Goal: Information Seeking & Learning: Learn about a topic

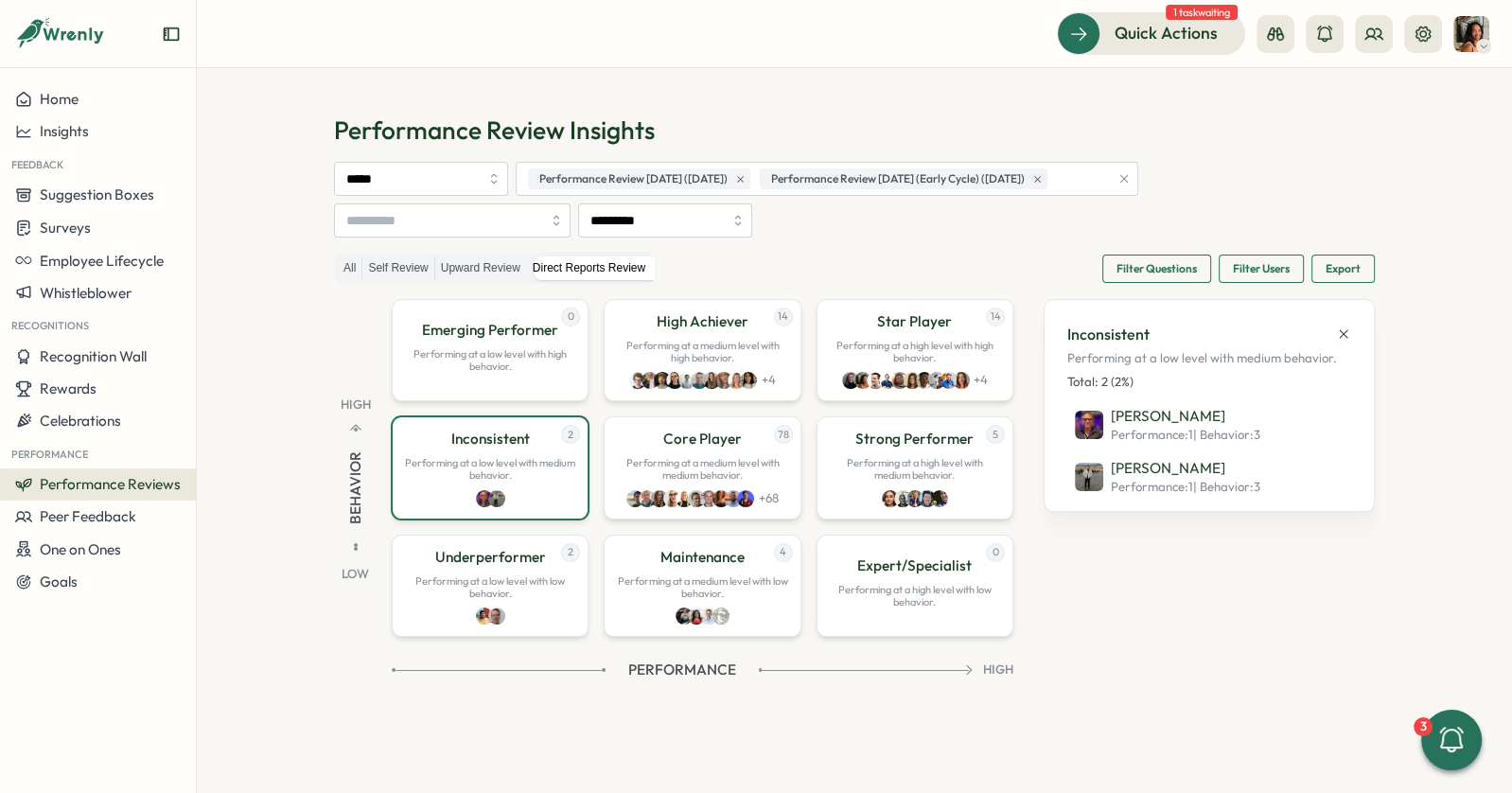
click at [716, 44] on div "Quick Actions 1 task waiting" at bounding box center [854, 33] width 1269 height 41
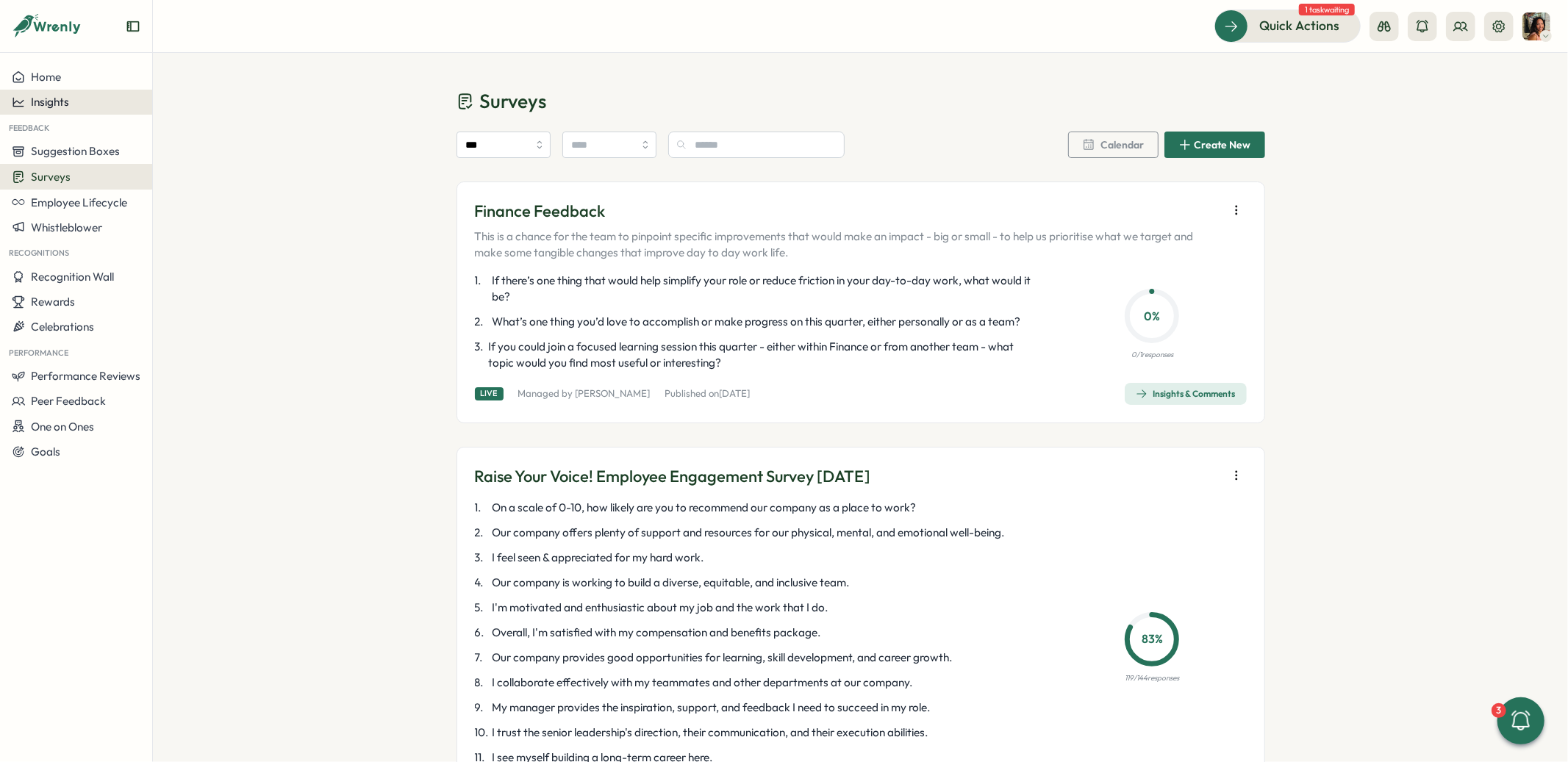
click at [69, 98] on span "Insights" at bounding box center [50, 101] width 38 height 14
click at [188, 138] on div "Performance Review" at bounding box center [208, 143] width 105 height 16
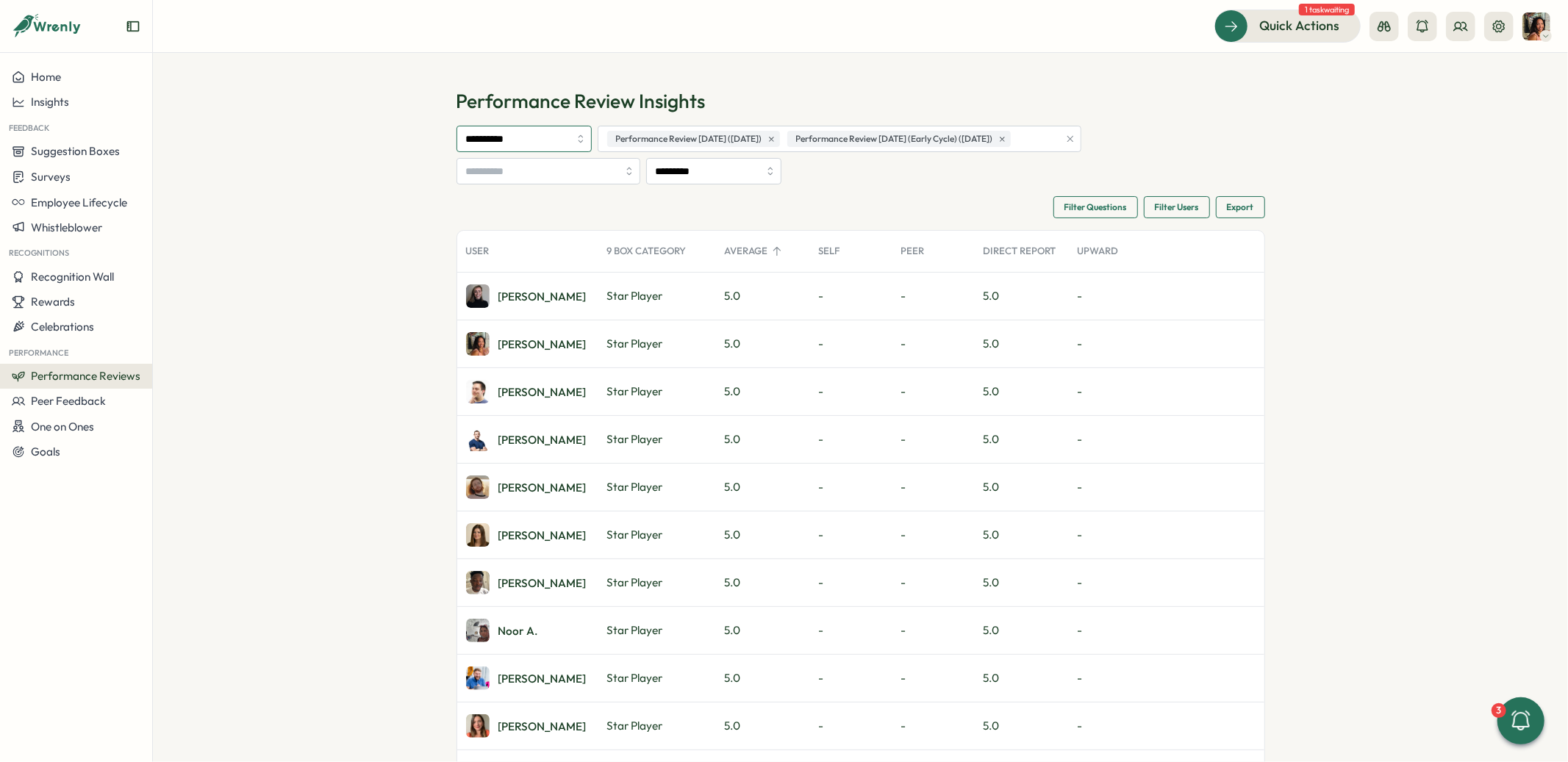
click at [543, 139] on input "**********" at bounding box center [523, 139] width 135 height 27
type input "*****"
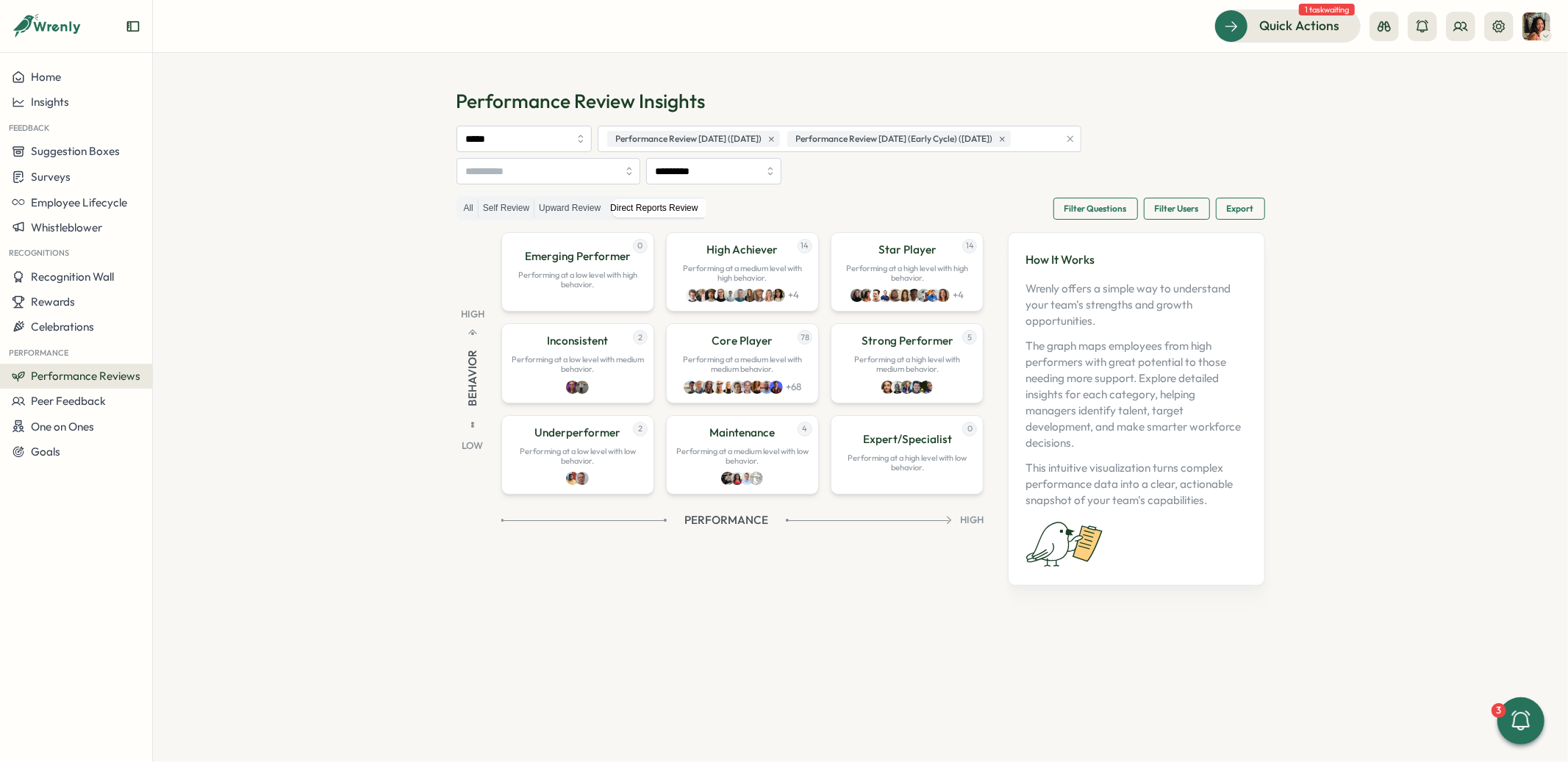
click at [1071, 202] on span "Filter Questions" at bounding box center [1096, 208] width 63 height 21
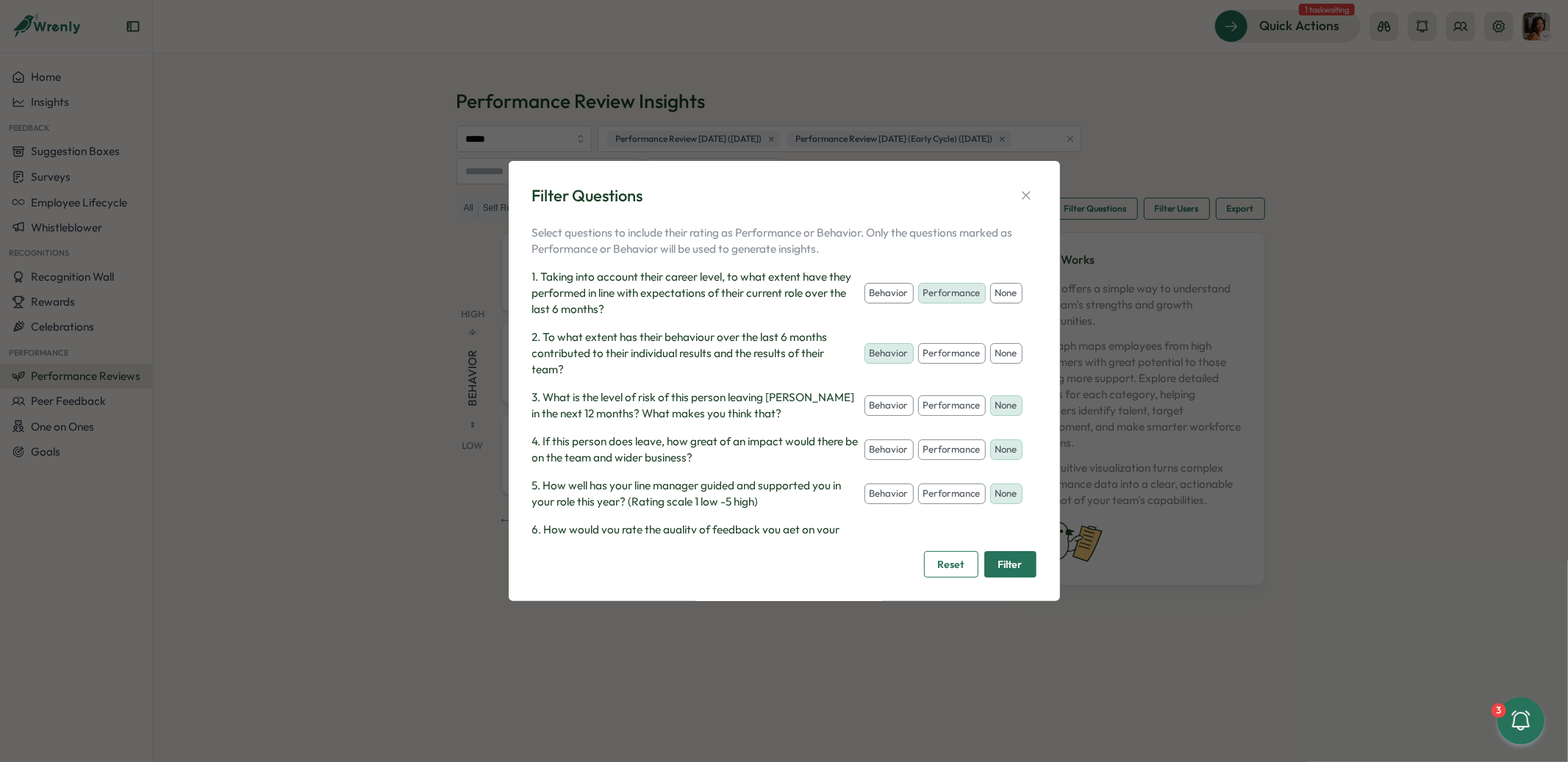
scroll to position [75, 0]
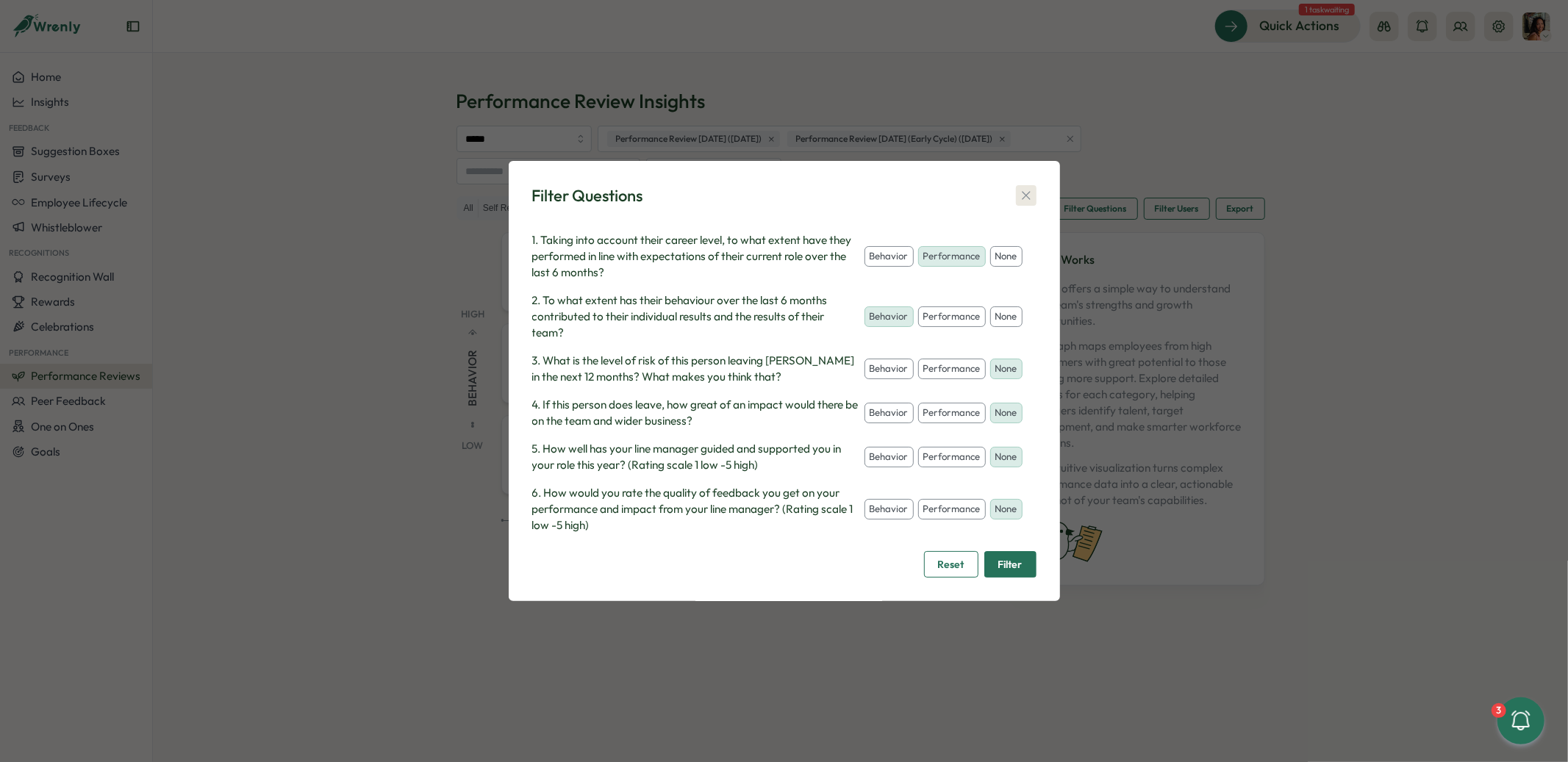
click at [1024, 202] on icon "button" at bounding box center [1026, 195] width 14 height 14
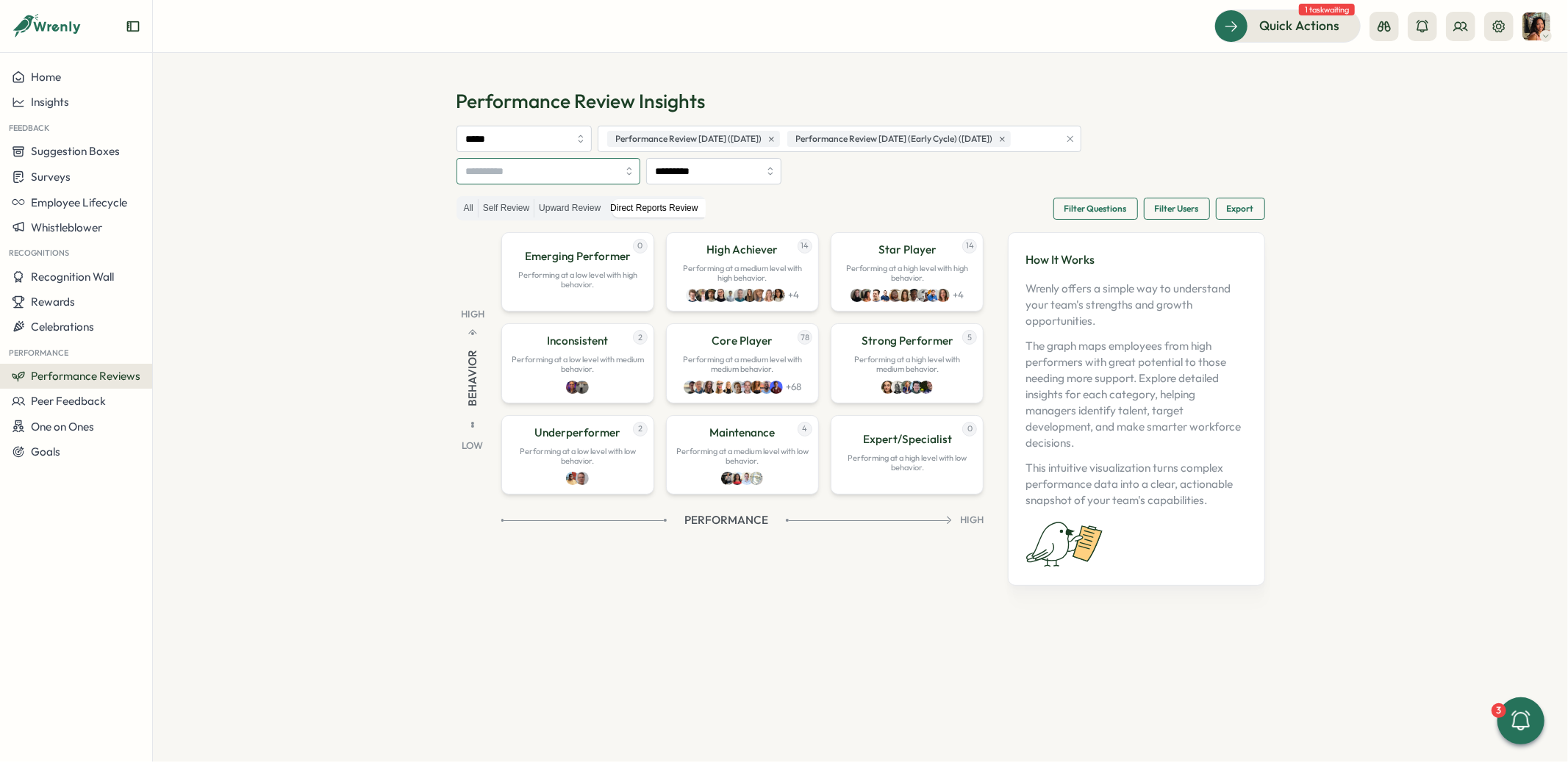
click at [611, 177] on input "search" at bounding box center [542, 171] width 152 height 25
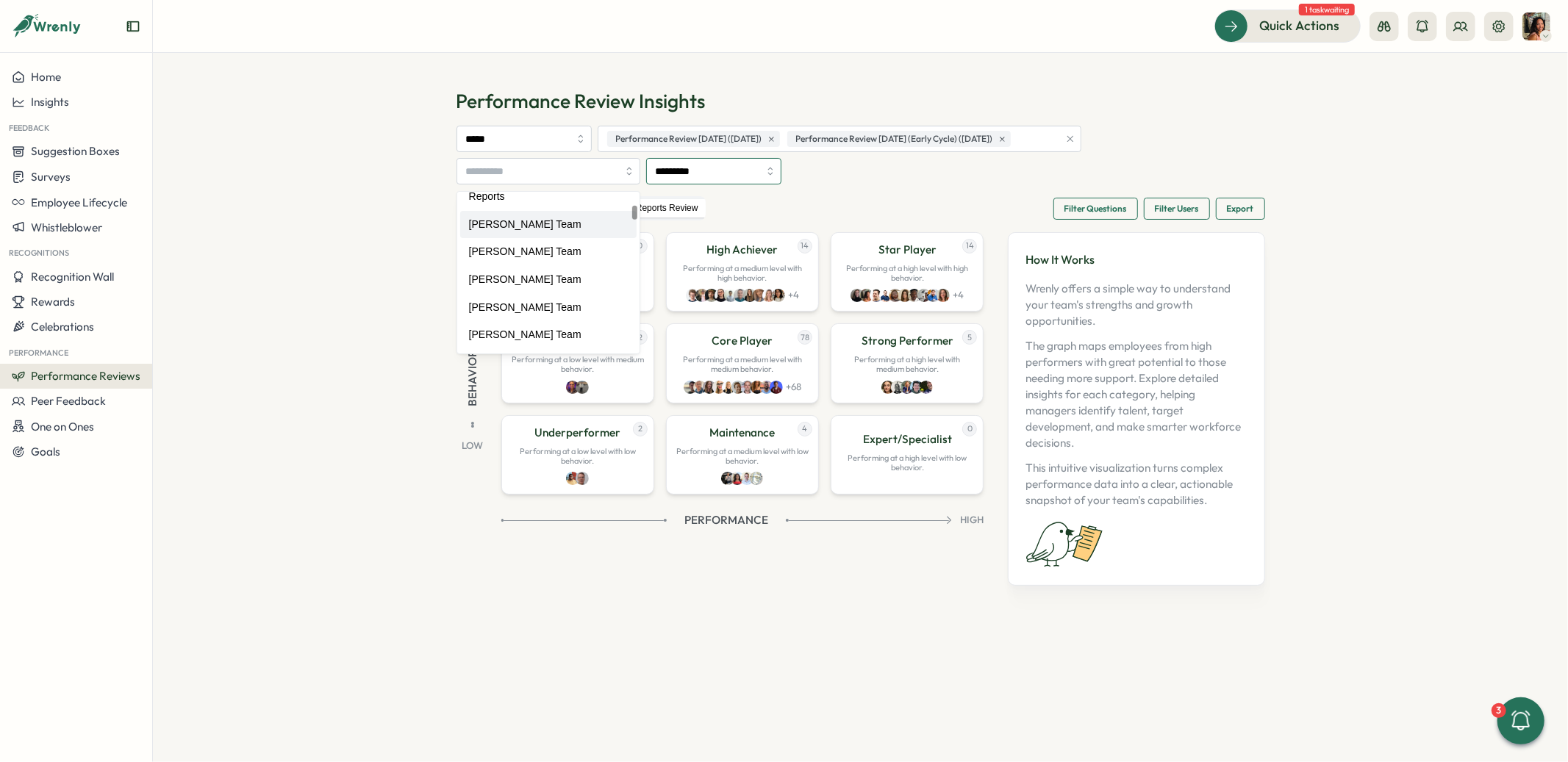
click at [704, 162] on input "*********" at bounding box center [713, 171] width 135 height 27
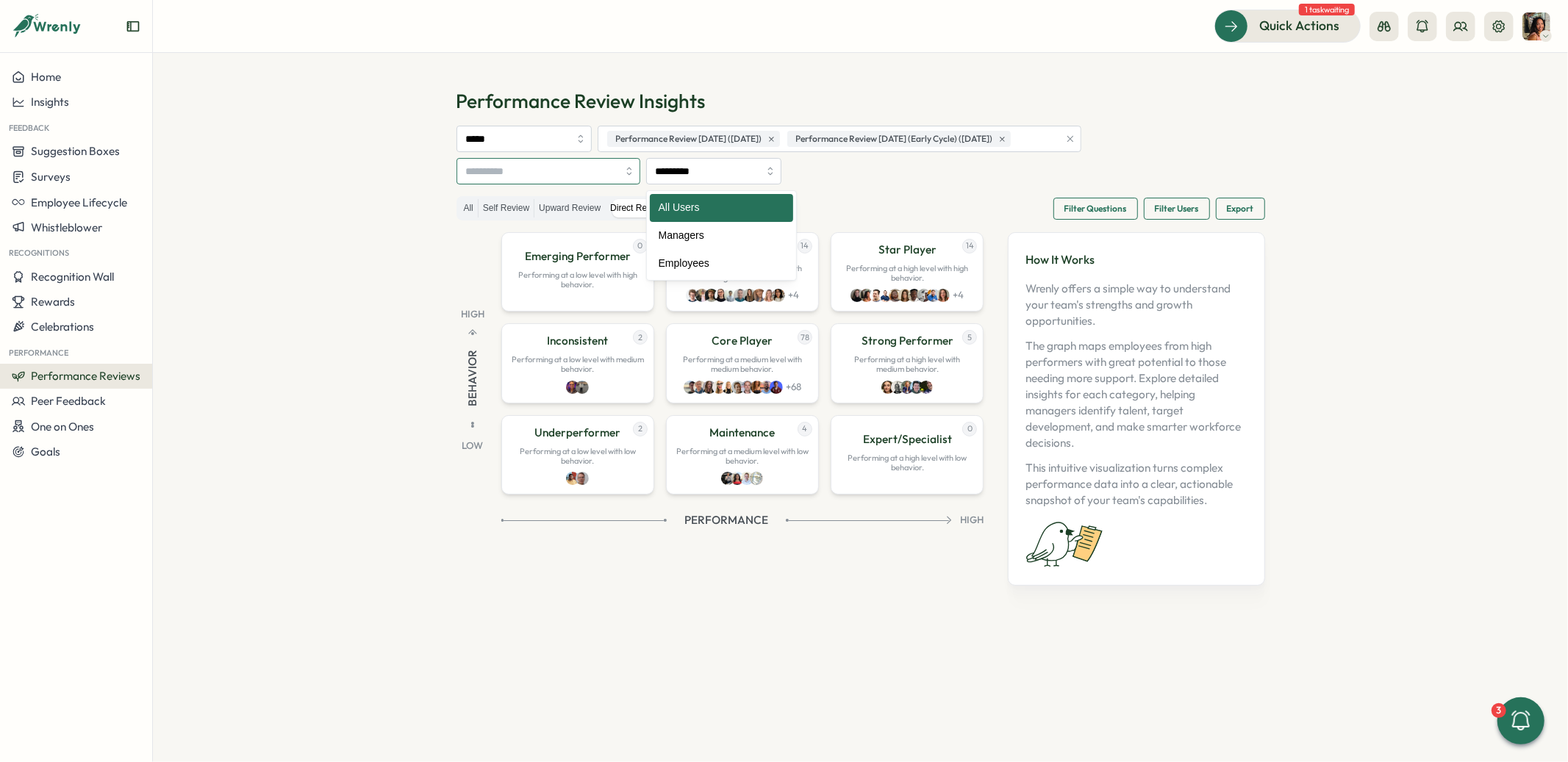
click at [596, 162] on input "search" at bounding box center [542, 171] width 152 height 25
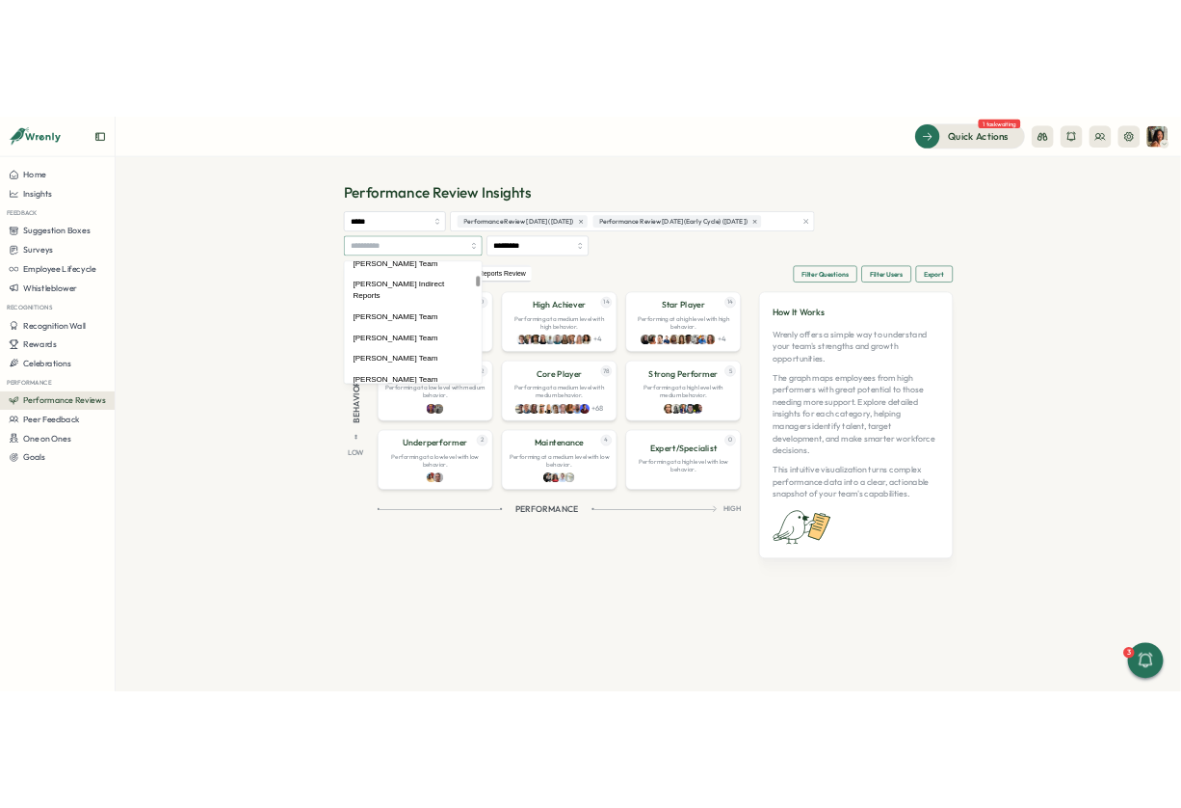
scroll to position [0, 0]
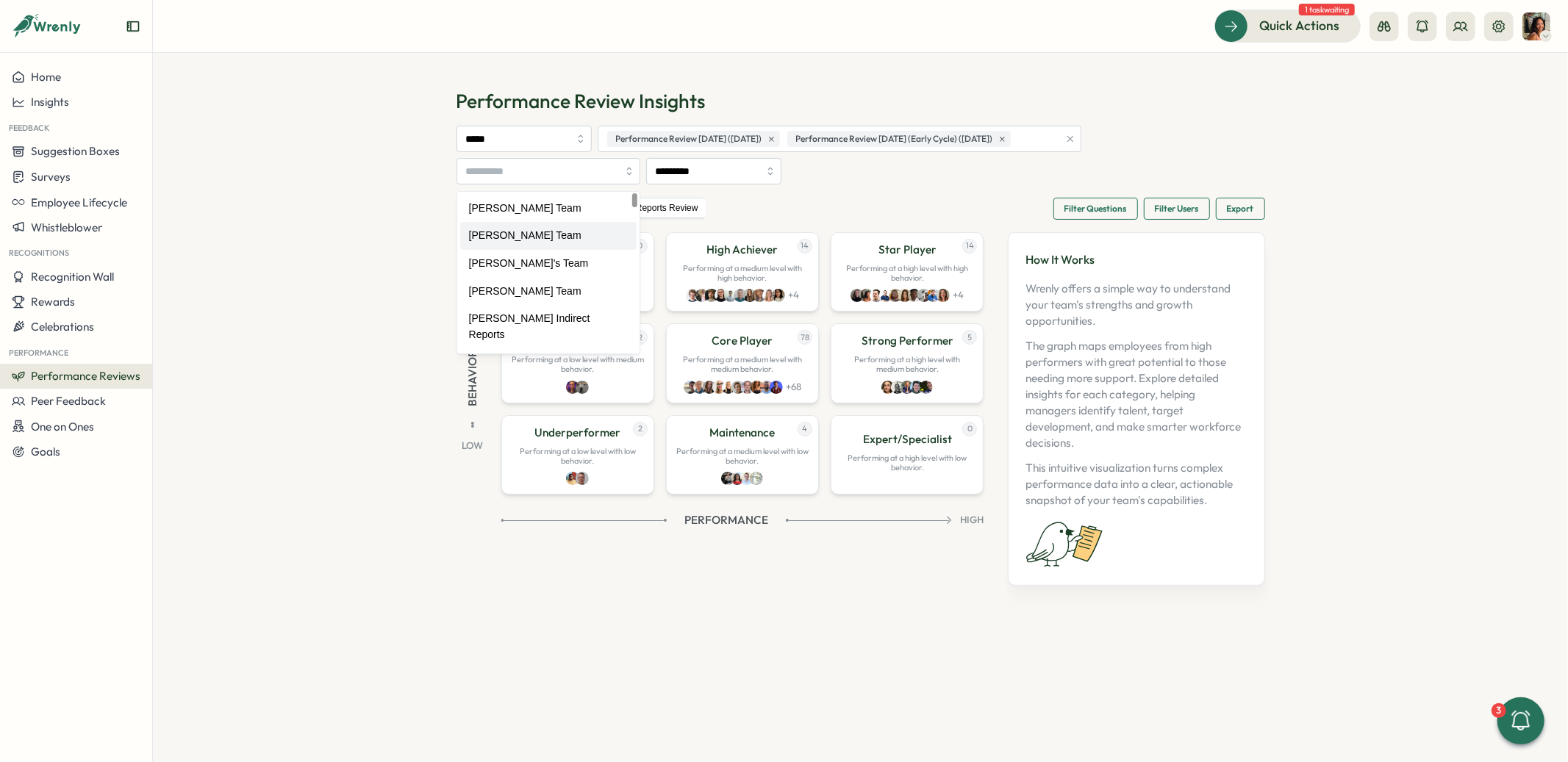
click at [1184, 203] on span "Filter Users" at bounding box center [1177, 208] width 44 height 21
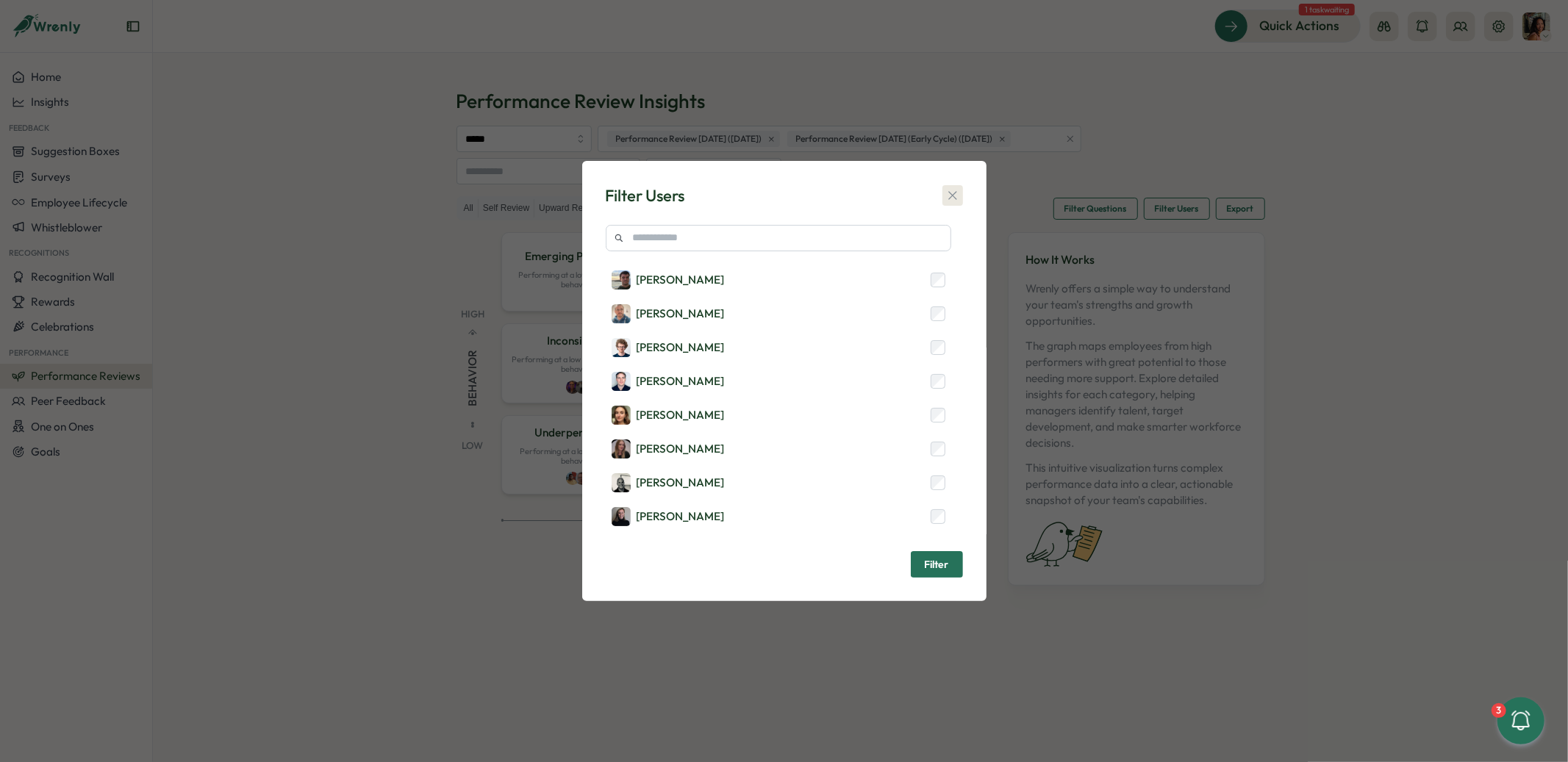
click at [958, 191] on icon "button" at bounding box center [952, 195] width 14 height 14
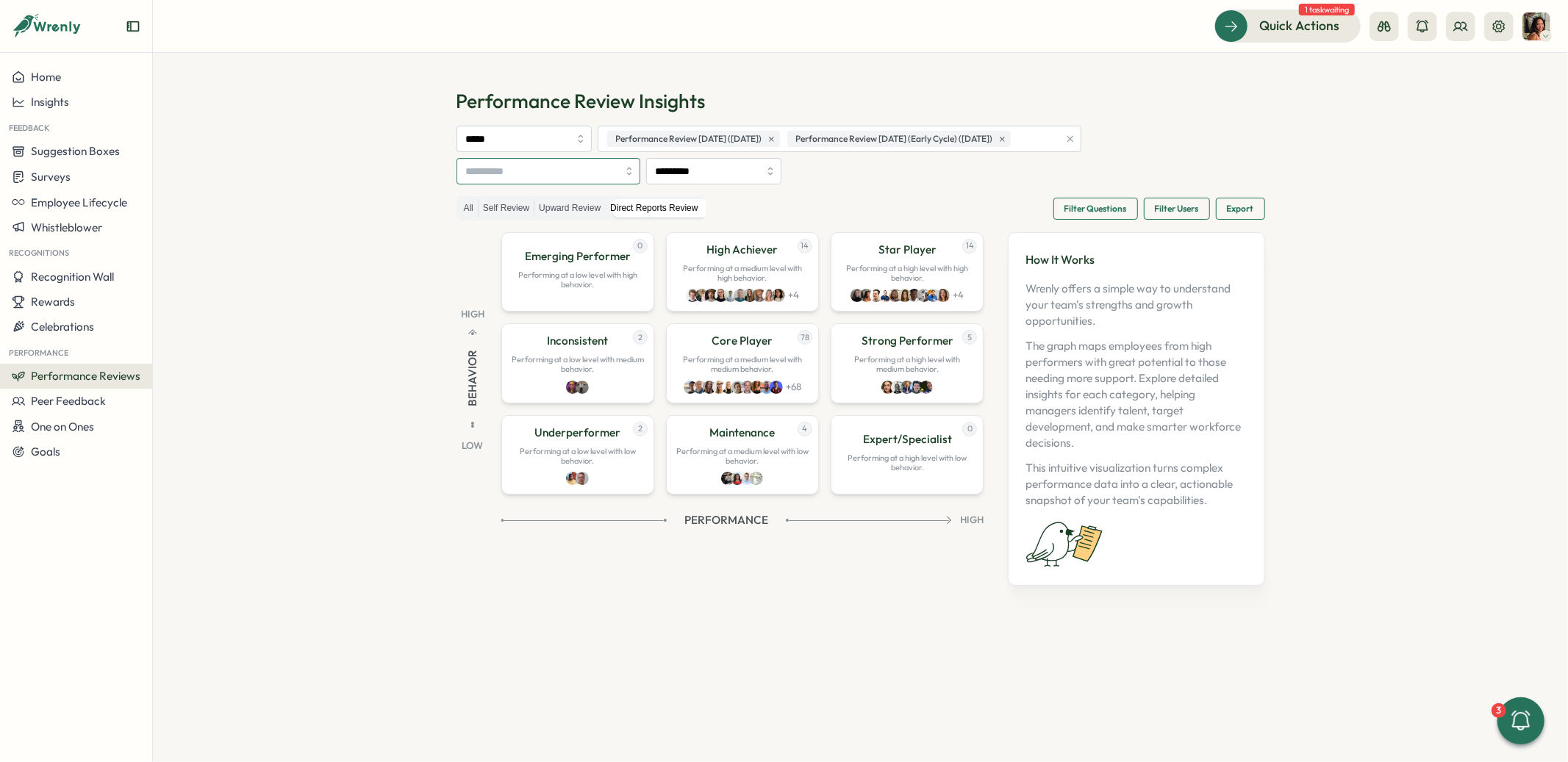
click at [510, 165] on input "search" at bounding box center [542, 171] width 152 height 25
type input "*"
click at [913, 199] on div "All Self Review Upward Review Direct Reports Review Filter Questions Filter Use…" at bounding box center [861, 208] width 809 height 24
click at [742, 361] on div "Max Shuter" at bounding box center [762, 353] width 92 height 23
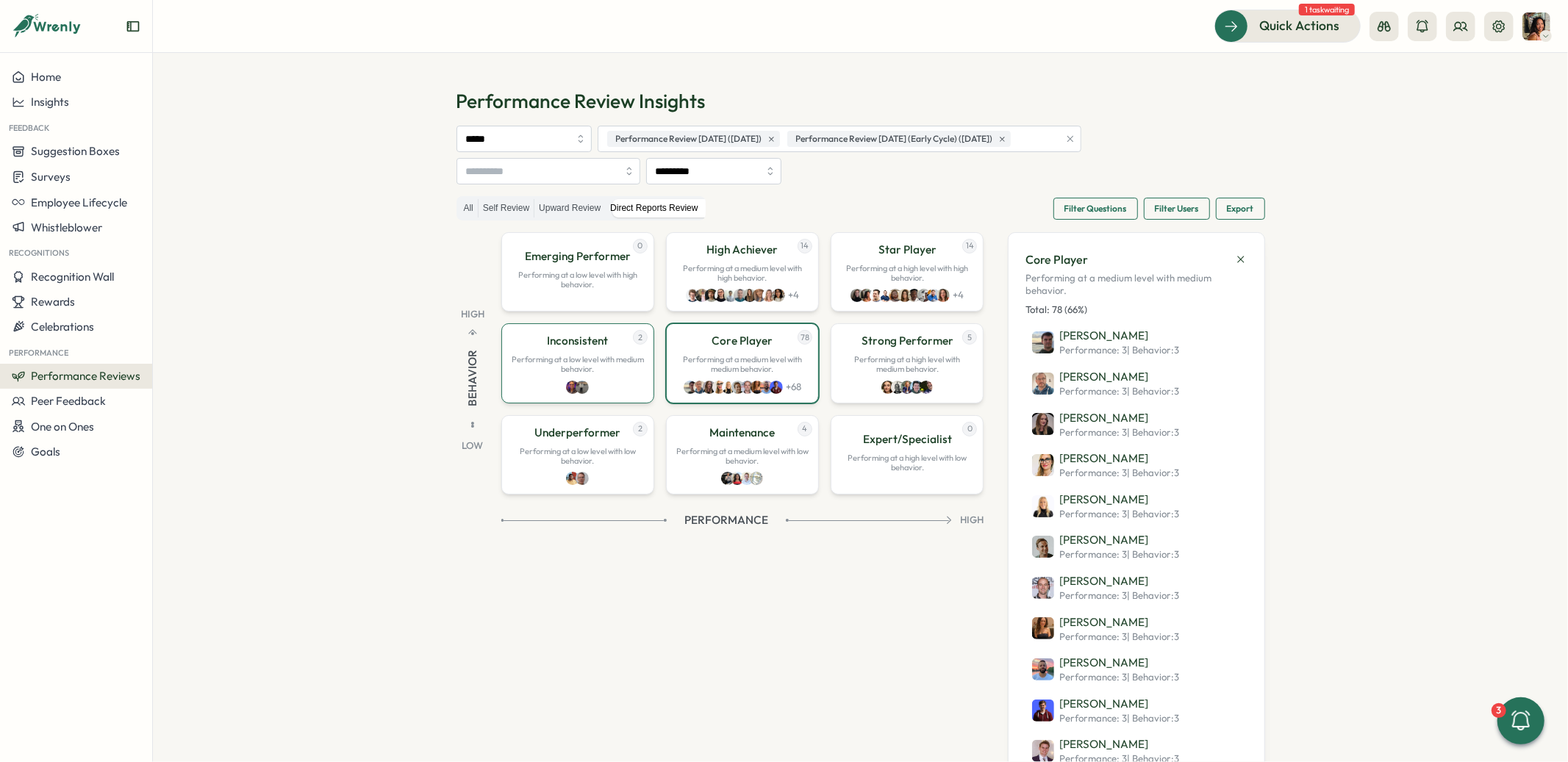
click at [548, 350] on div "2 Inconsistent Performing at a low level with medium behavior." at bounding box center [578, 363] width 153 height 79
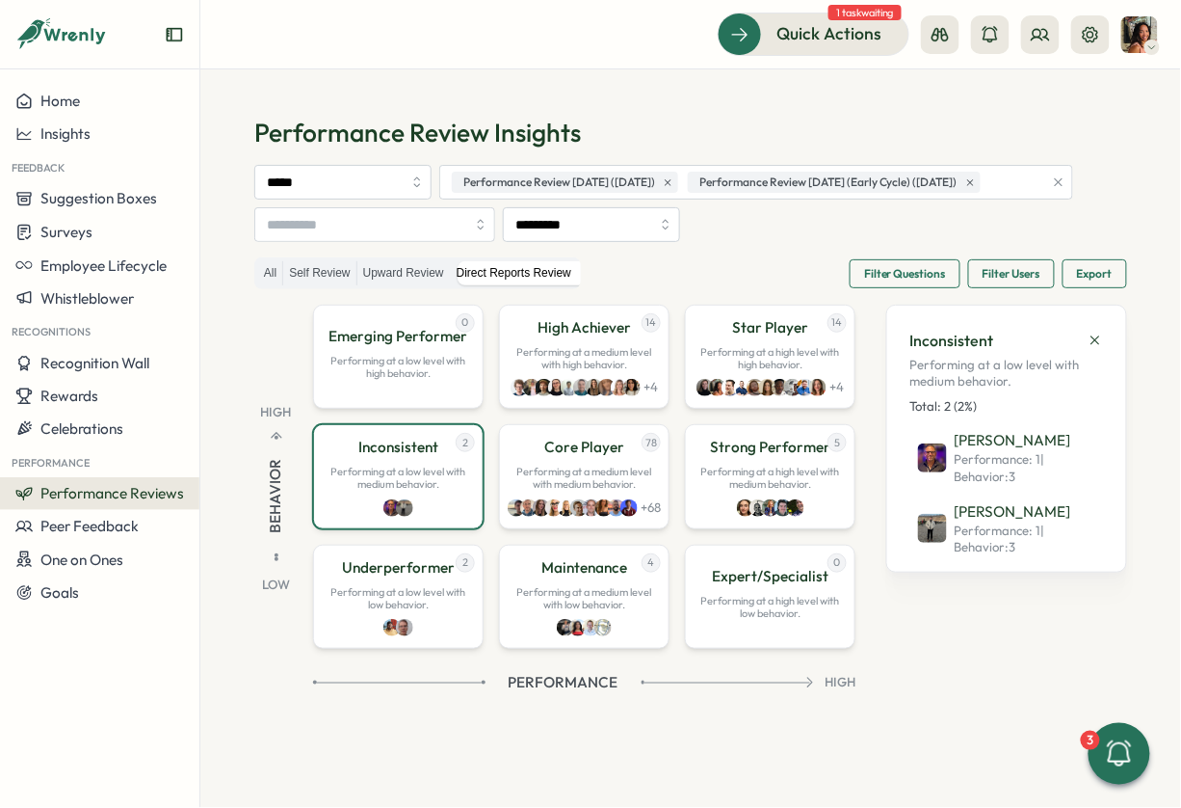
scroll to position [98, 0]
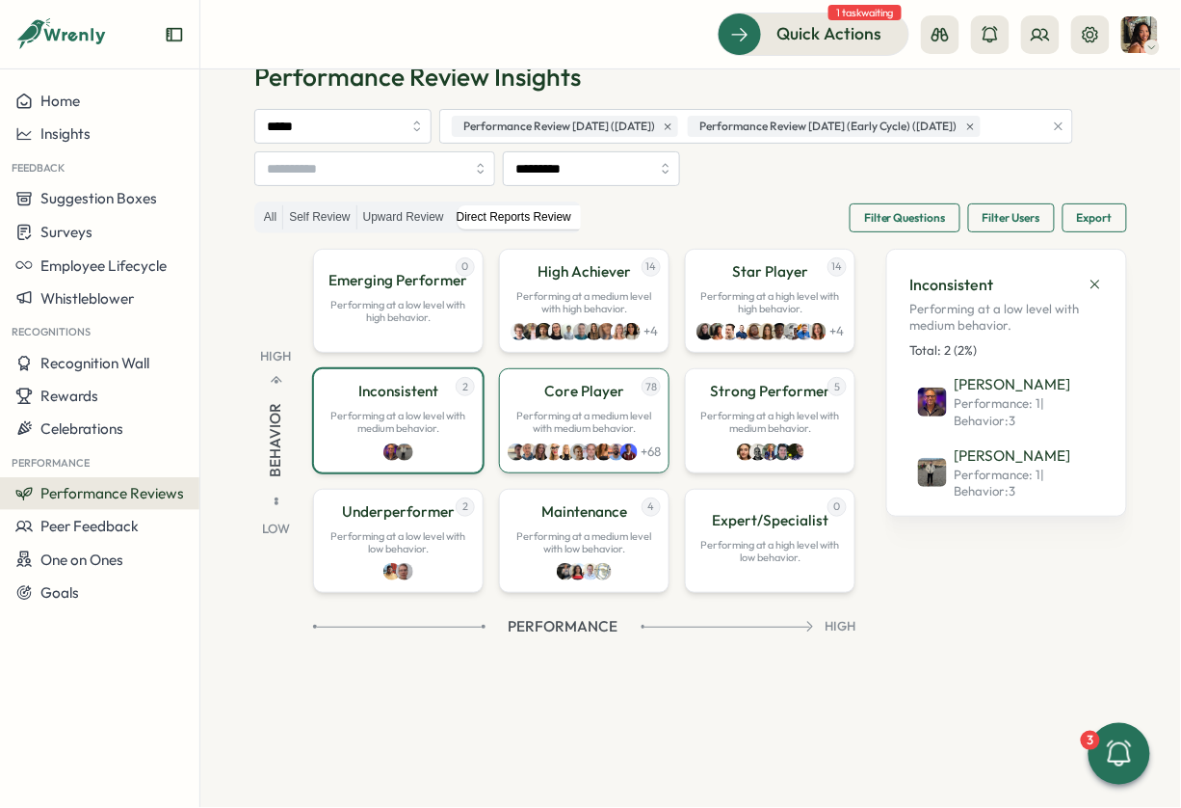
click at [566, 395] on p "Core Player" at bounding box center [584, 391] width 80 height 21
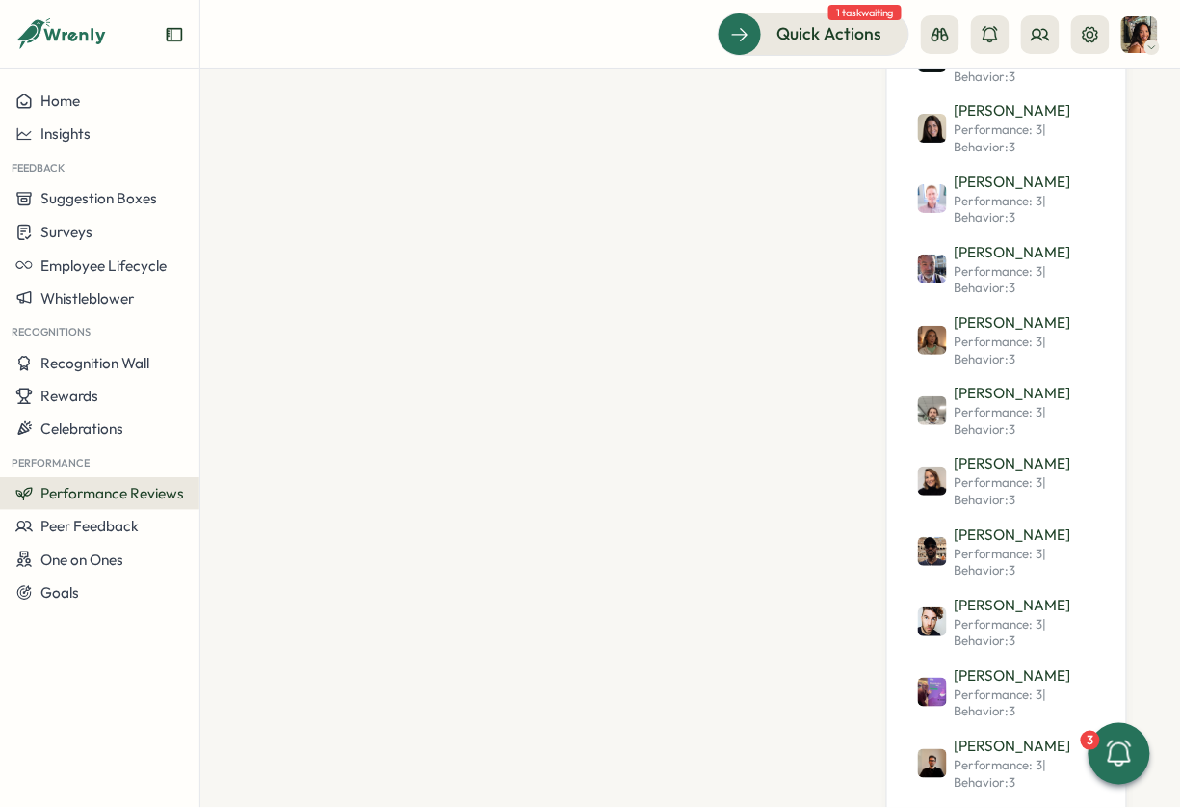
scroll to position [0, 0]
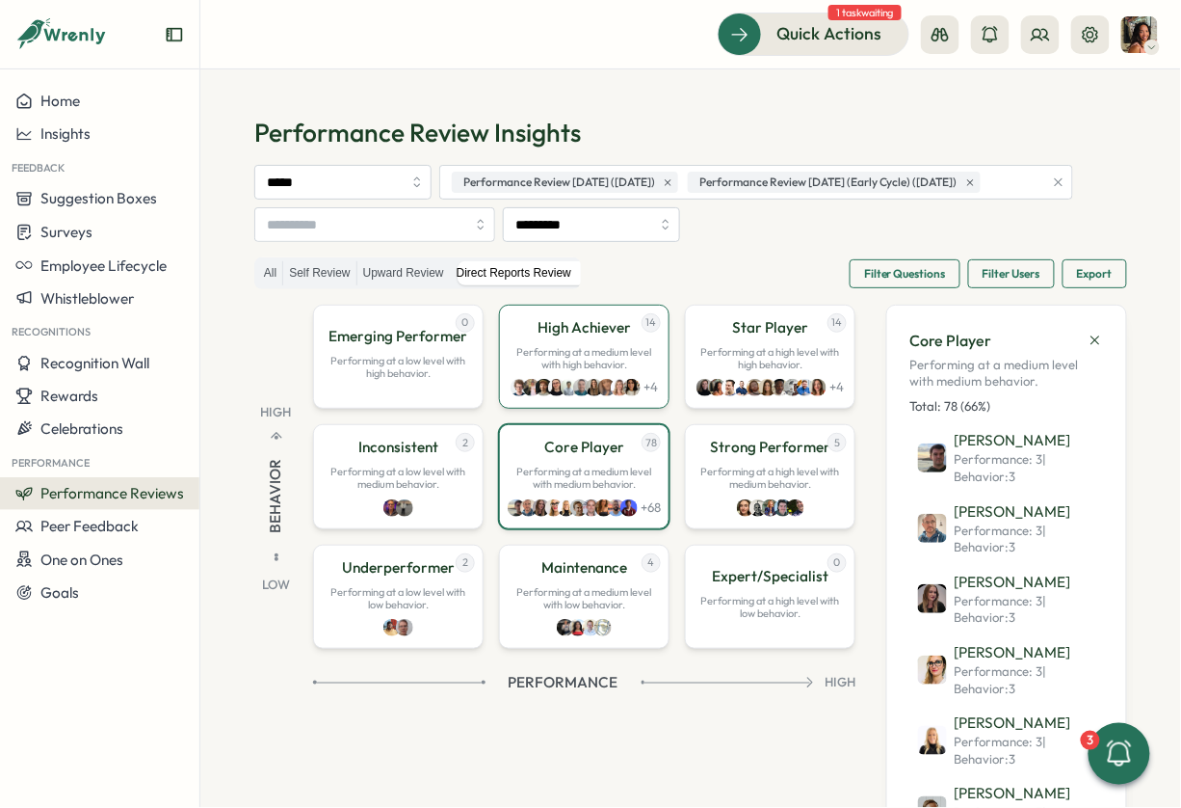
click at [520, 371] on p "Performing at a medium level with high behavior." at bounding box center [585, 358] width 146 height 25
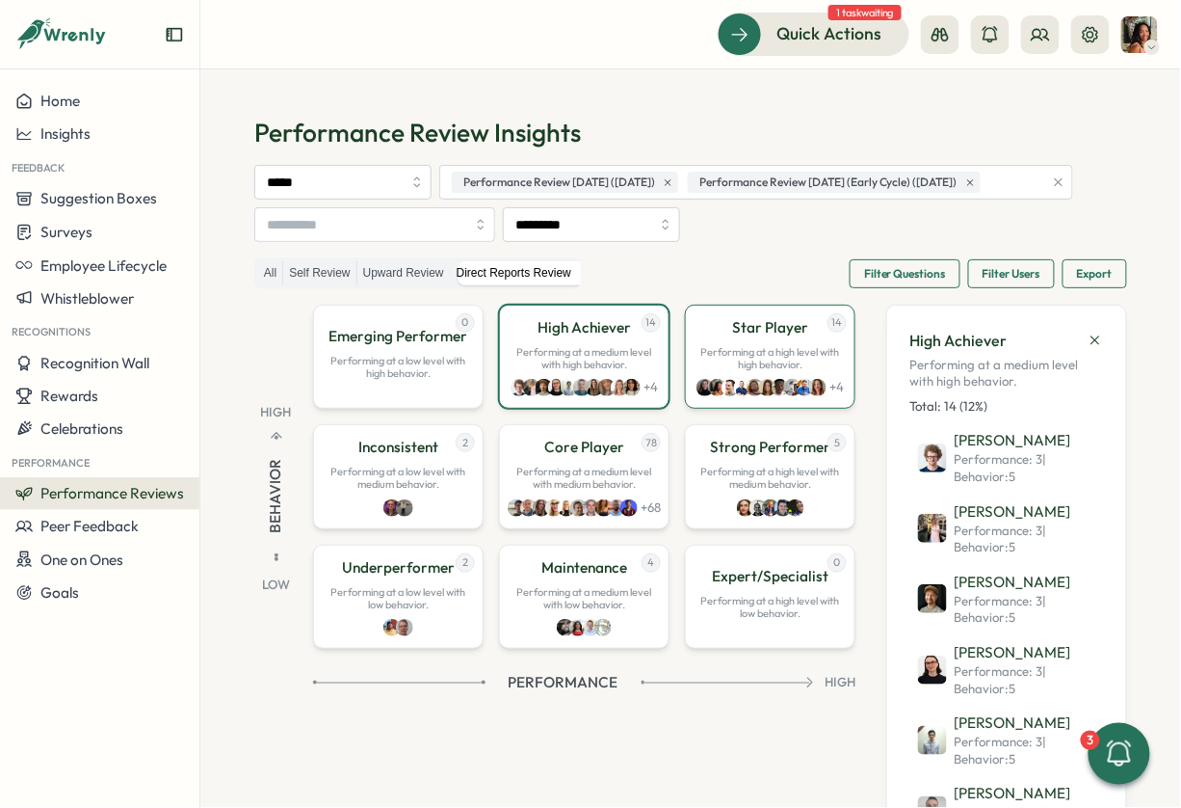
click at [740, 371] on p "Performing at a high level with high behavior." at bounding box center [771, 358] width 146 height 25
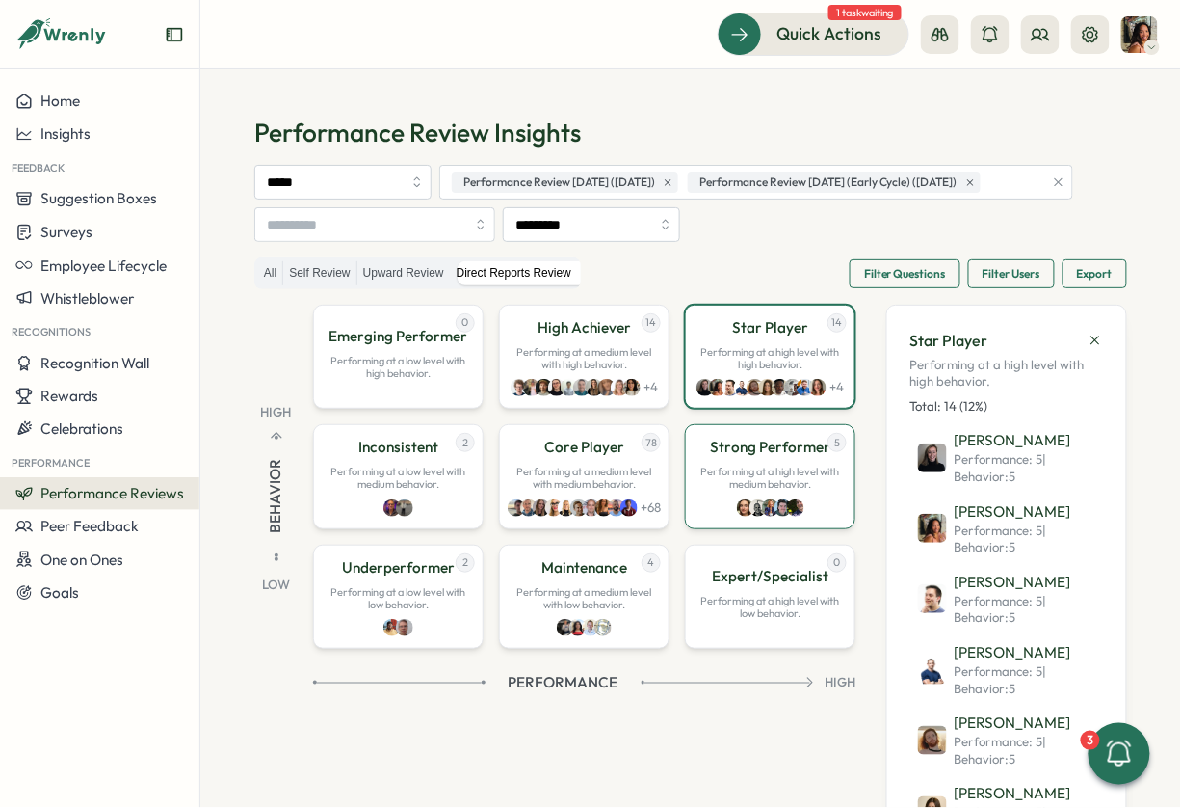
click at [738, 458] on p "Strong Performer" at bounding box center [770, 447] width 120 height 21
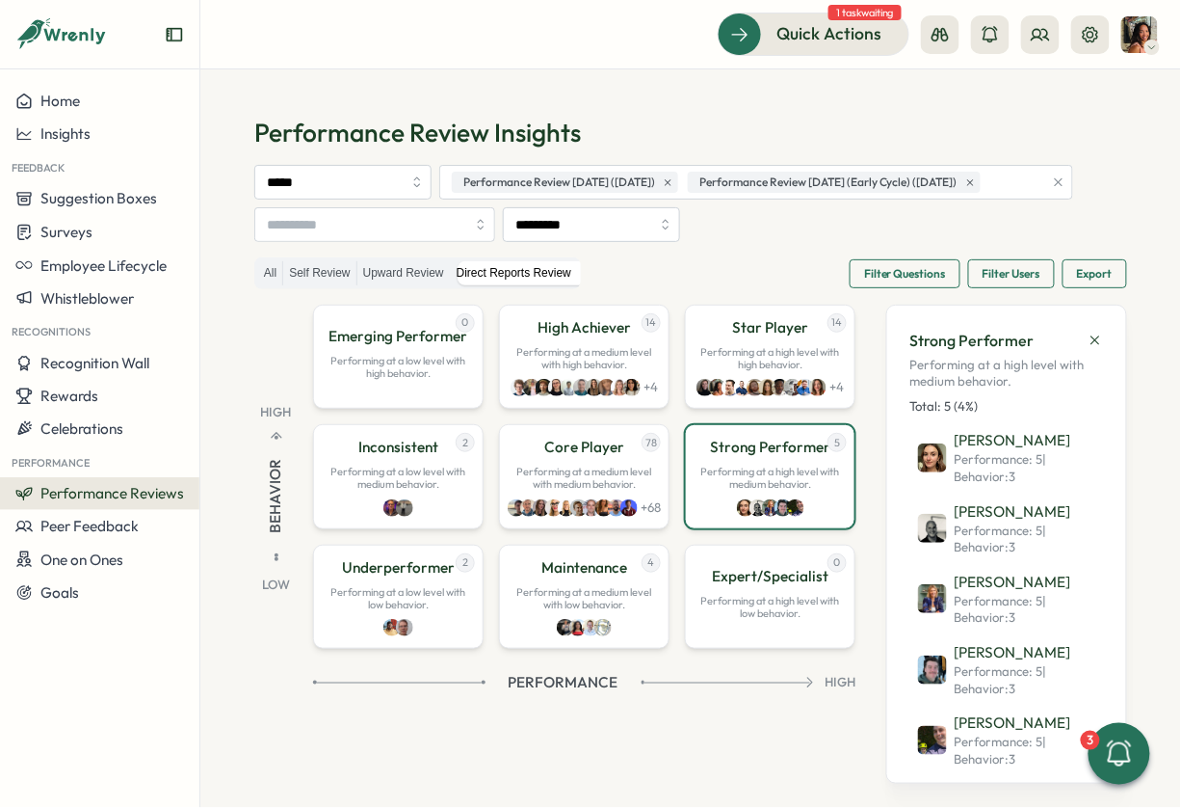
scroll to position [98, 0]
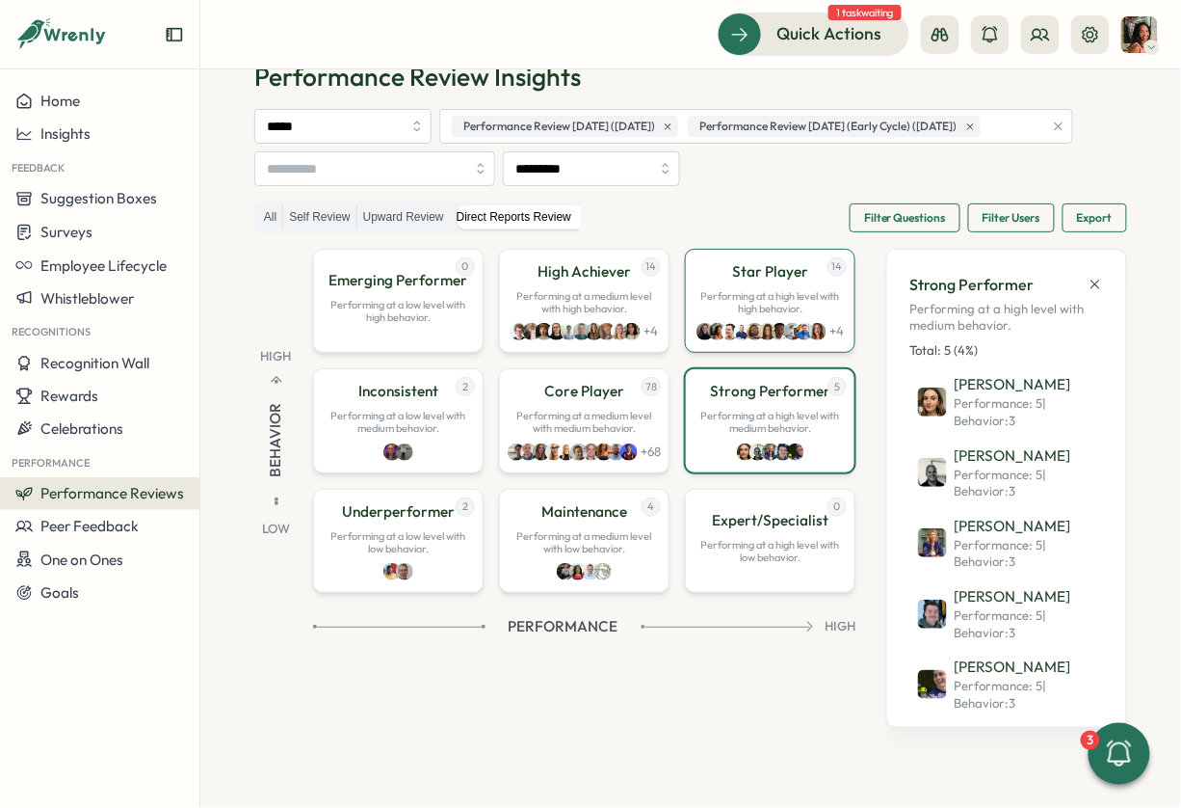
click at [803, 284] on div "14 Star Player Performing at a high level with high behavior. + 4" at bounding box center [770, 301] width 171 height 104
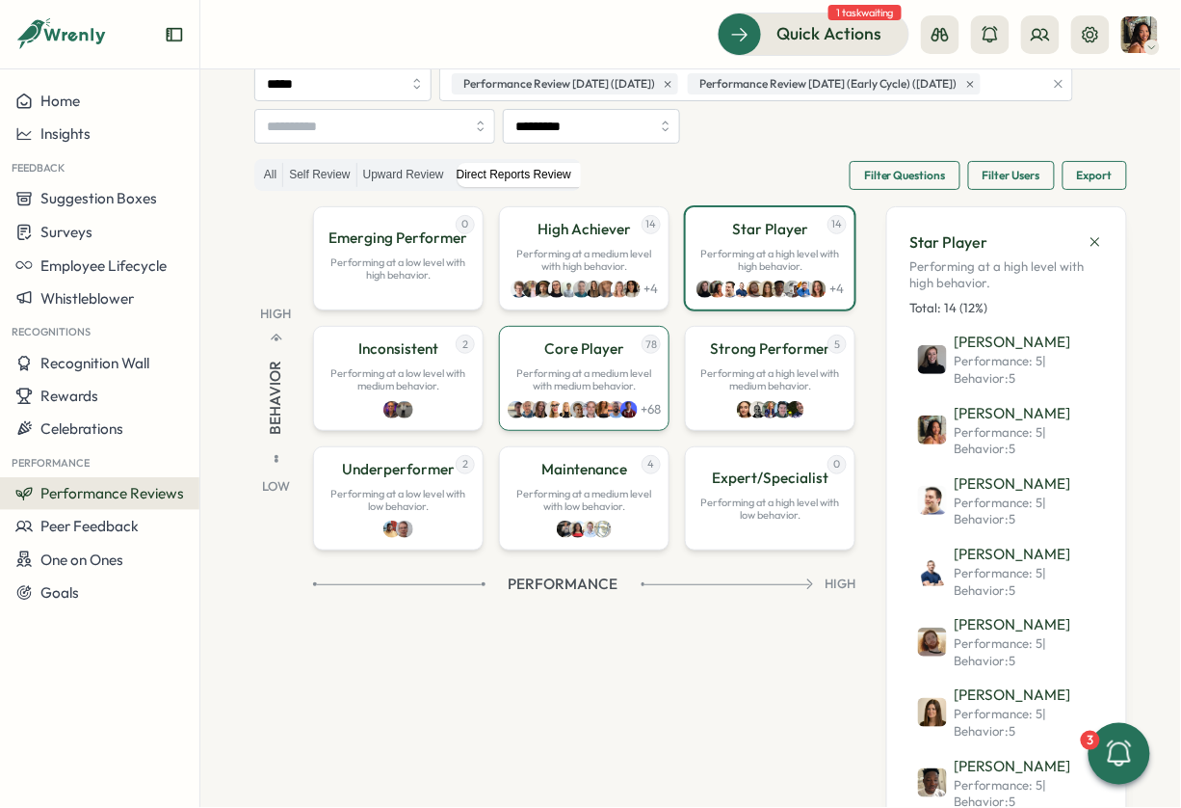
click at [556, 392] on p "Performing at a medium level with medium behavior." at bounding box center [585, 379] width 146 height 25
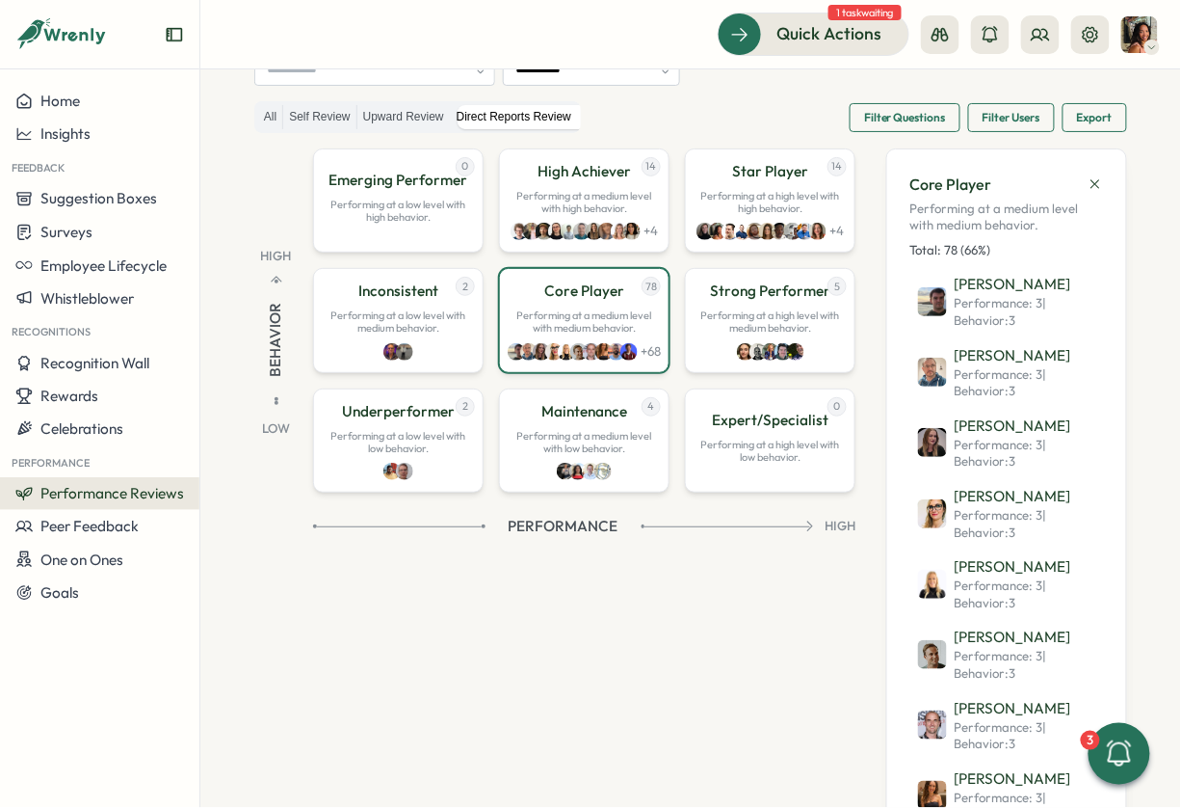
scroll to position [157, 0]
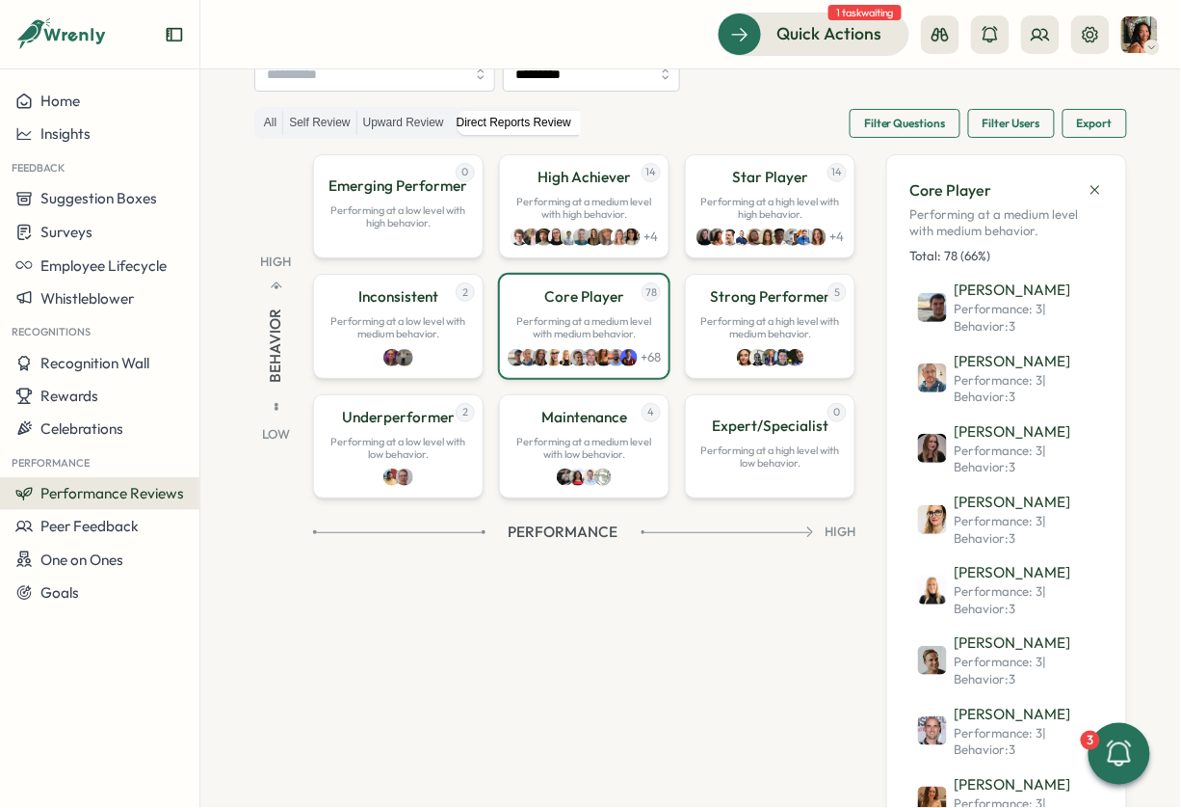
click at [464, 636] on div "High Behavior Low 0 Emerging Performer Performing at a low level with high beha…" at bounding box center [690, 395] width 873 height 482
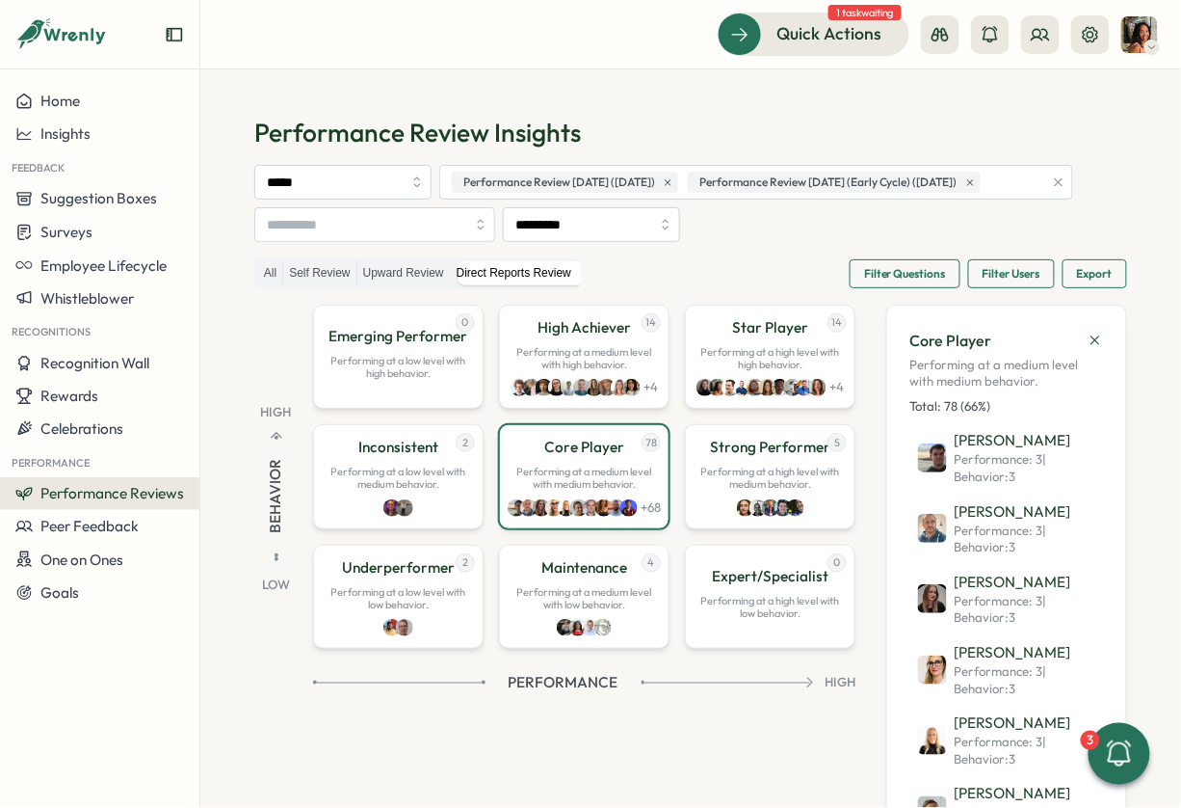
scroll to position [111, 0]
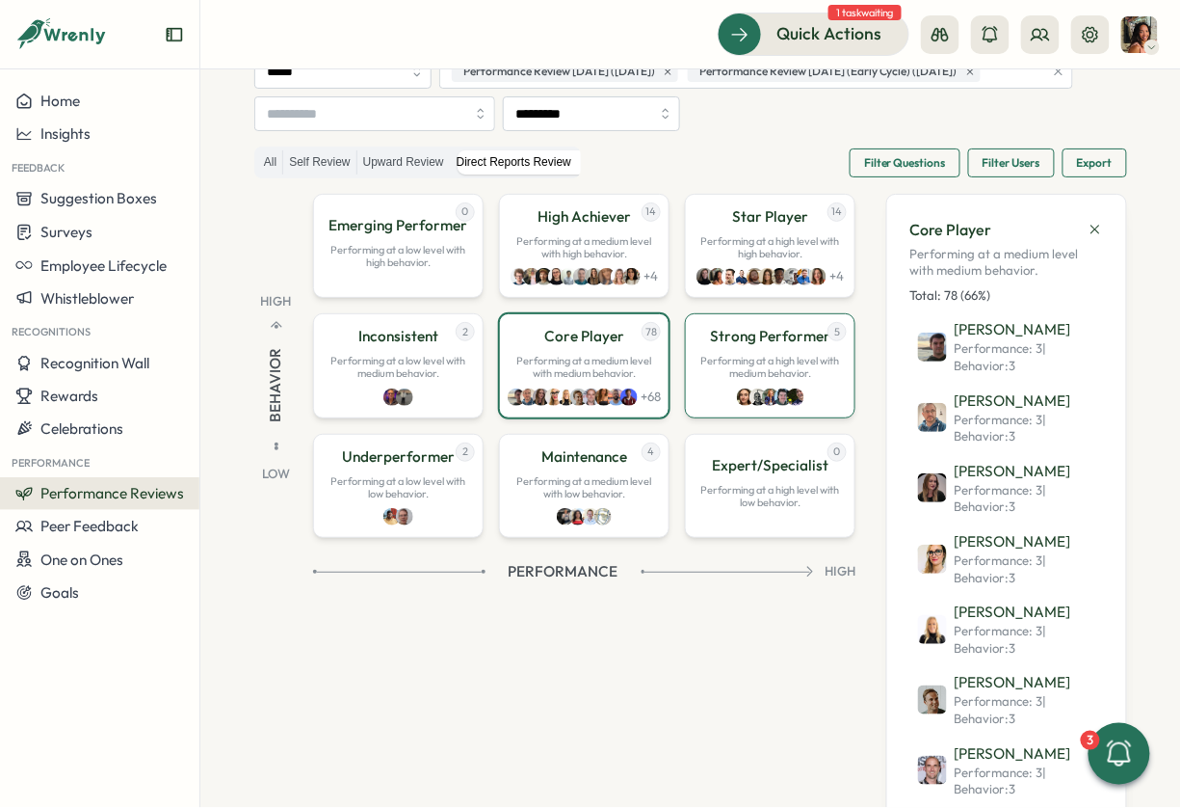
click at [783, 380] on p "Performing at a high level with medium behavior." at bounding box center [771, 367] width 146 height 25
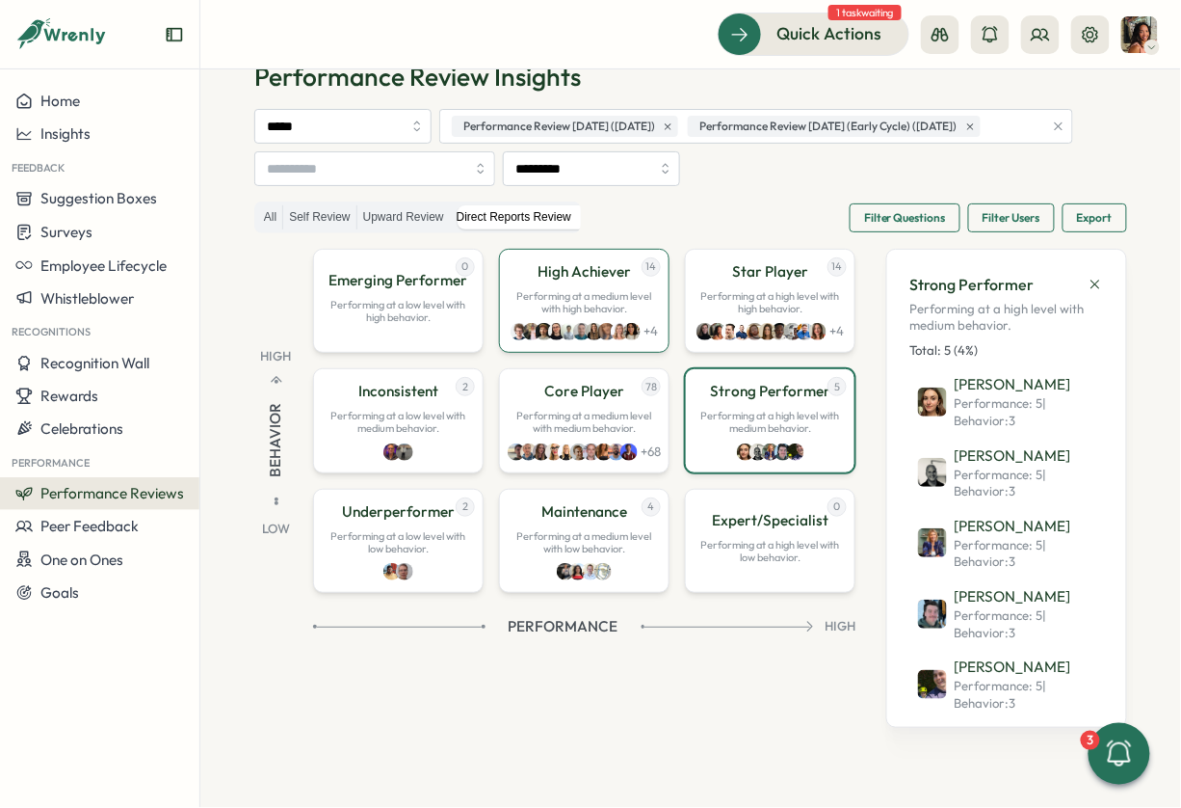
click at [627, 290] on p "Performing at a medium level with high behavior." at bounding box center [585, 302] width 146 height 25
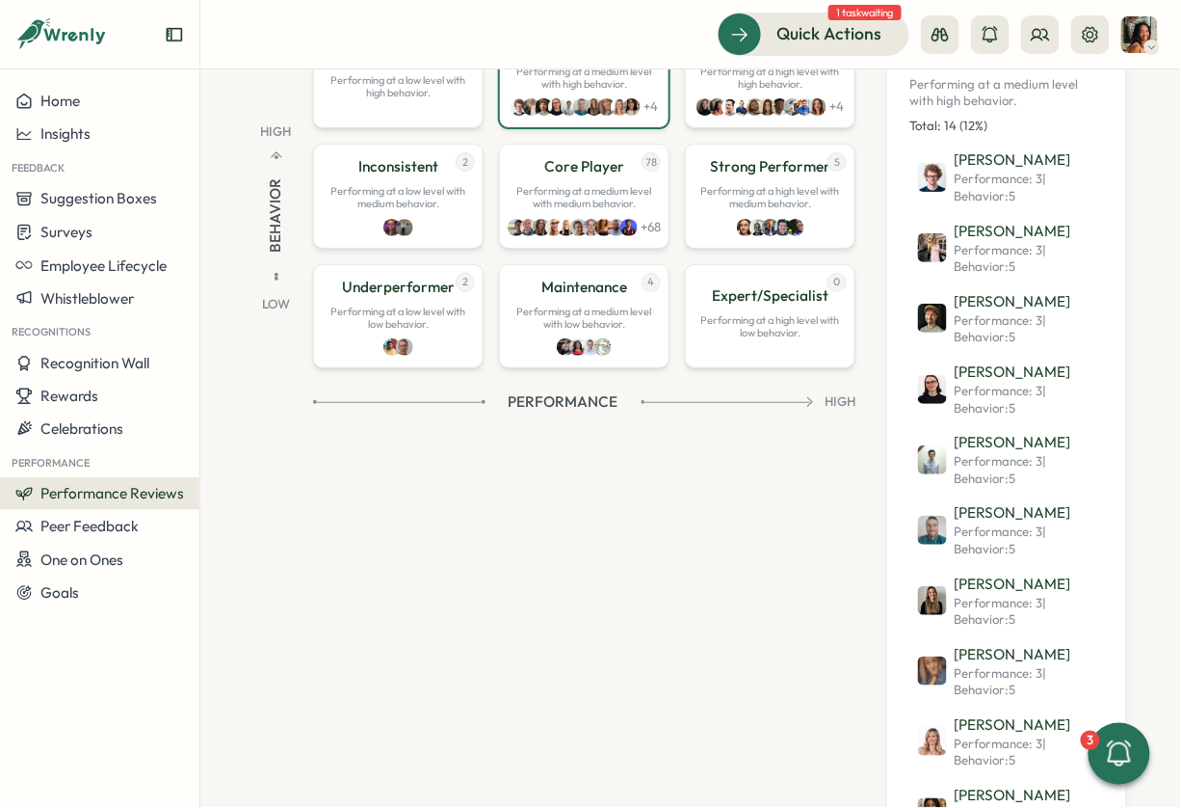
scroll to position [0, 0]
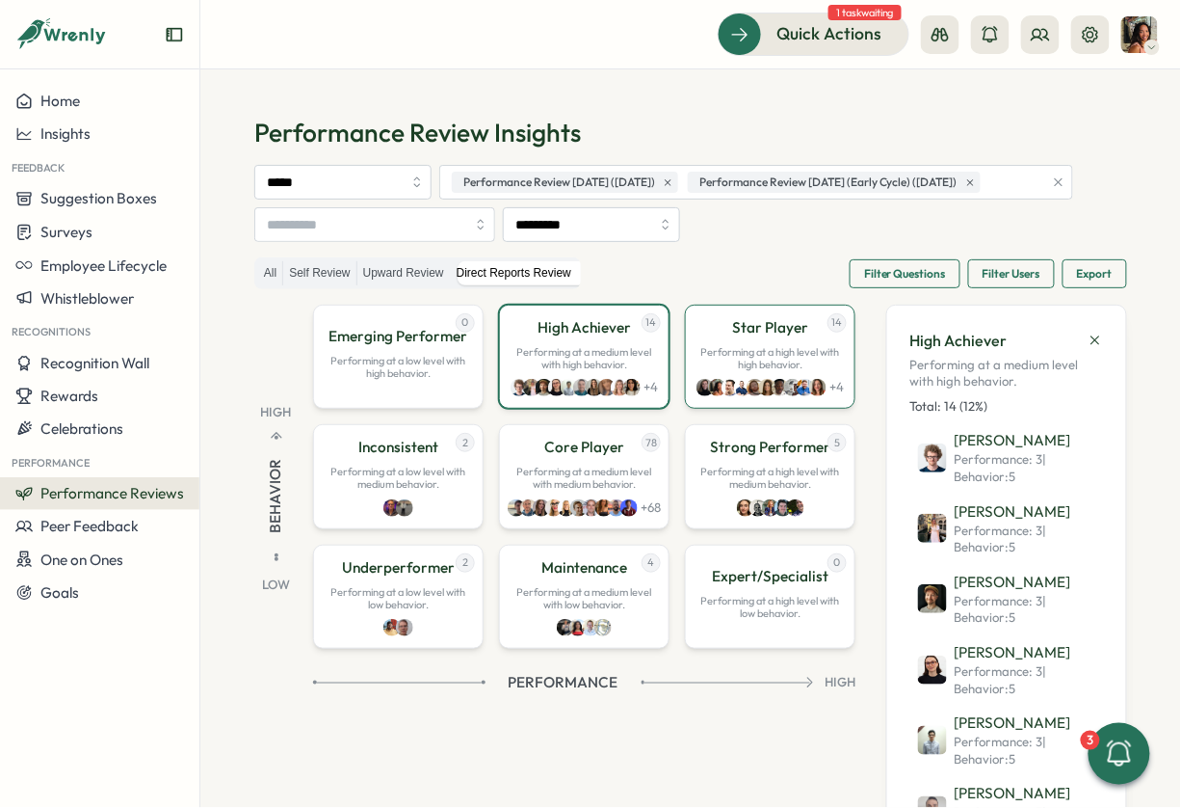
click at [779, 371] on p "Performing at a high level with high behavior." at bounding box center [771, 358] width 146 height 25
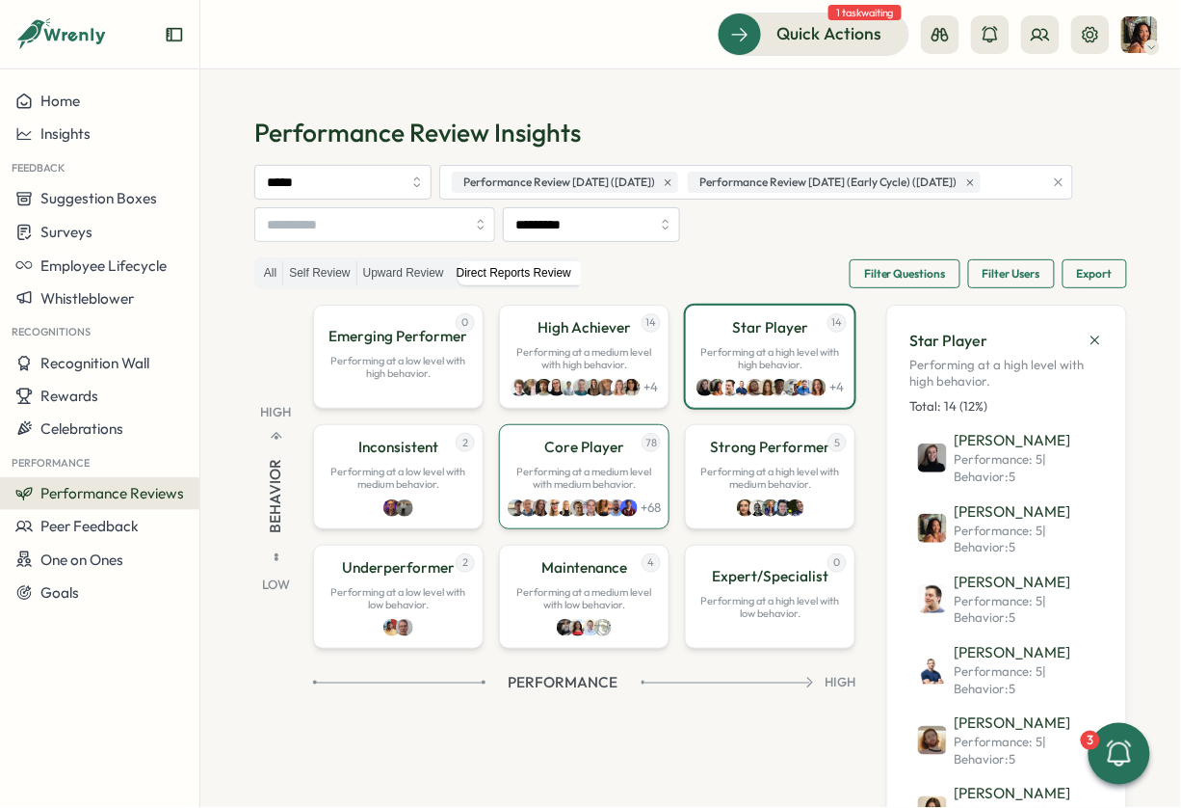
click at [563, 528] on div "78 Core Player Performing at a medium level with medium behavior. + 68" at bounding box center [584, 476] width 171 height 104
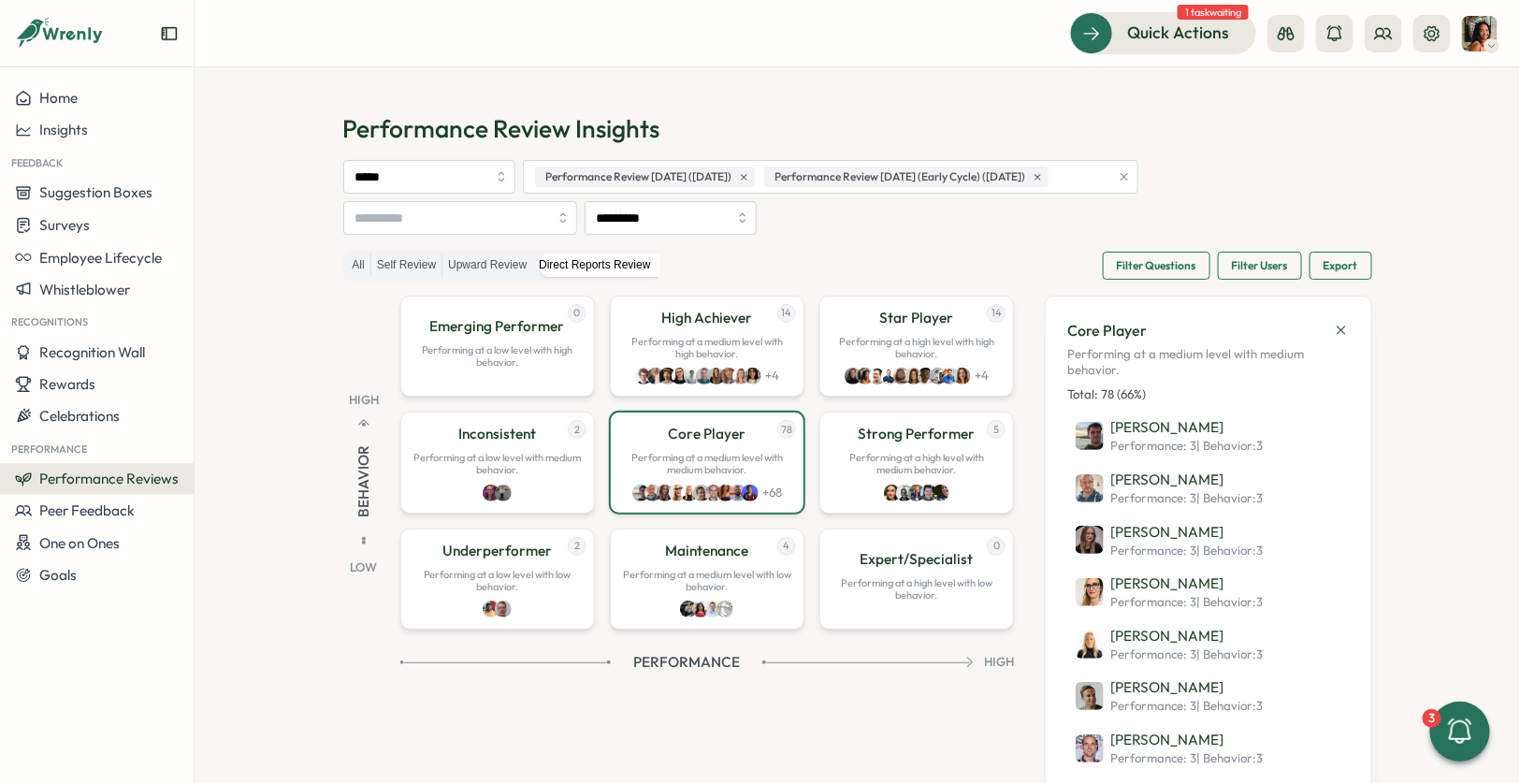
click at [148, 474] on span "Performance Reviews" at bounding box center [109, 478] width 140 height 17
click at [246, 449] on div "Reviews" at bounding box center [270, 442] width 145 height 20
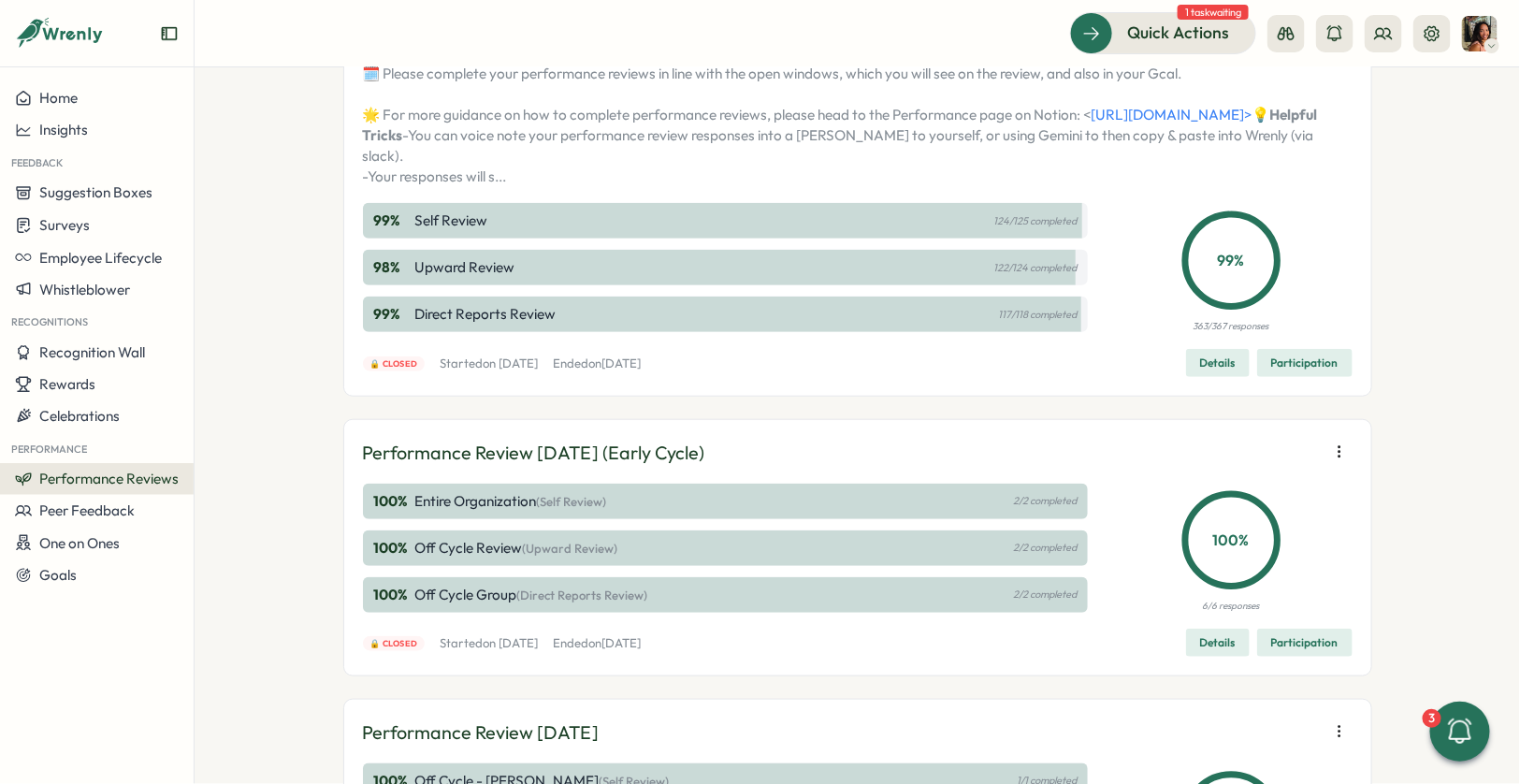
scroll to position [466, 0]
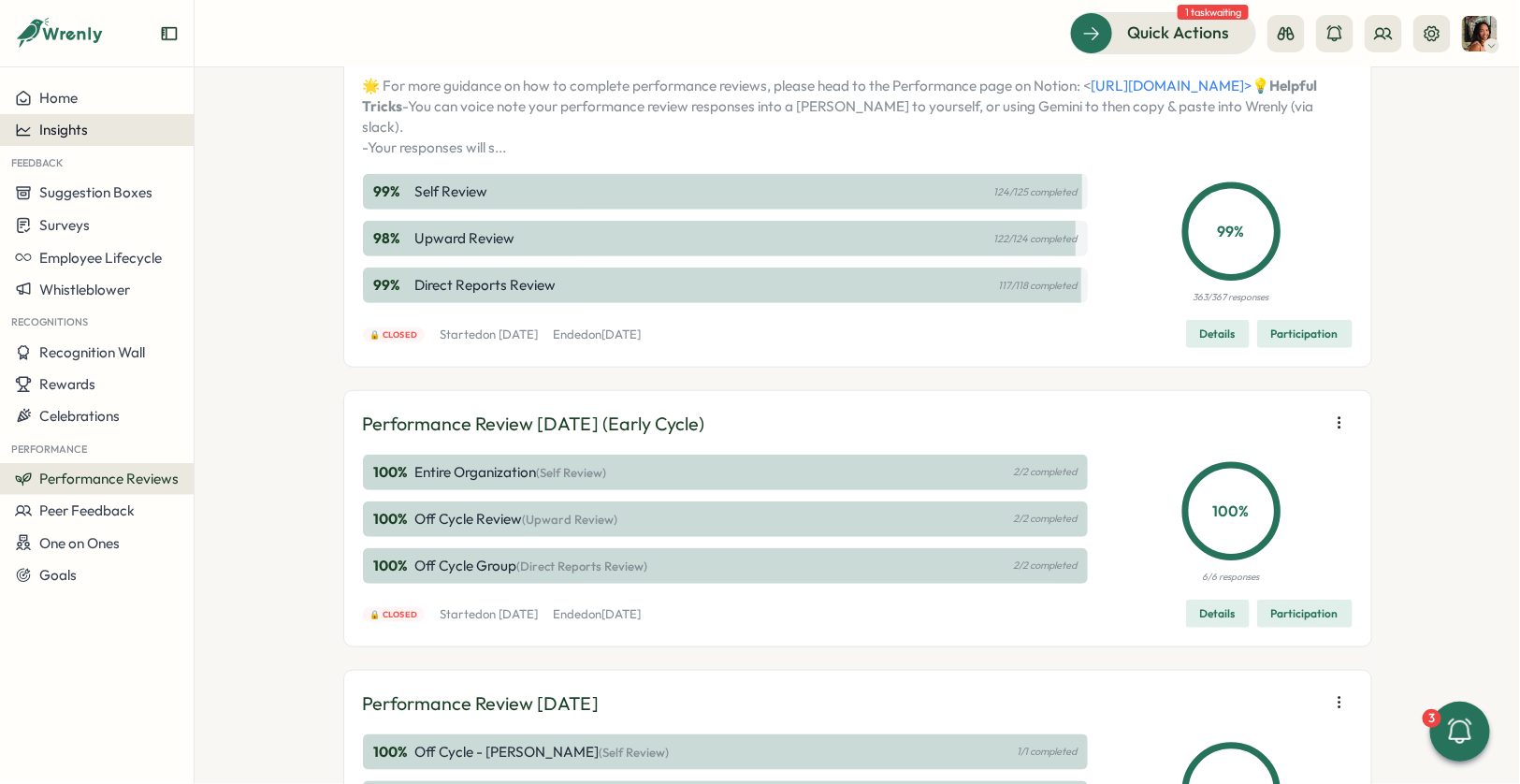
click at [100, 120] on button "Insights" at bounding box center [96, 130] width 193 height 32
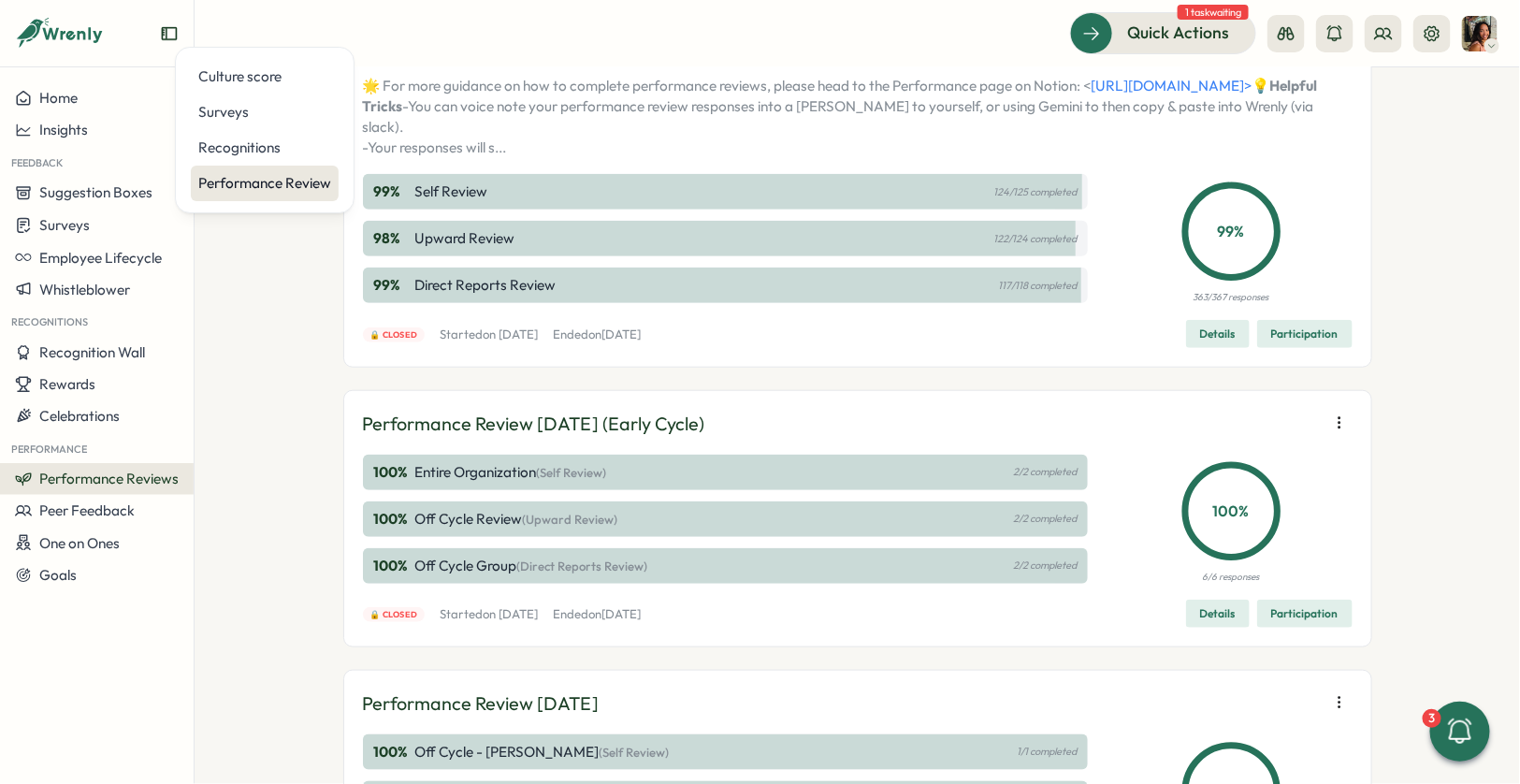
click at [238, 179] on div "Performance Review" at bounding box center [264, 182] width 133 height 20
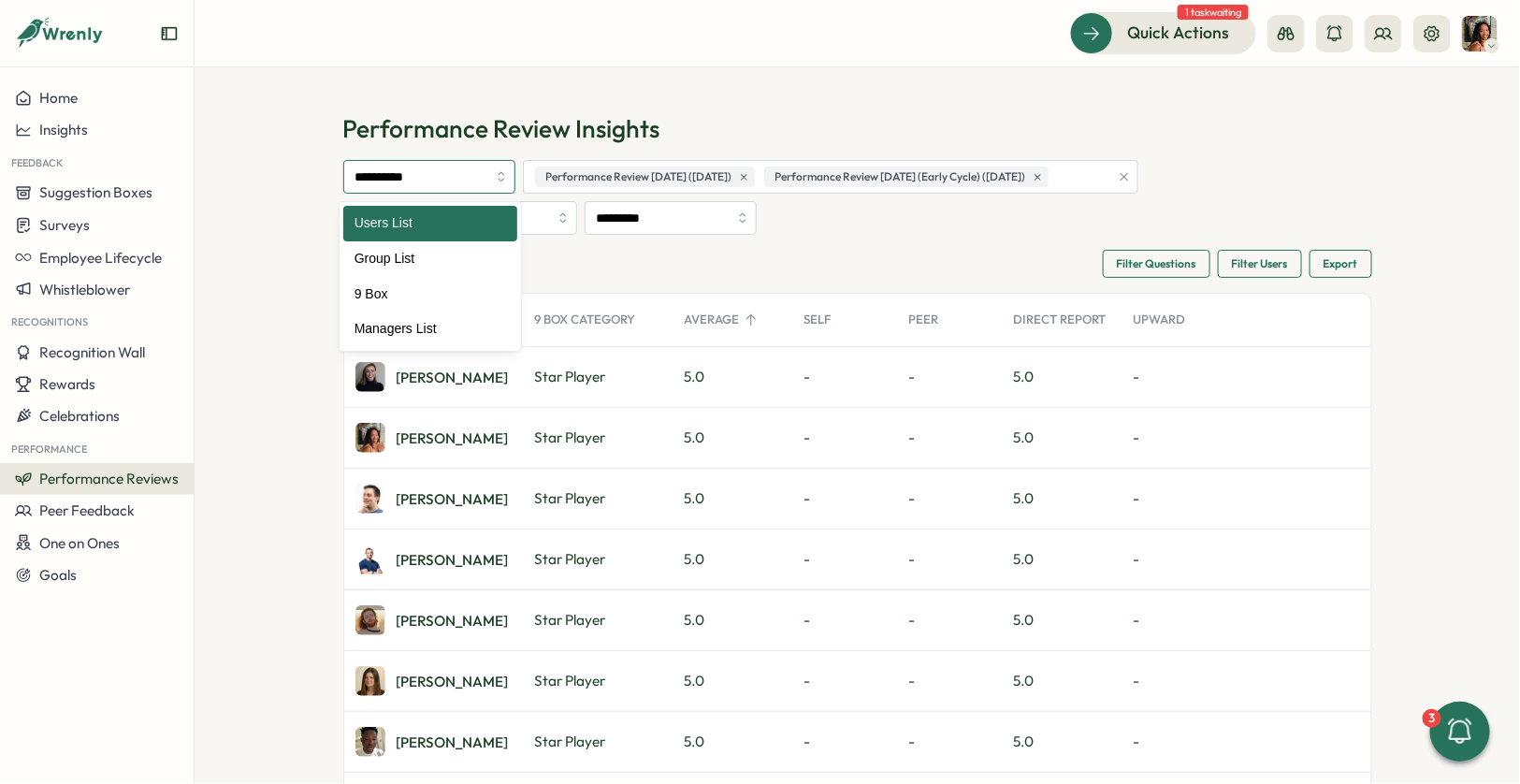
click at [435, 179] on input "**********" at bounding box center [429, 177] width 172 height 34
type input "*****"
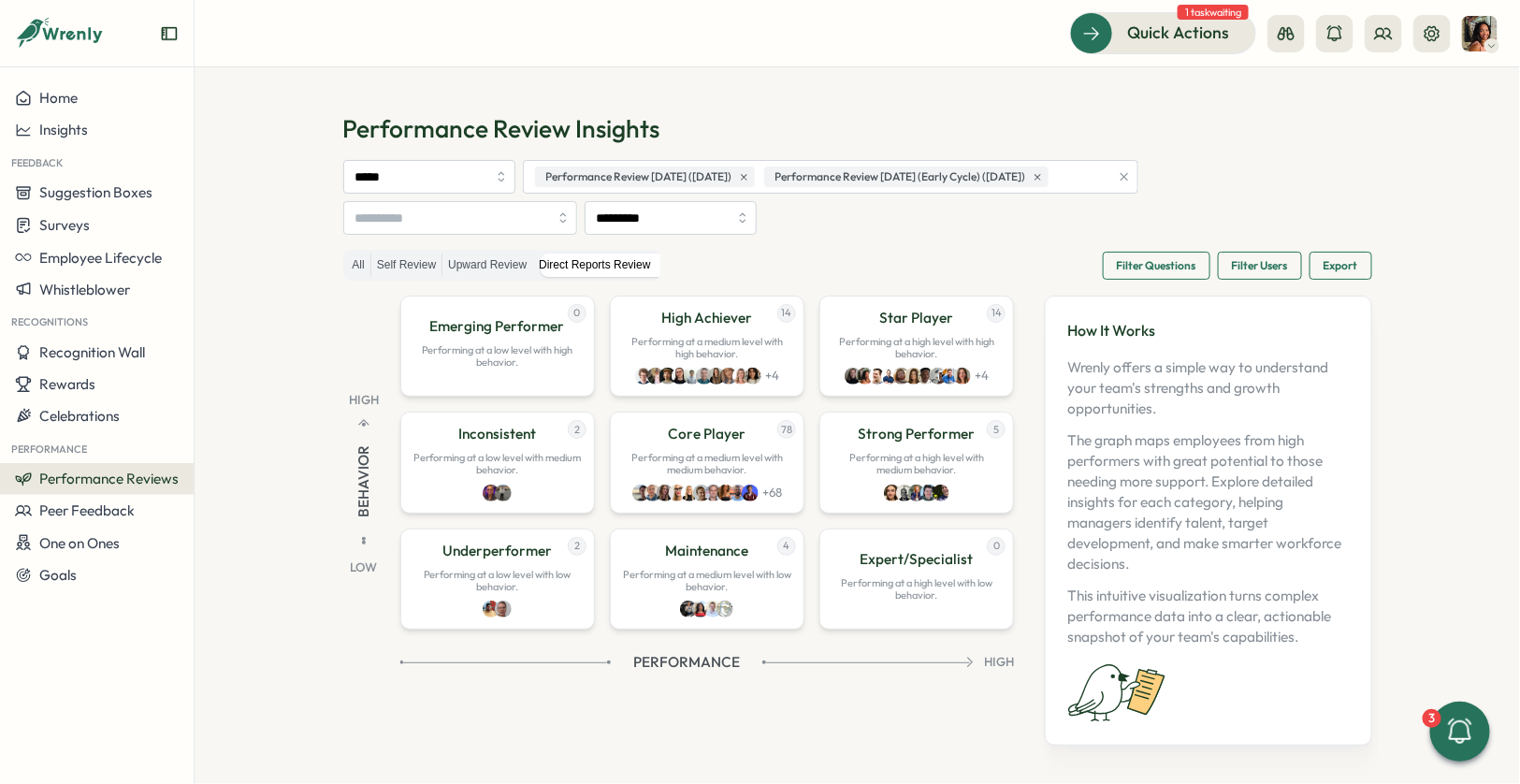
click at [1166, 256] on span "Filter Questions" at bounding box center [1157, 265] width 80 height 26
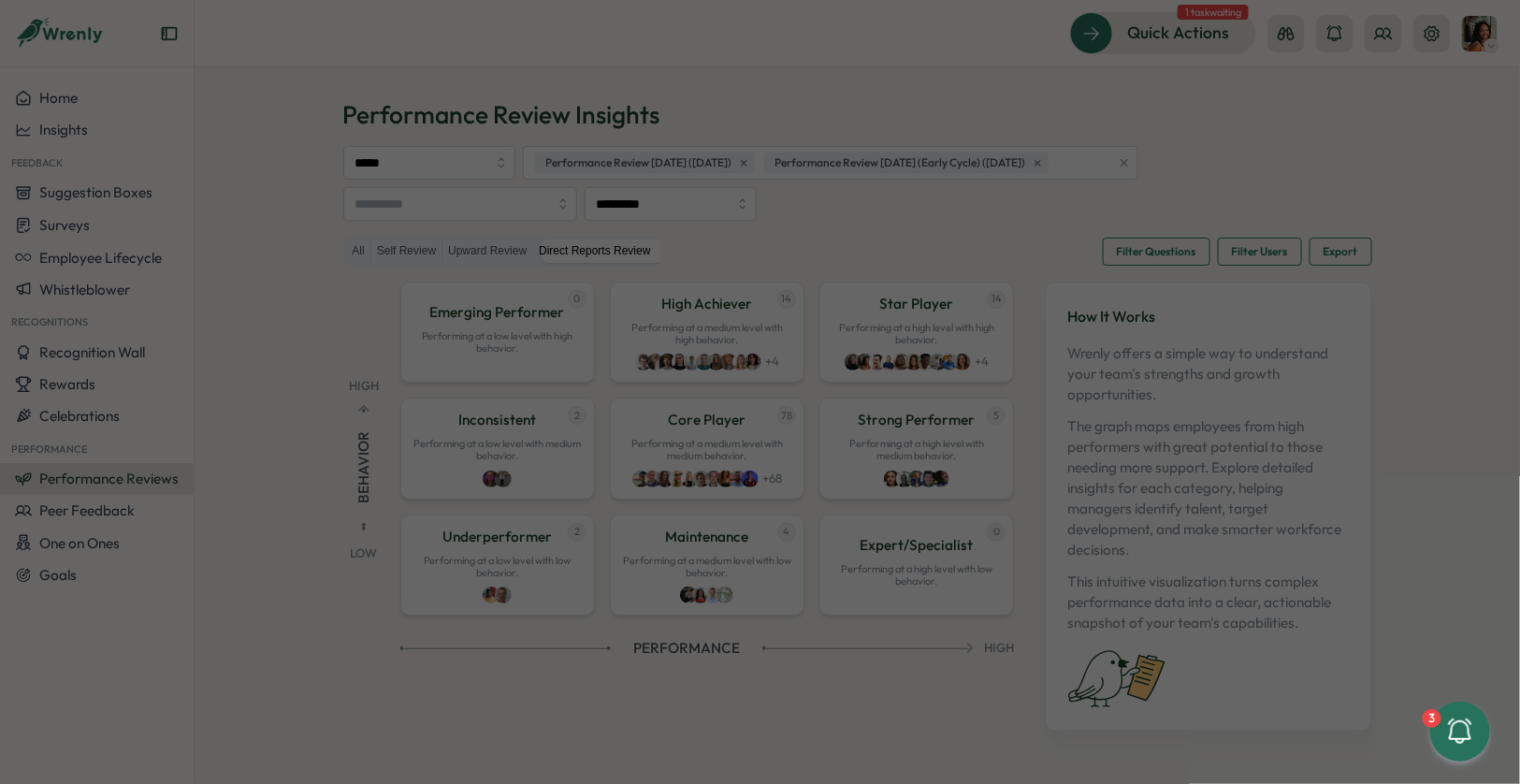
scroll to position [16, 0]
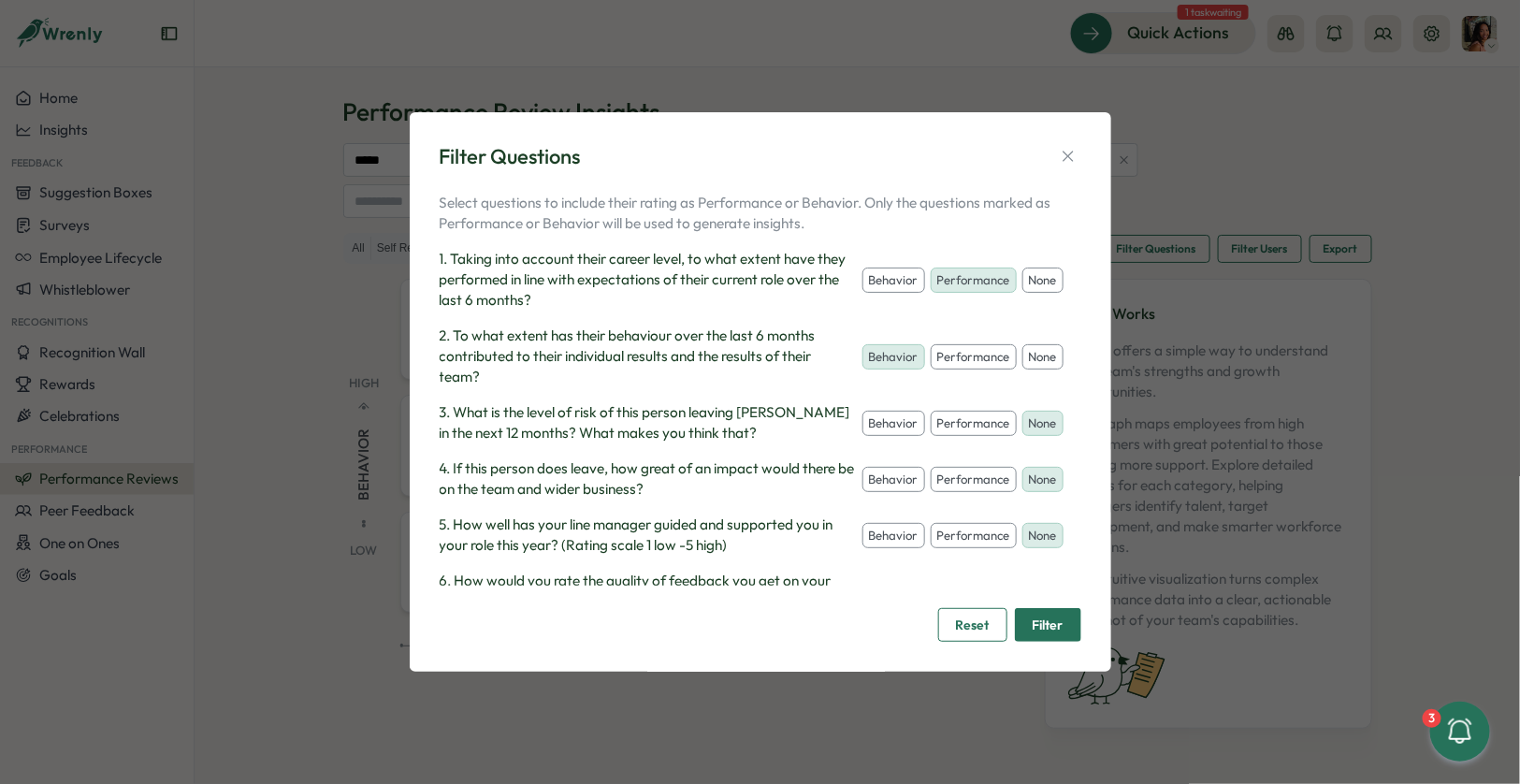
drag, startPoint x: 1039, startPoint y: 275, endPoint x: 1041, endPoint y: 388, distance: 113.0
click at [1036, 282] on button "none" at bounding box center [1042, 280] width 41 height 26
drag, startPoint x: 1042, startPoint y: 360, endPoint x: 1029, endPoint y: 310, distance: 51.7
click at [1042, 360] on button "none" at bounding box center [1042, 357] width 41 height 26
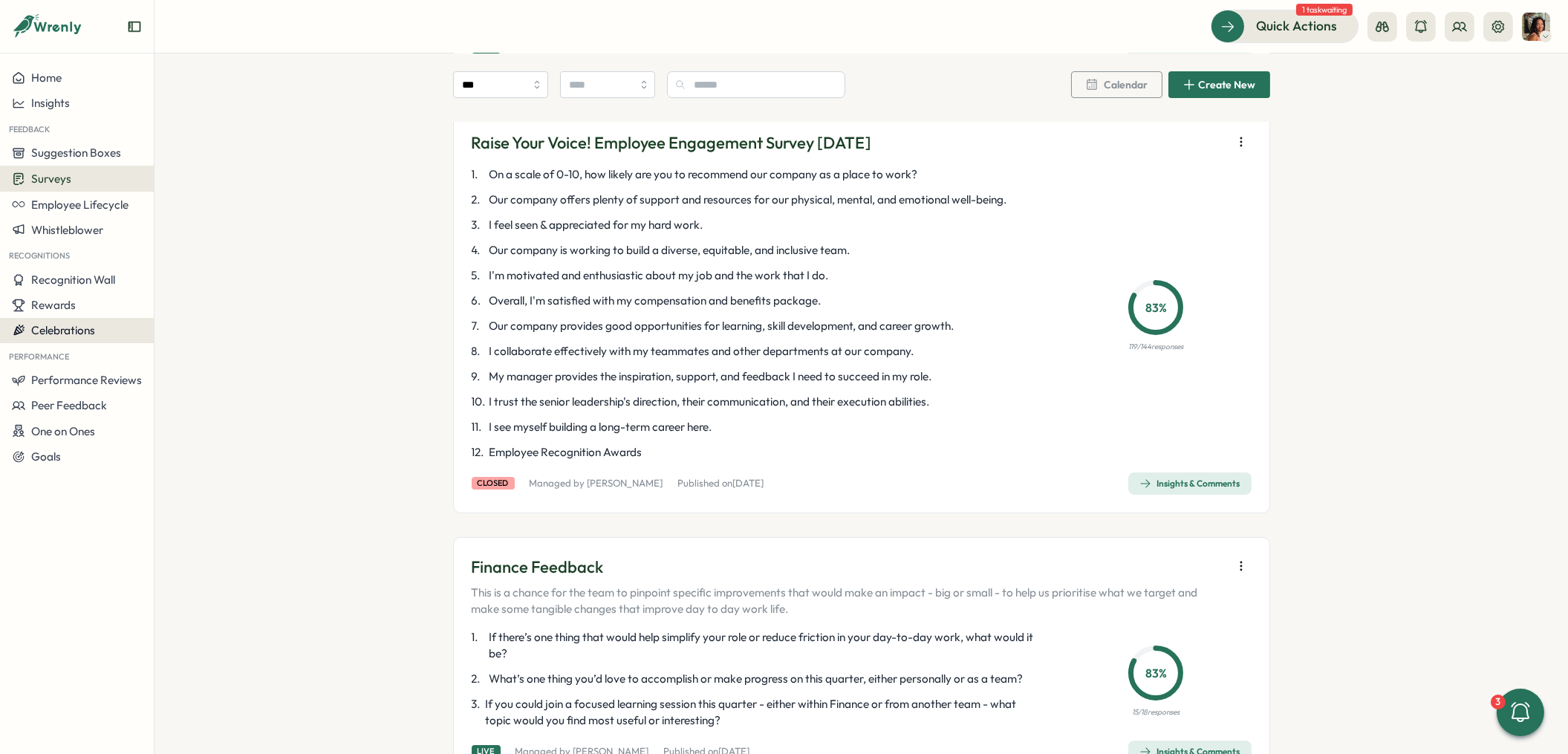
scroll to position [412, 0]
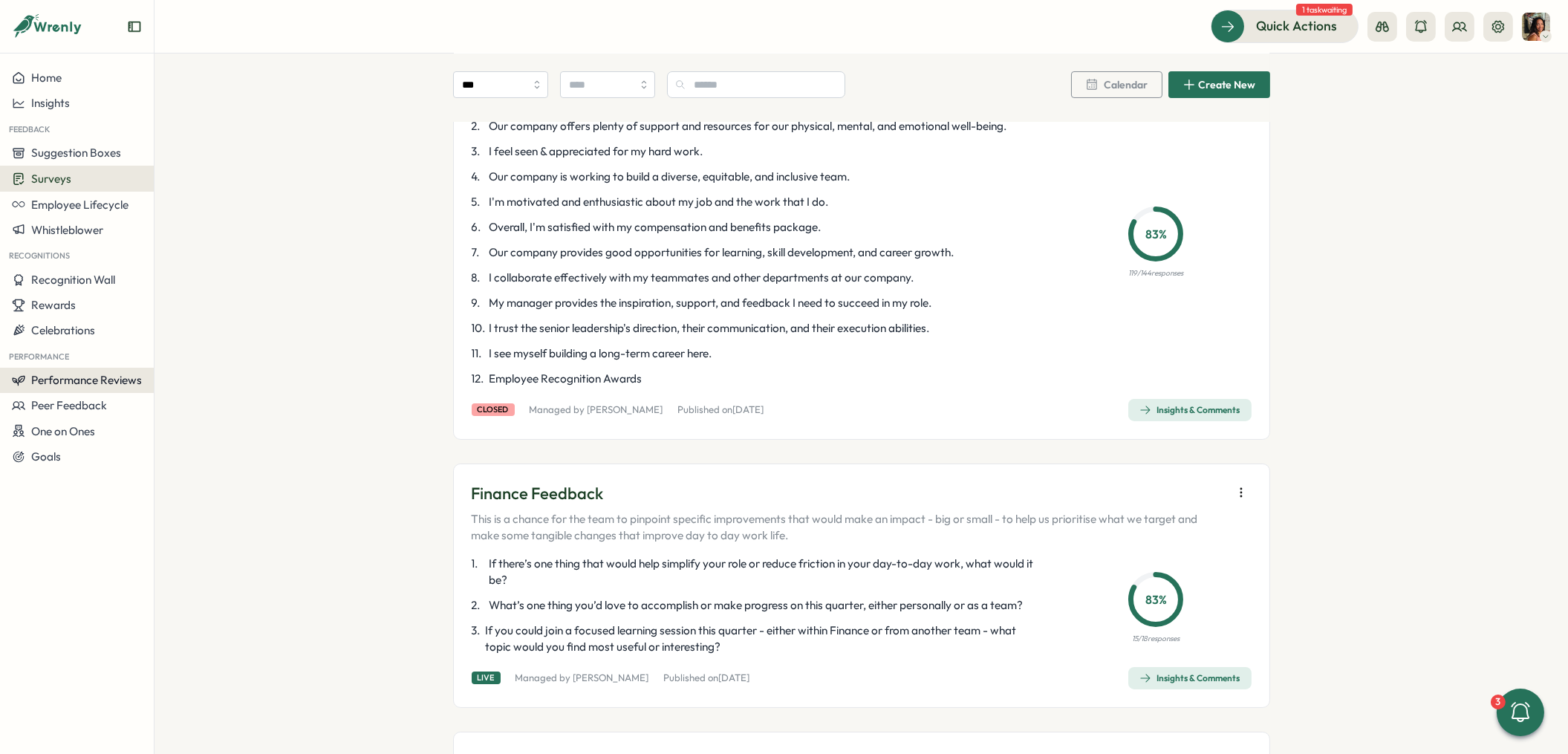
click at [68, 369] on button "Performance Reviews" at bounding box center [76, 380] width 153 height 25
drag, startPoint x: 200, startPoint y: 348, endPoint x: 264, endPoint y: 358, distance: 64.8
click at [200, 349] on div "Reviews" at bounding box center [214, 351] width 115 height 16
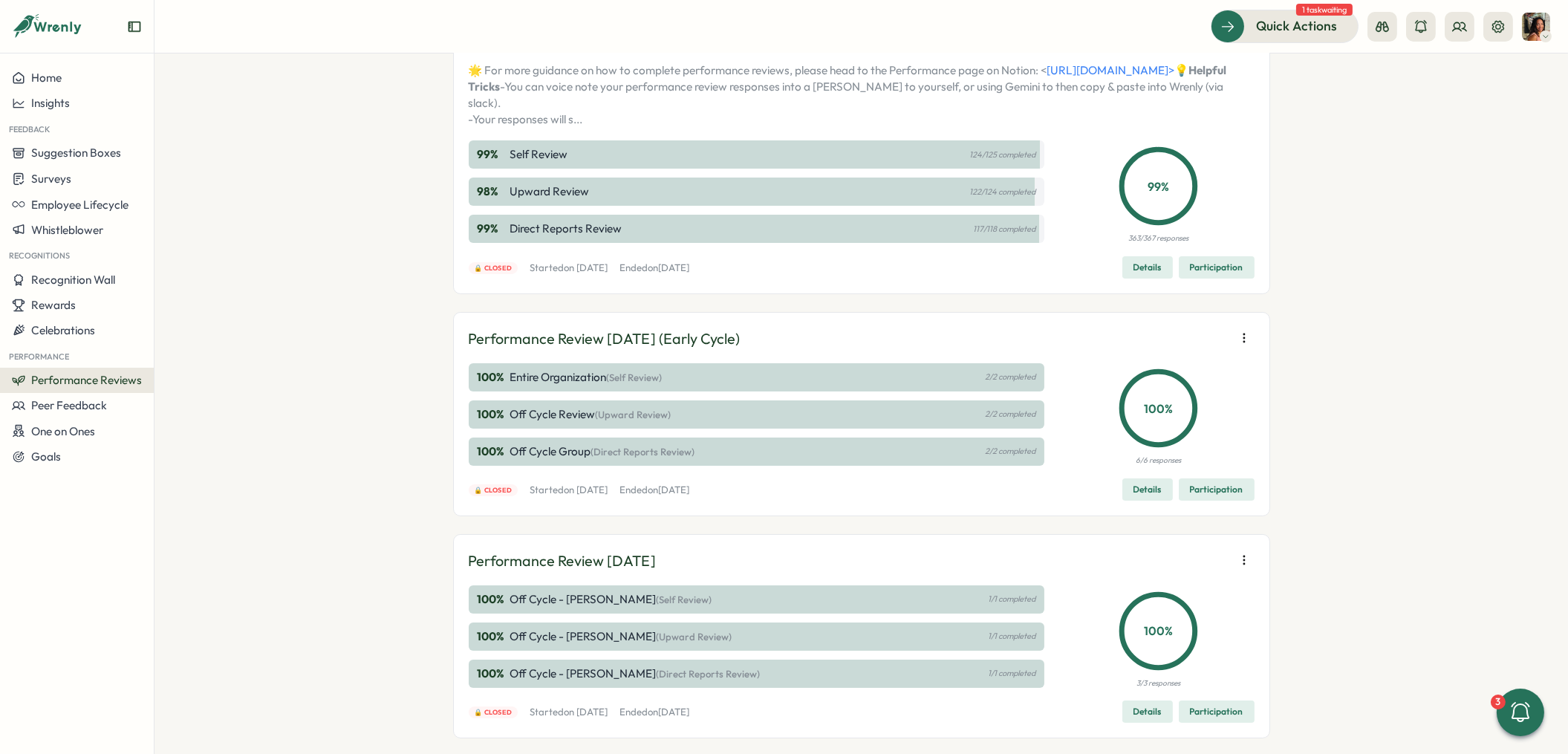
scroll to position [335, 0]
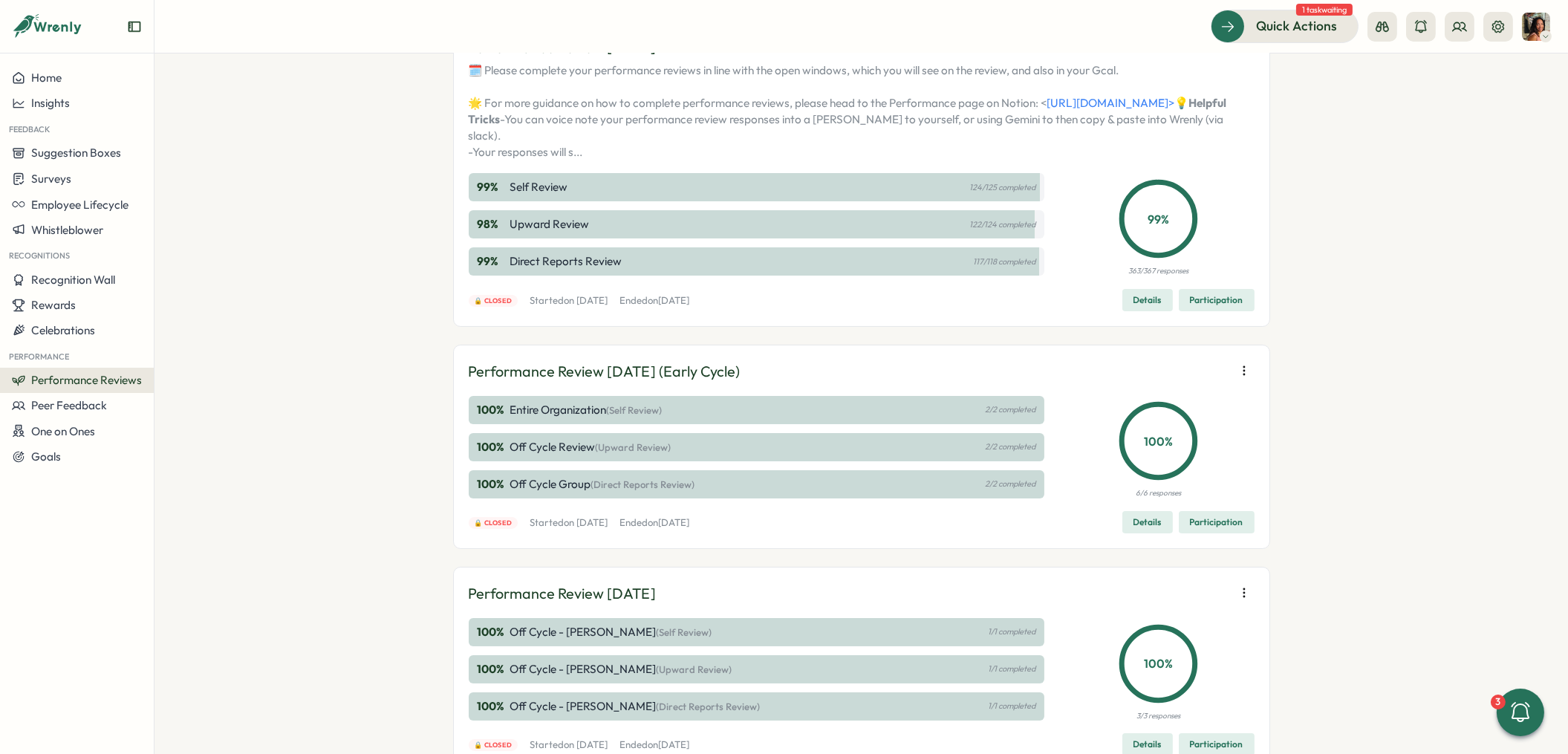
click at [1199, 311] on span "Participation" at bounding box center [1216, 300] width 53 height 21
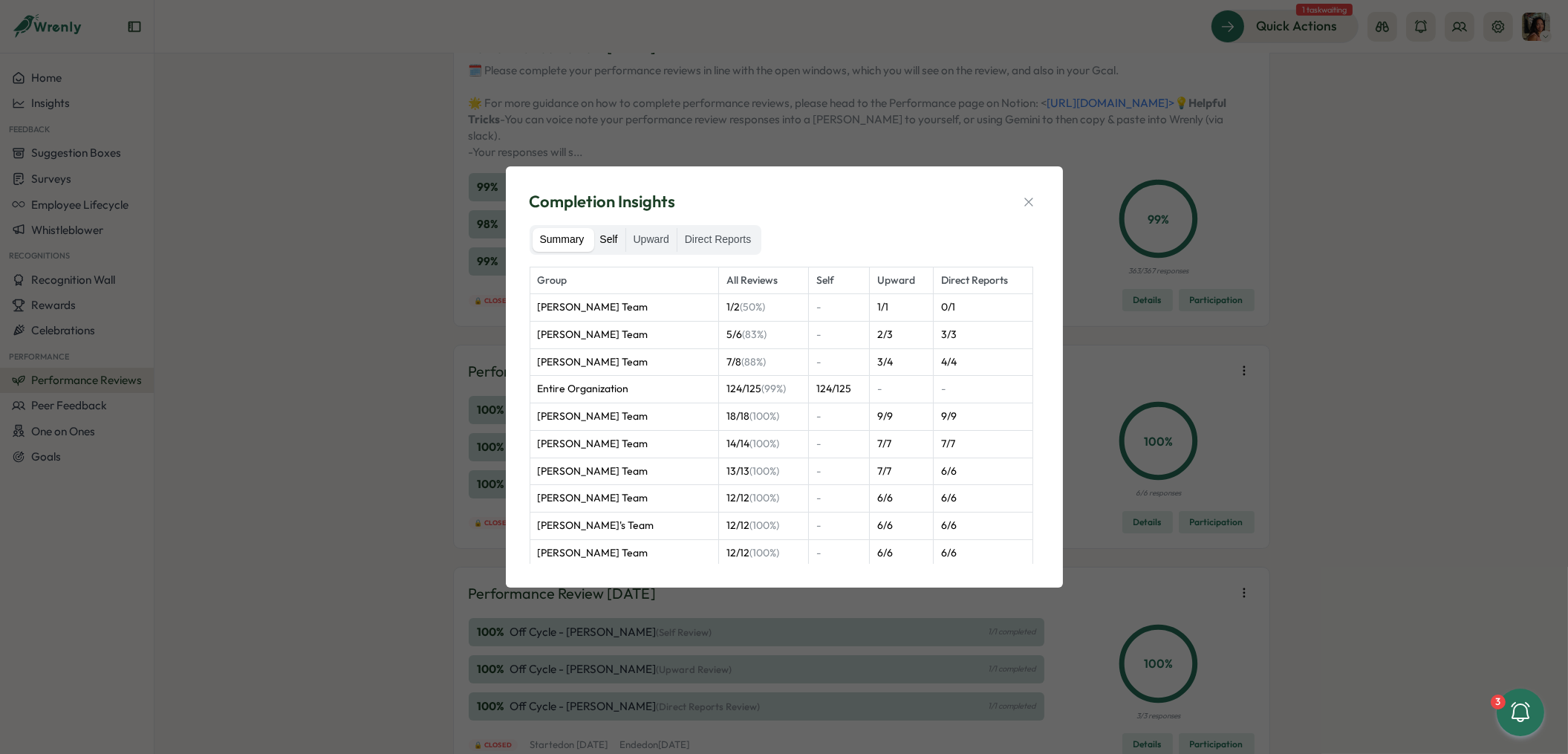
click at [610, 238] on label "Self" at bounding box center [608, 240] width 32 height 24
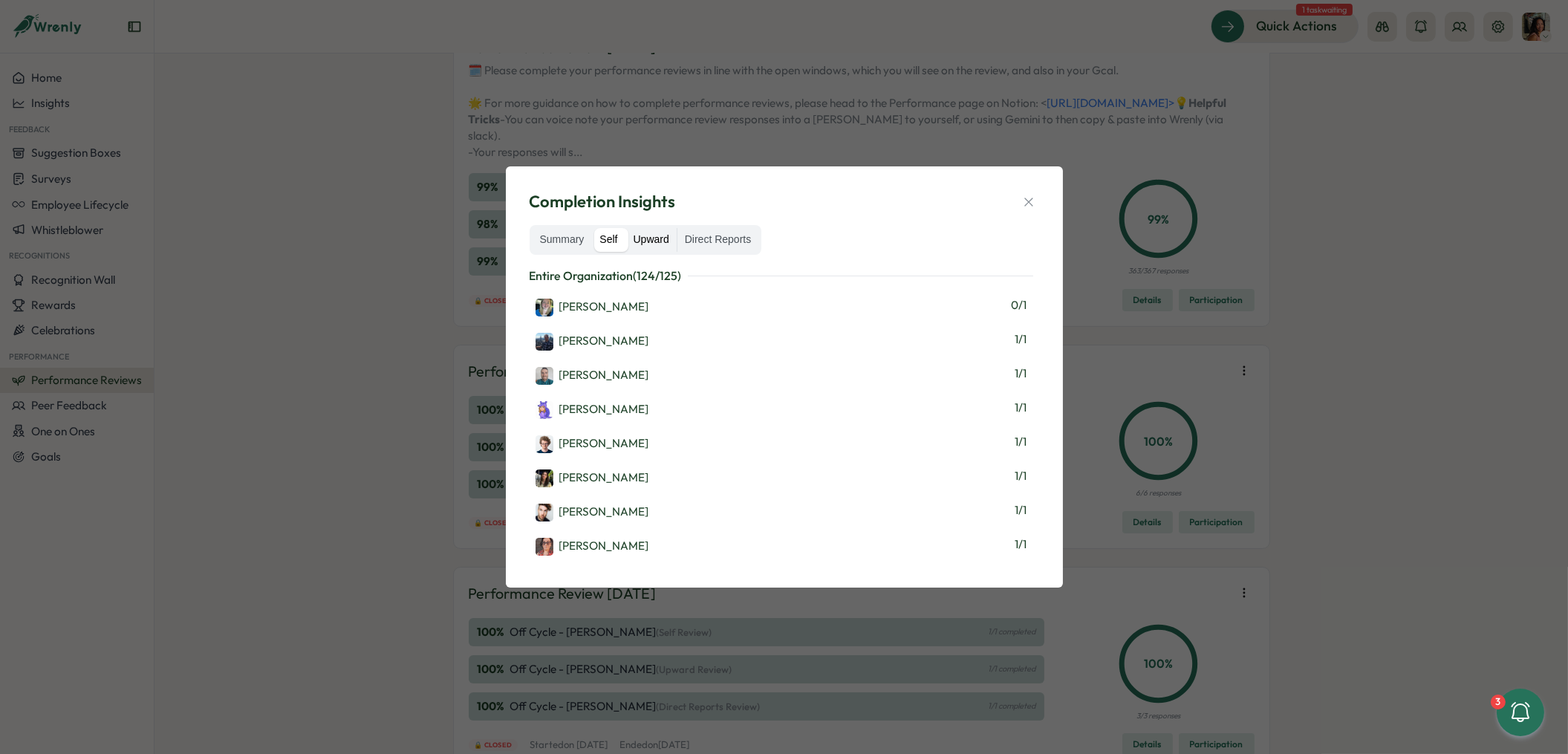
click at [656, 240] on label "Upward" at bounding box center [651, 240] width 51 height 24
drag, startPoint x: 1039, startPoint y: 202, endPoint x: 1044, endPoint y: 220, distance: 18.7
click at [1039, 202] on div "Completion Insights Summary Self Upward Direct Reports Tom Hutchings's Team ( 2…" at bounding box center [784, 376] width 521 height 385
click at [1024, 204] on icon "button" at bounding box center [1028, 201] width 15 height 15
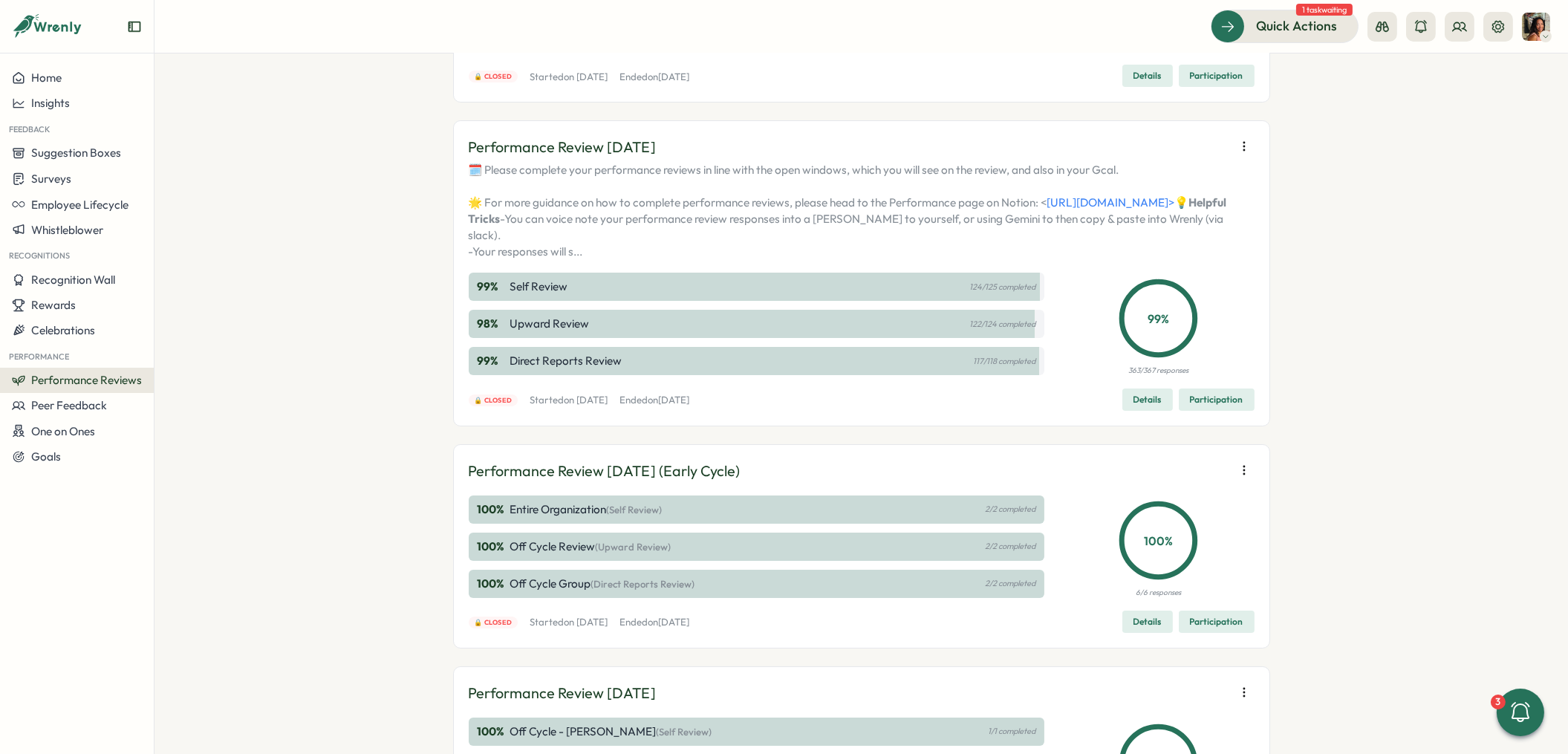
click at [1240, 145] on icon "button" at bounding box center [1244, 146] width 15 height 15
click at [1152, 175] on span "Export responses" at bounding box center [1144, 173] width 88 height 13
click at [55, 106] on span "Insights" at bounding box center [50, 103] width 39 height 14
click at [208, 147] on div "Performance Review" at bounding box center [210, 145] width 106 height 16
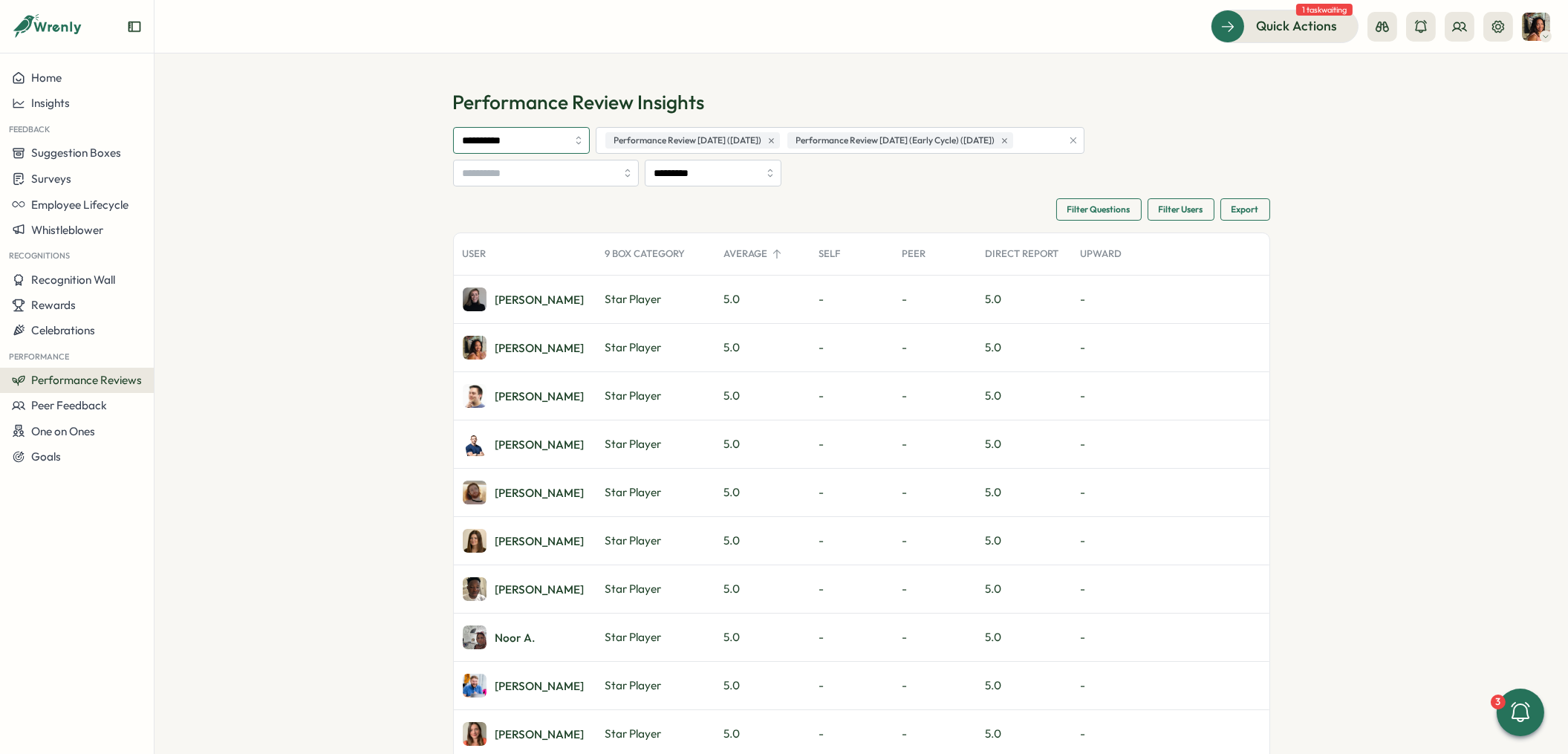
click at [534, 148] on input "**********" at bounding box center [521, 140] width 136 height 27
type input "*****"
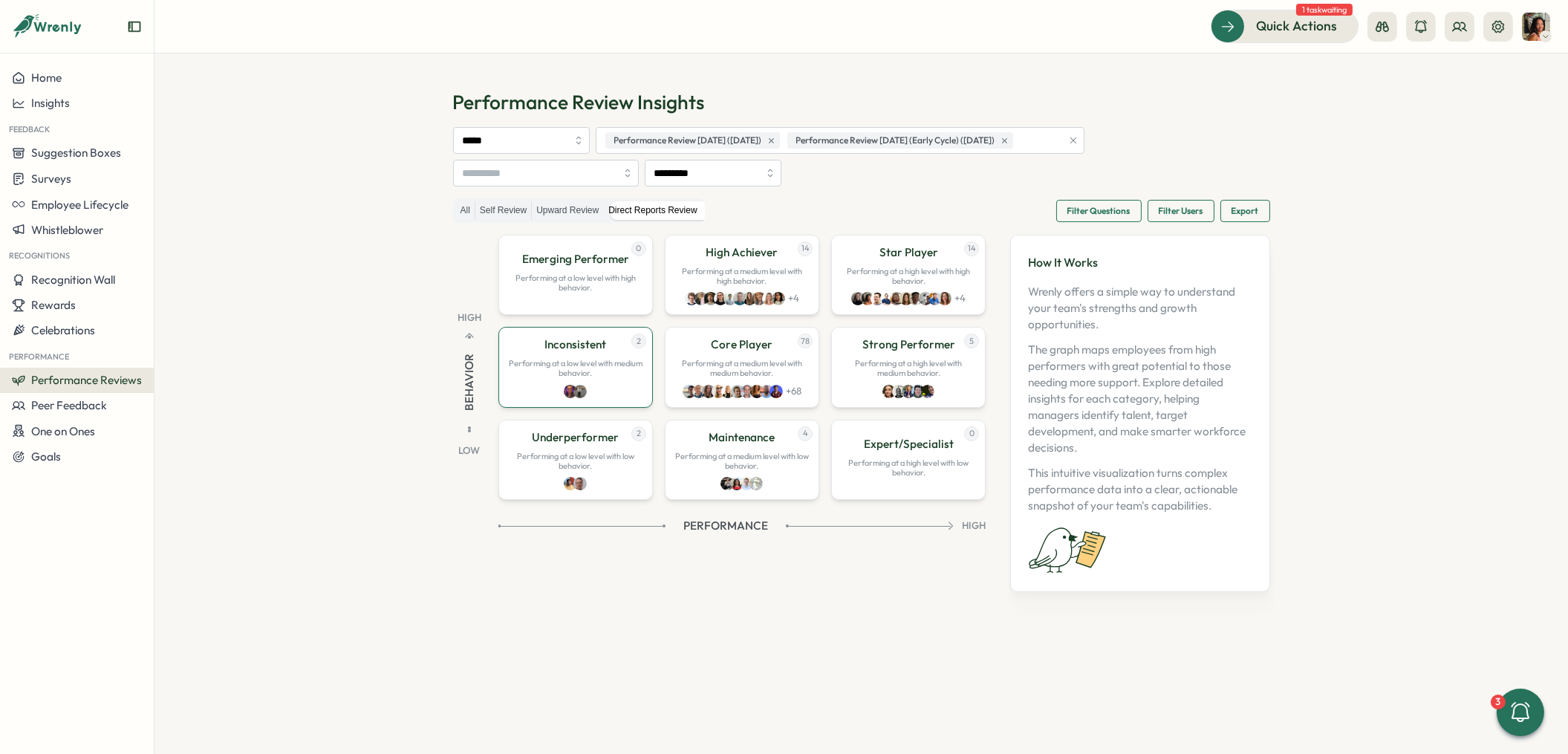
click at [580, 362] on p "Performing at a low level with medium behavior." at bounding box center [575, 368] width 135 height 19
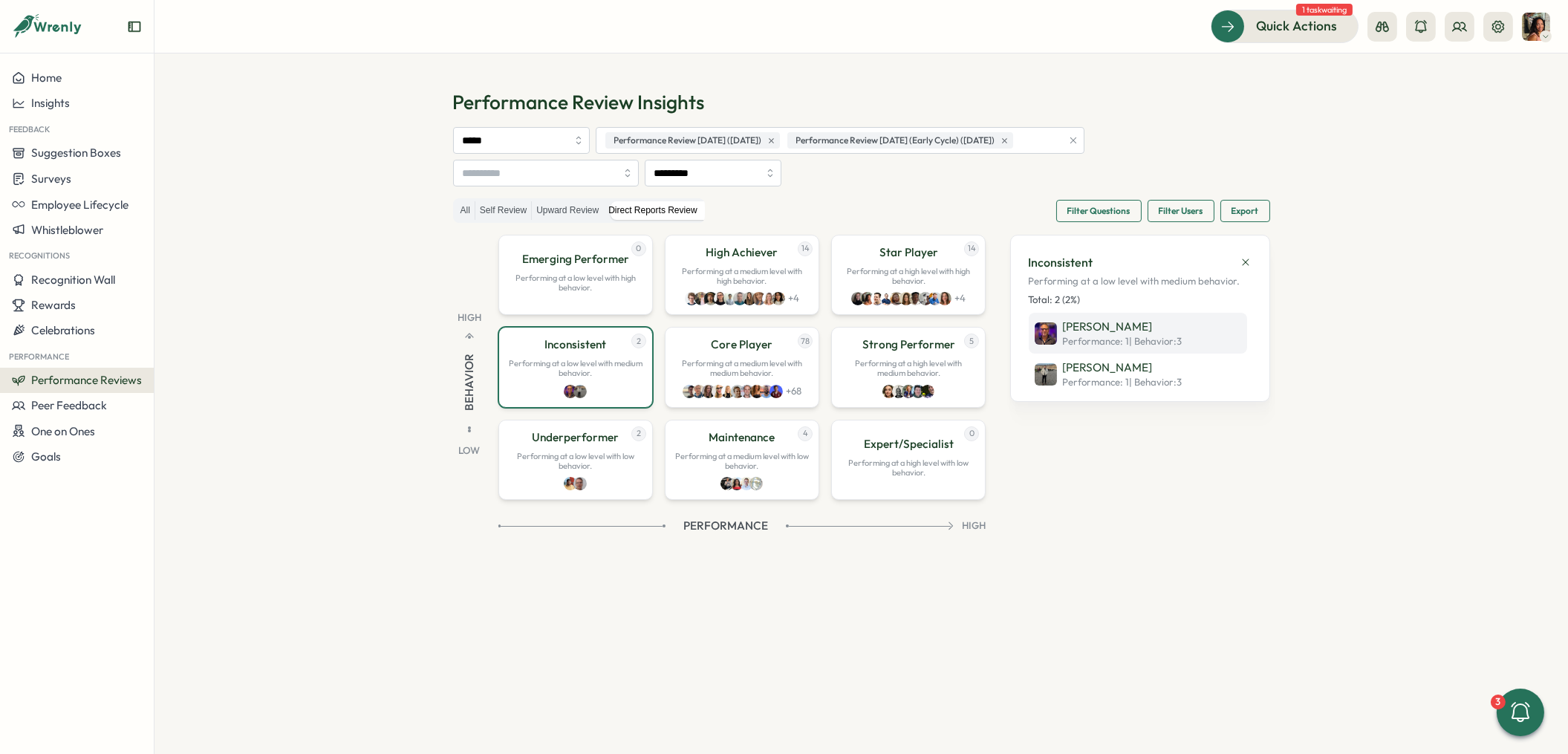
click at [1075, 332] on p "Adrian Pearcey" at bounding box center [1122, 326] width 119 height 16
click at [799, 472] on div "4 Maintenance Performing at a medium level with low behavior." at bounding box center [742, 459] width 154 height 80
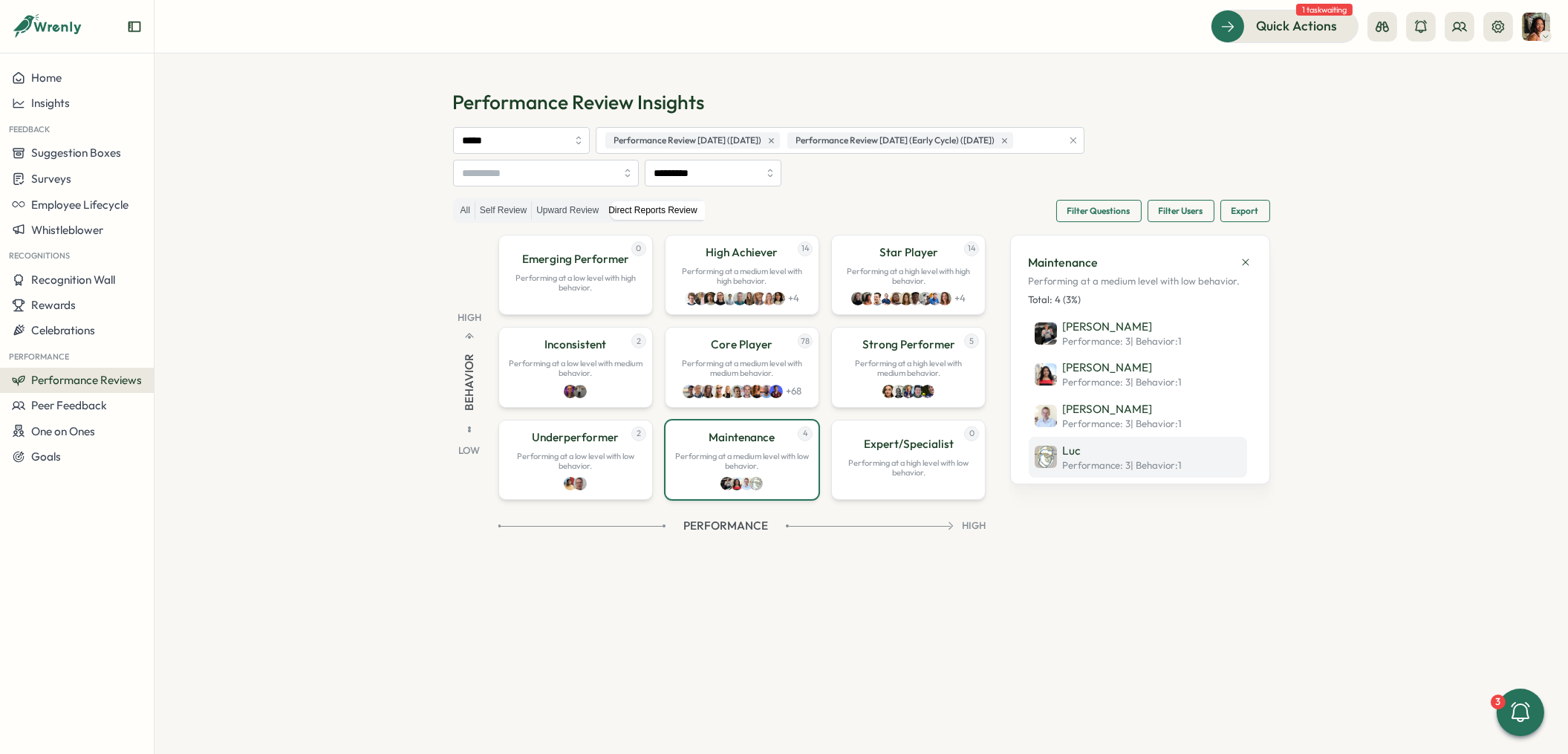
click at [1129, 458] on p "Luc" at bounding box center [1122, 450] width 119 height 16
click at [882, 362] on p "Performing at a high level with medium behavior." at bounding box center [908, 368] width 135 height 19
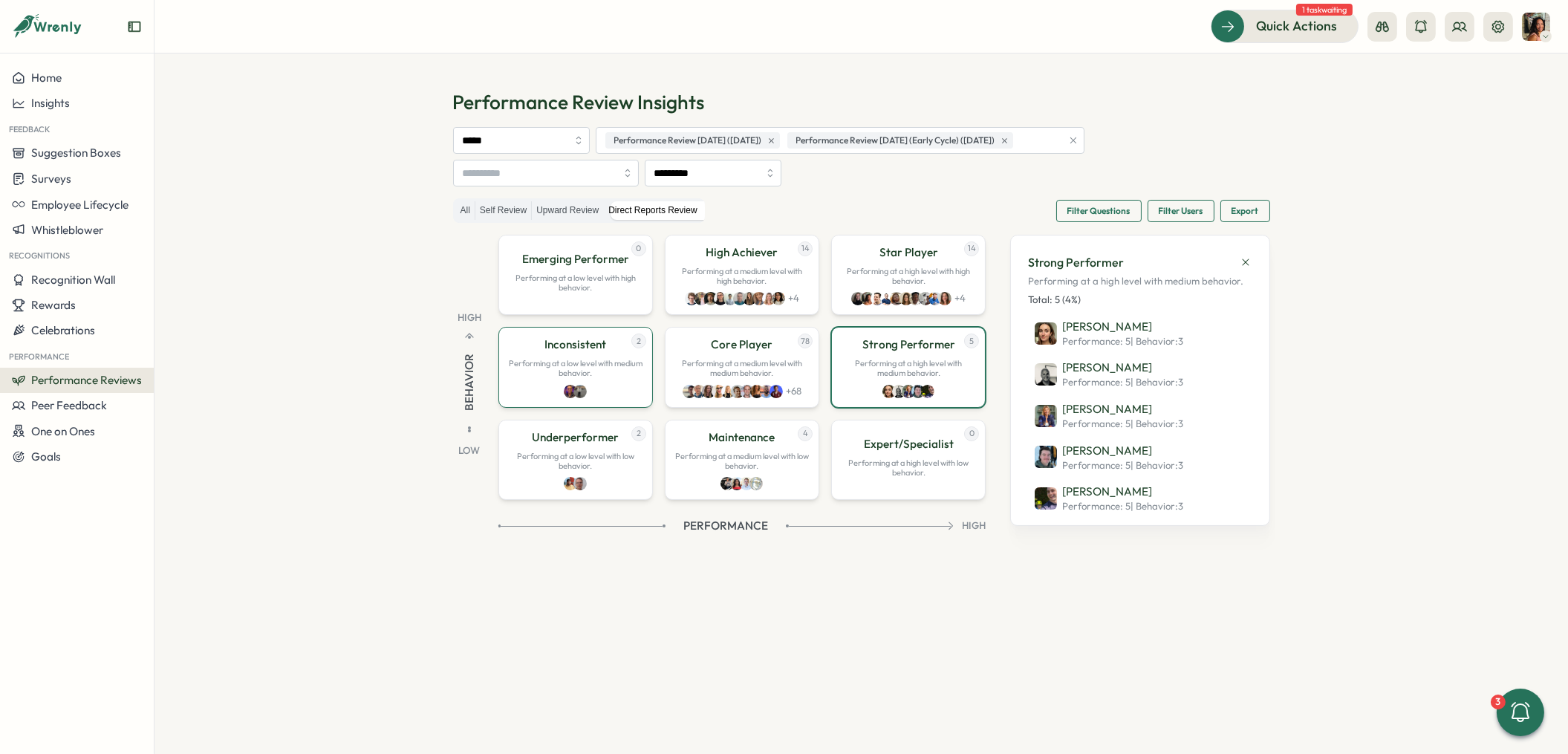
click at [606, 372] on p "Performing at a low level with medium behavior." at bounding box center [575, 368] width 135 height 19
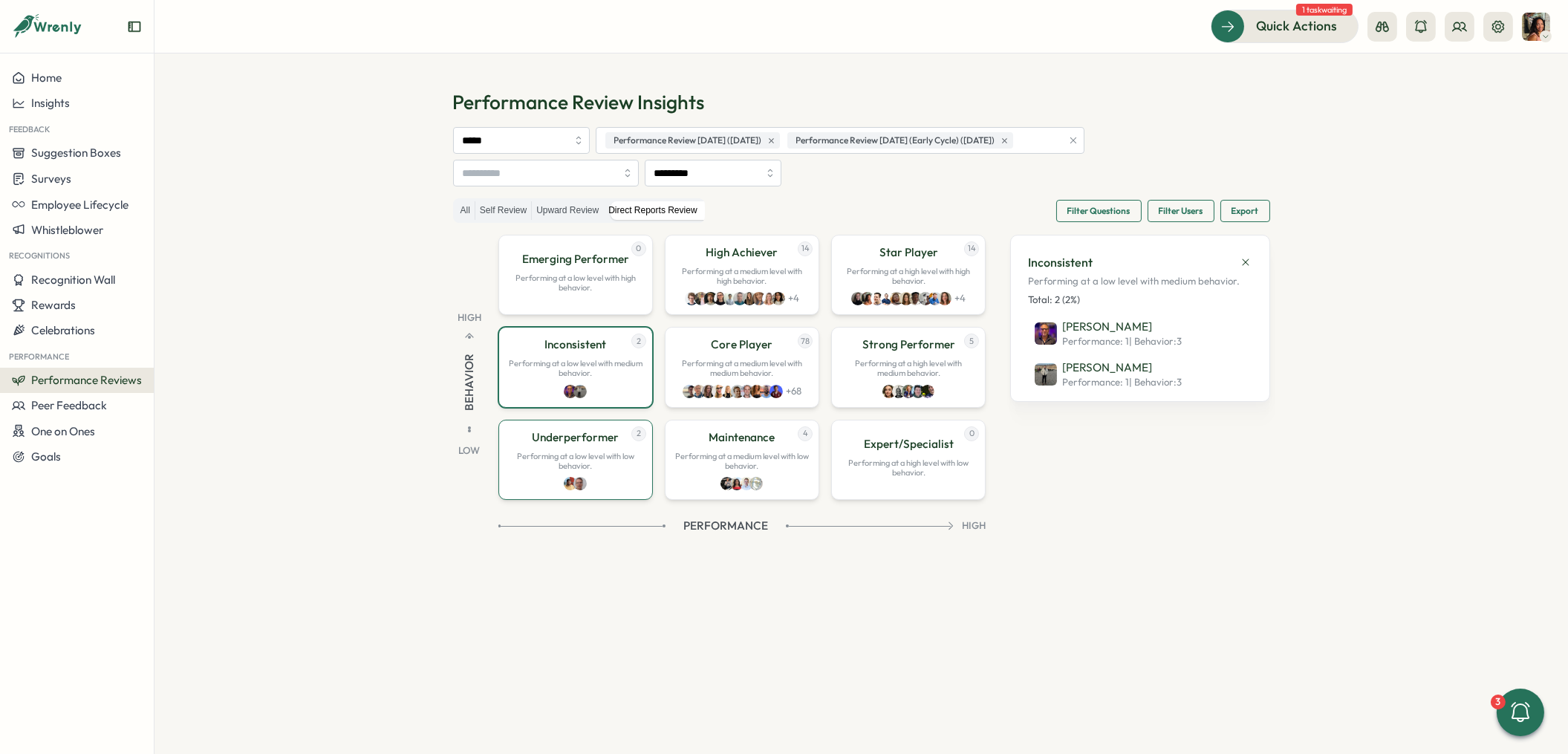
click at [624, 444] on div "2 Underperformer Performing at a low level with low behavior." at bounding box center [576, 459] width 154 height 80
click at [767, 288] on div "14 High Achiever Performing at a medium level with high behavior. + 4" at bounding box center [742, 275] width 154 height 80
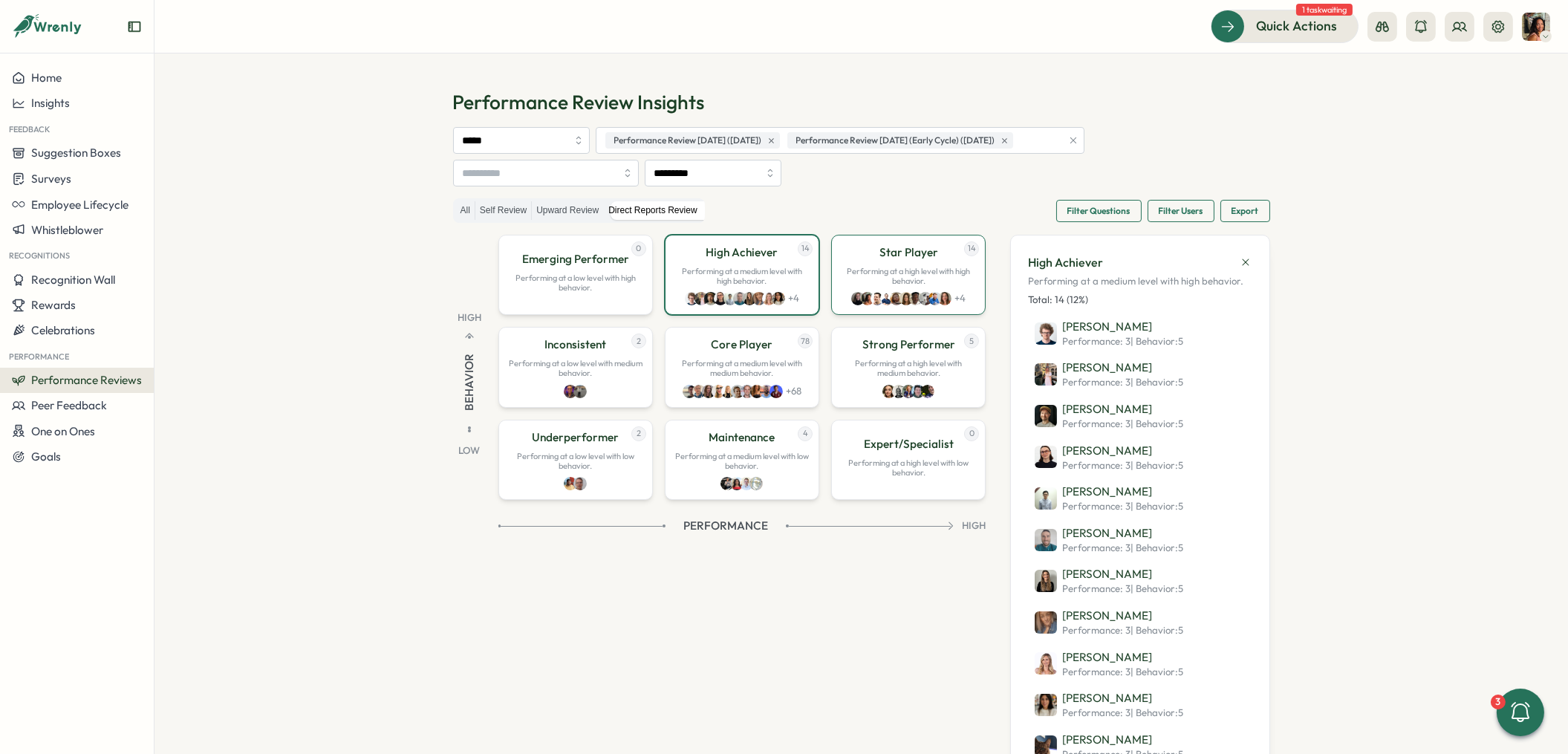
click at [911, 284] on p "Performing at a high level with high behavior." at bounding box center [908, 276] width 135 height 19
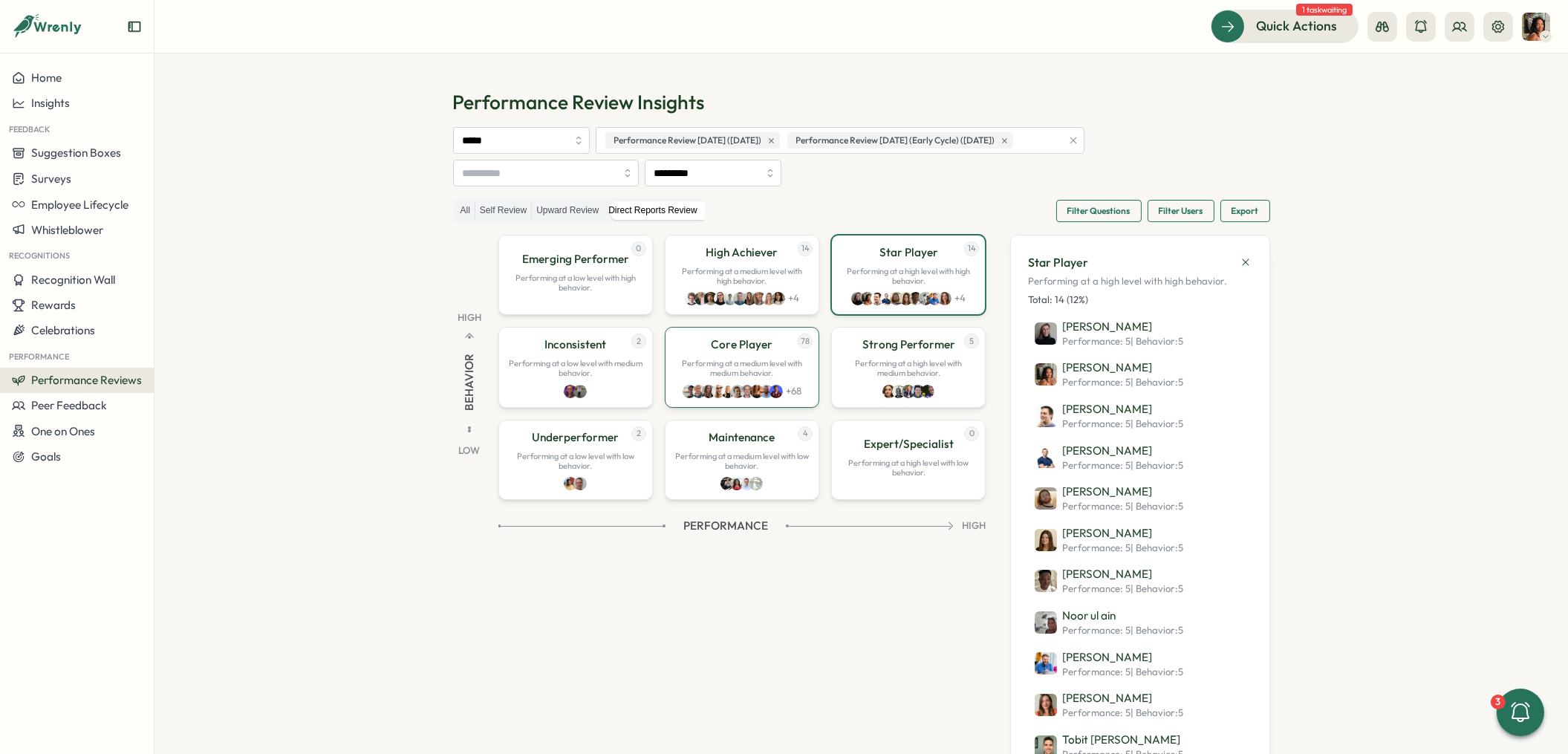
click at [714, 358] on p "Performing at a medium level with medium behavior." at bounding box center [742, 368] width 135 height 19
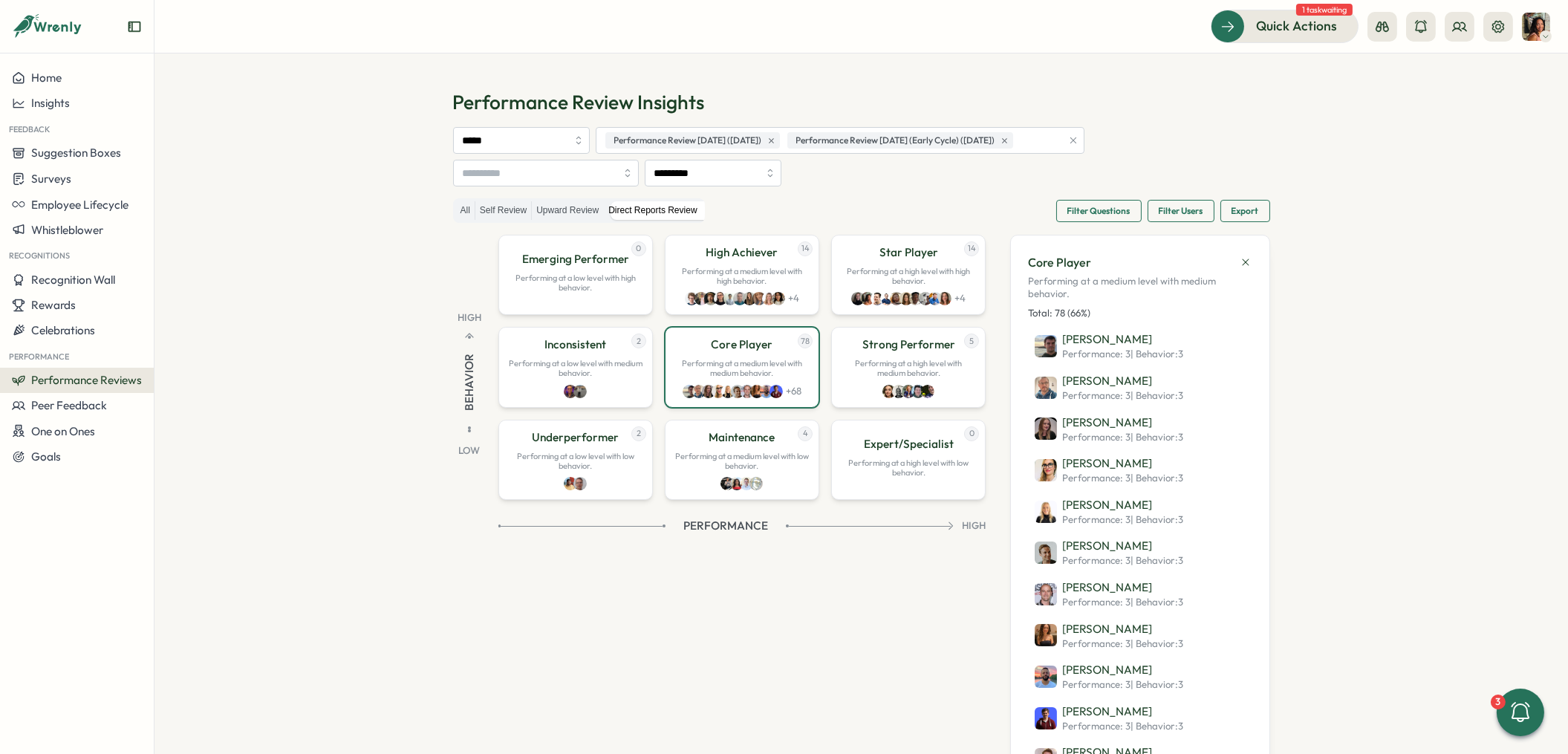
click at [1083, 208] on span "Filter Questions" at bounding box center [1099, 210] width 63 height 21
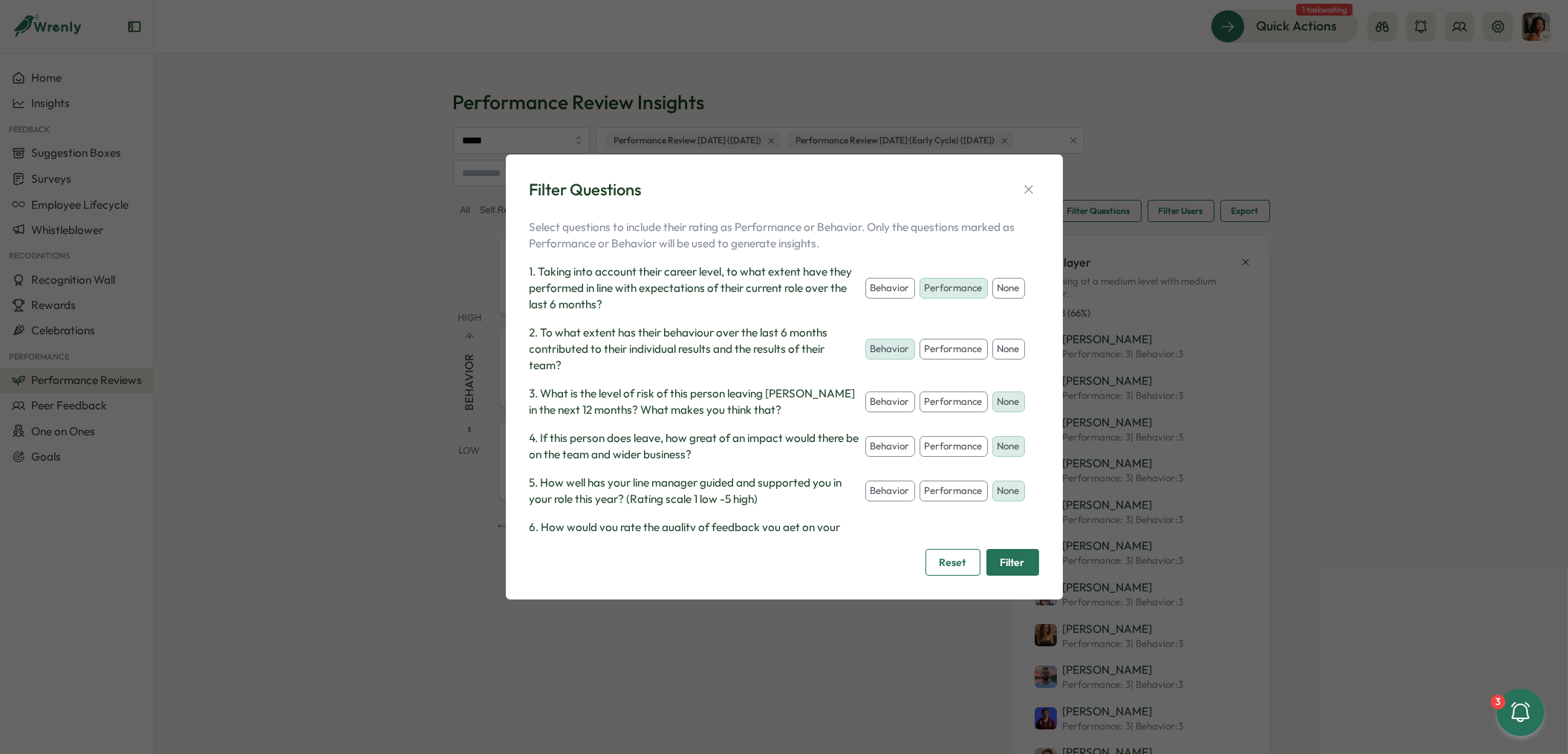
scroll to position [76, 0]
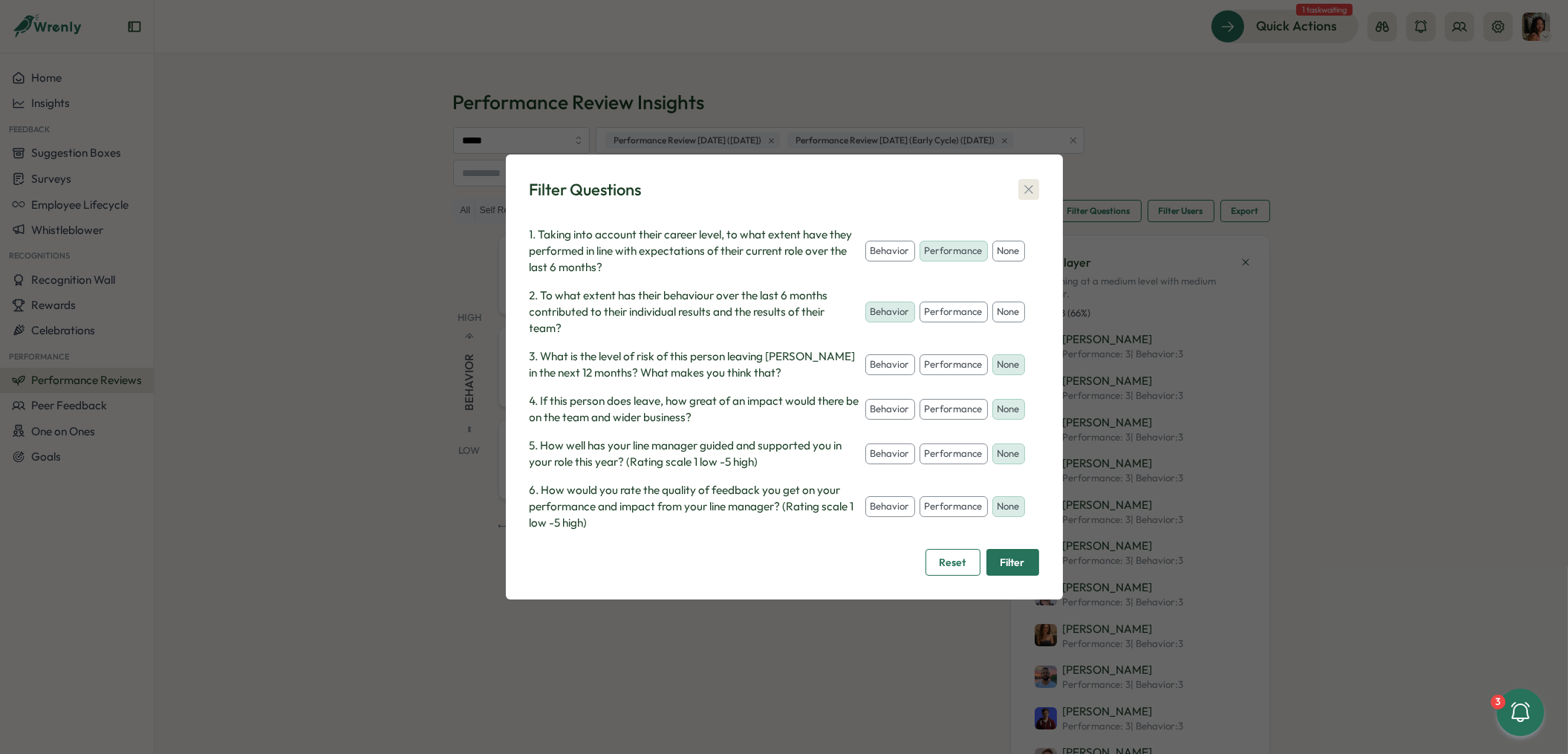
click at [1025, 189] on icon "button" at bounding box center [1028, 189] width 15 height 15
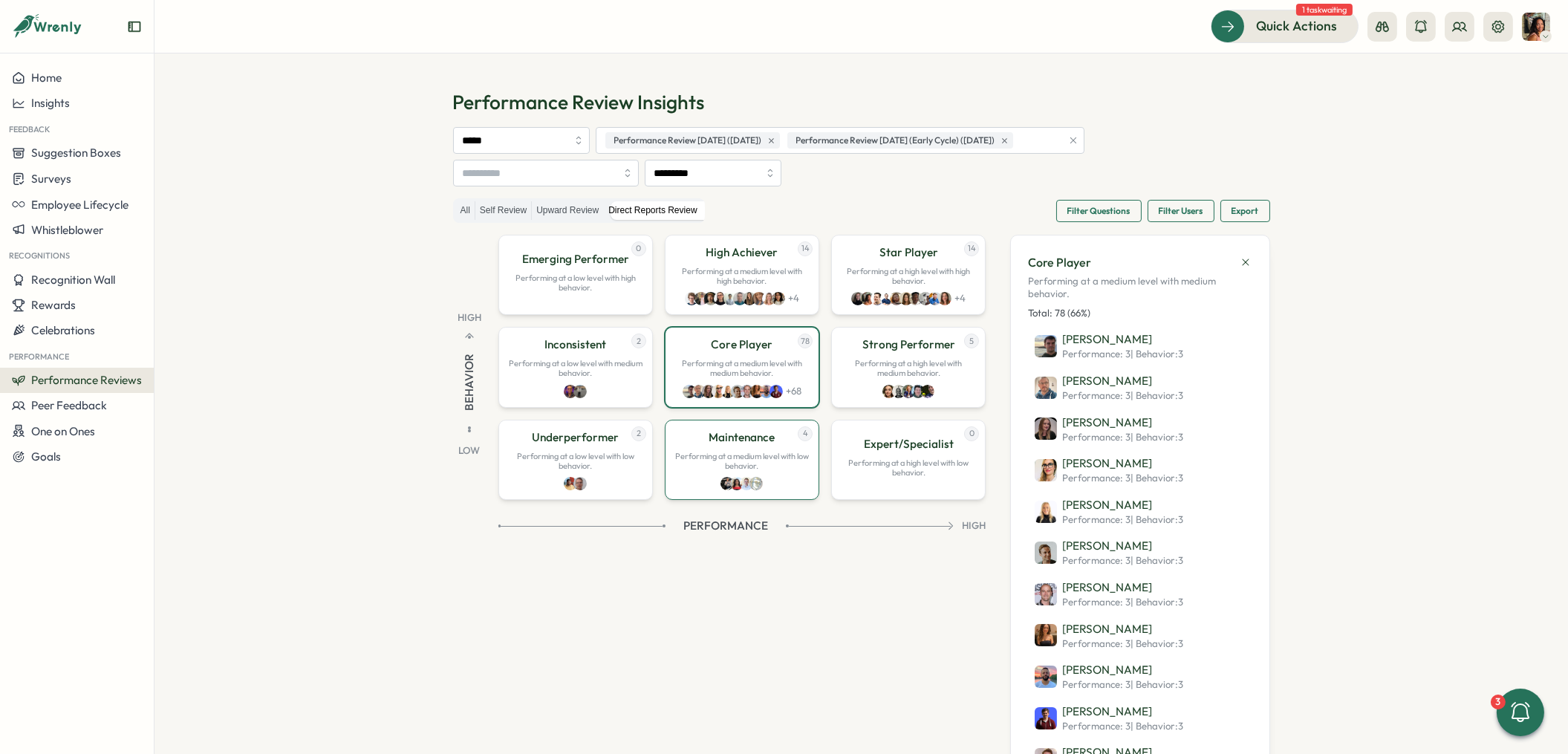
click at [753, 438] on p "Maintenance" at bounding box center [742, 437] width 66 height 16
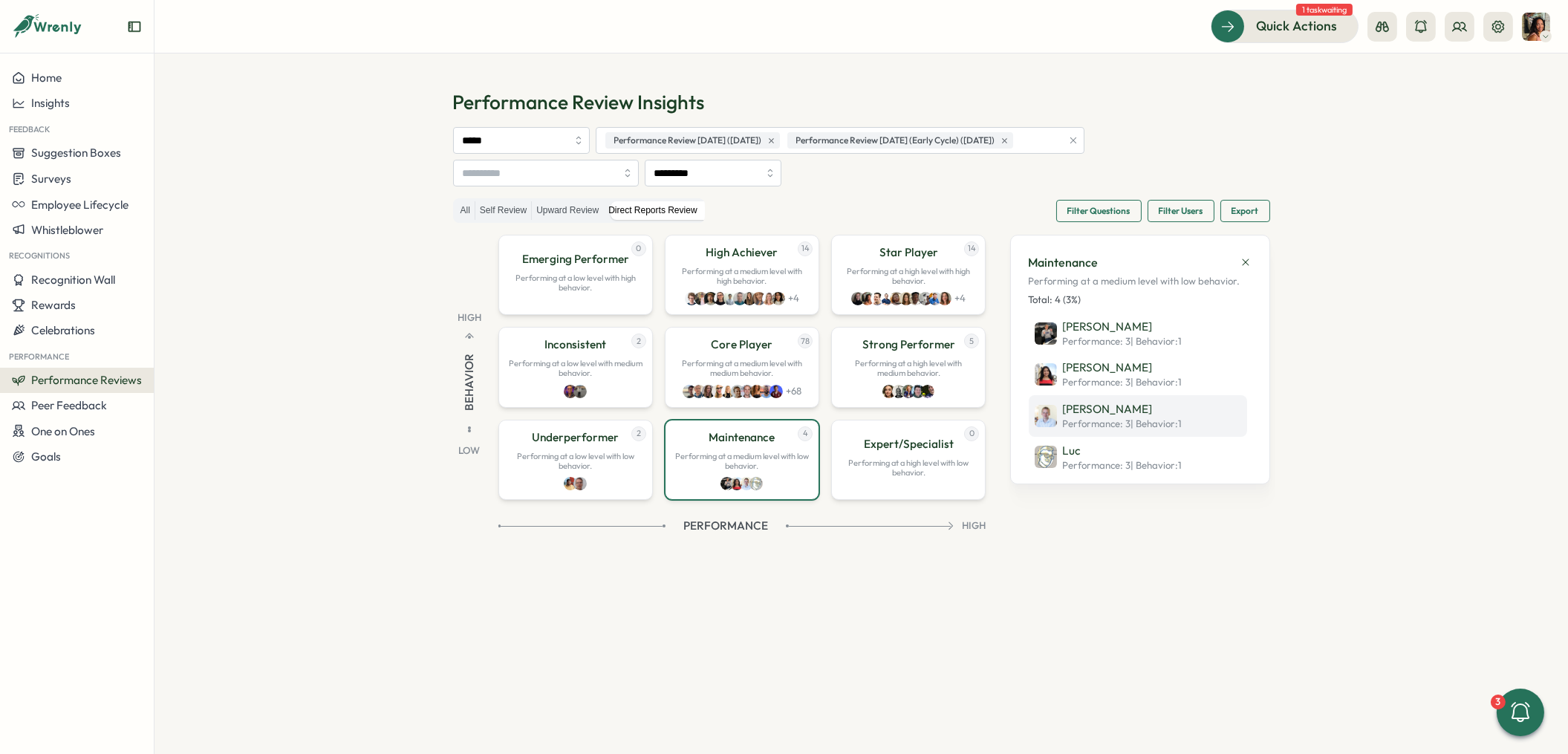
click at [1070, 418] on span "Performance: 3 | Behavior : 1" at bounding box center [1122, 424] width 119 height 13
click at [596, 389] on div "2 Inconsistent Performing at a low level with medium behavior." at bounding box center [576, 367] width 154 height 80
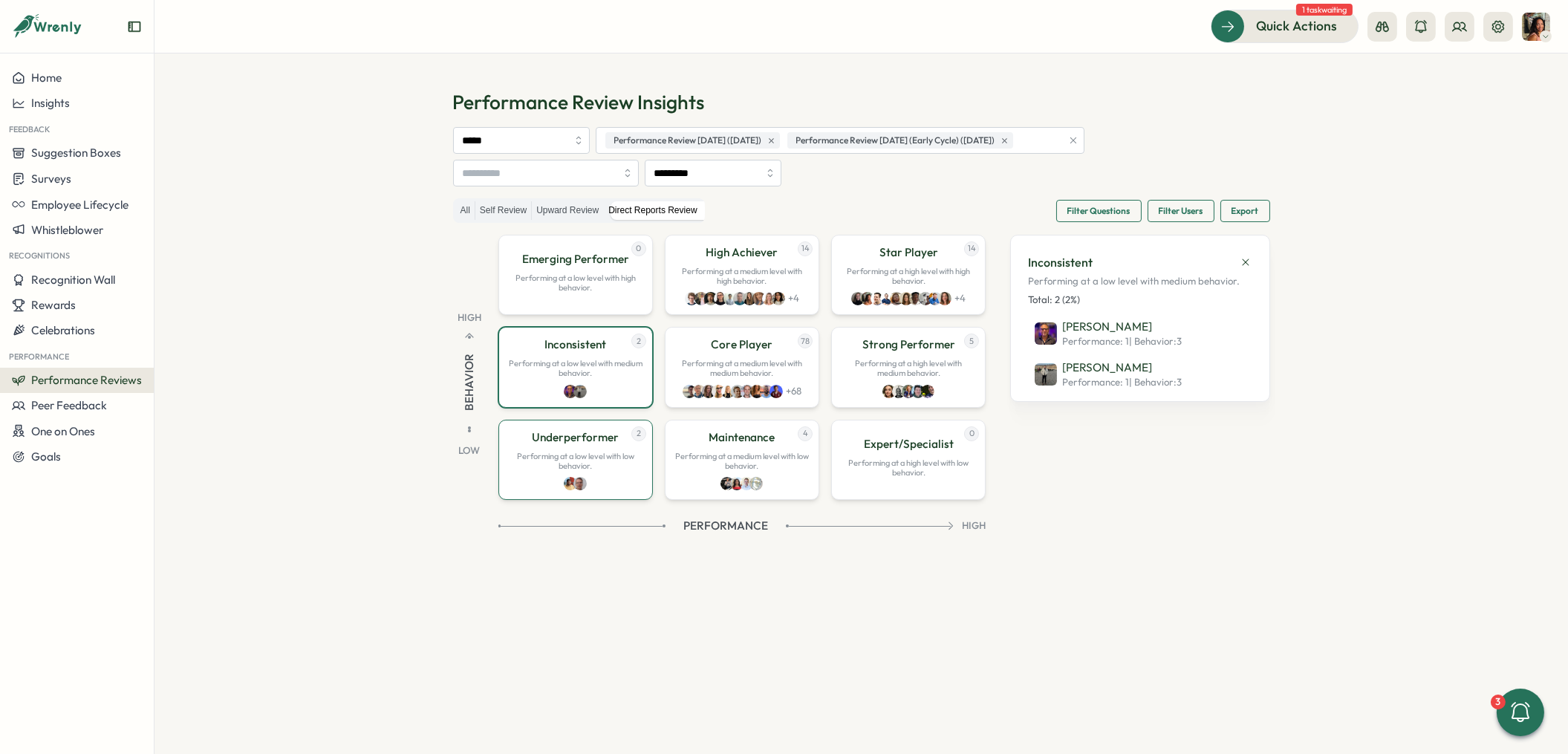
click at [562, 452] on p "Performing at a low level with low behavior." at bounding box center [575, 461] width 135 height 19
click at [764, 273] on div "Joshua Sim Joshua Sim" at bounding box center [745, 264] width 113 height 36
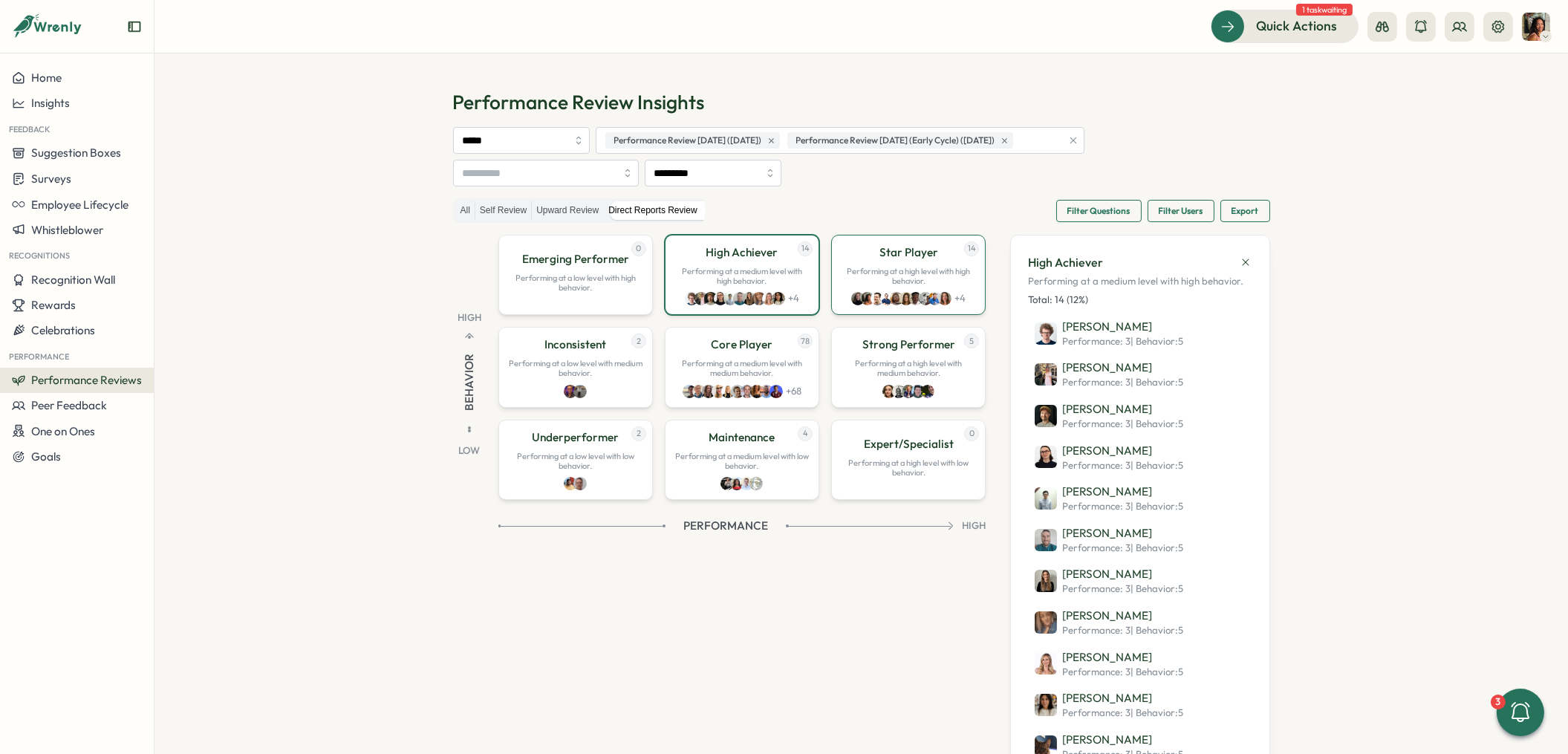
click at [895, 277] on p "Performing at a high level with high behavior." at bounding box center [908, 276] width 135 height 19
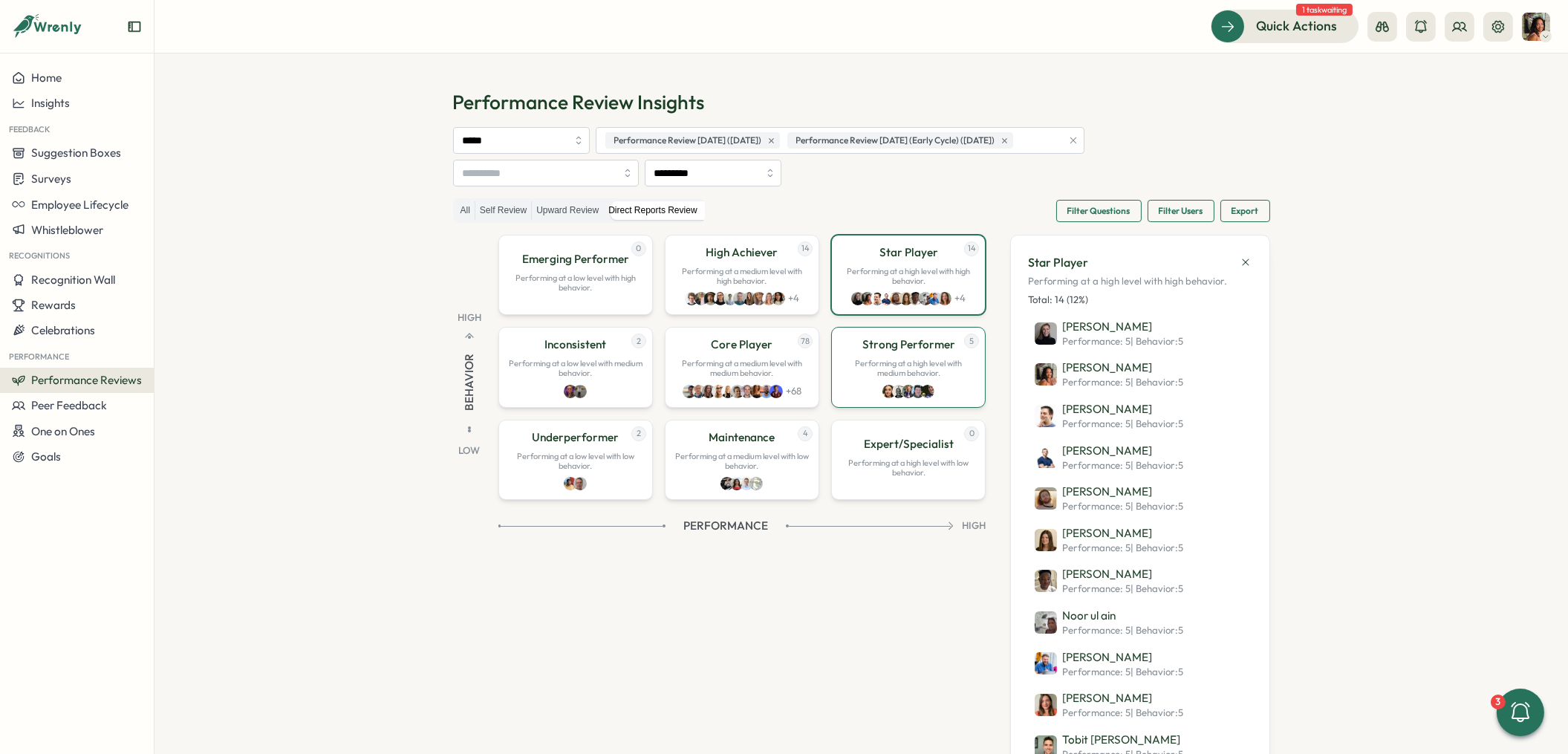
click at [877, 358] on div "5 Strong Performer Performing at a high level with medium behavior." at bounding box center [908, 367] width 154 height 80
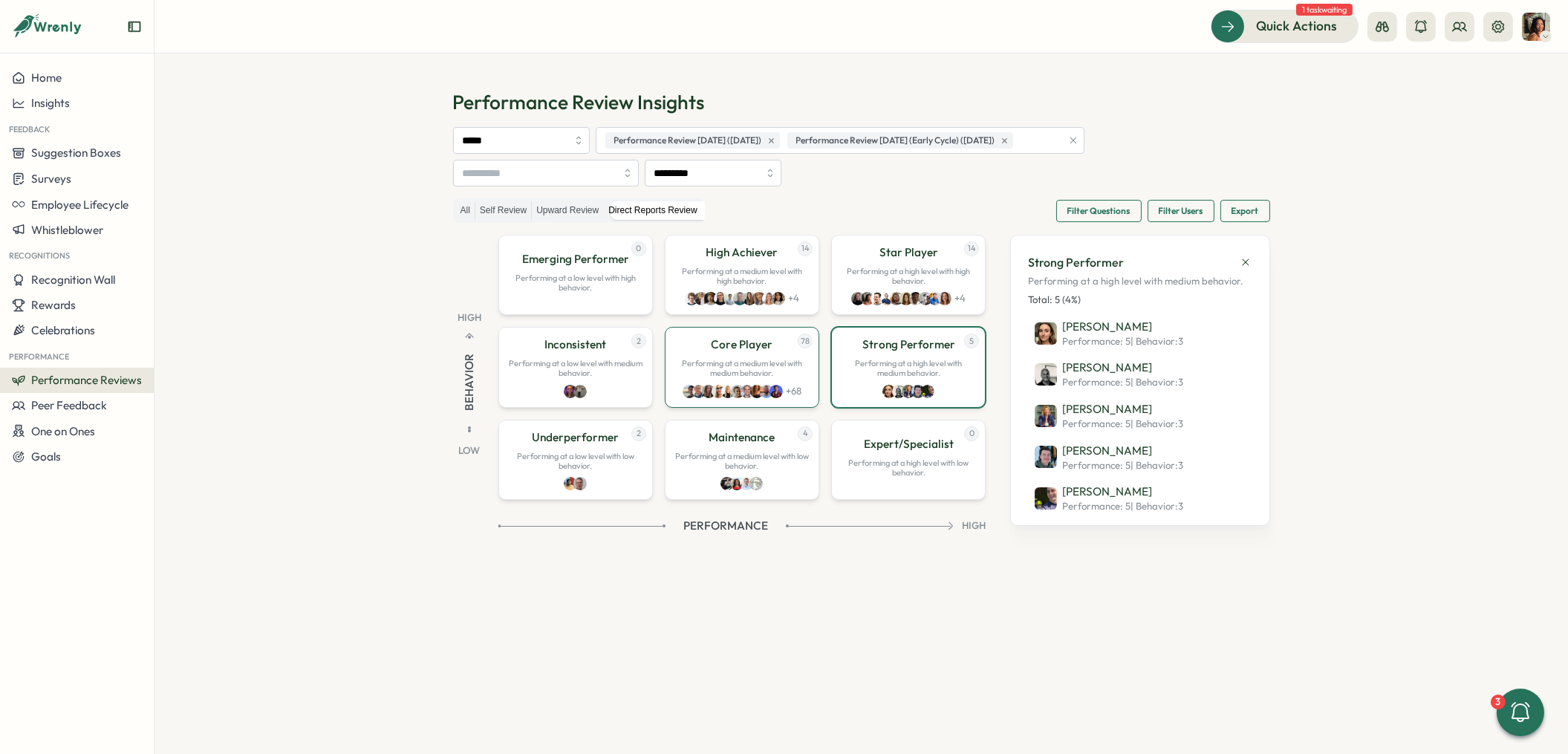
click at [715, 355] on div "78 Core Player Performing at a medium level with medium behavior. + 68" at bounding box center [742, 367] width 154 height 80
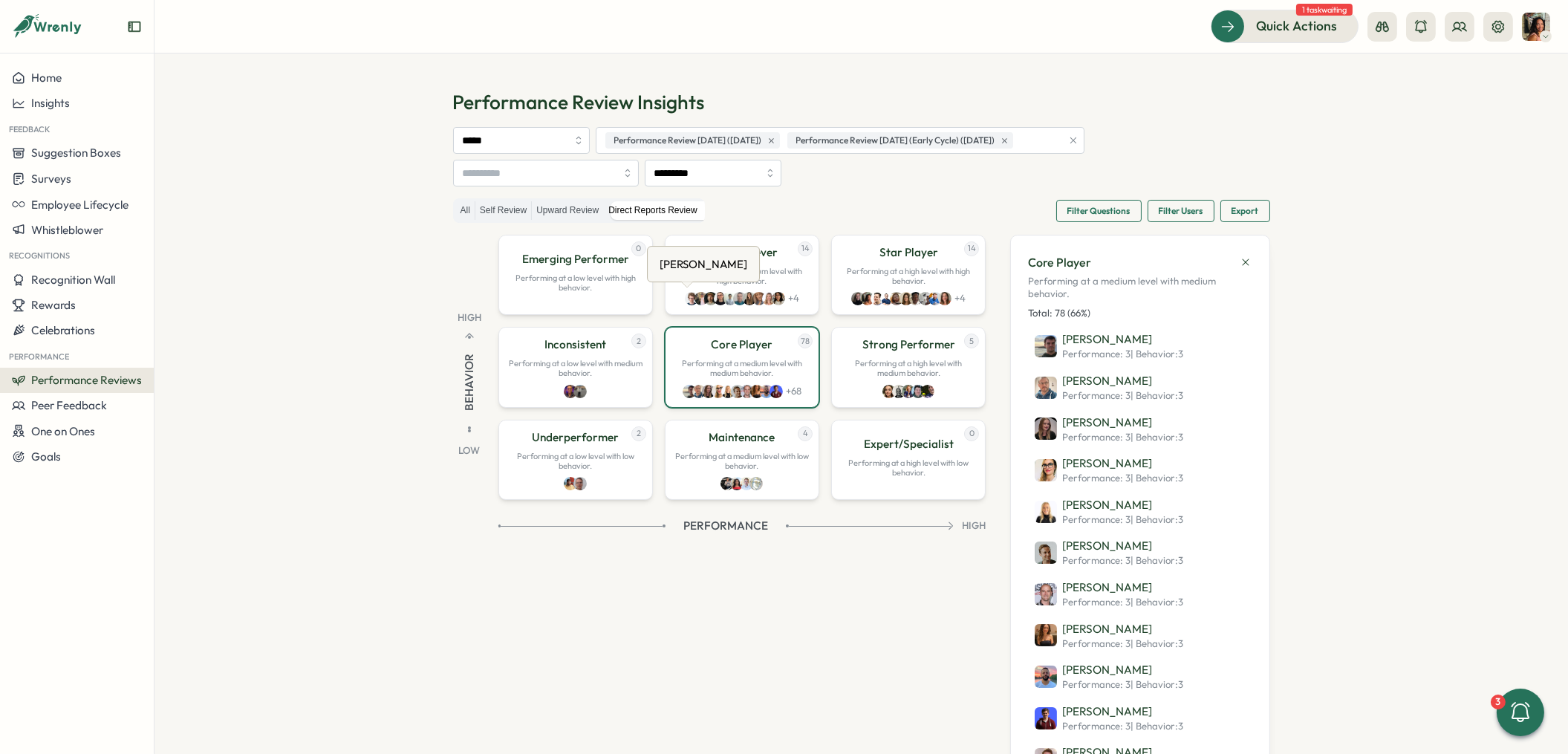
click at [716, 266] on div "[PERSON_NAME]" at bounding box center [703, 264] width 93 height 23
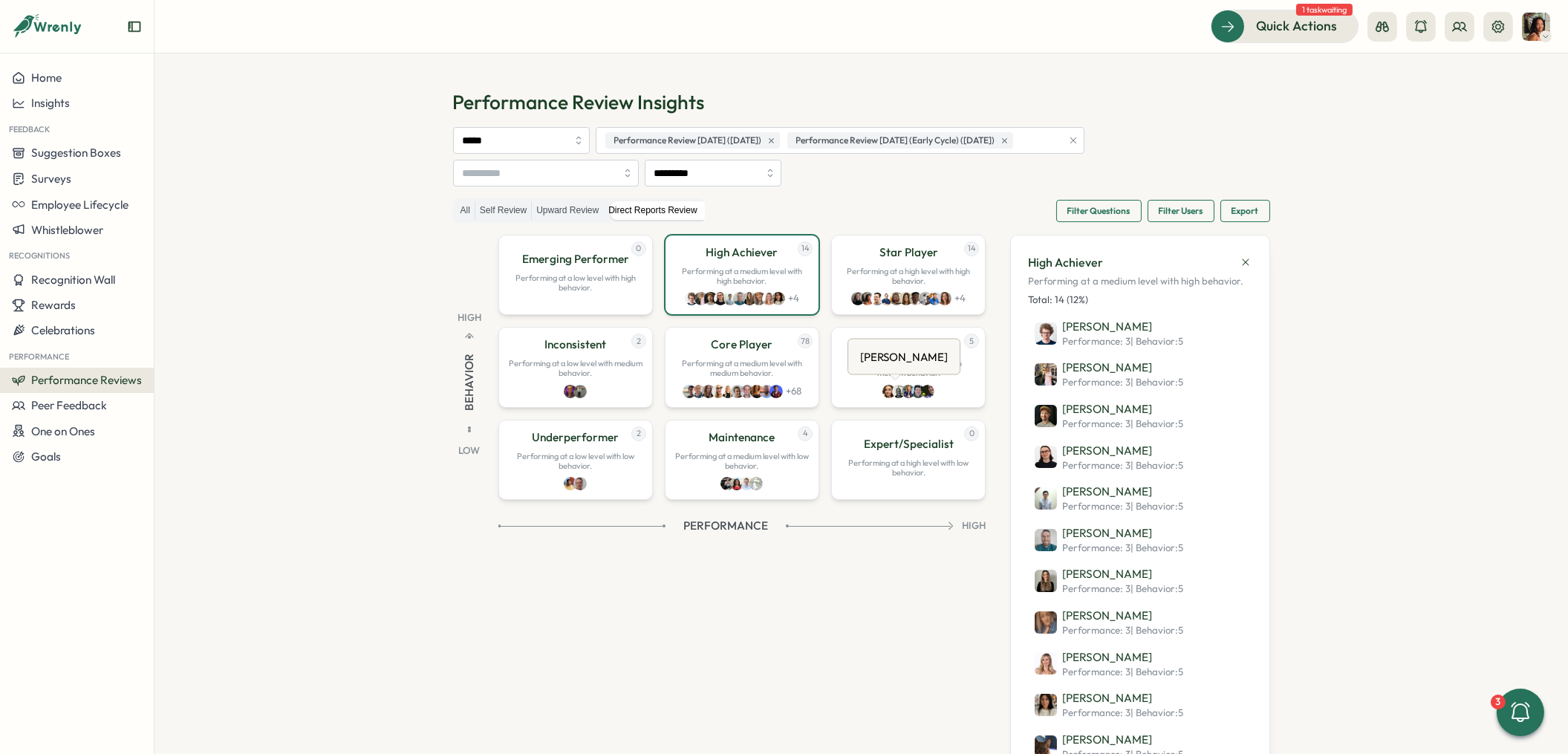
click at [890, 362] on div "[PERSON_NAME]" at bounding box center [903, 357] width 93 height 23
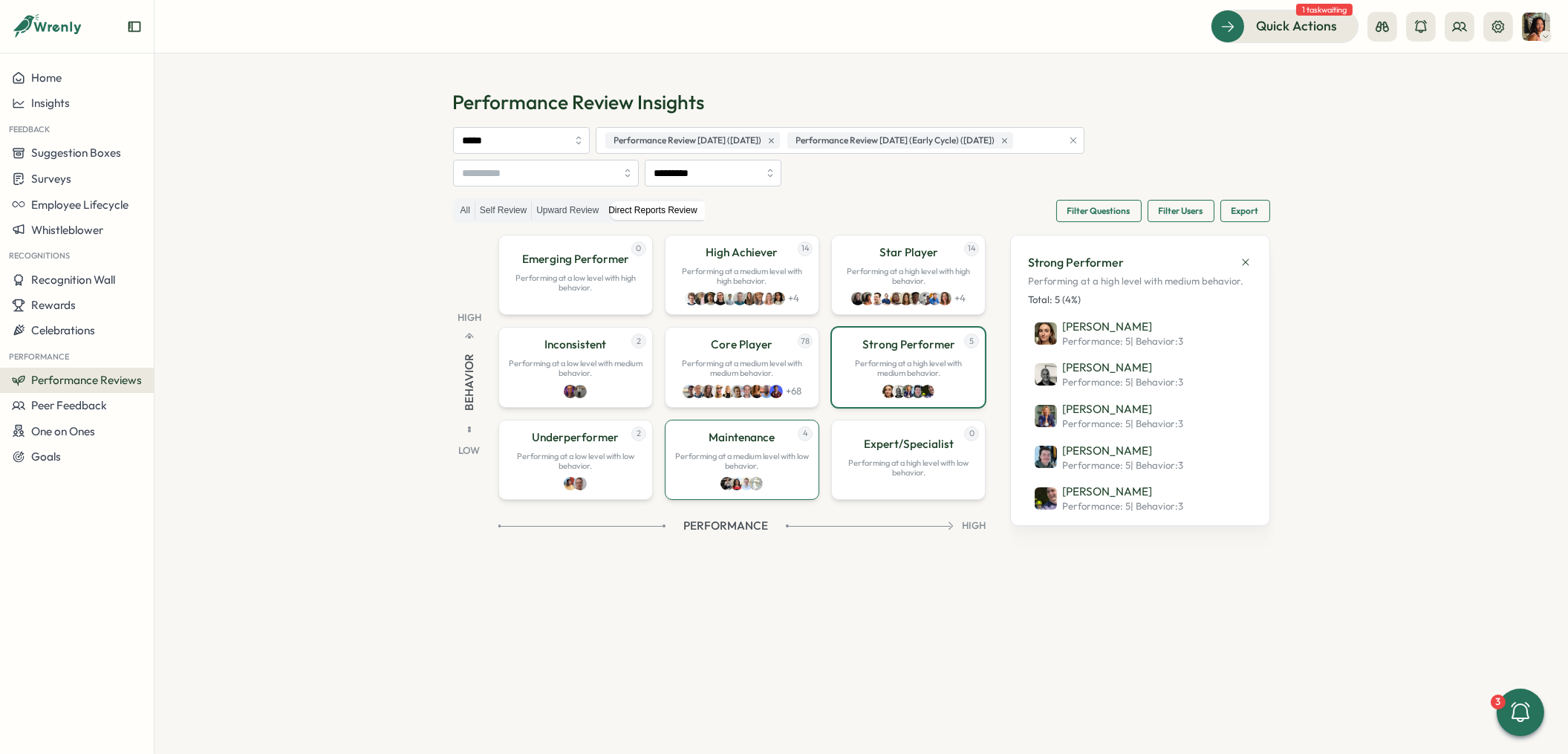
click at [734, 433] on p "Maintenance" at bounding box center [742, 437] width 66 height 16
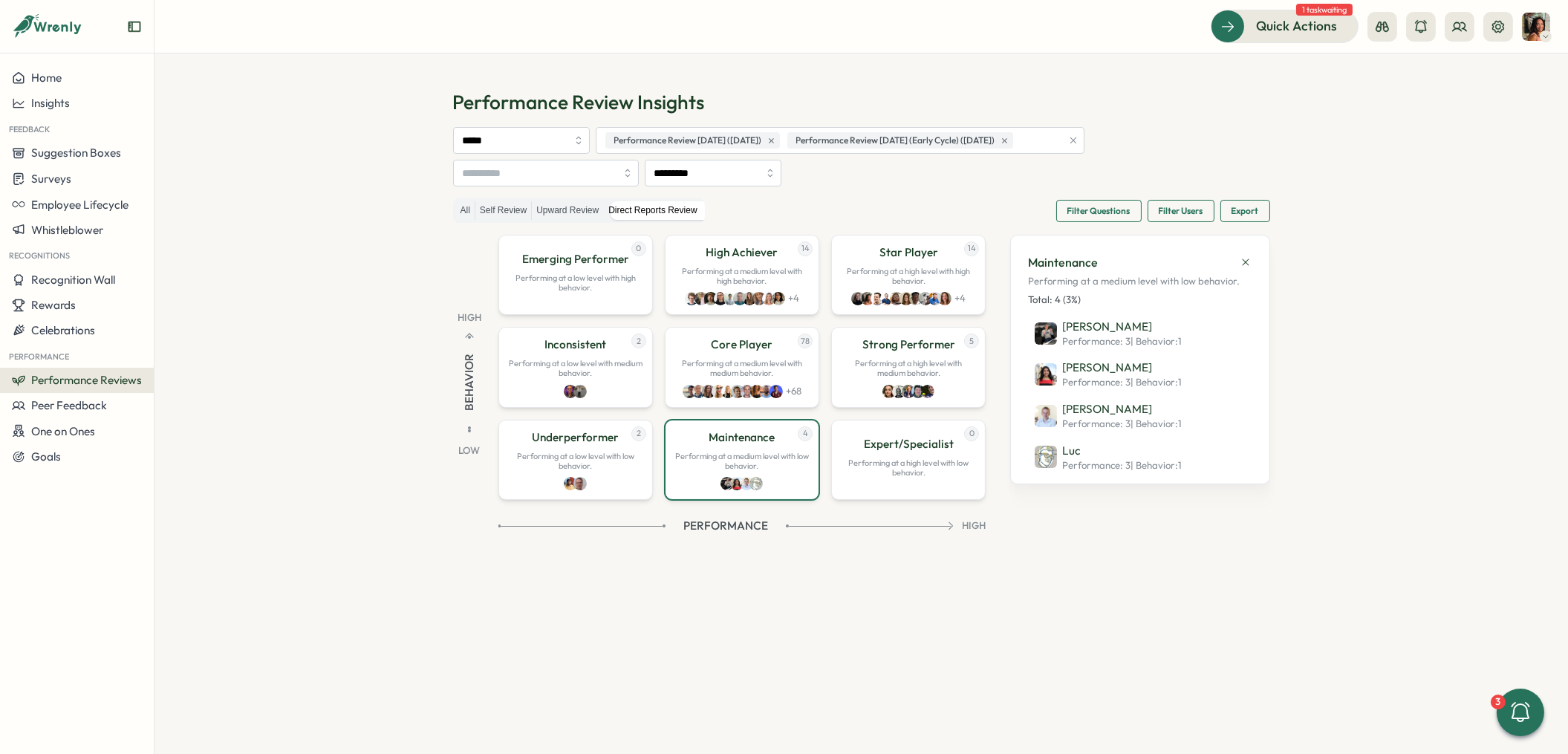
click at [654, 361] on div "0 Emerging Performer Performing at a low level with high behavior. 14 High Achi…" at bounding box center [742, 368] width 488 height 265
click at [609, 372] on p "Performing at a low level with medium behavior." at bounding box center [575, 368] width 135 height 19
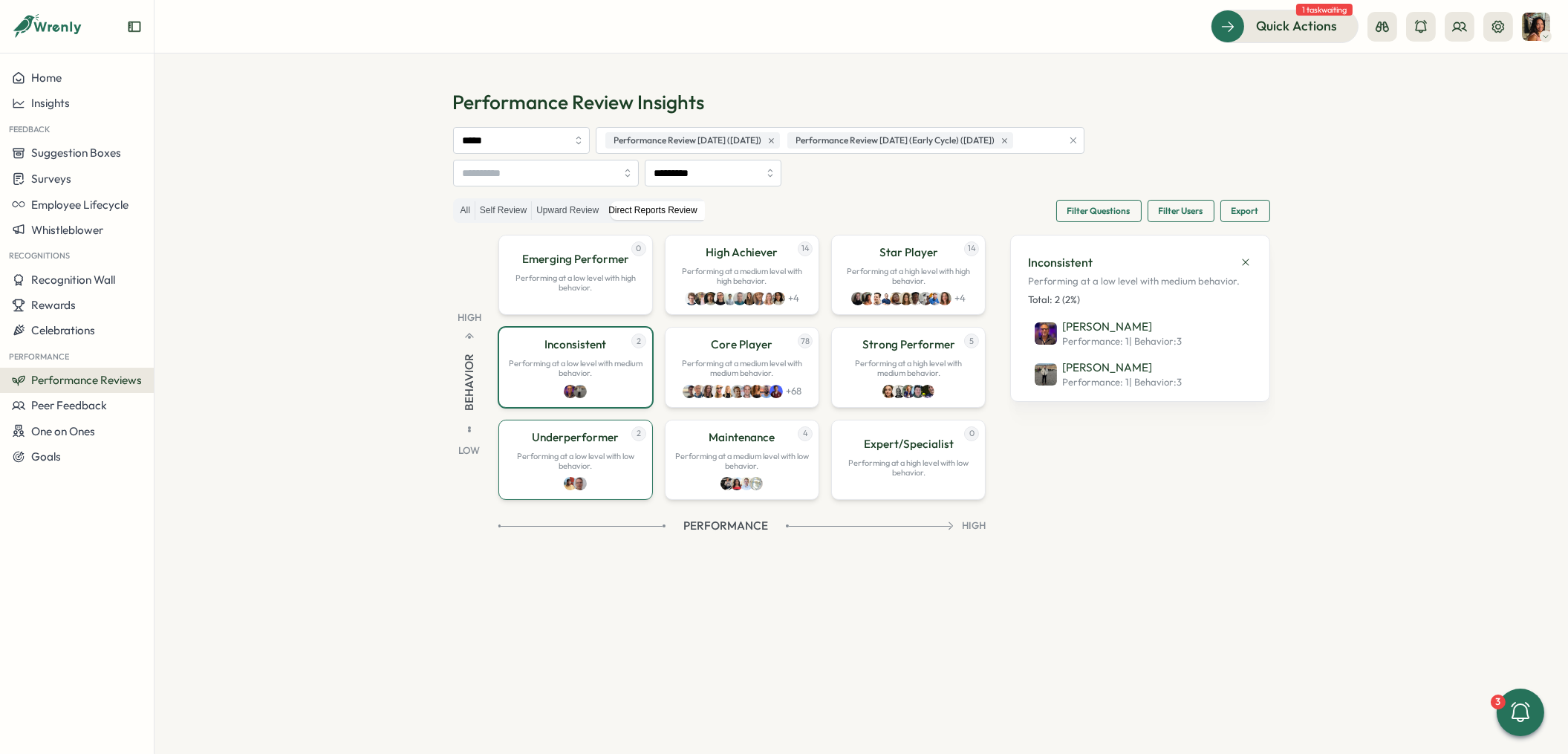
click at [599, 427] on div "2 Underperformer Performing at a low level with low behavior." at bounding box center [576, 459] width 154 height 80
click at [755, 350] on p "Core Player" at bounding box center [742, 345] width 62 height 16
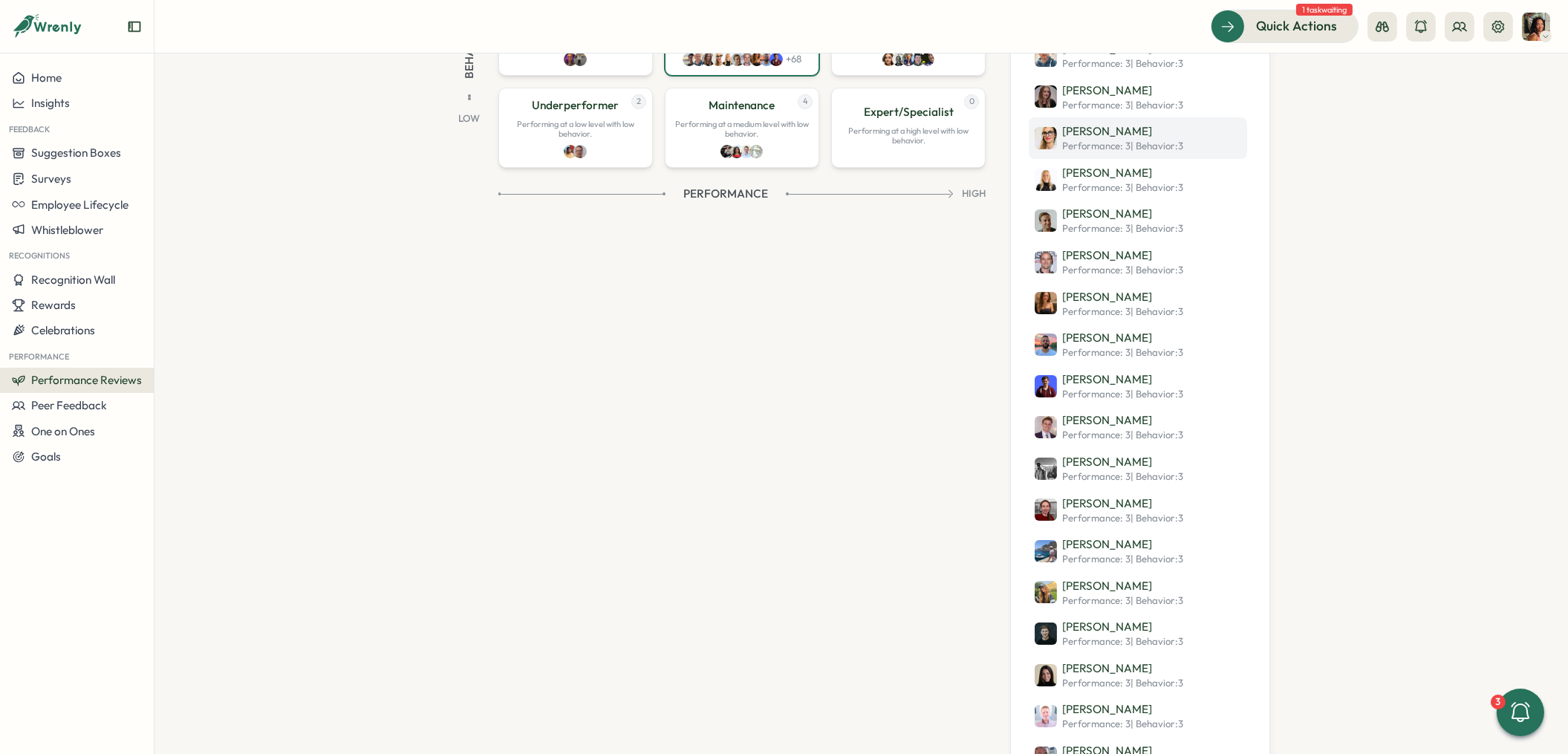
scroll to position [0, 0]
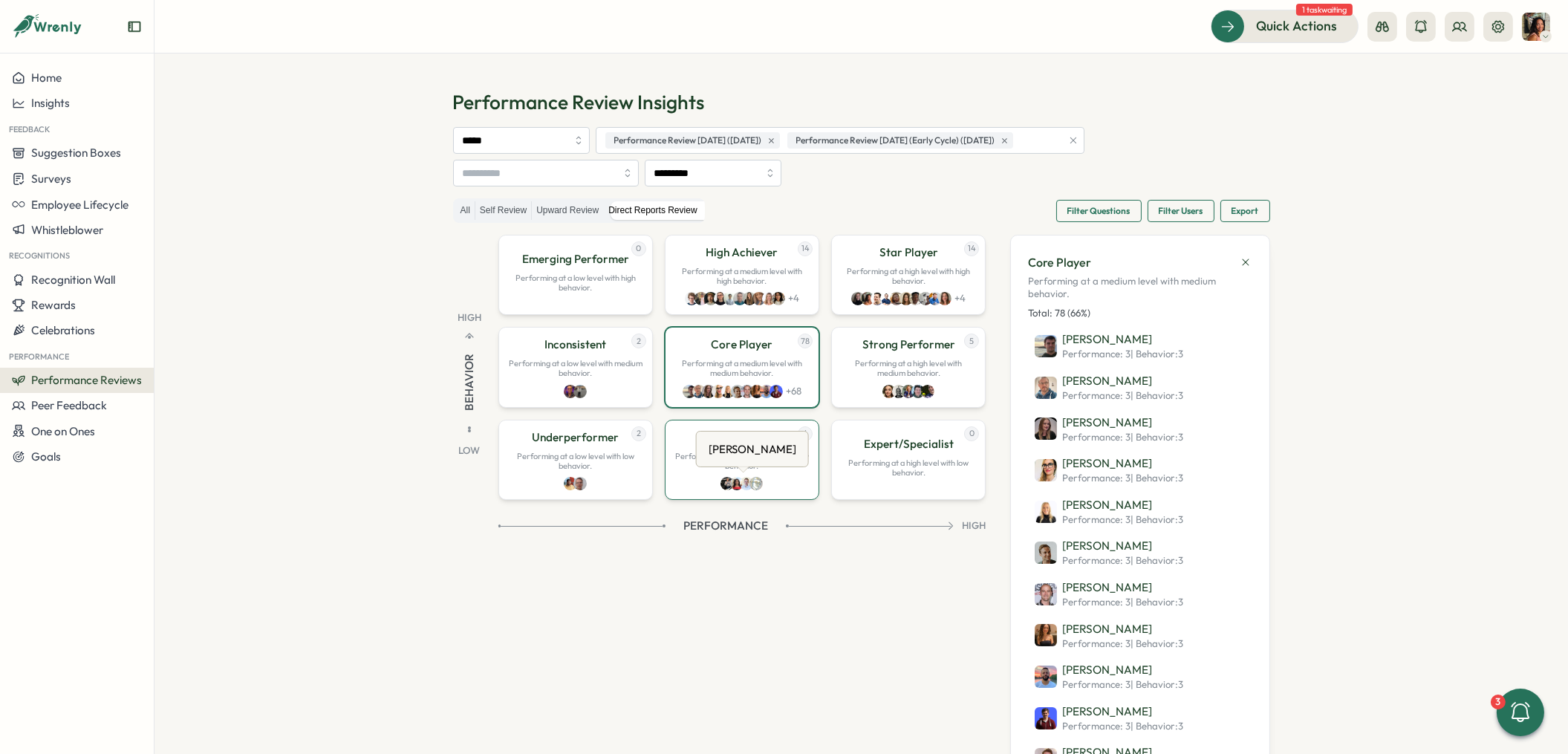
click at [735, 475] on div "4 Maintenance Performing at a medium level with low behavior." at bounding box center [742, 459] width 154 height 80
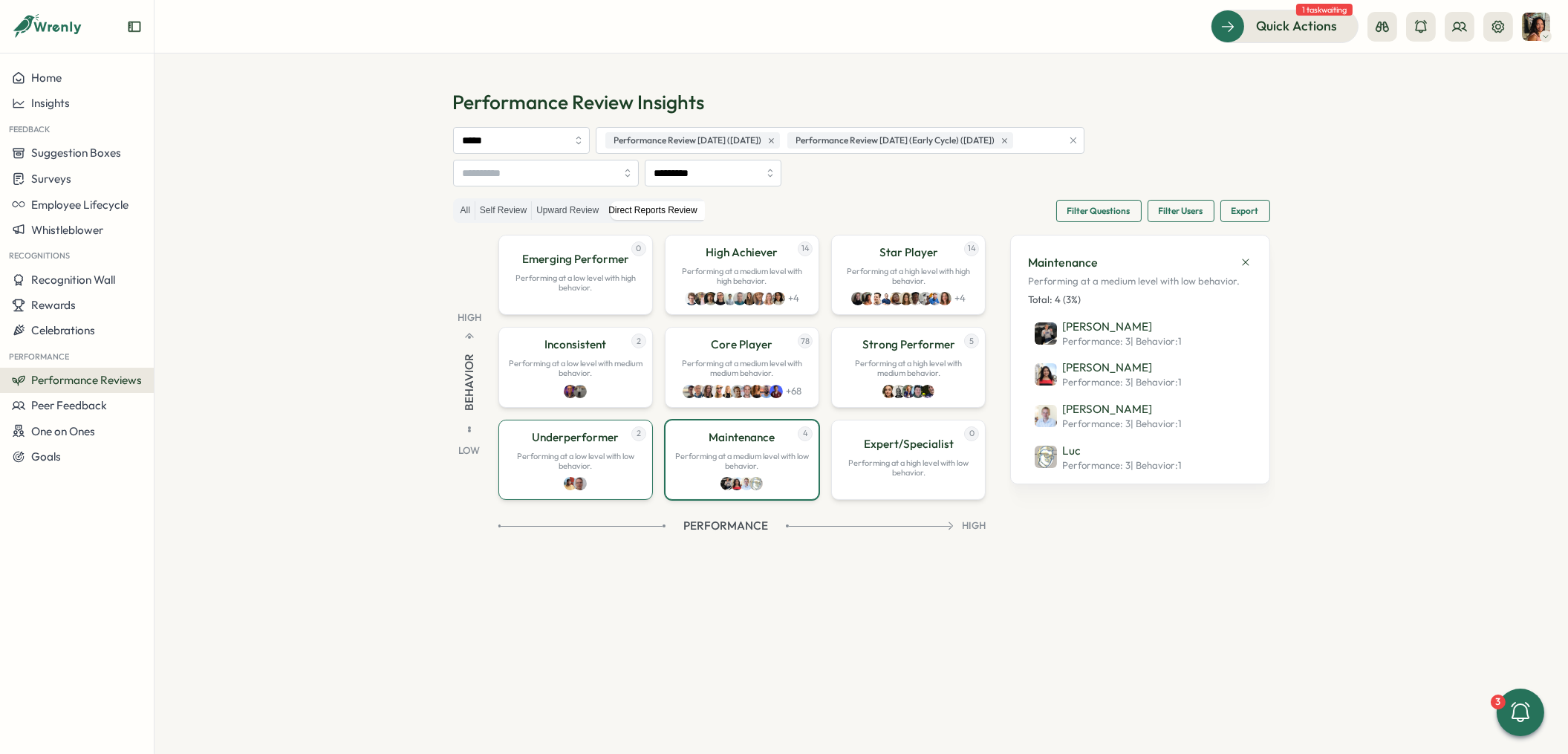
click at [558, 452] on p "Performing at a low level with low behavior." at bounding box center [575, 461] width 135 height 19
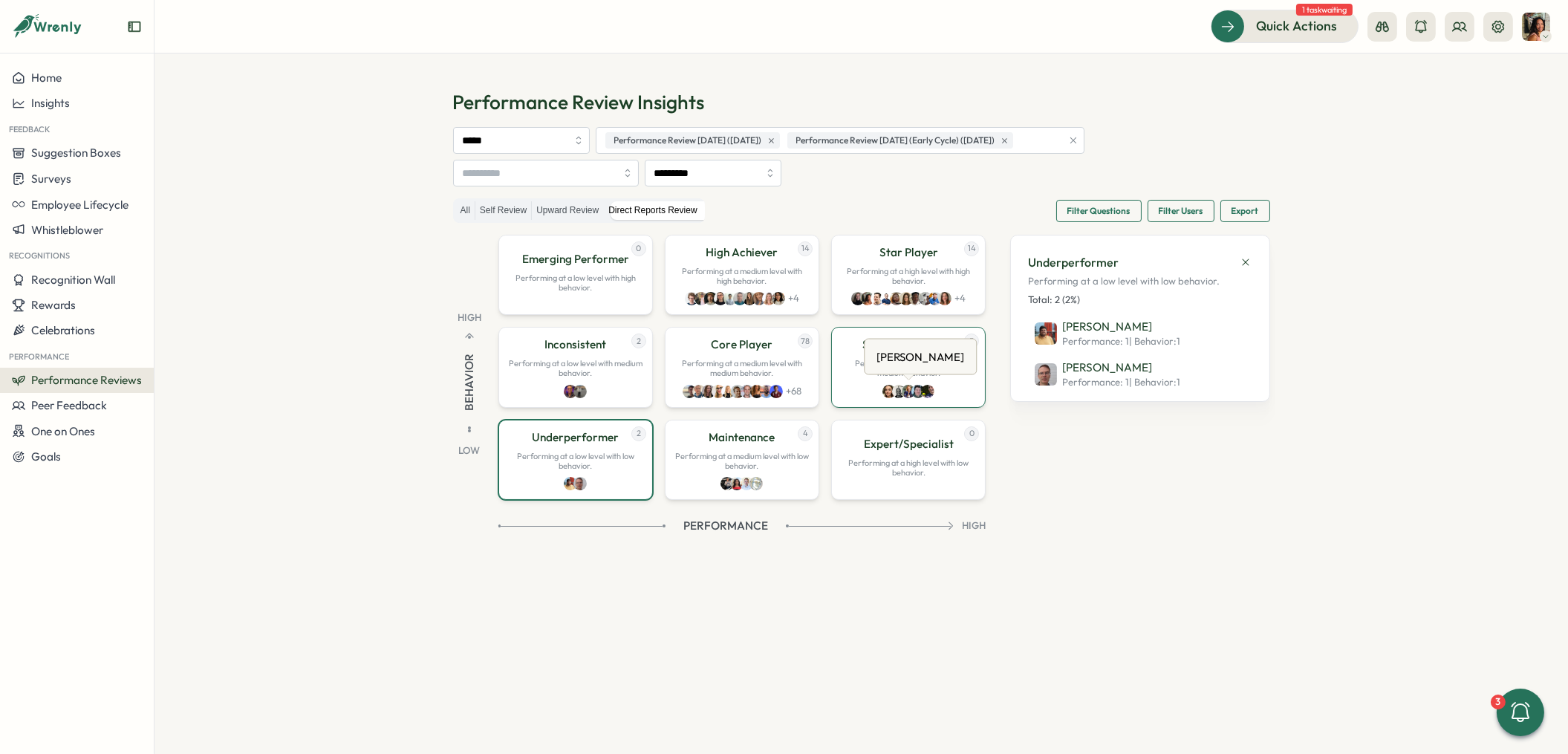
click at [910, 395] on img at bounding box center [908, 391] width 13 height 13
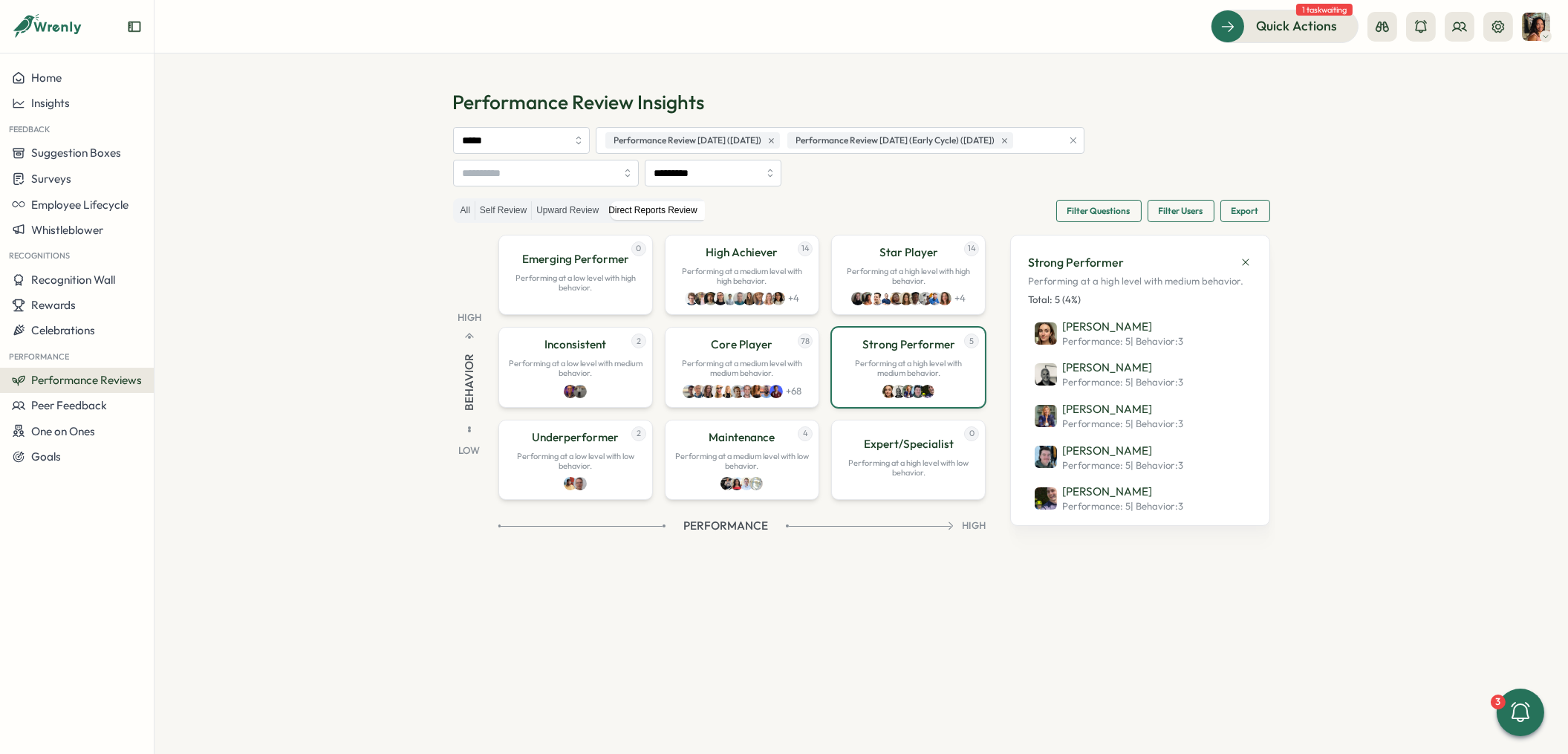
click at [387, 479] on section "Performance Review Insights ***** Performance Review July 2025 (14 Jul 2025) Pe…" at bounding box center [861, 403] width 1414 height 701
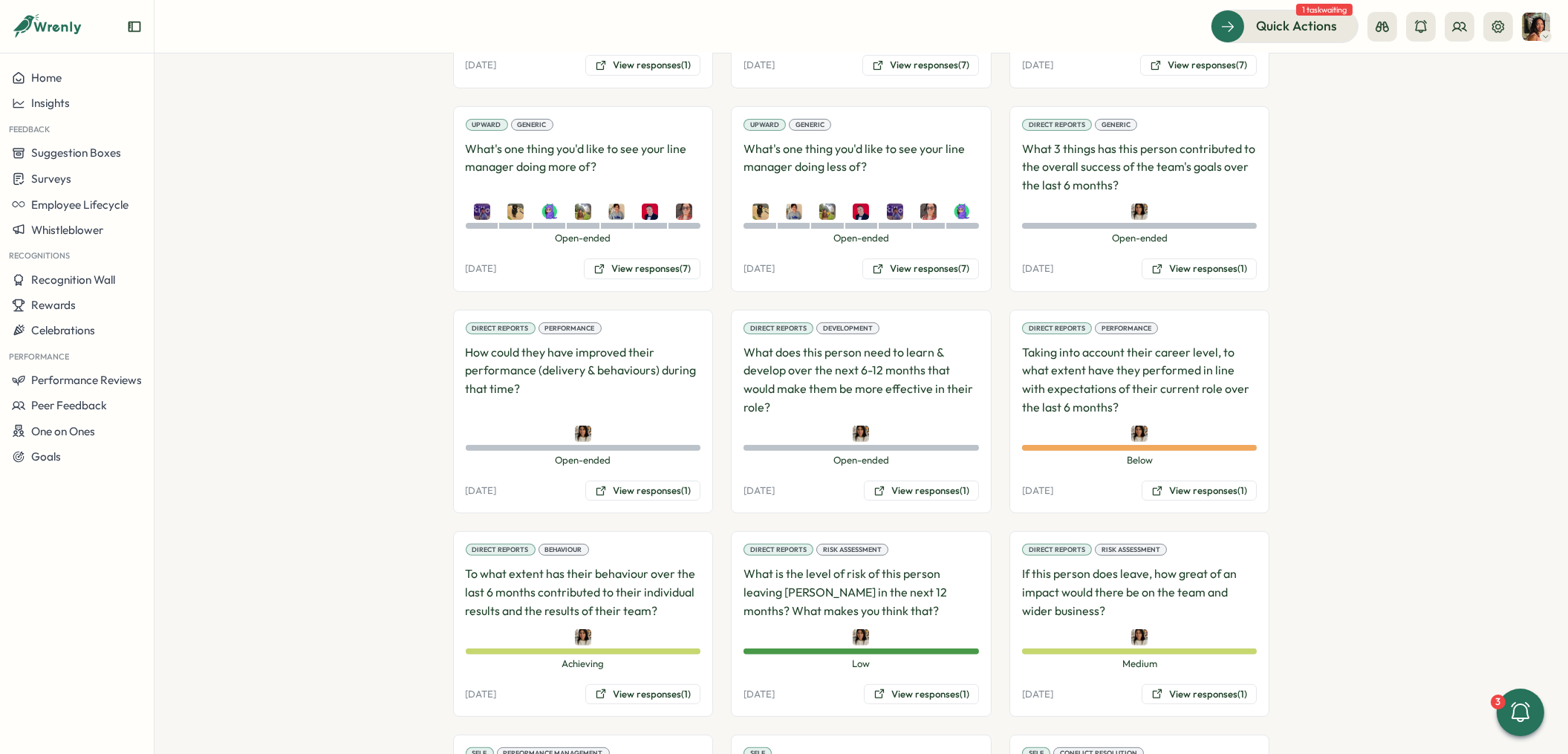
scroll to position [1446, 0]
click at [1194, 479] on button "View responses (1)" at bounding box center [1199, 489] width 115 height 21
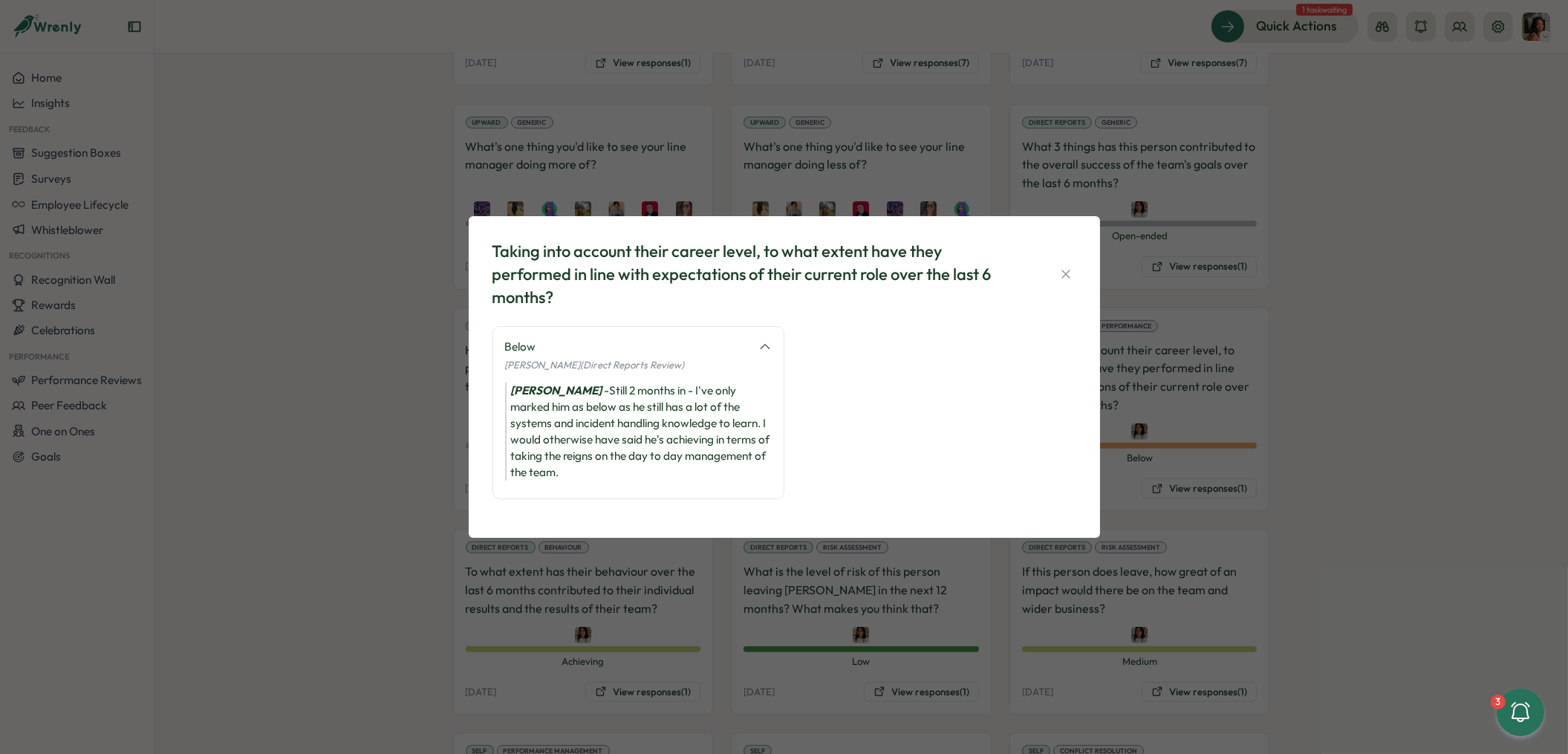
click at [1083, 274] on div "Taking into account their career level, to what extent have they performed in l…" at bounding box center [784, 376] width 631 height 321
click at [1071, 274] on icon "button" at bounding box center [1065, 274] width 15 height 15
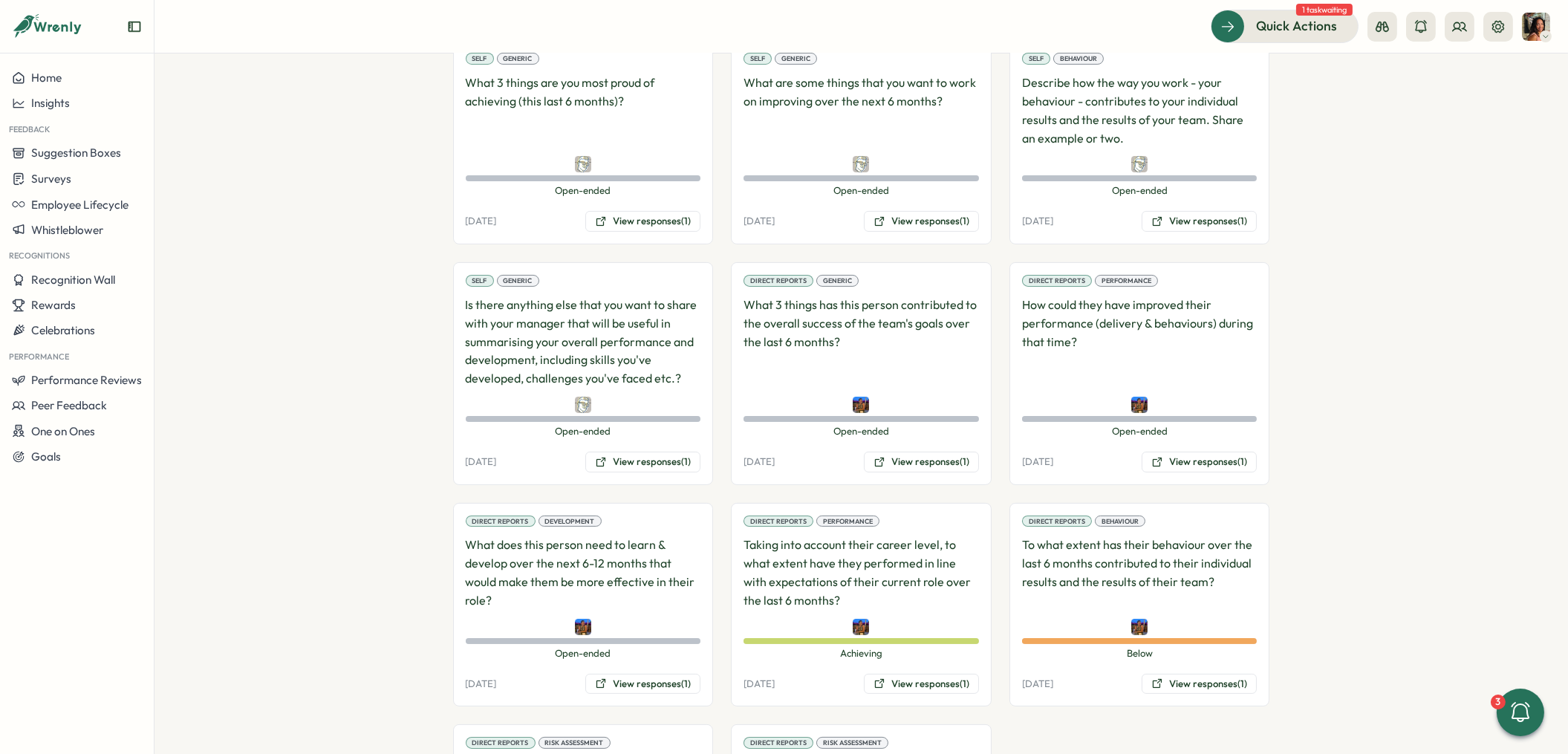
scroll to position [1072, 0]
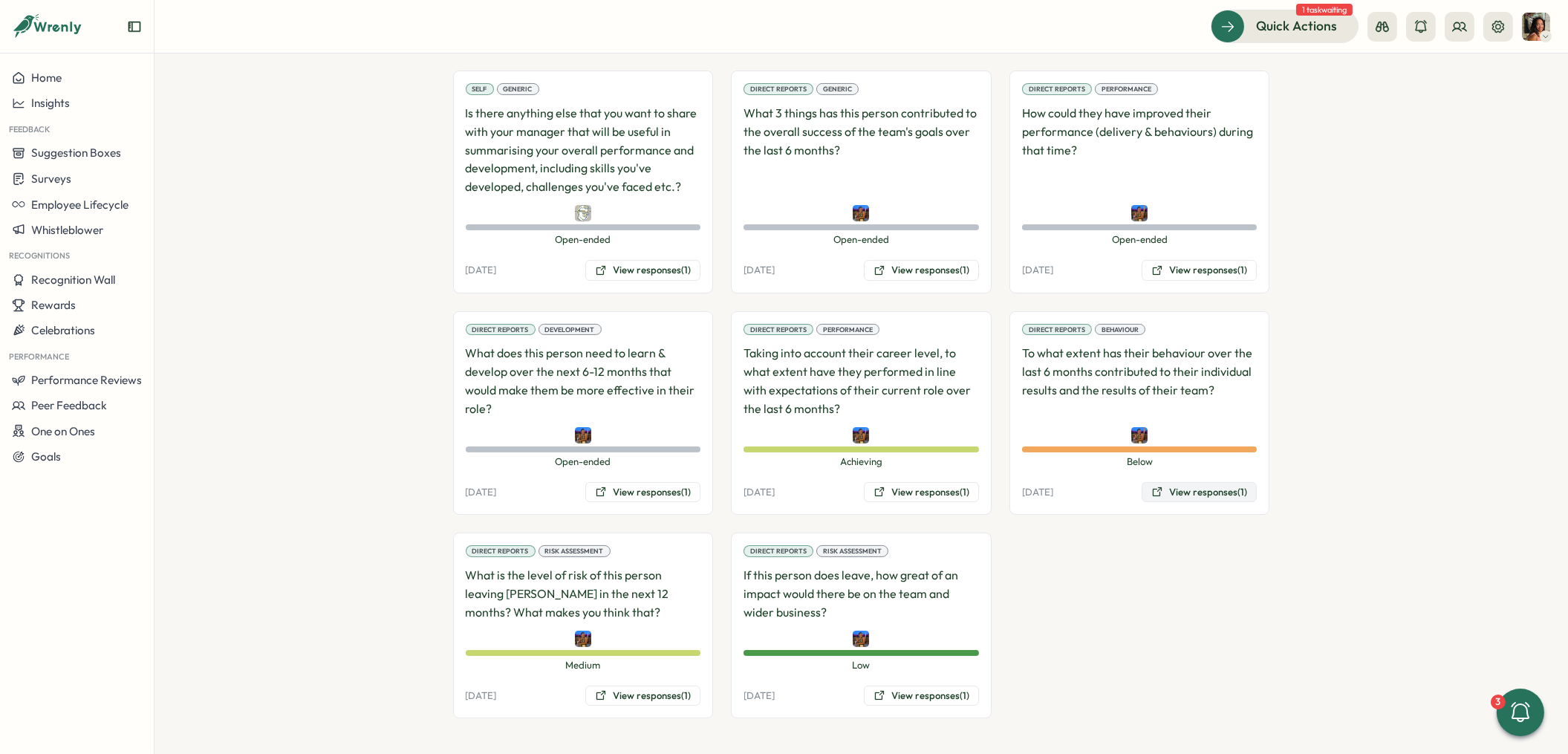
click at [1152, 494] on icon at bounding box center [1157, 491] width 12 height 12
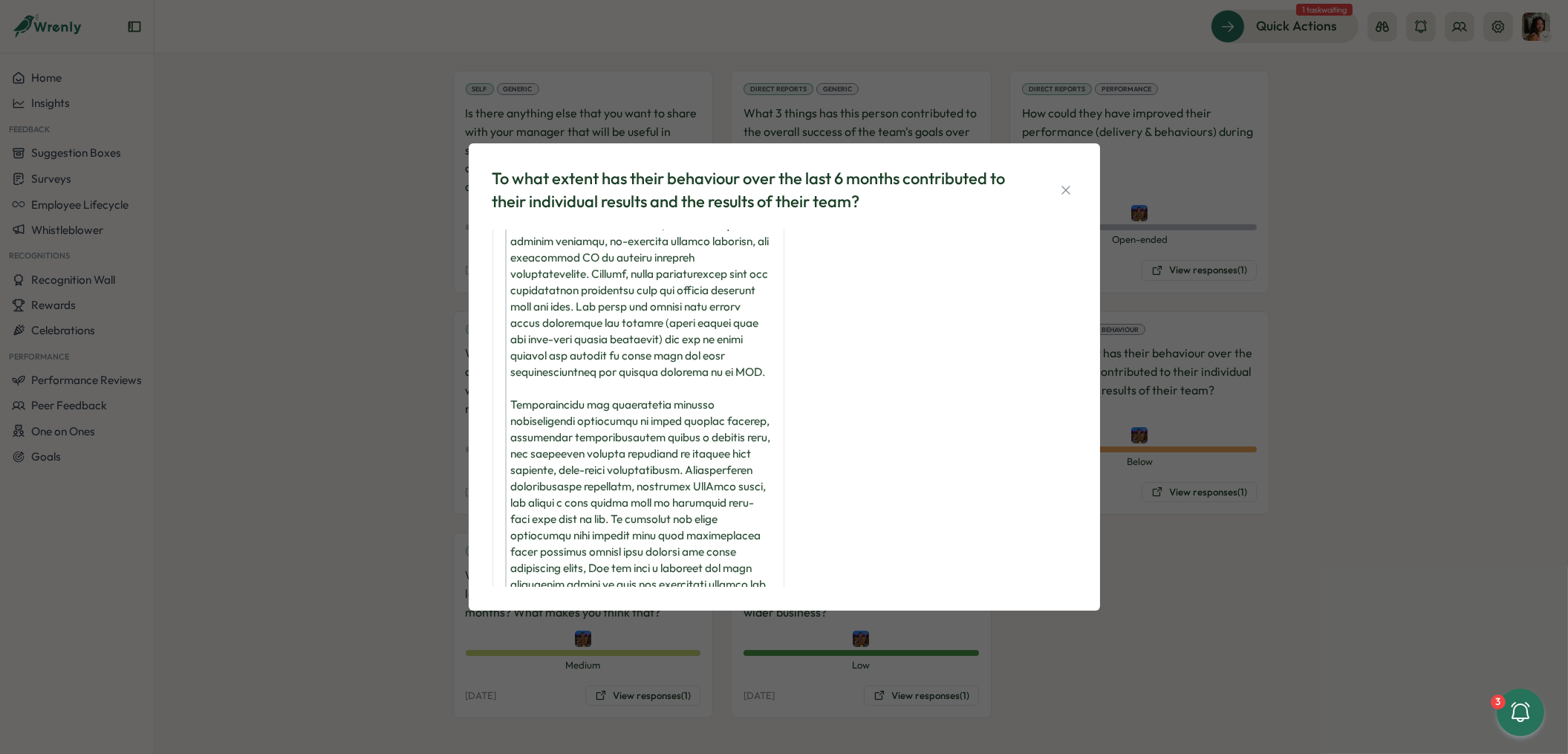
scroll to position [141, 0]
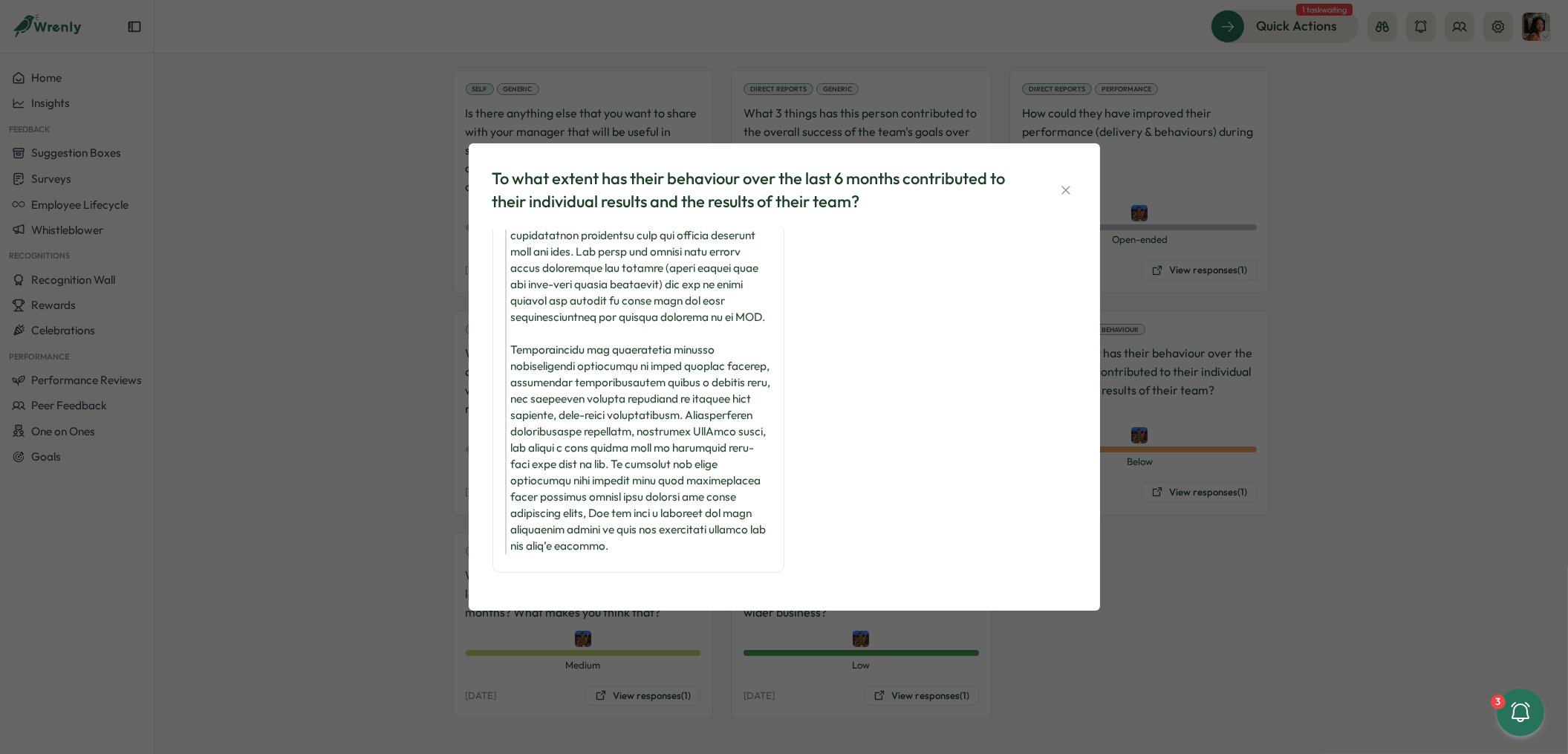
click at [373, 466] on div "To what extent has their behaviour over the last 6 months contributed to their …" at bounding box center [784, 377] width 1568 height 754
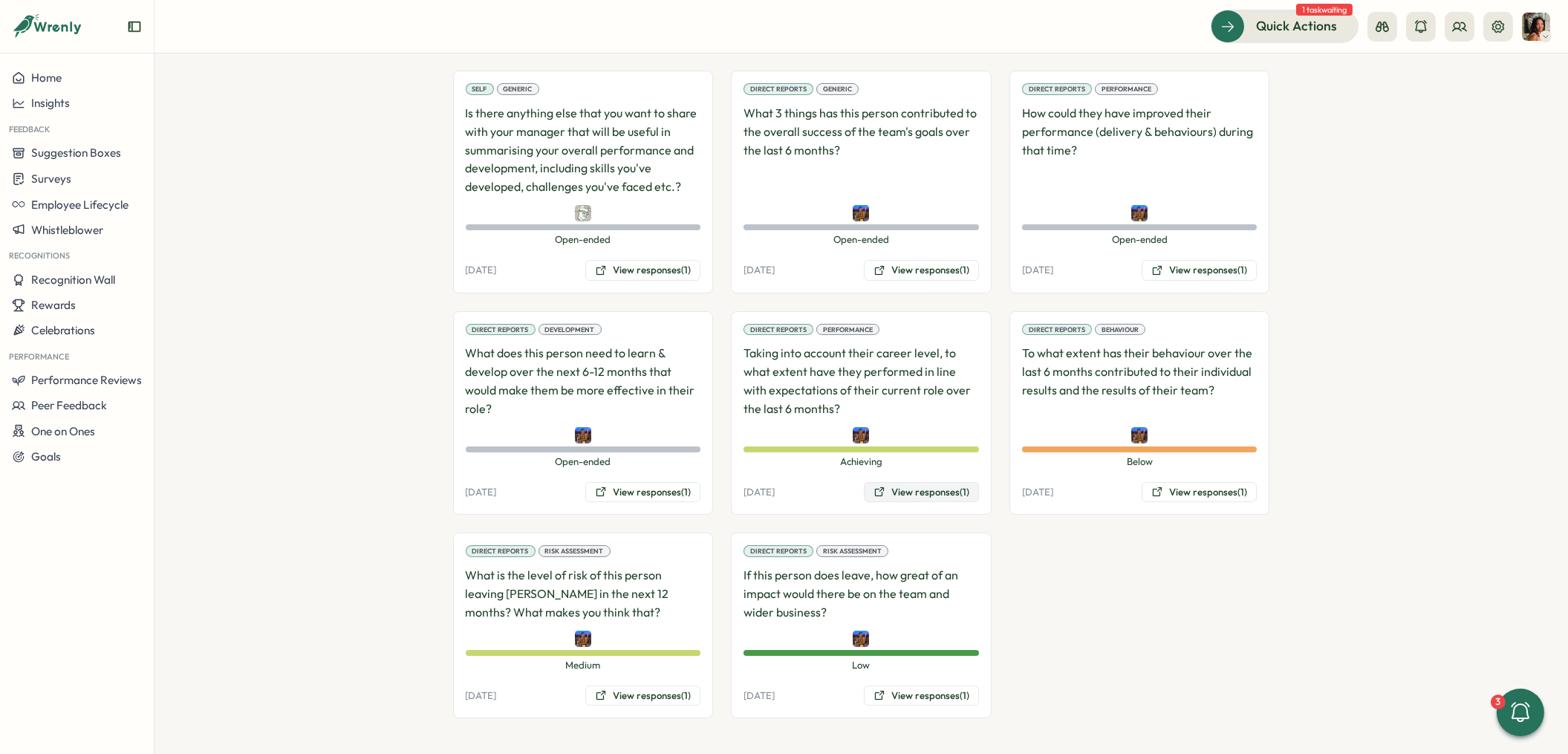
click at [916, 493] on button "View responses (1)" at bounding box center [921, 492] width 115 height 21
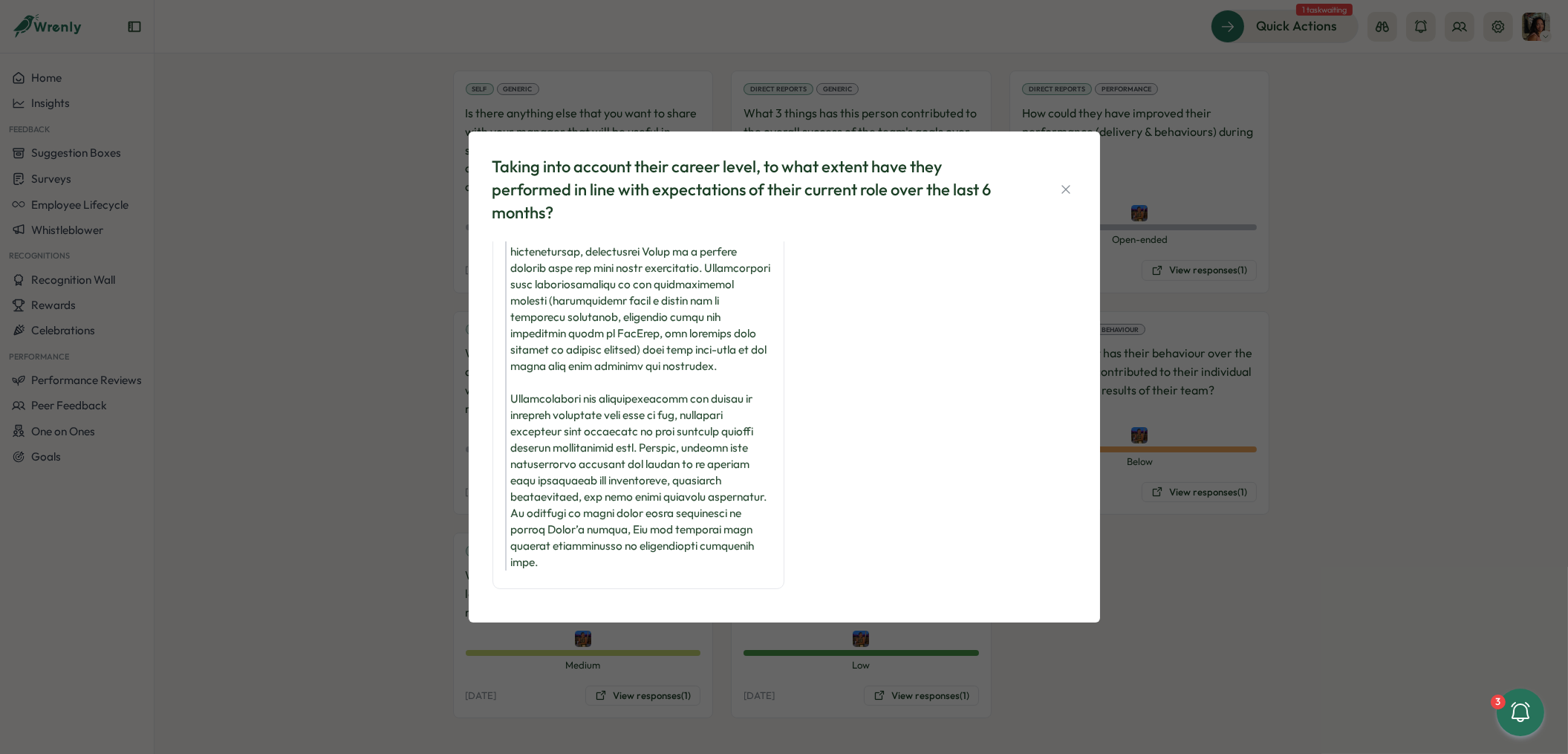
scroll to position [0, 0]
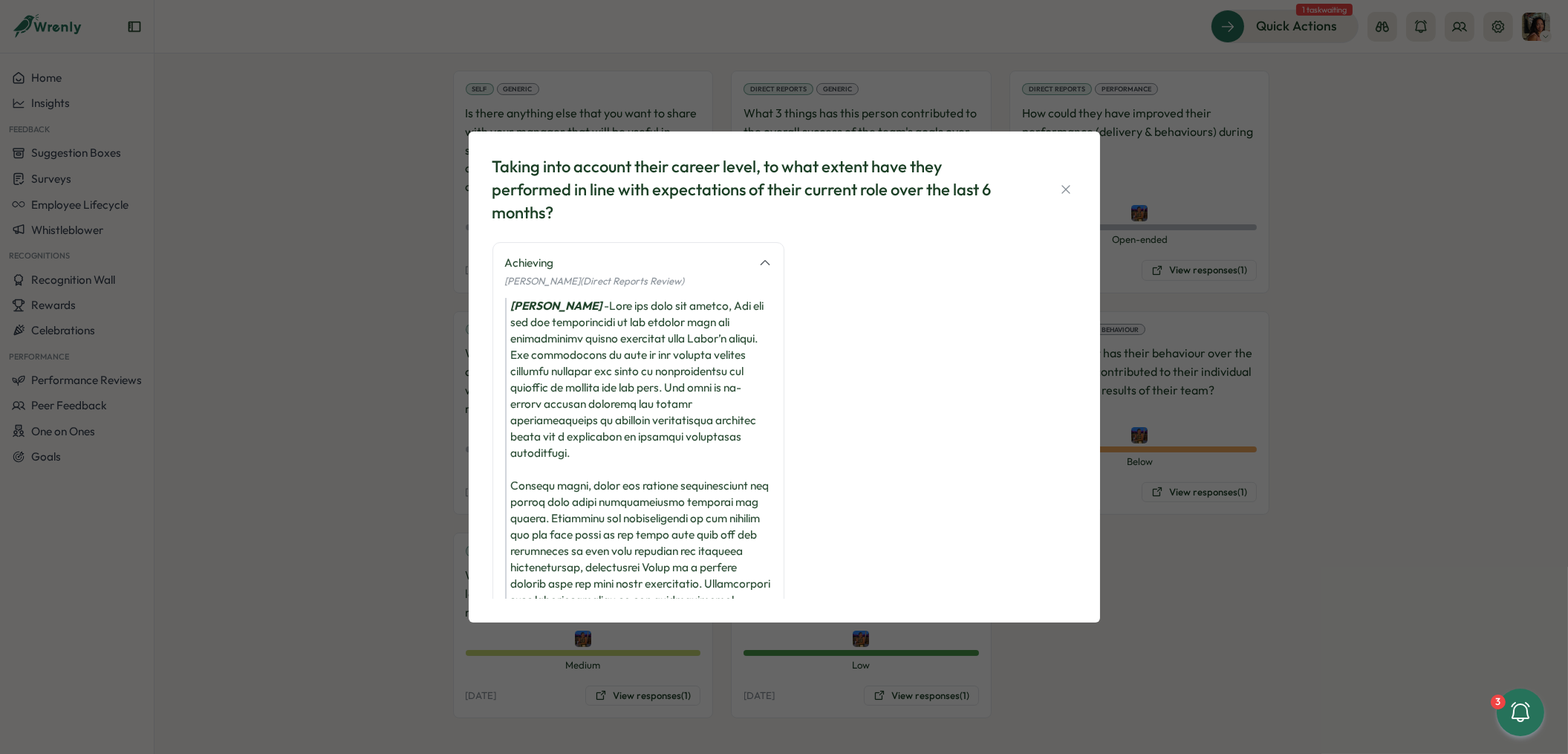
click at [1106, 545] on div "Taking into account their career level, to what extent have they performed in l…" at bounding box center [784, 377] width 1568 height 754
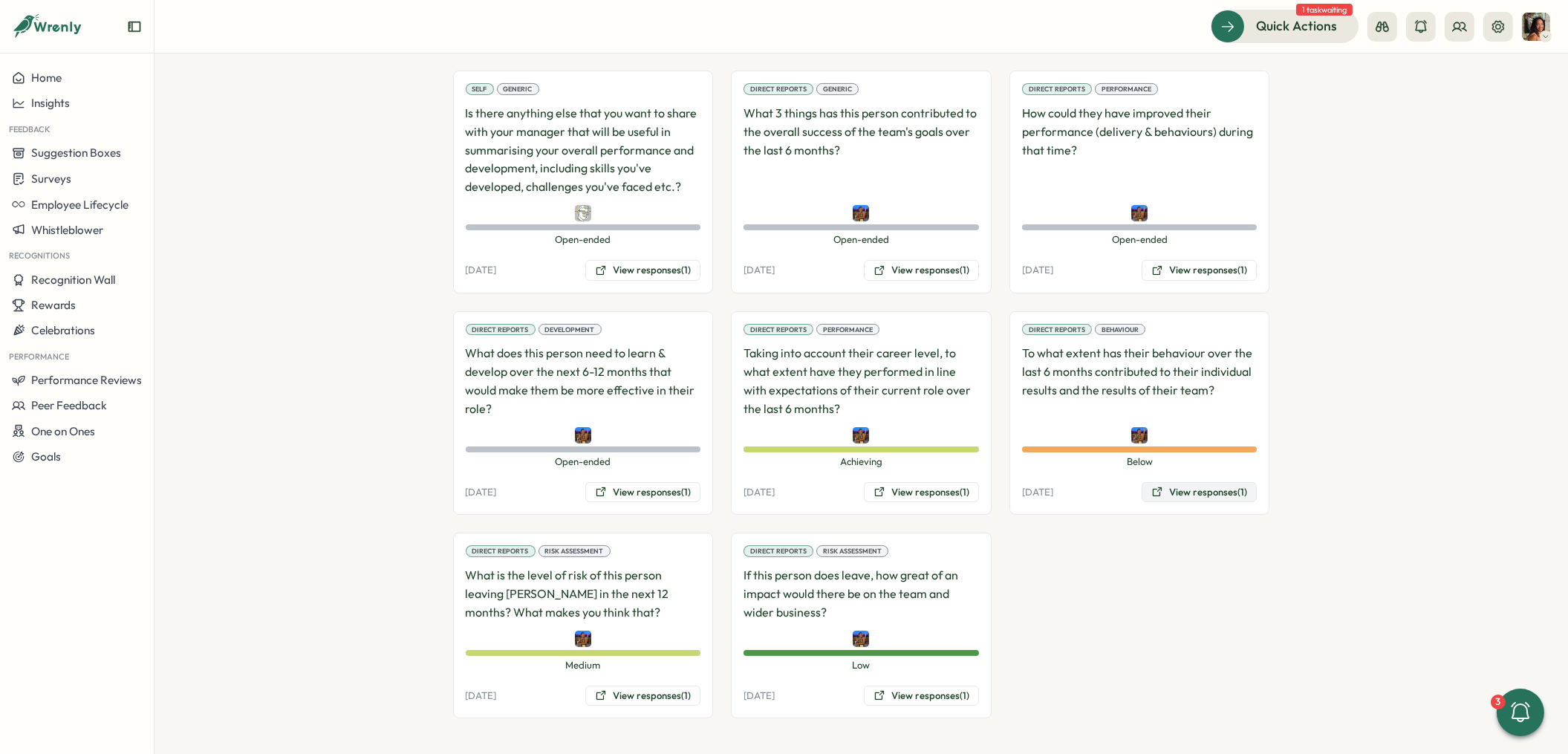
click at [1180, 500] on button "View responses (1)" at bounding box center [1199, 492] width 115 height 21
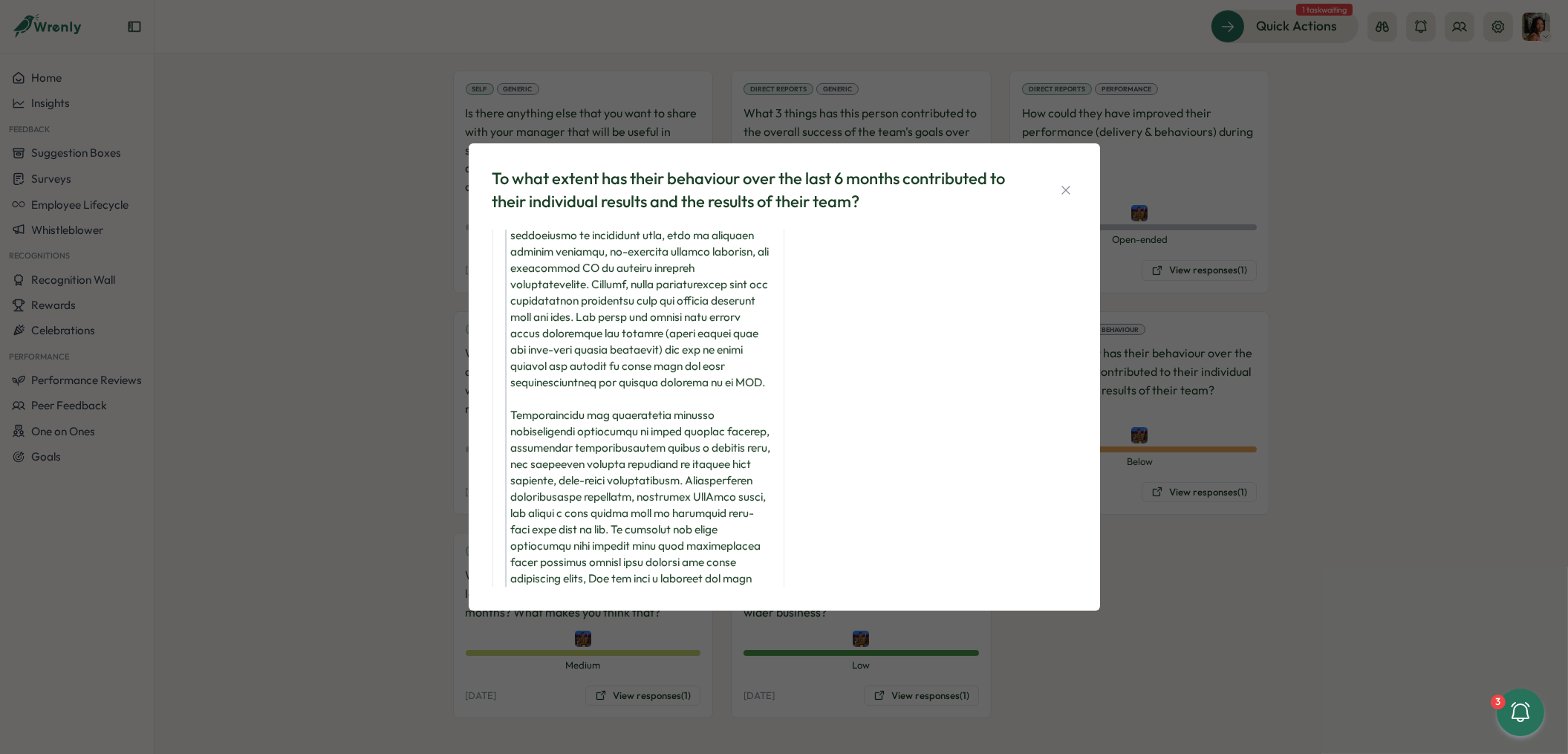
scroll to position [141, 0]
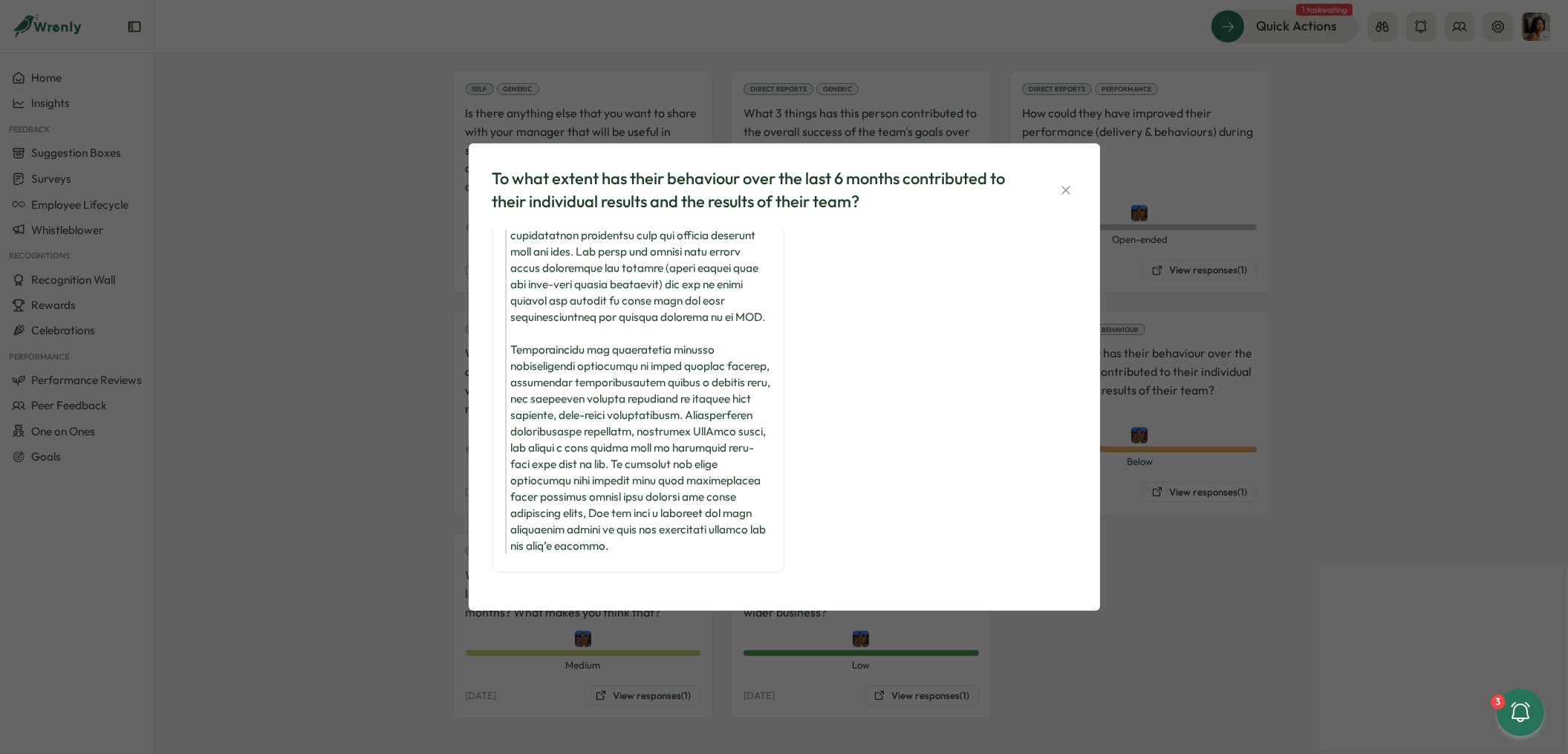
click at [592, 699] on div "To what extent has their behaviour over the last 6 months contributed to their …" at bounding box center [784, 377] width 1568 height 754
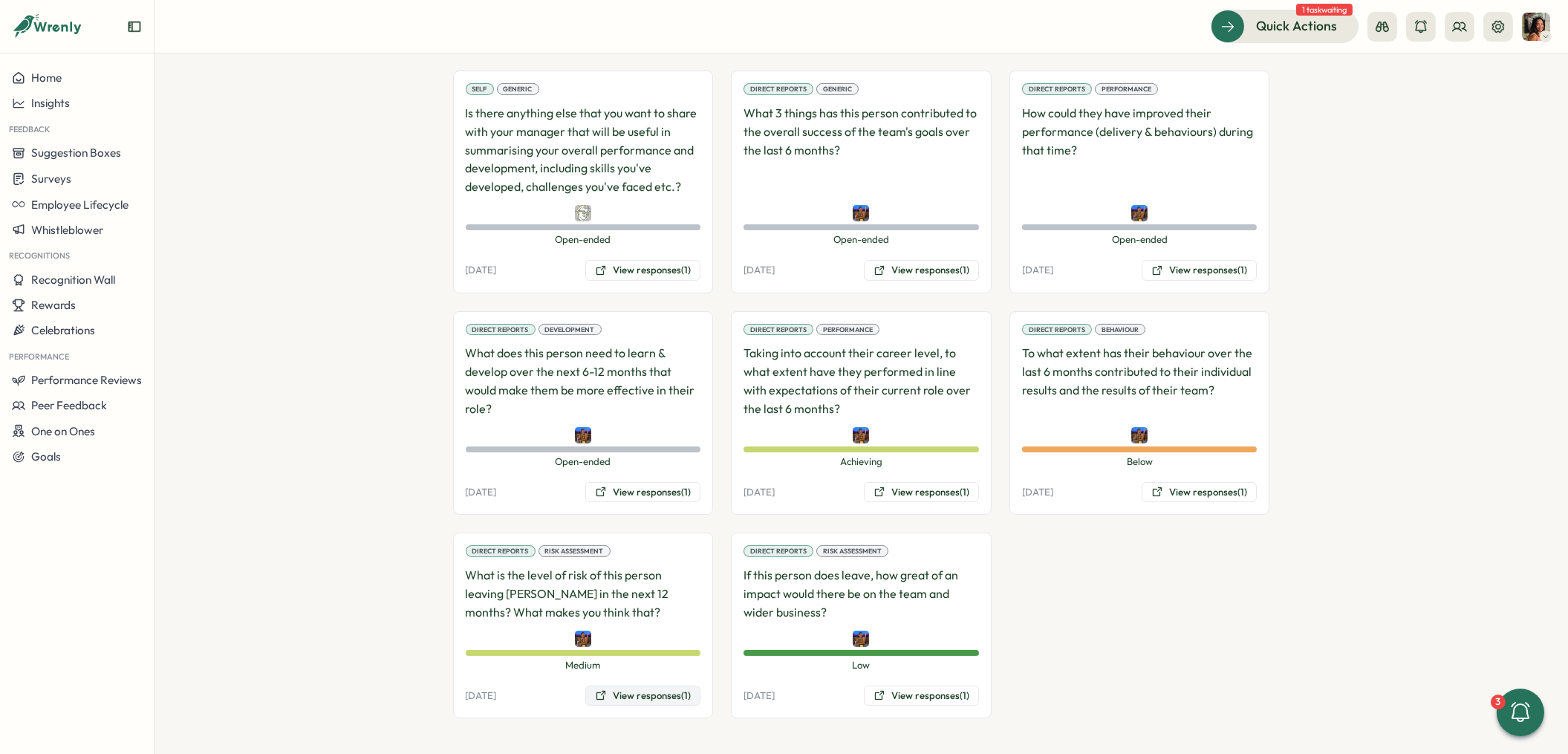
click at [607, 697] on button "View responses (1)" at bounding box center [642, 695] width 115 height 21
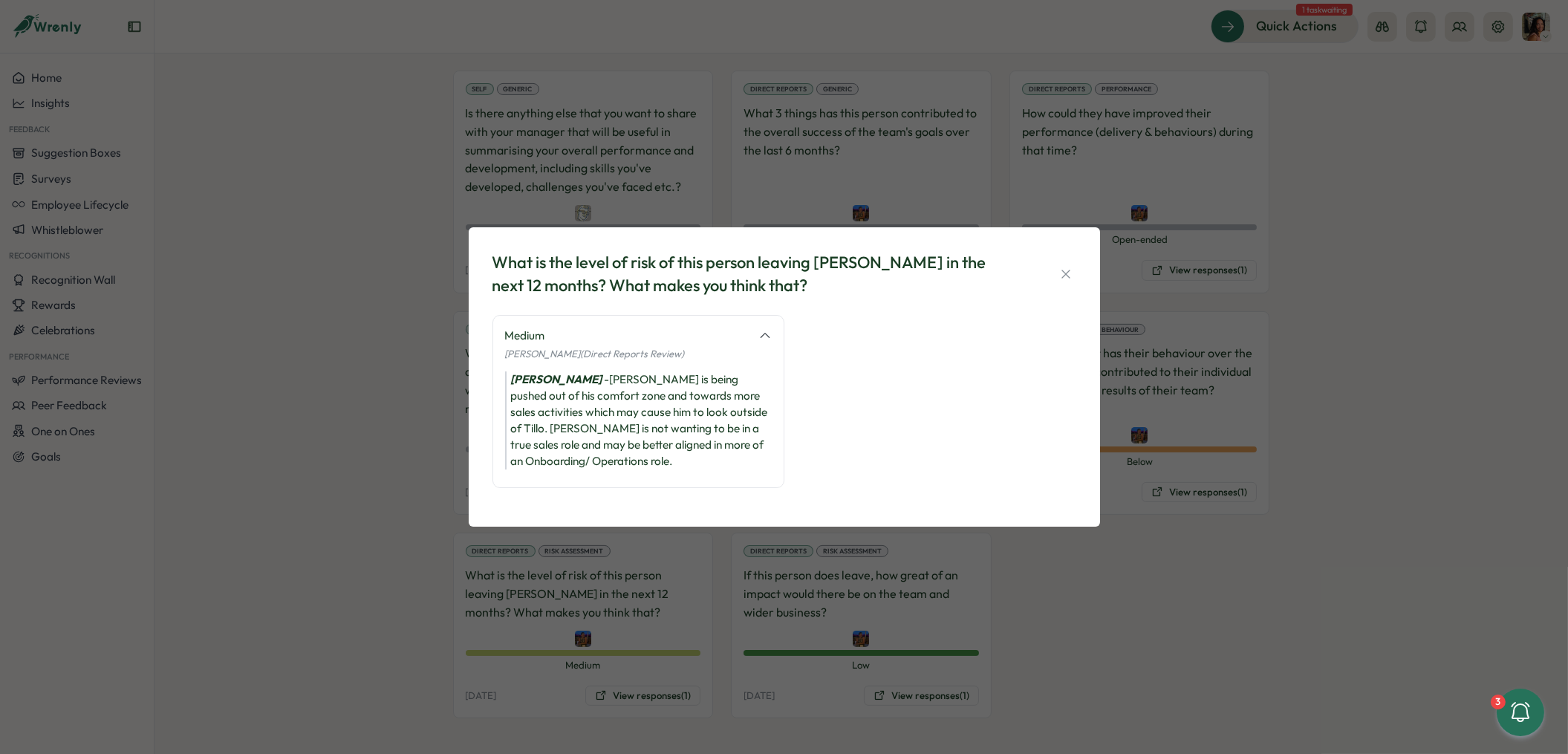
click at [728, 591] on div "What is the level of risk of this person leaving [PERSON_NAME] in the next 12 m…" at bounding box center [784, 377] width 1568 height 754
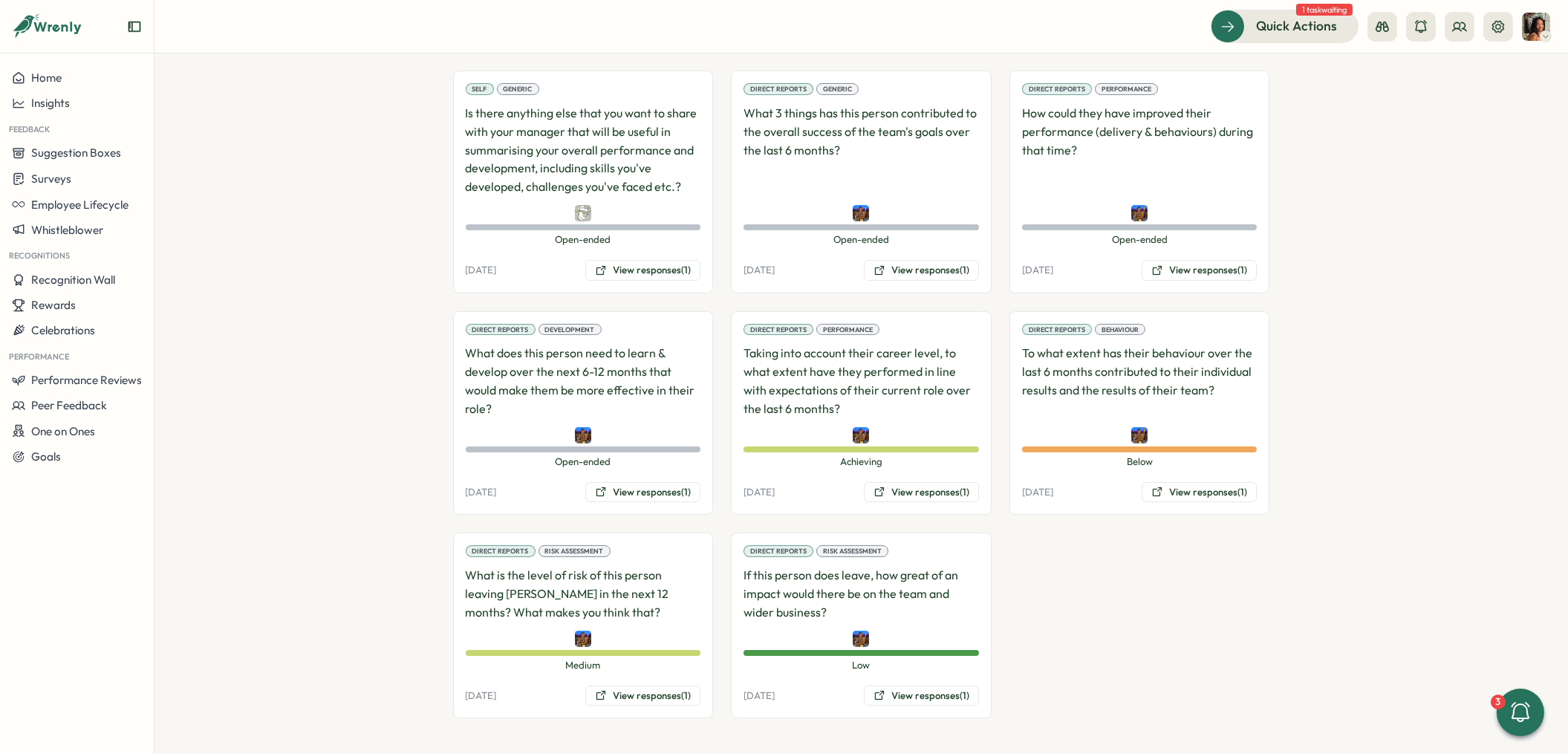
click at [919, 712] on div "Direct Reports Risk Assessment If this person does leave, how great of an impac…" at bounding box center [861, 625] width 261 height 186
click at [905, 693] on button "View responses (1)" at bounding box center [921, 695] width 115 height 21
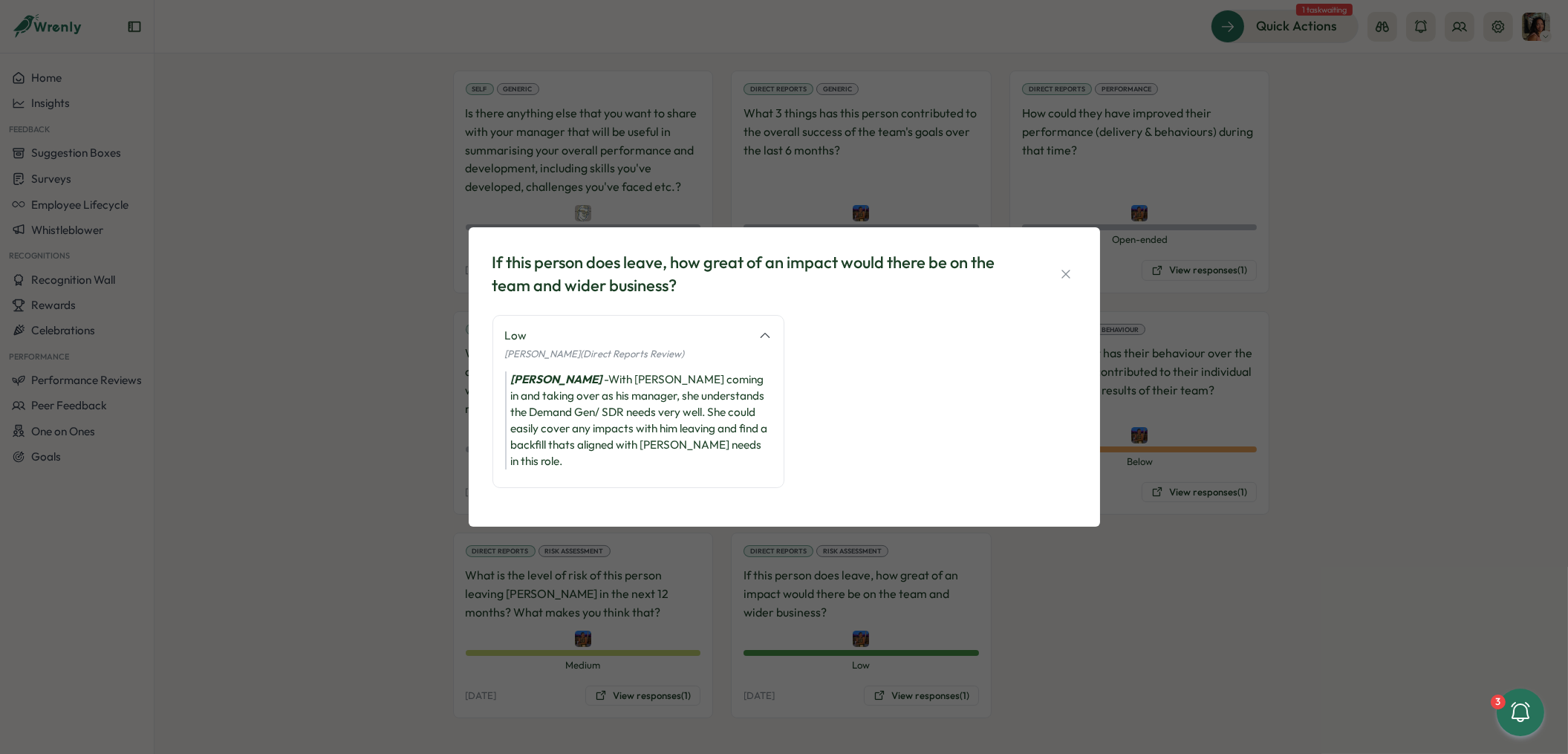
click at [370, 591] on div "If this person does leave, how great of an impact would there be on the team an…" at bounding box center [784, 377] width 1568 height 754
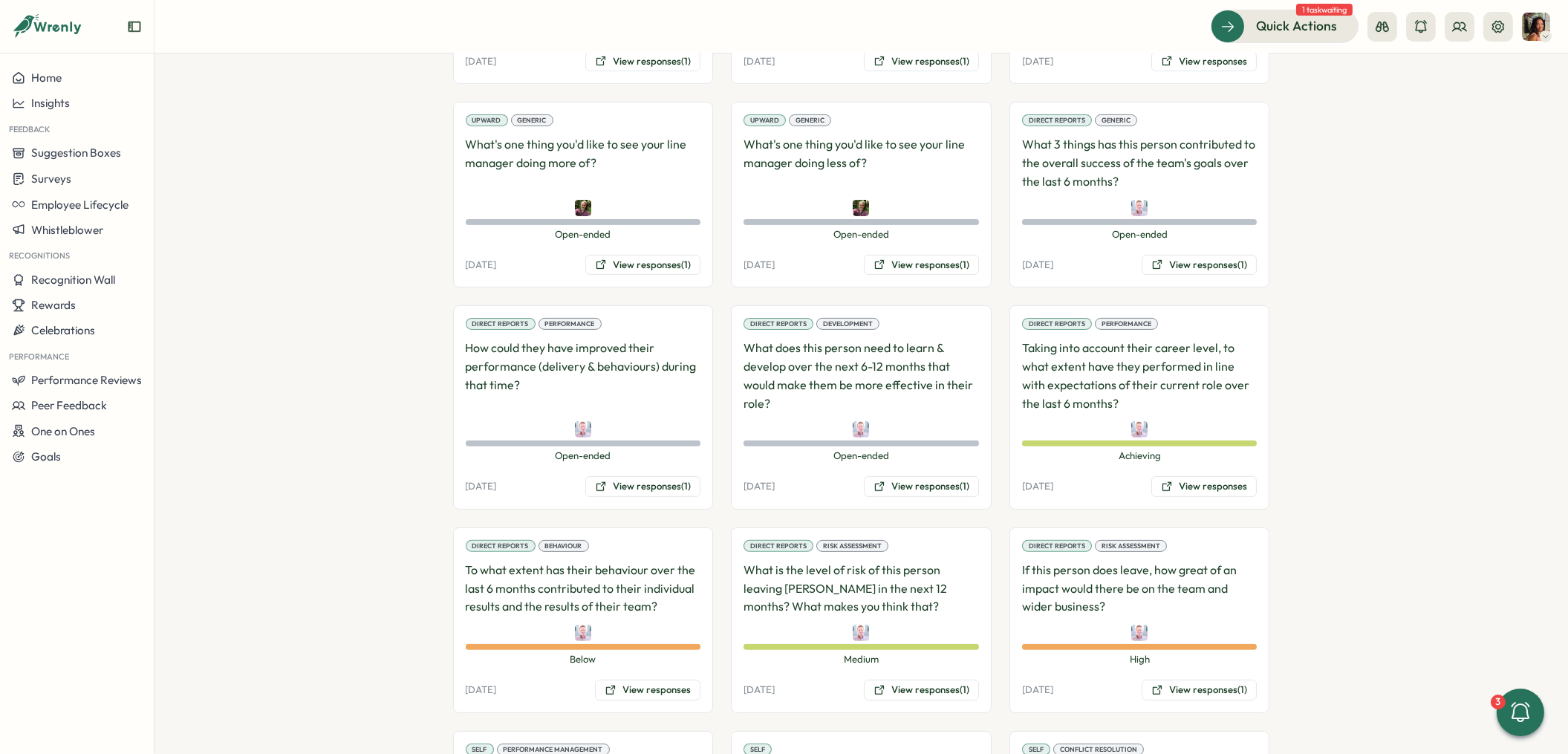
scroll to position [1477, 0]
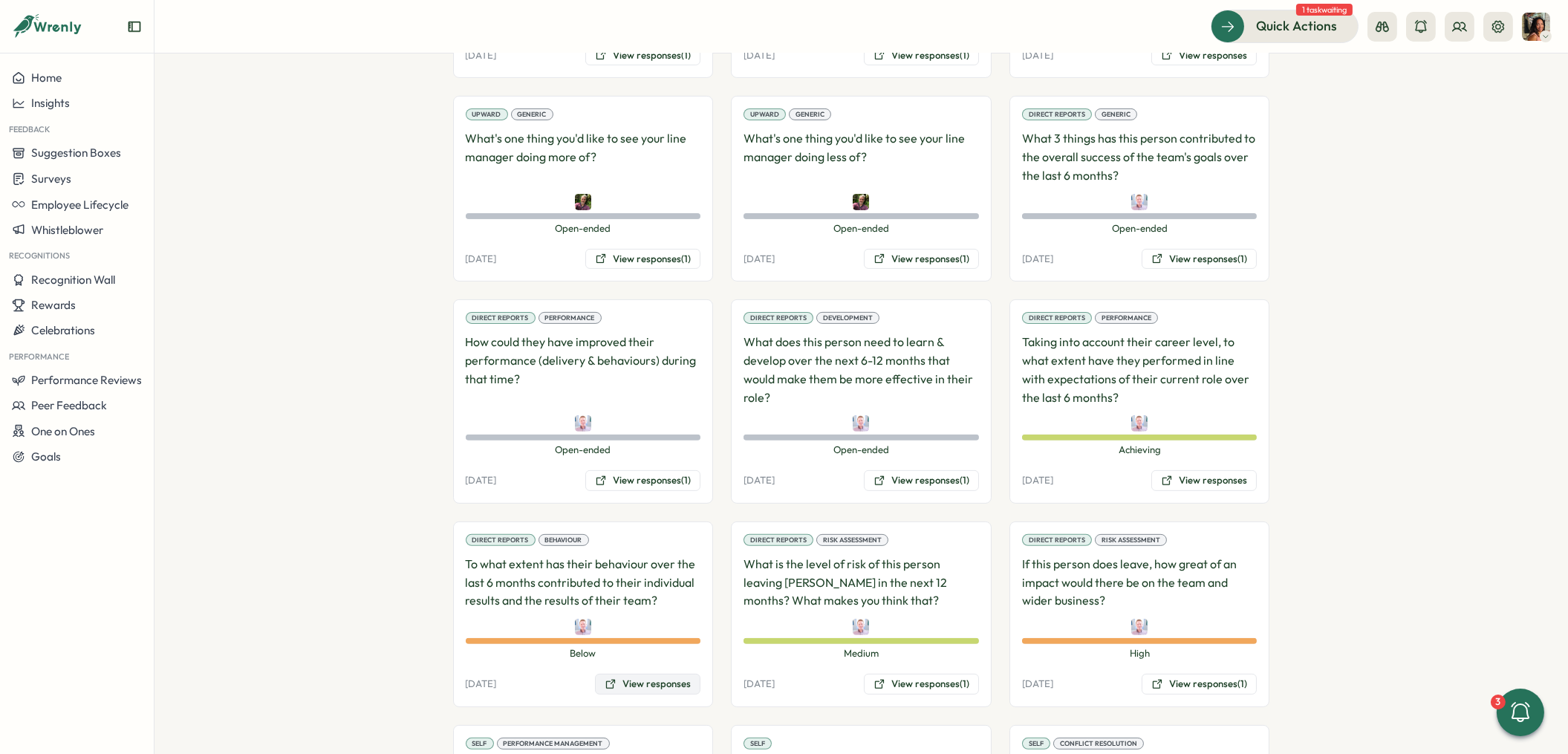
click at [659, 674] on button "View responses" at bounding box center [648, 684] width 106 height 21
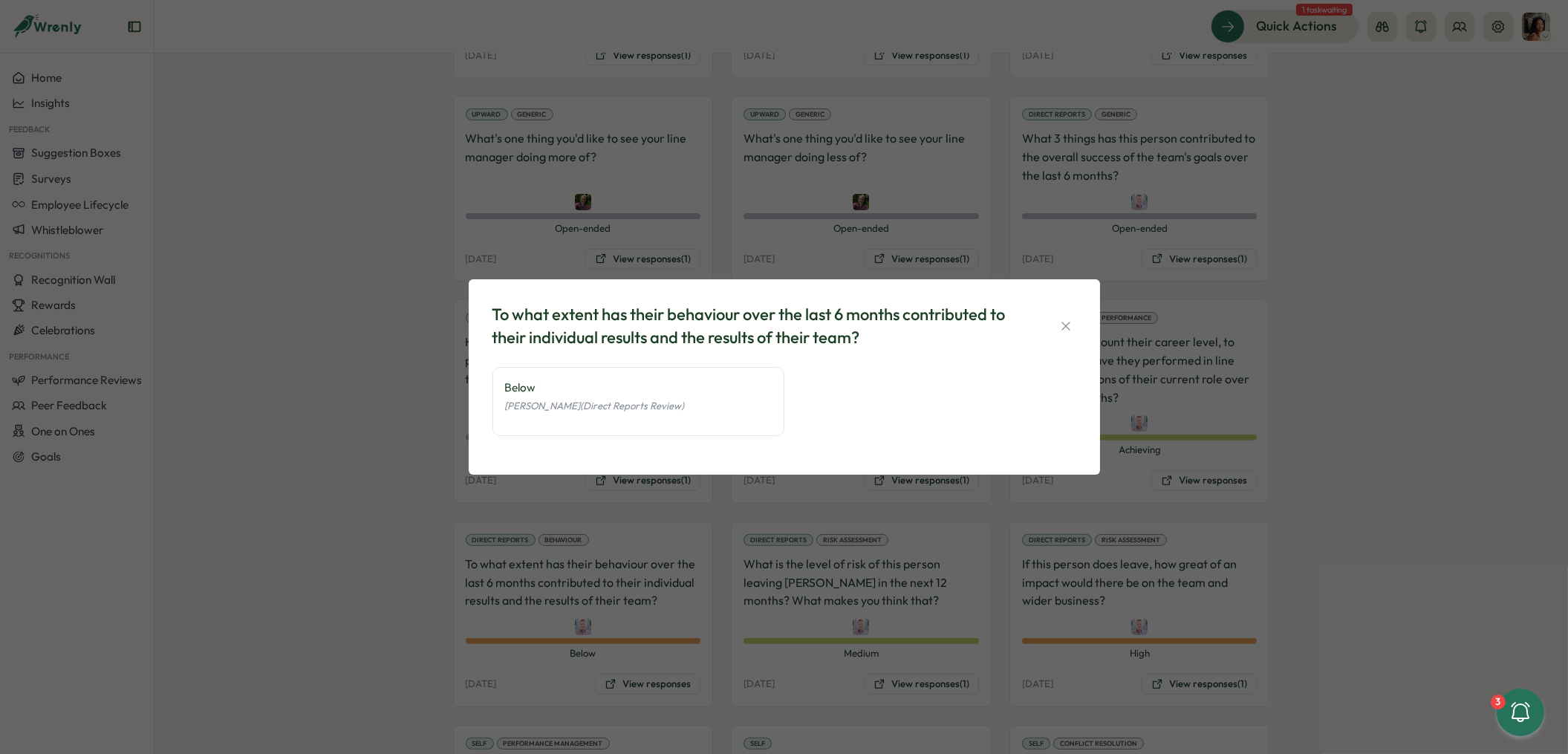
click at [871, 634] on div "To what extent has their behaviour over the last 6 months contributed to their …" at bounding box center [784, 377] width 1568 height 754
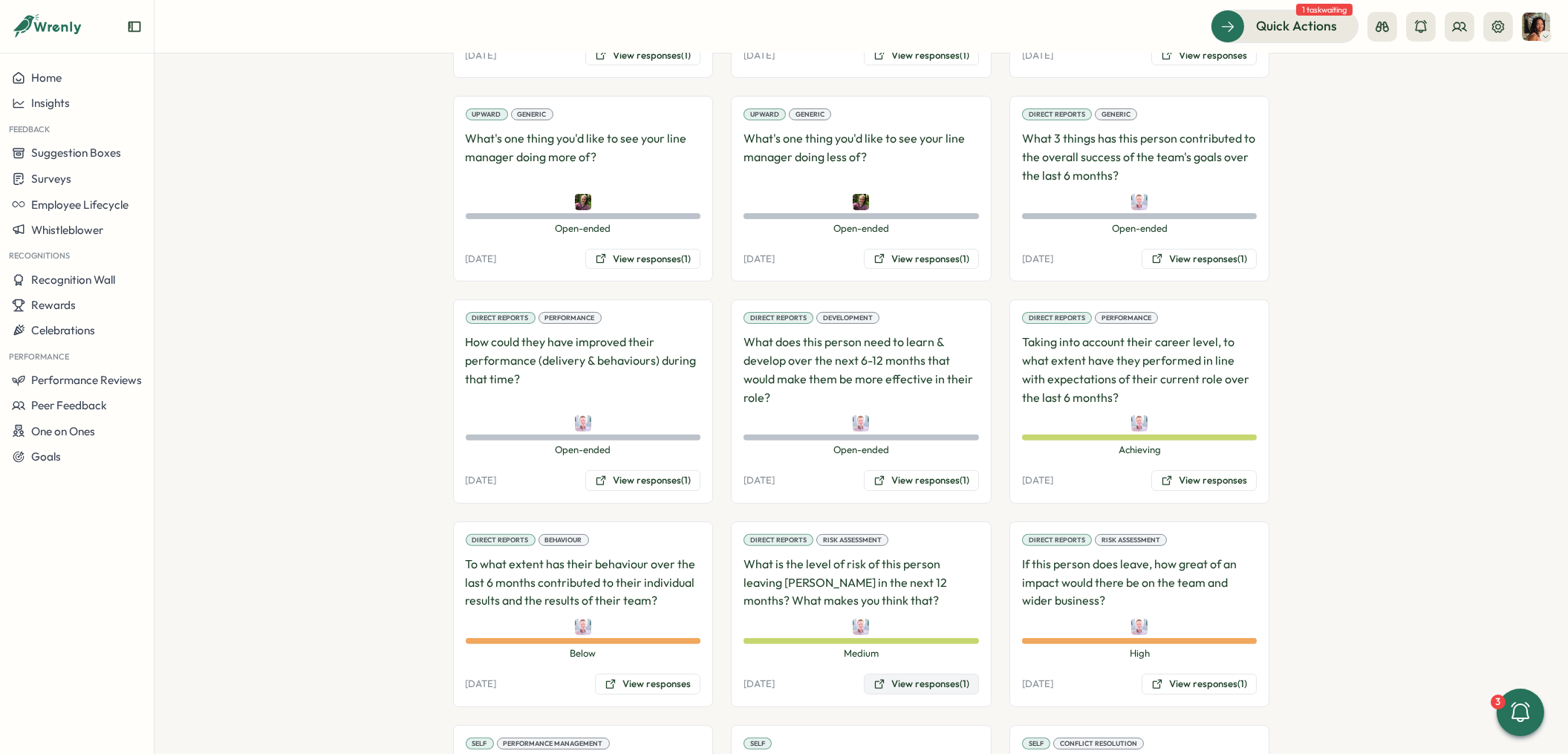
click at [903, 674] on button "View responses (1)" at bounding box center [921, 684] width 115 height 21
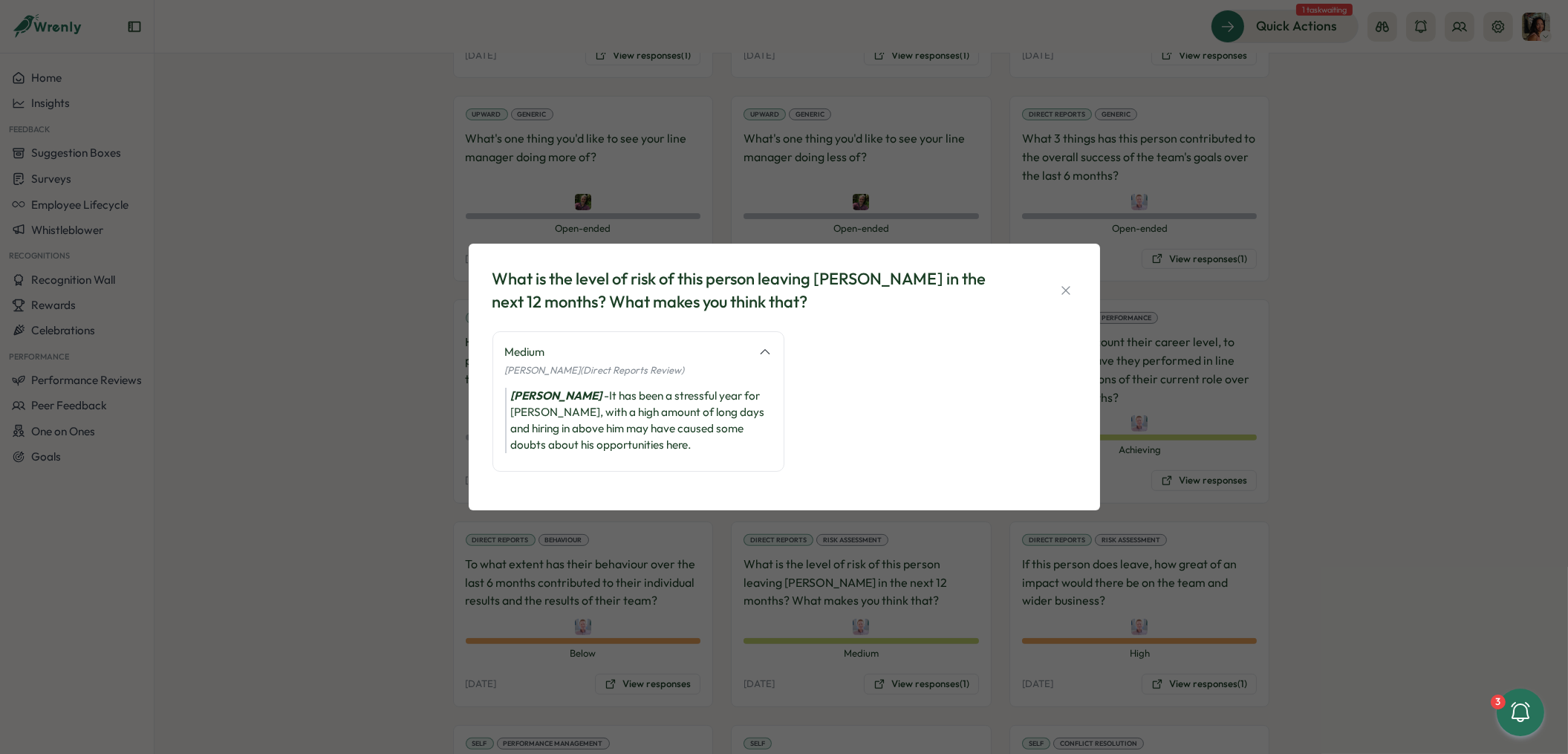
click at [924, 616] on div "What is the level of risk of this person leaving Tillo in the next 12 months? W…" at bounding box center [784, 377] width 1568 height 754
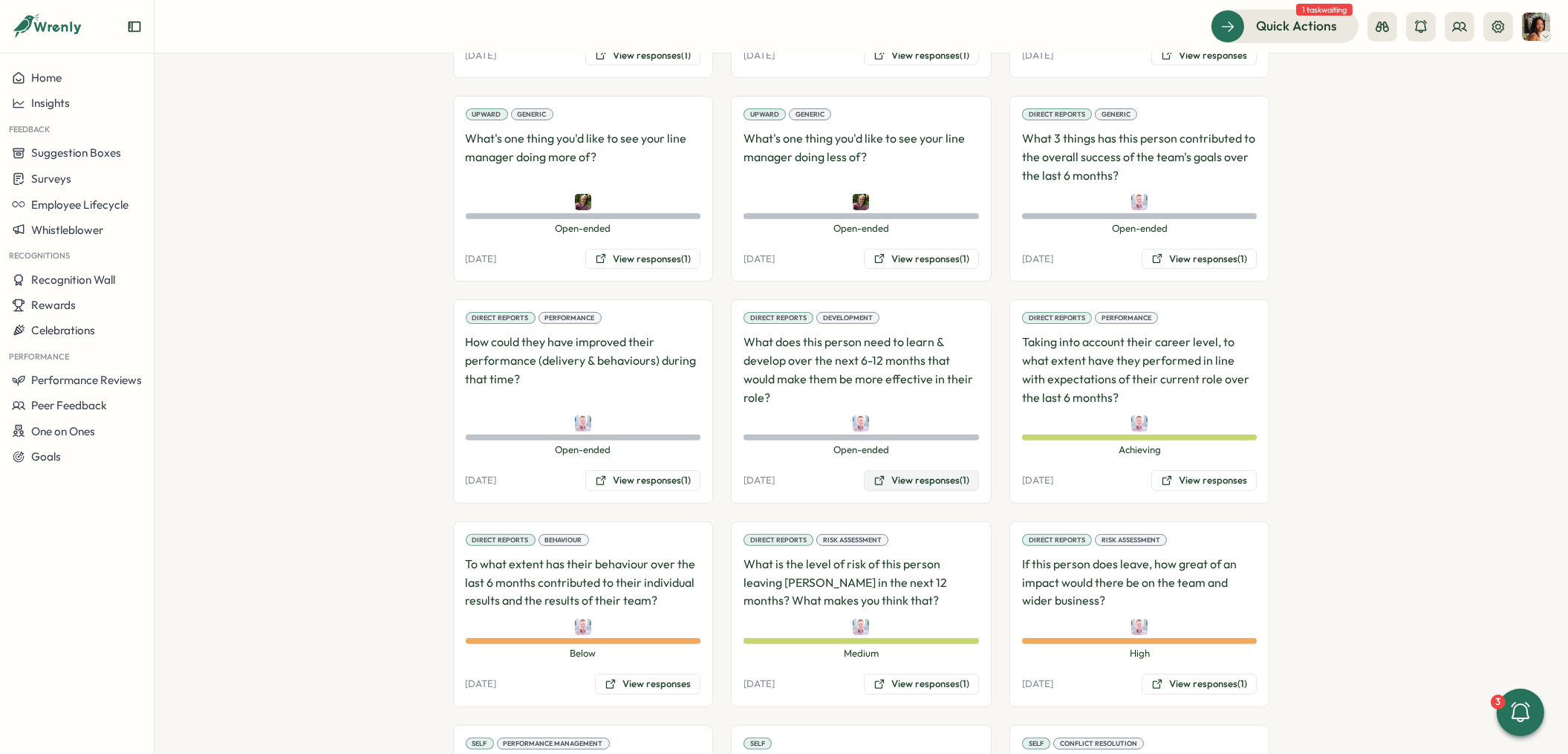
click at [902, 470] on button "View responses (1)" at bounding box center [921, 480] width 115 height 21
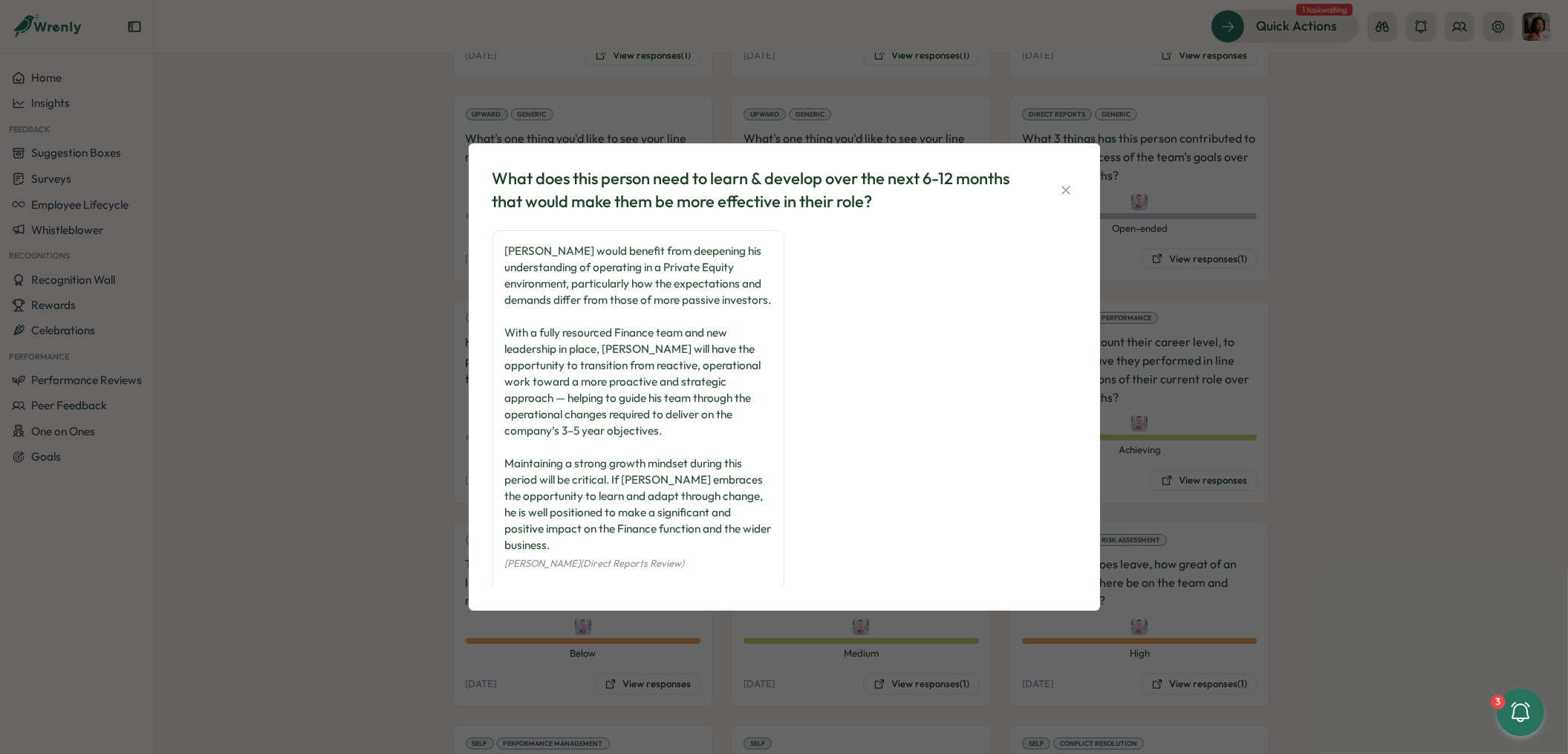
scroll to position [37, 0]
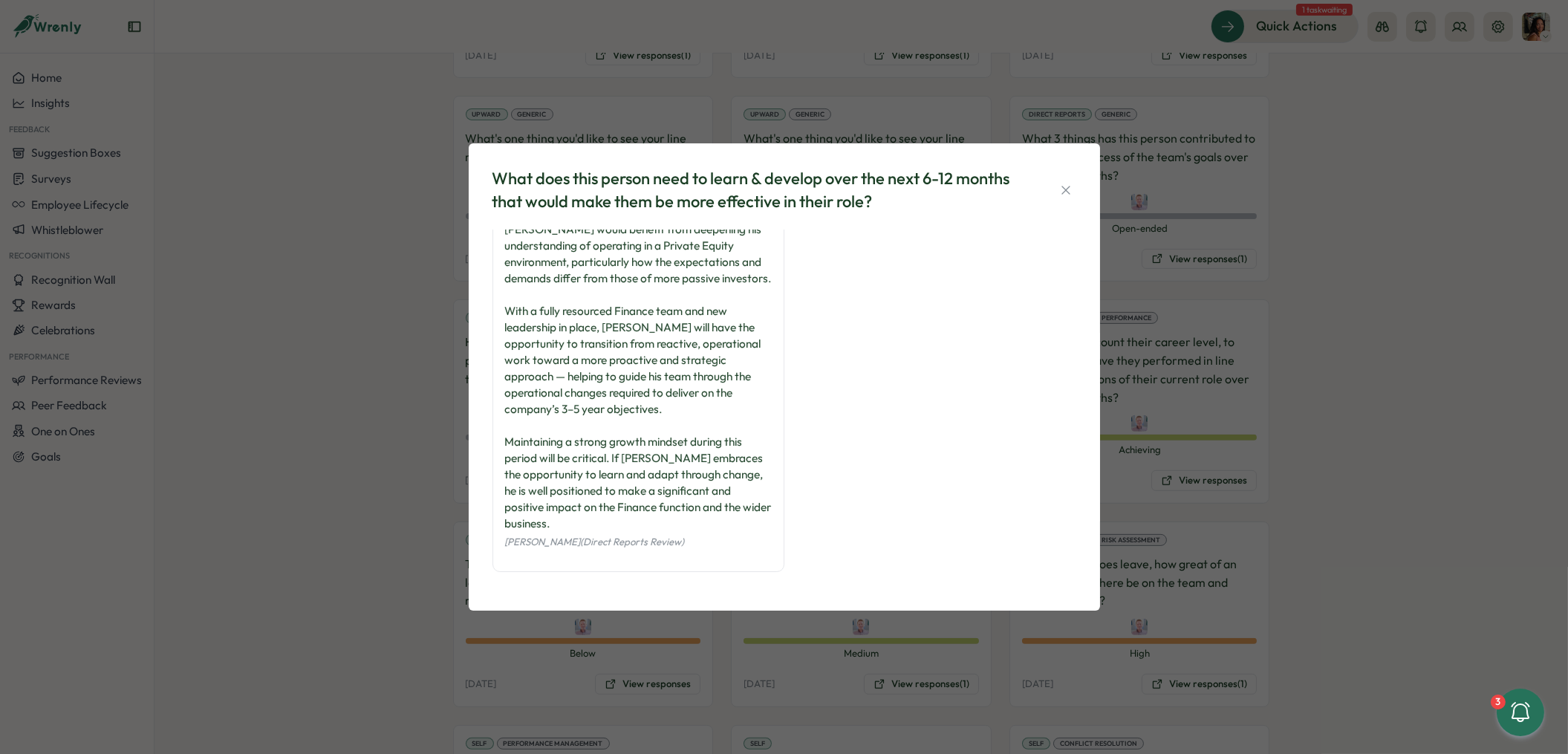
click at [398, 437] on div "What does this person need to learn & develop over the next 6-12 months that wo…" at bounding box center [784, 377] width 1568 height 754
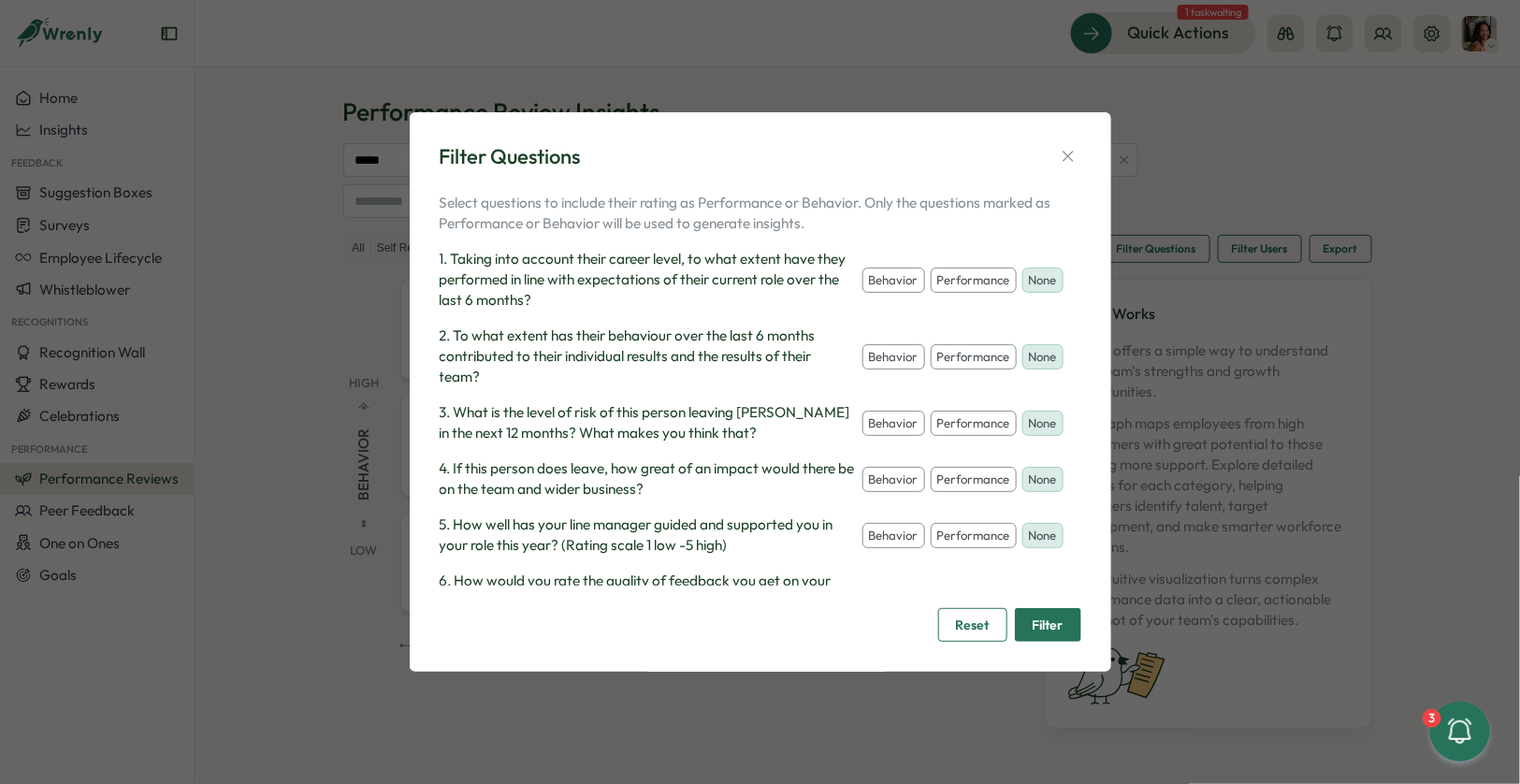
scroll to position [47, 0]
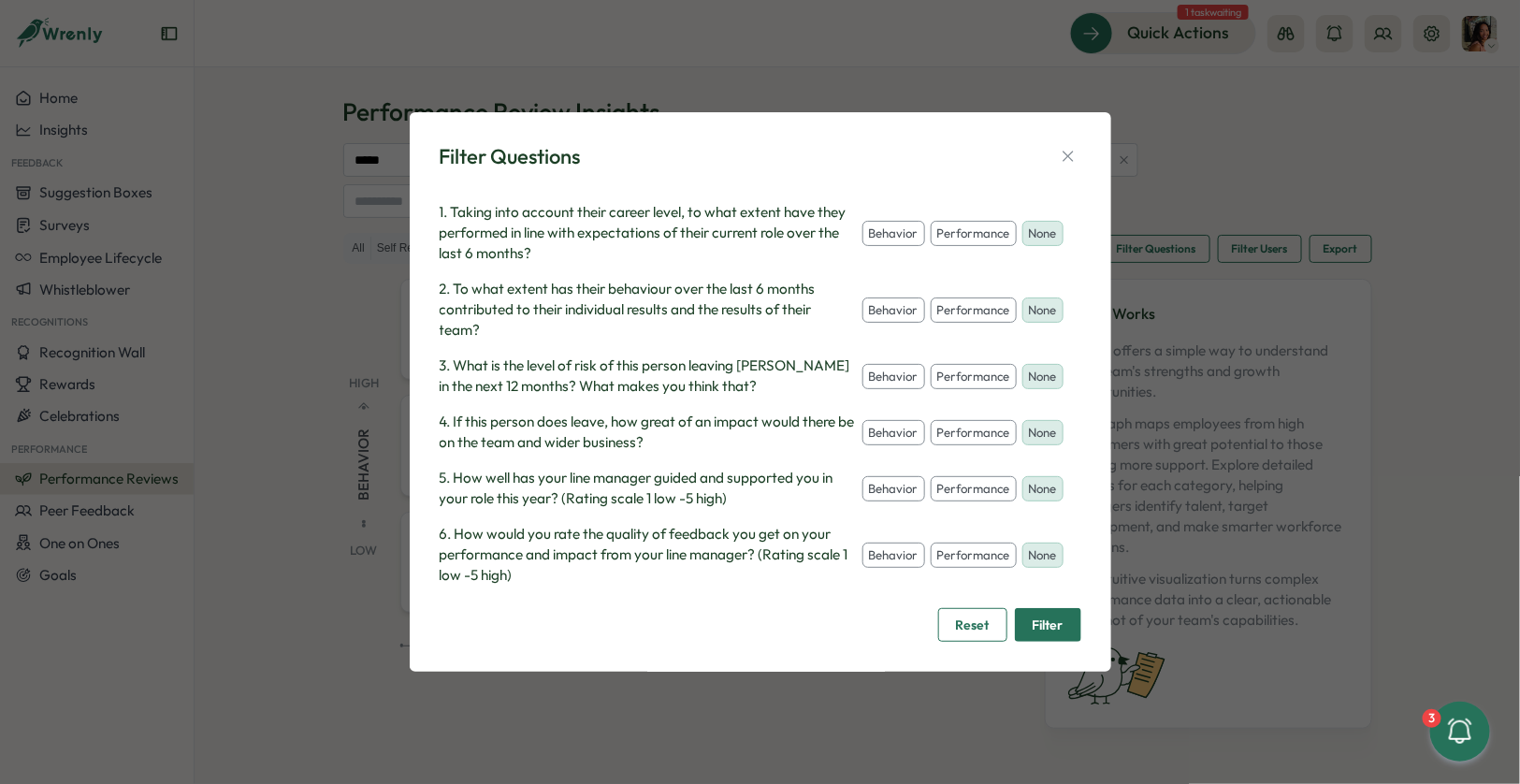
click at [889, 380] on button "behavior" at bounding box center [894, 376] width 63 height 26
click at [968, 429] on button "performance" at bounding box center [974, 433] width 86 height 26
click at [1033, 621] on span "Filter" at bounding box center [1048, 624] width 31 height 32
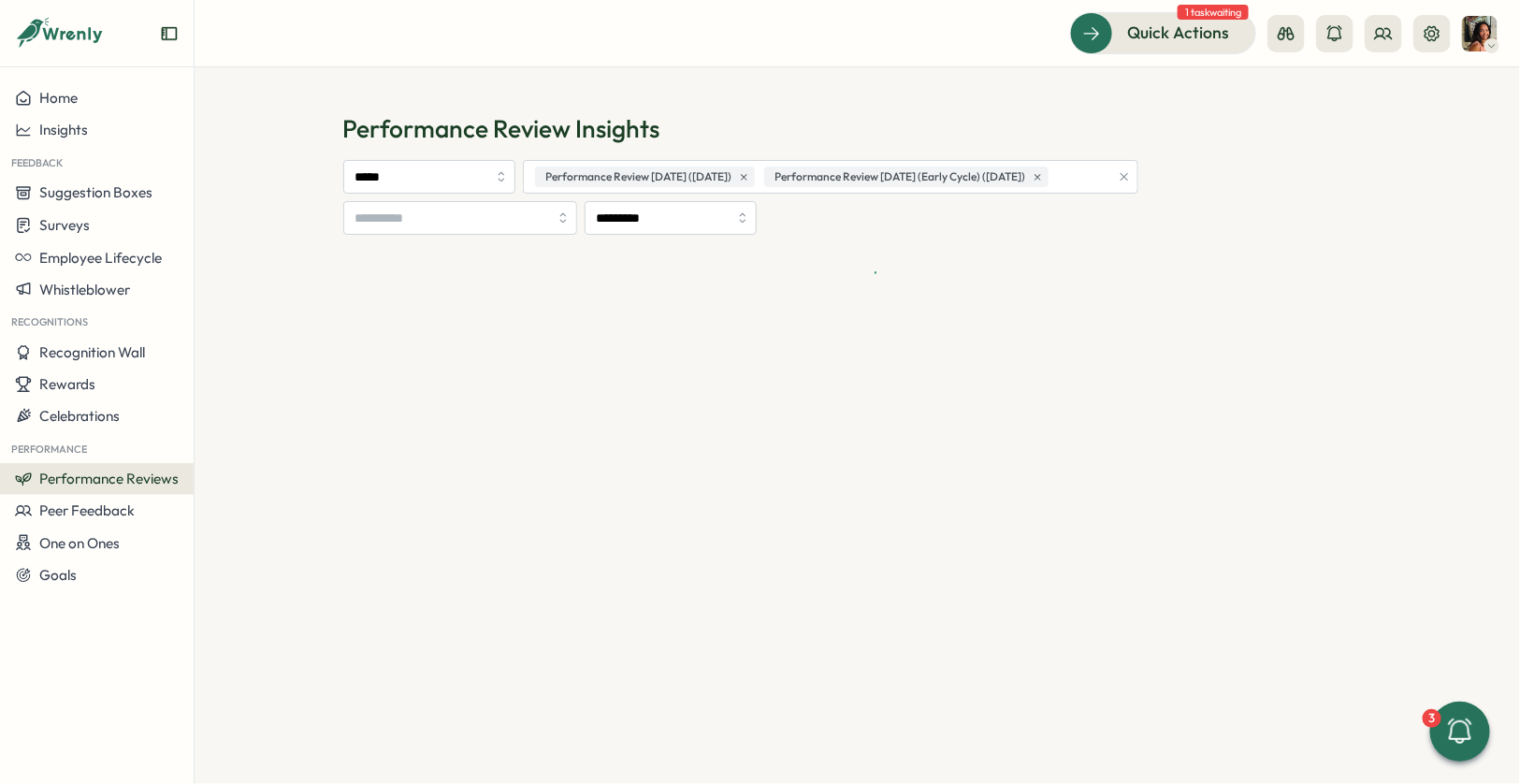
scroll to position [0, 0]
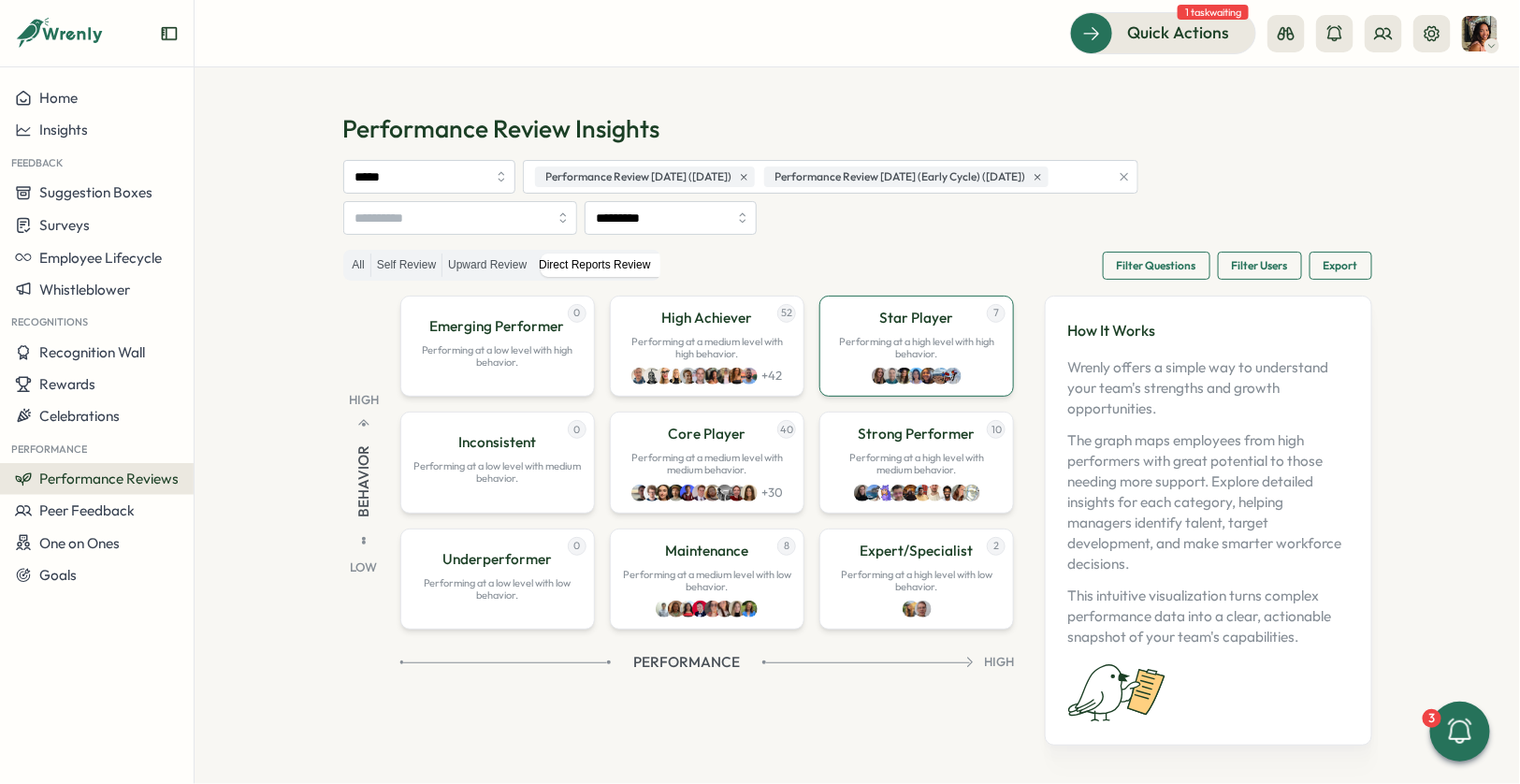
click at [847, 370] on div "7 Star Player Performing at a high level with high behavior." at bounding box center [916, 346] width 194 height 101
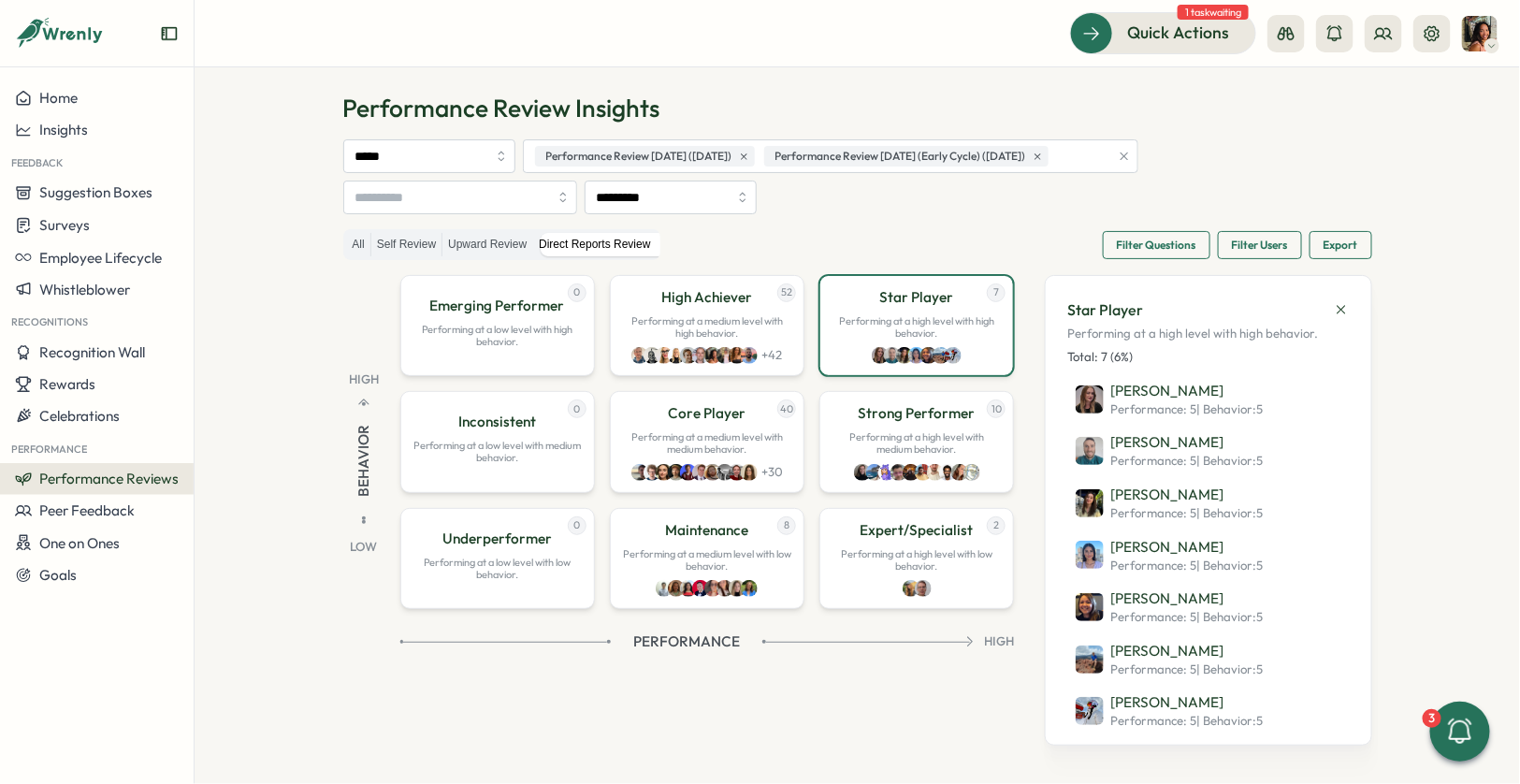
scroll to position [53, 0]
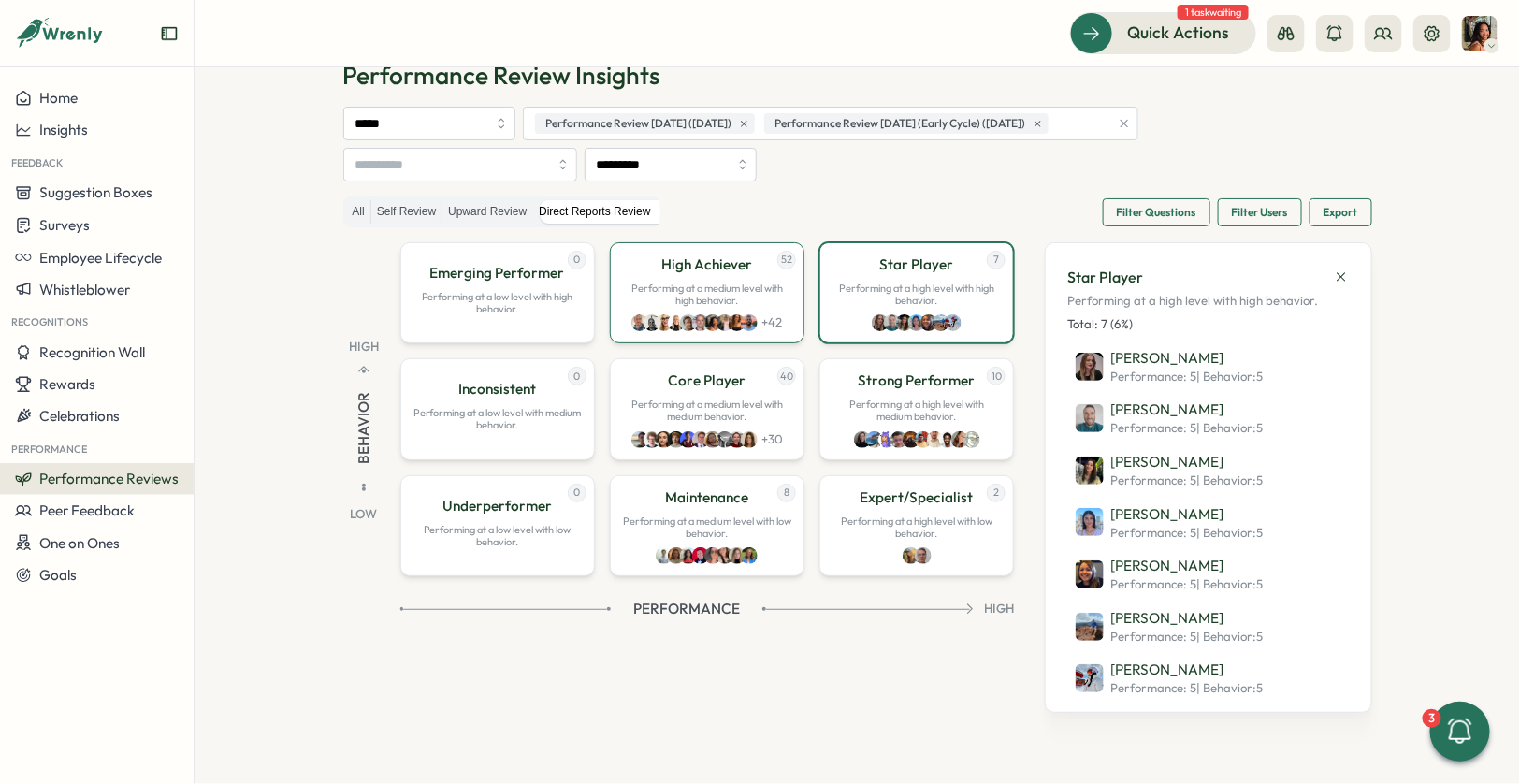
click at [735, 293] on p "Performing at a medium level with high behavior." at bounding box center [707, 294] width 170 height 24
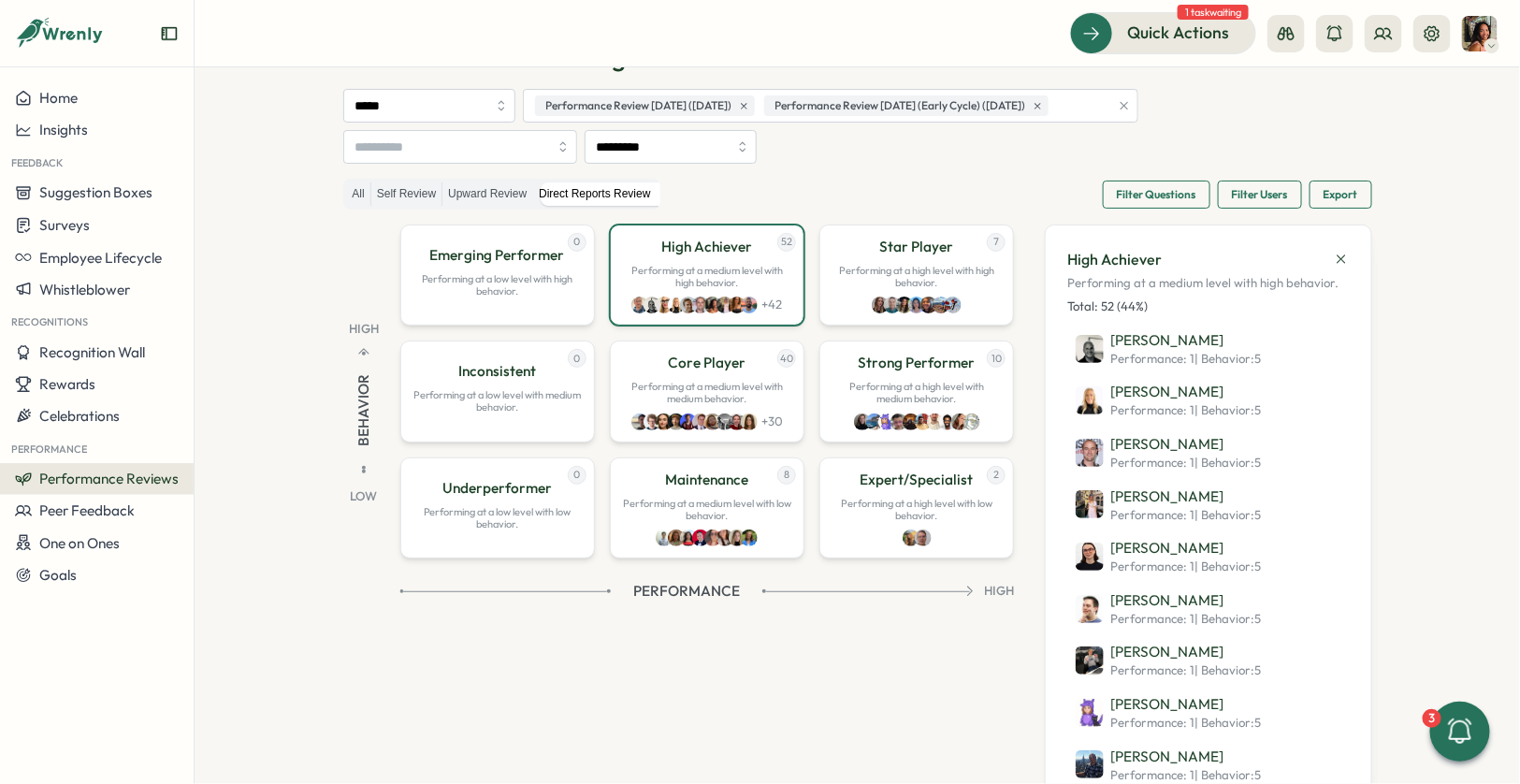
scroll to position [60, 0]
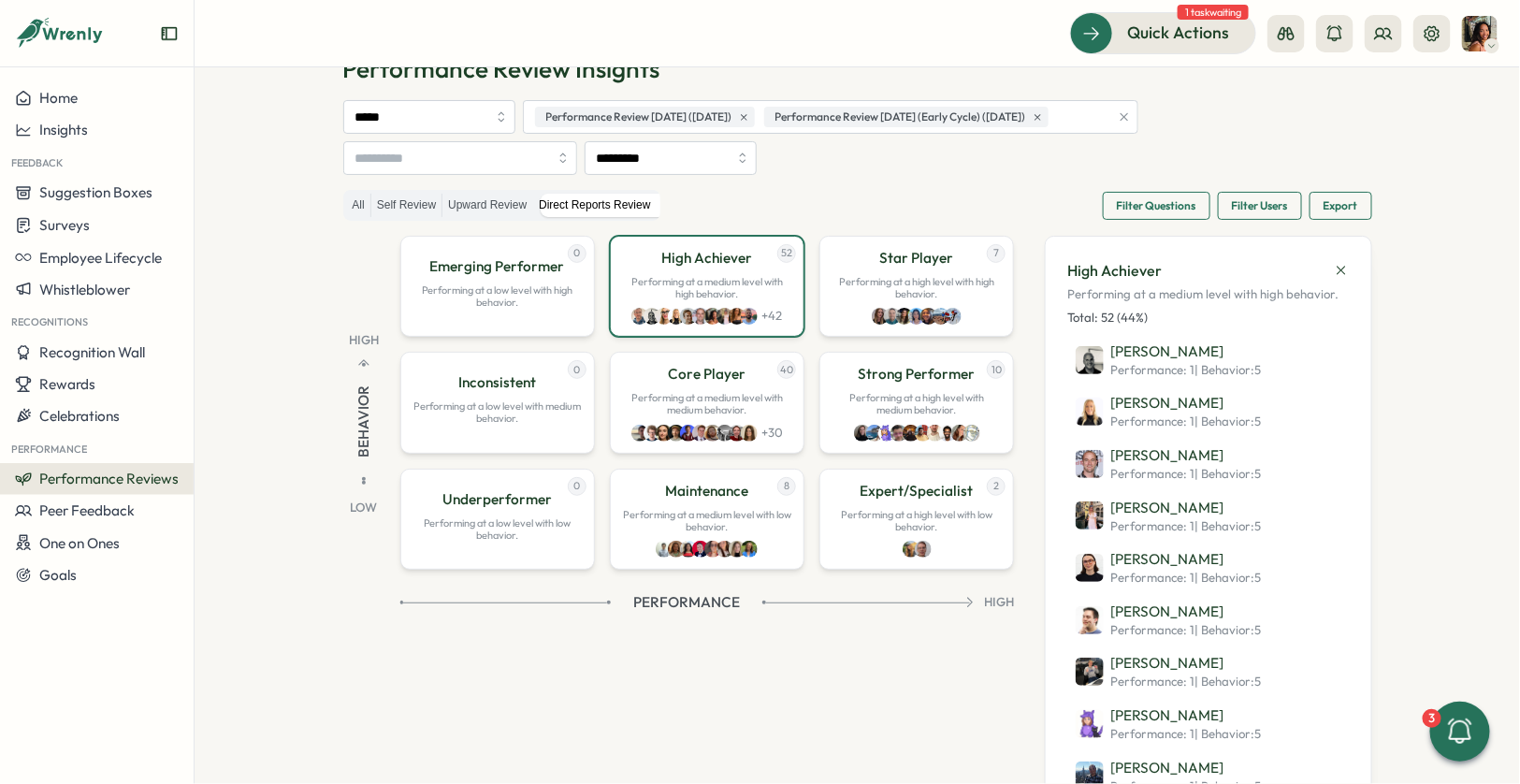
click at [1144, 205] on span "Filter Questions" at bounding box center [1157, 206] width 80 height 26
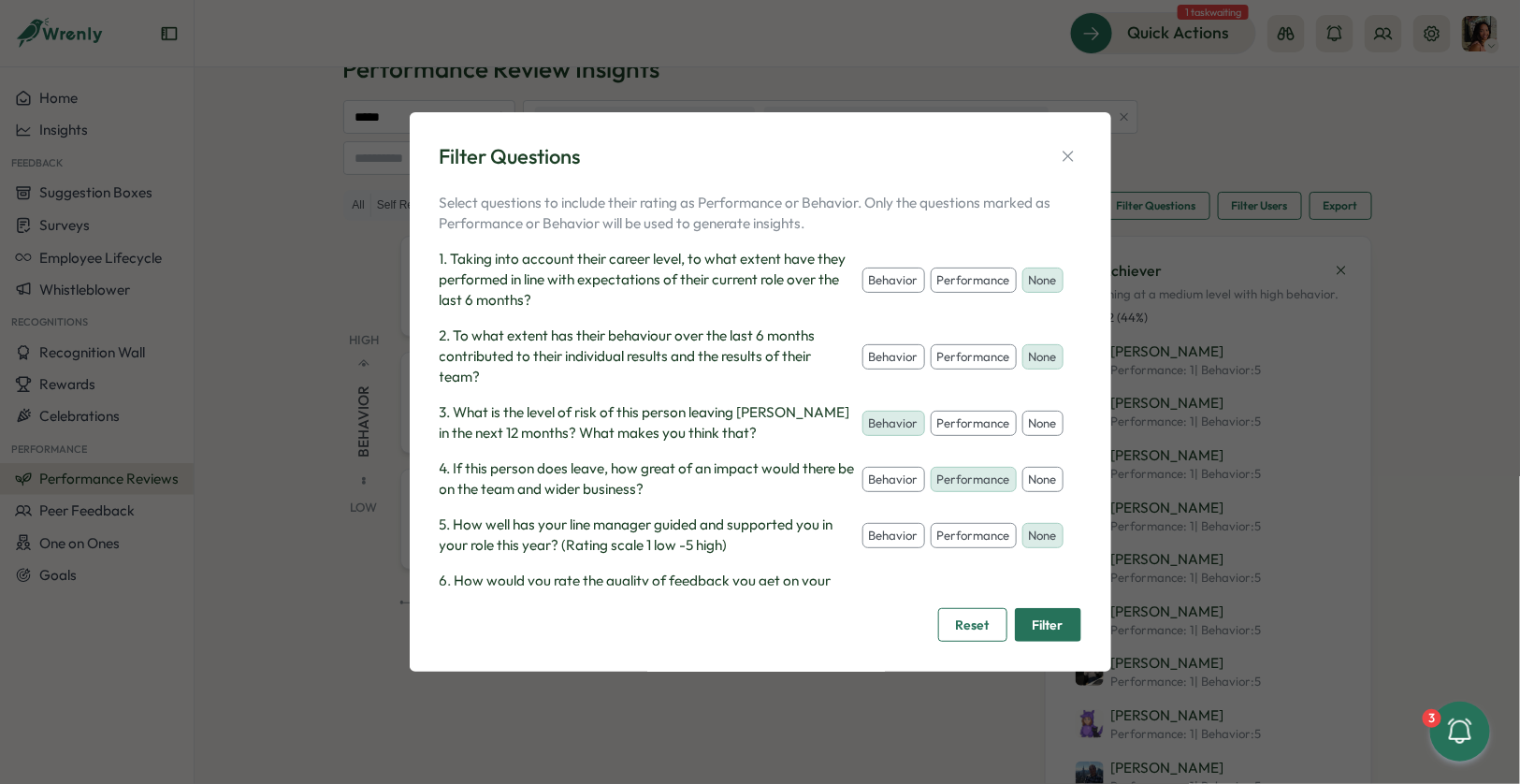
click at [947, 285] on button "performance" at bounding box center [974, 280] width 86 height 26
click at [880, 361] on button "behavior" at bounding box center [894, 357] width 63 height 26
drag, startPoint x: 1049, startPoint y: 421, endPoint x: 1033, endPoint y: 455, distance: 37.6
click at [1045, 425] on button "none" at bounding box center [1042, 423] width 41 height 26
click at [1040, 476] on button "none" at bounding box center [1042, 479] width 41 height 26
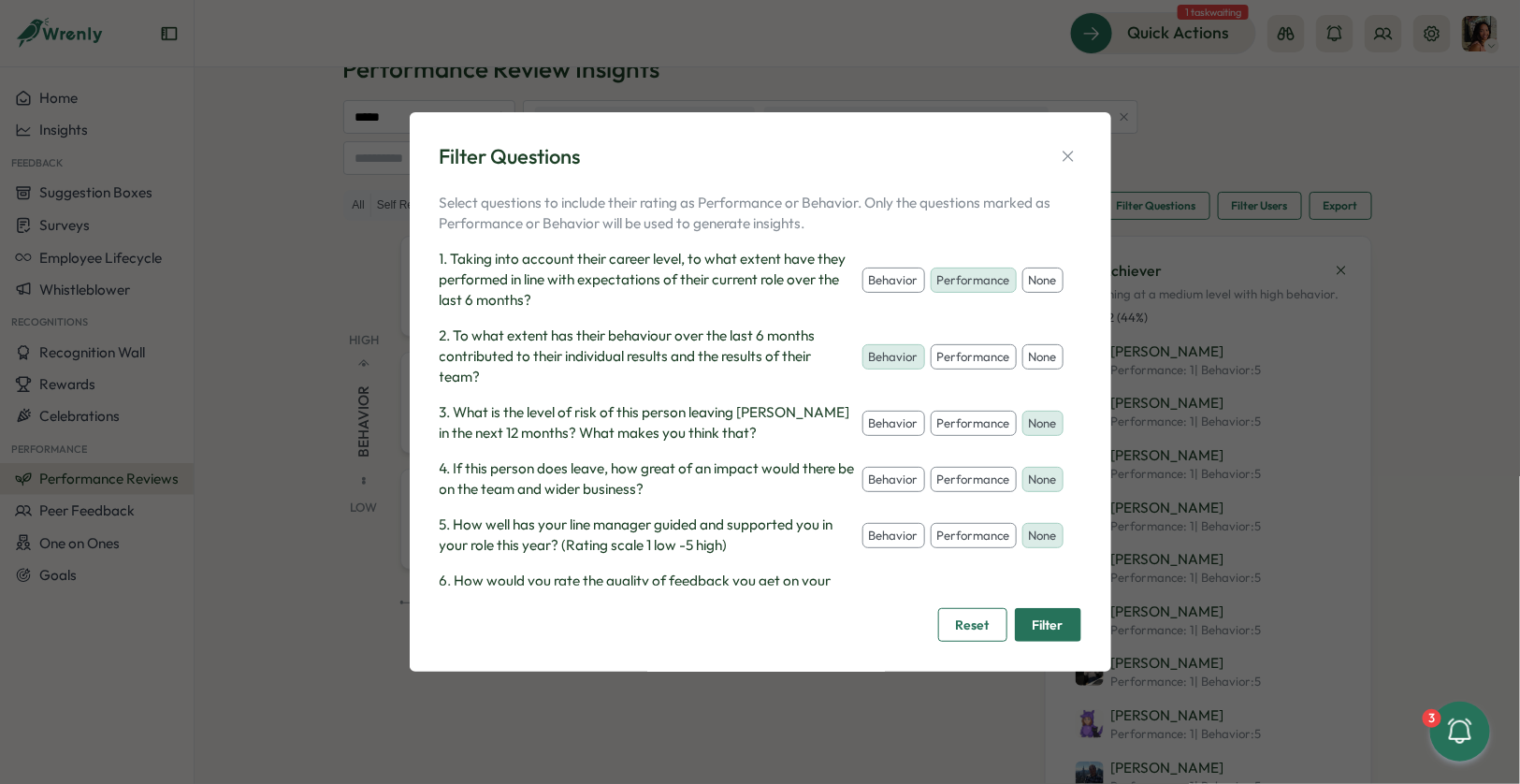
click at [1046, 648] on div "Filter Questions Select questions to include their rating as Performance or Beh…" at bounding box center [760, 392] width 656 height 515
click at [1036, 621] on span "Filter" at bounding box center [1048, 624] width 31 height 32
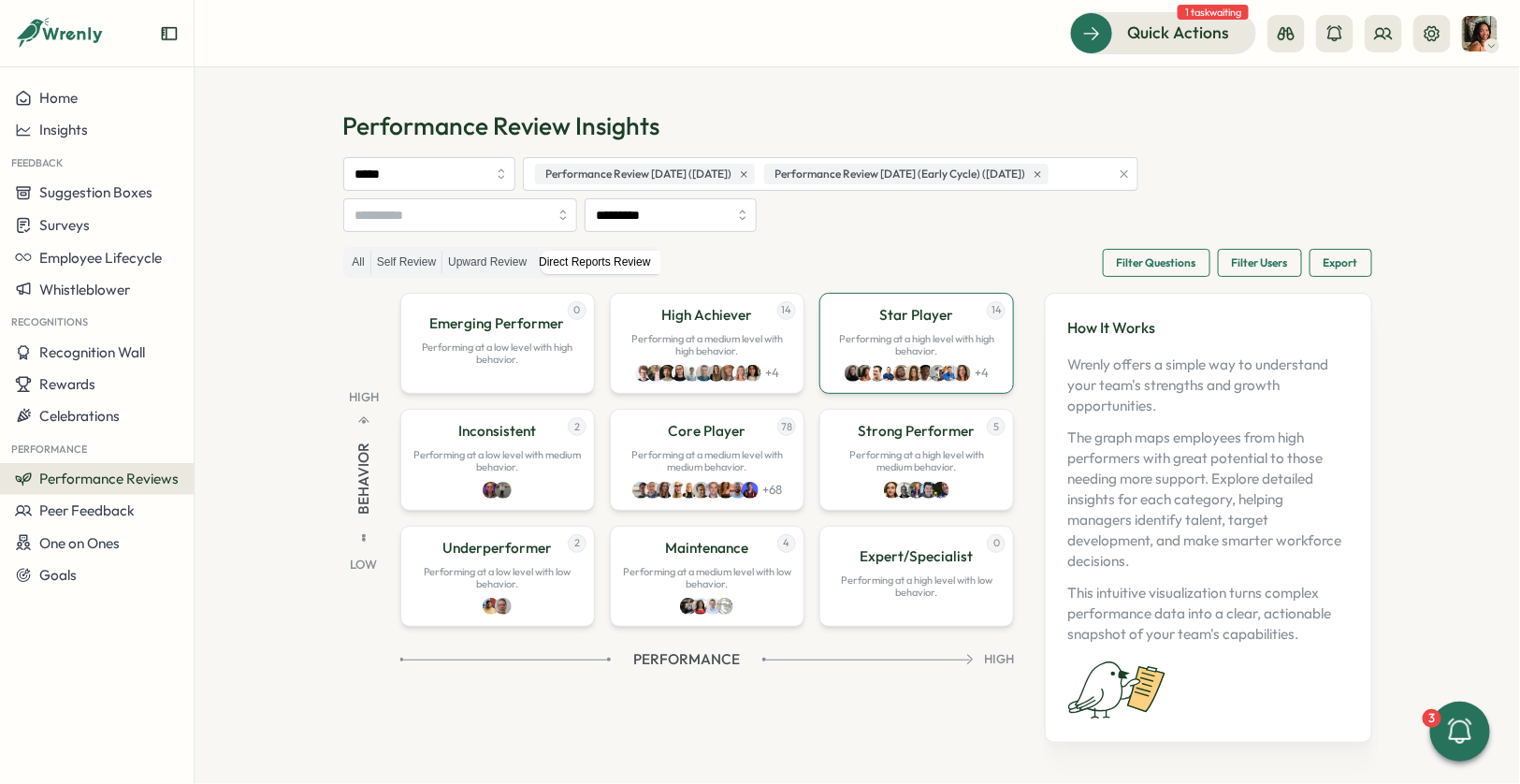
click at [972, 315] on div "14 Star Player Performing at a high level with high behavior. + 4" at bounding box center [916, 343] width 194 height 101
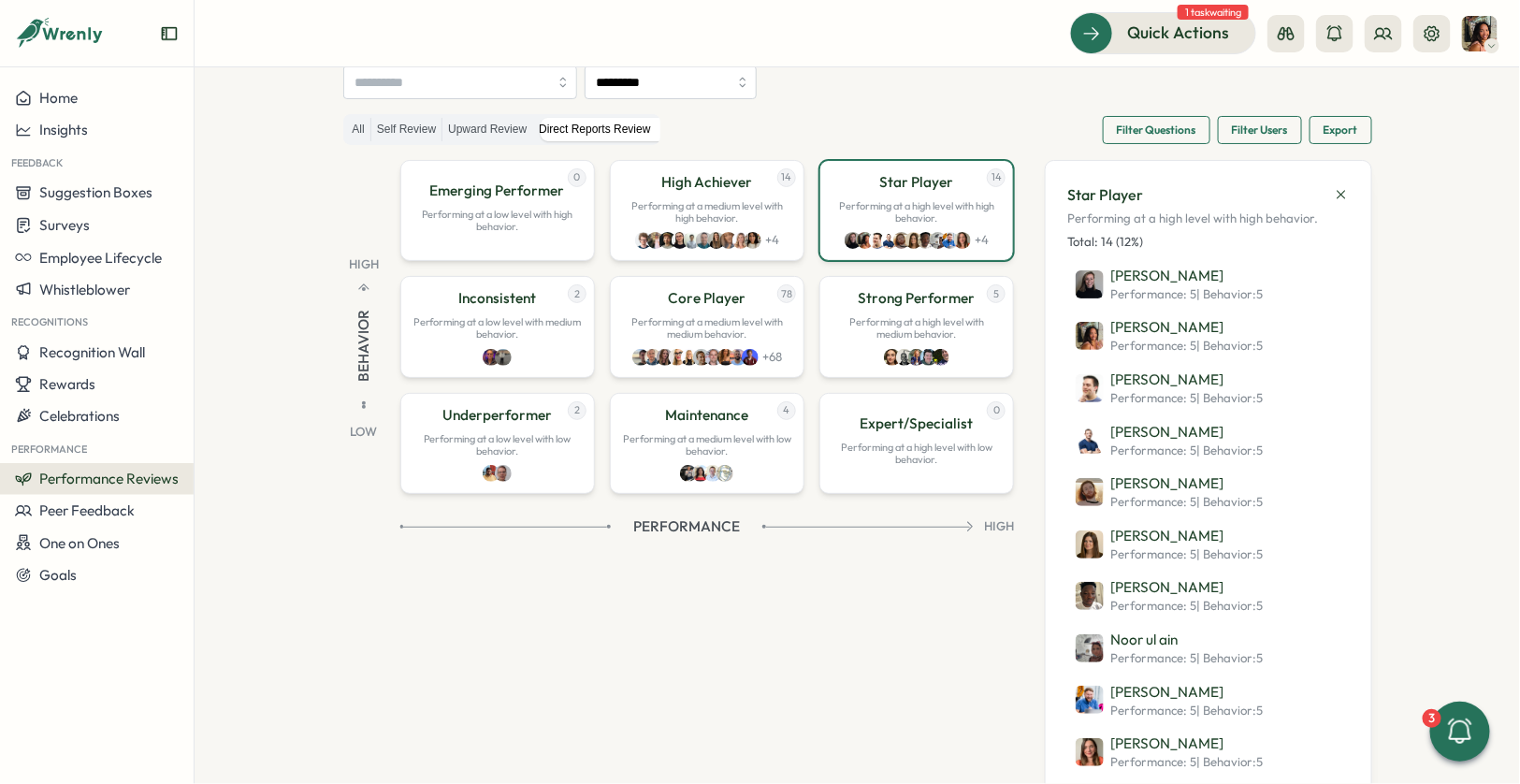
scroll to position [114, 0]
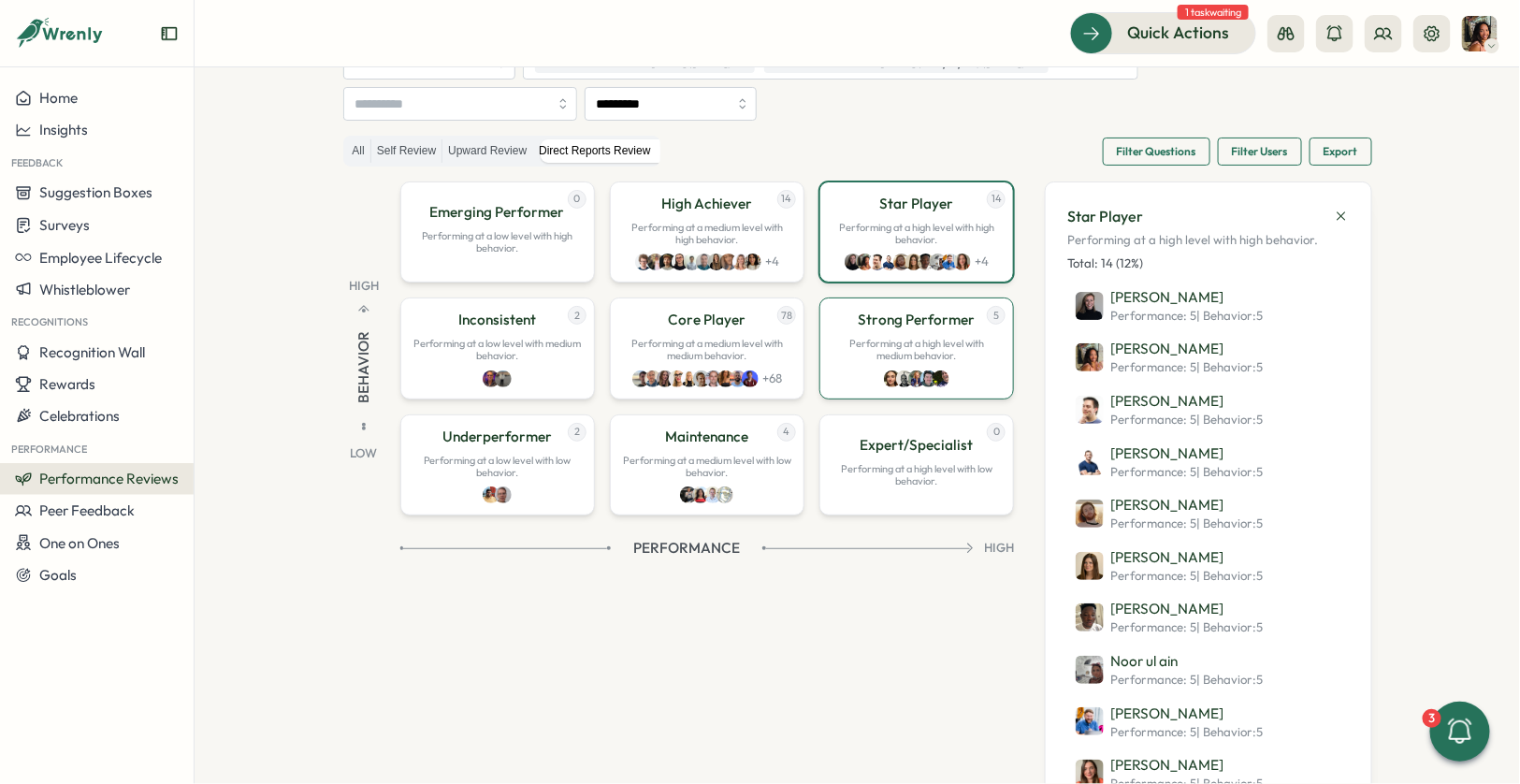
click at [879, 324] on p "Strong Performer" at bounding box center [917, 319] width 116 height 20
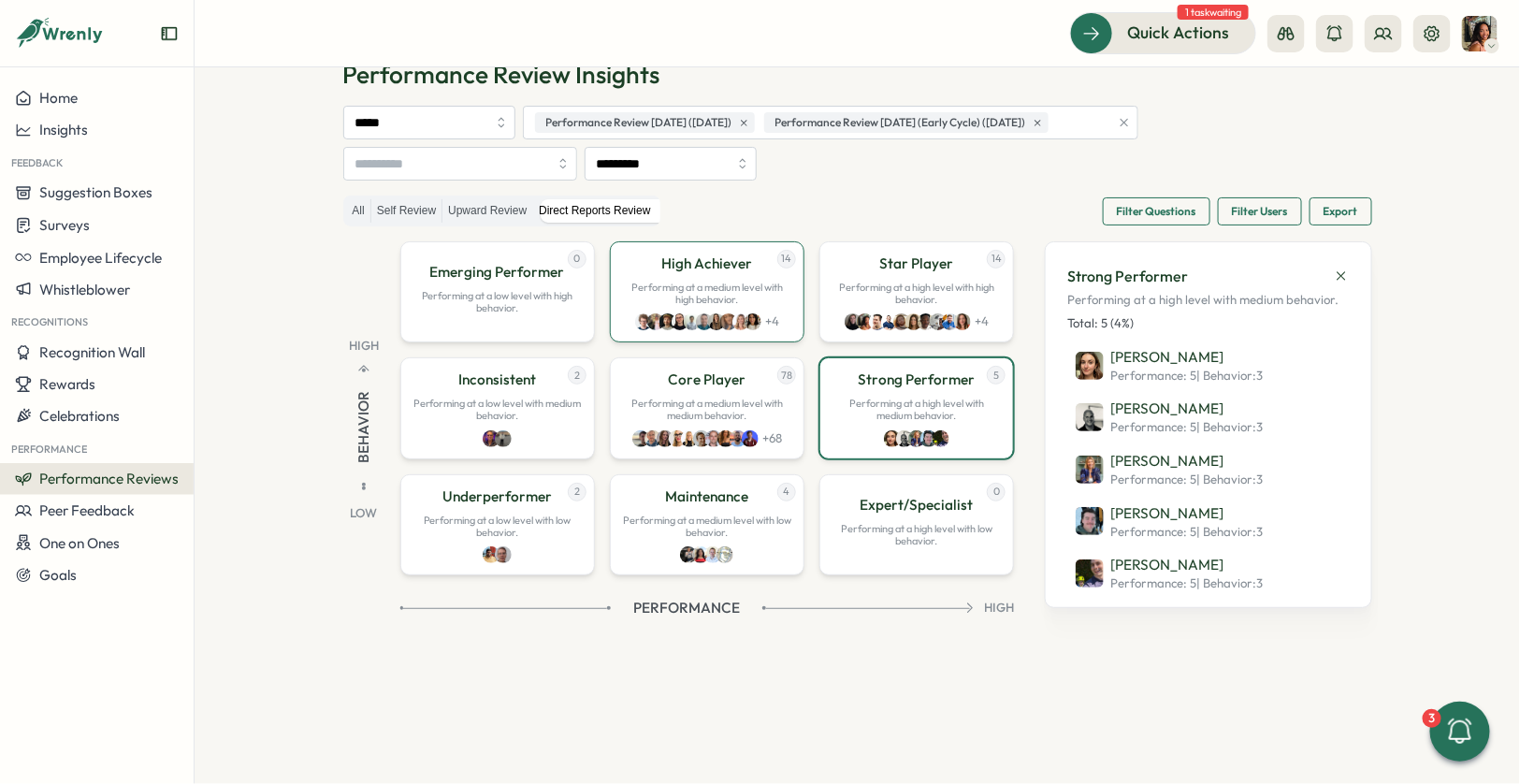
click at [704, 282] on p "Performing at a medium level with high behavior." at bounding box center [707, 293] width 170 height 24
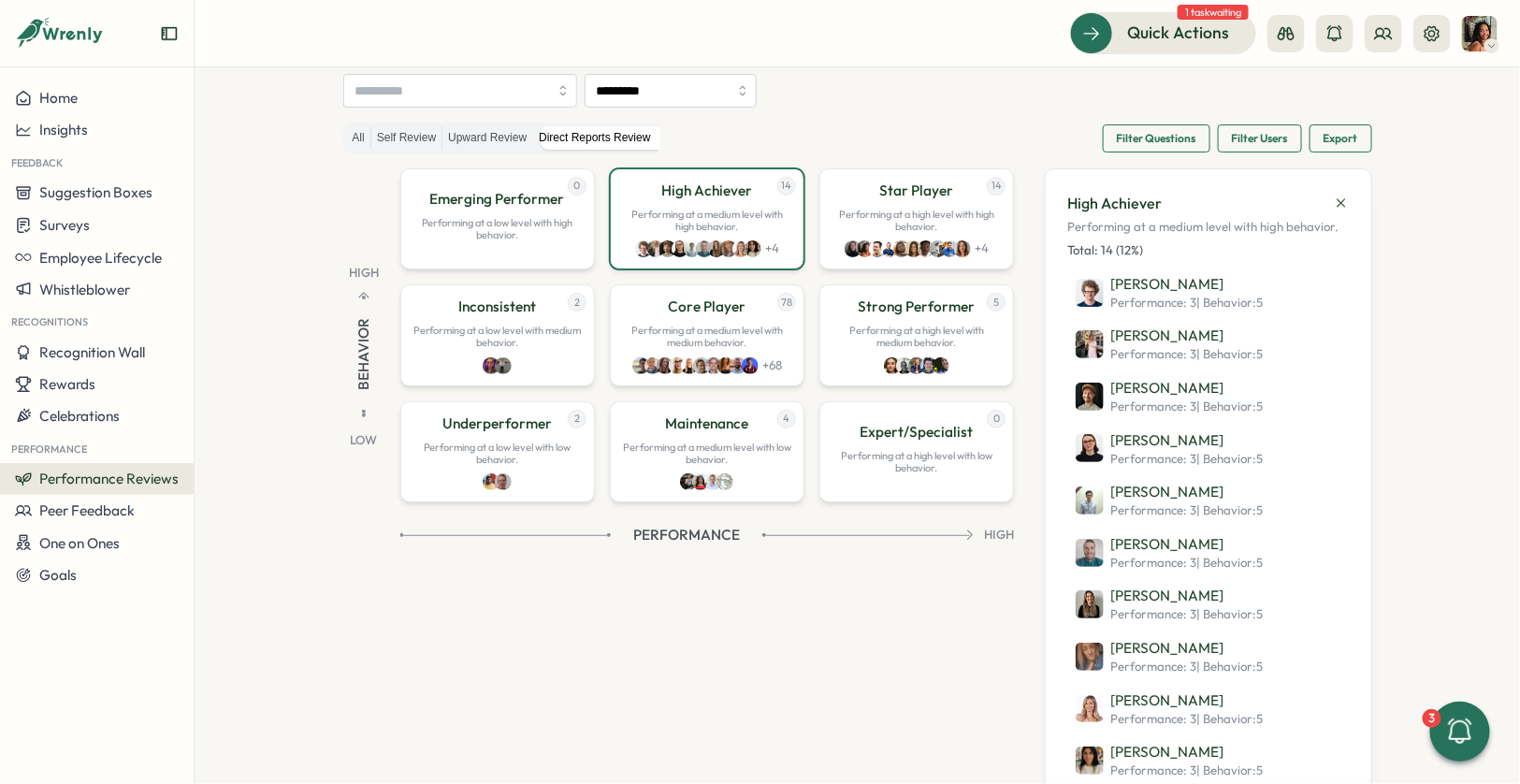
scroll to position [122, 0]
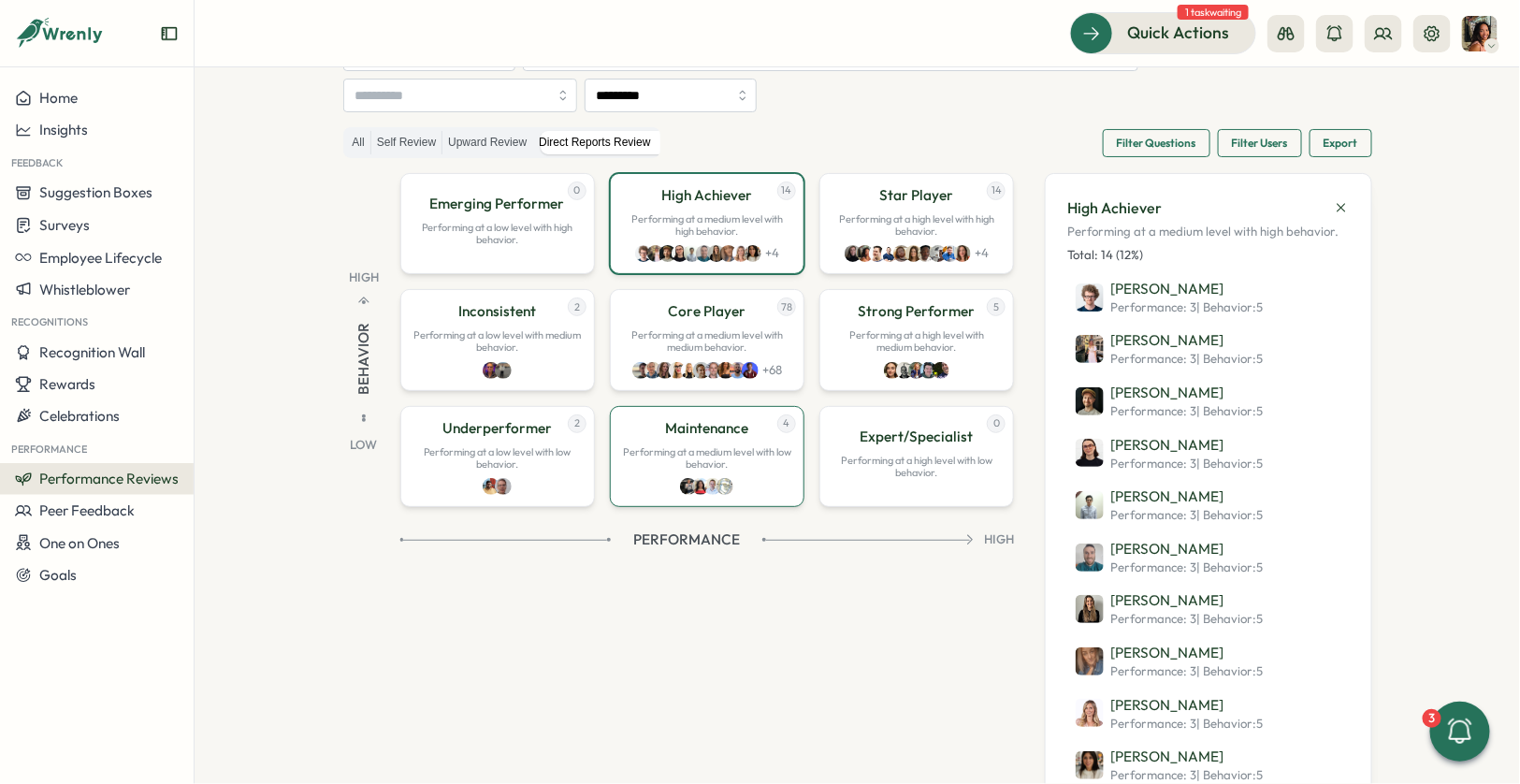
click at [750, 448] on p "Performing at a medium level with low behavior." at bounding box center [707, 458] width 170 height 24
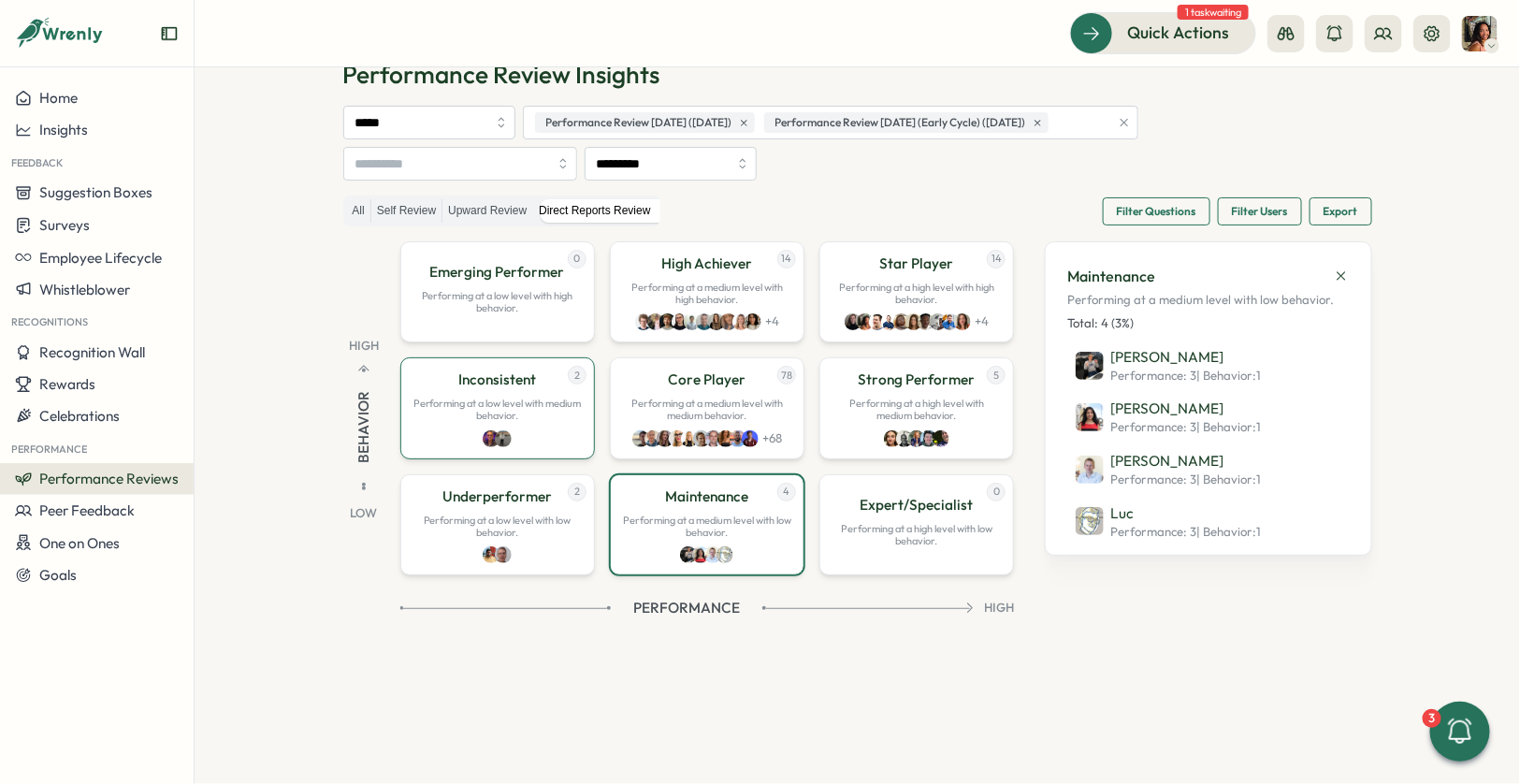
scroll to position [53, 0]
click at [542, 427] on div "2 Inconsistent Performing at a low level with medium behavior." at bounding box center [497, 408] width 194 height 101
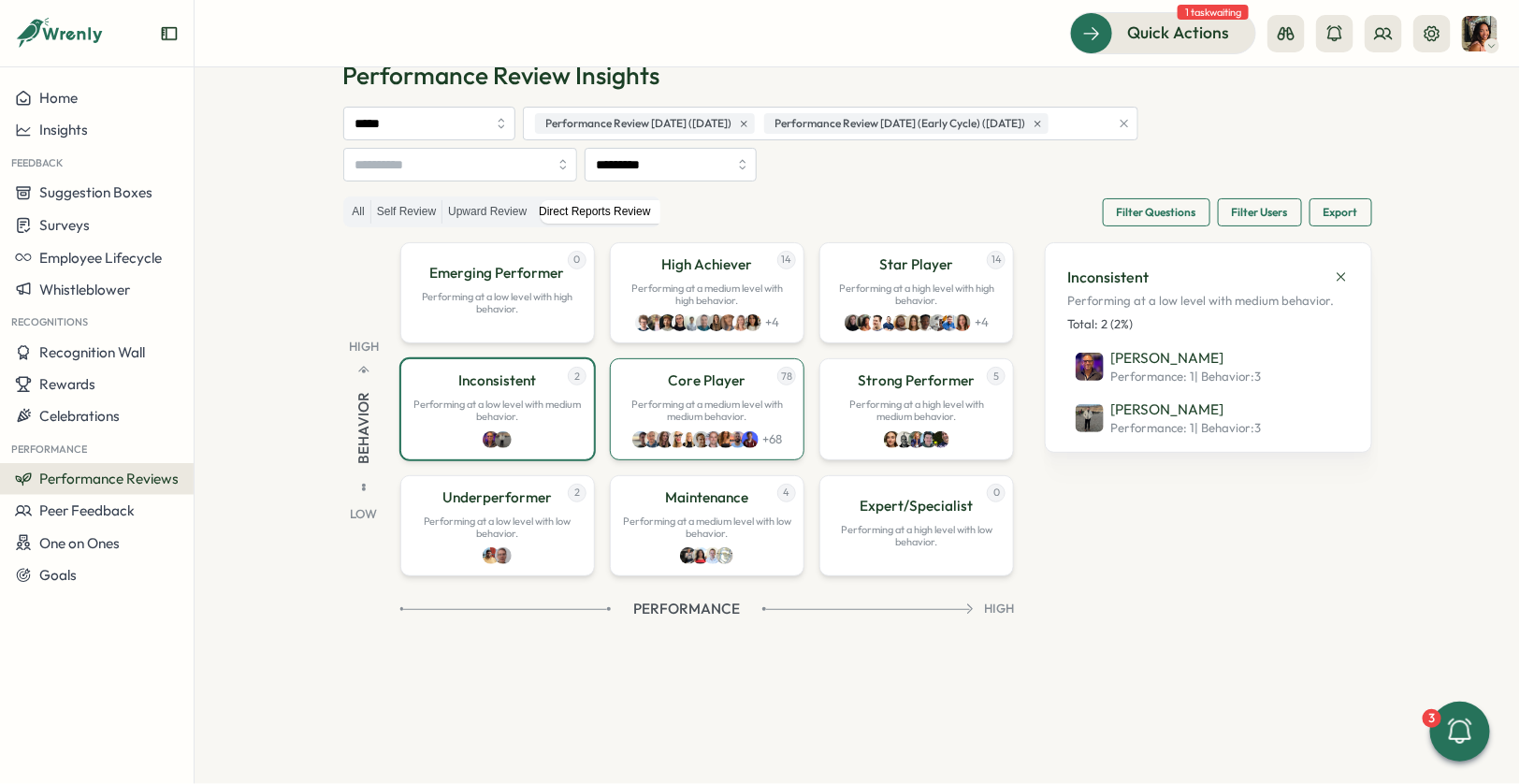
click at [759, 408] on p "Performing at a medium level with medium behavior." at bounding box center [707, 410] width 170 height 24
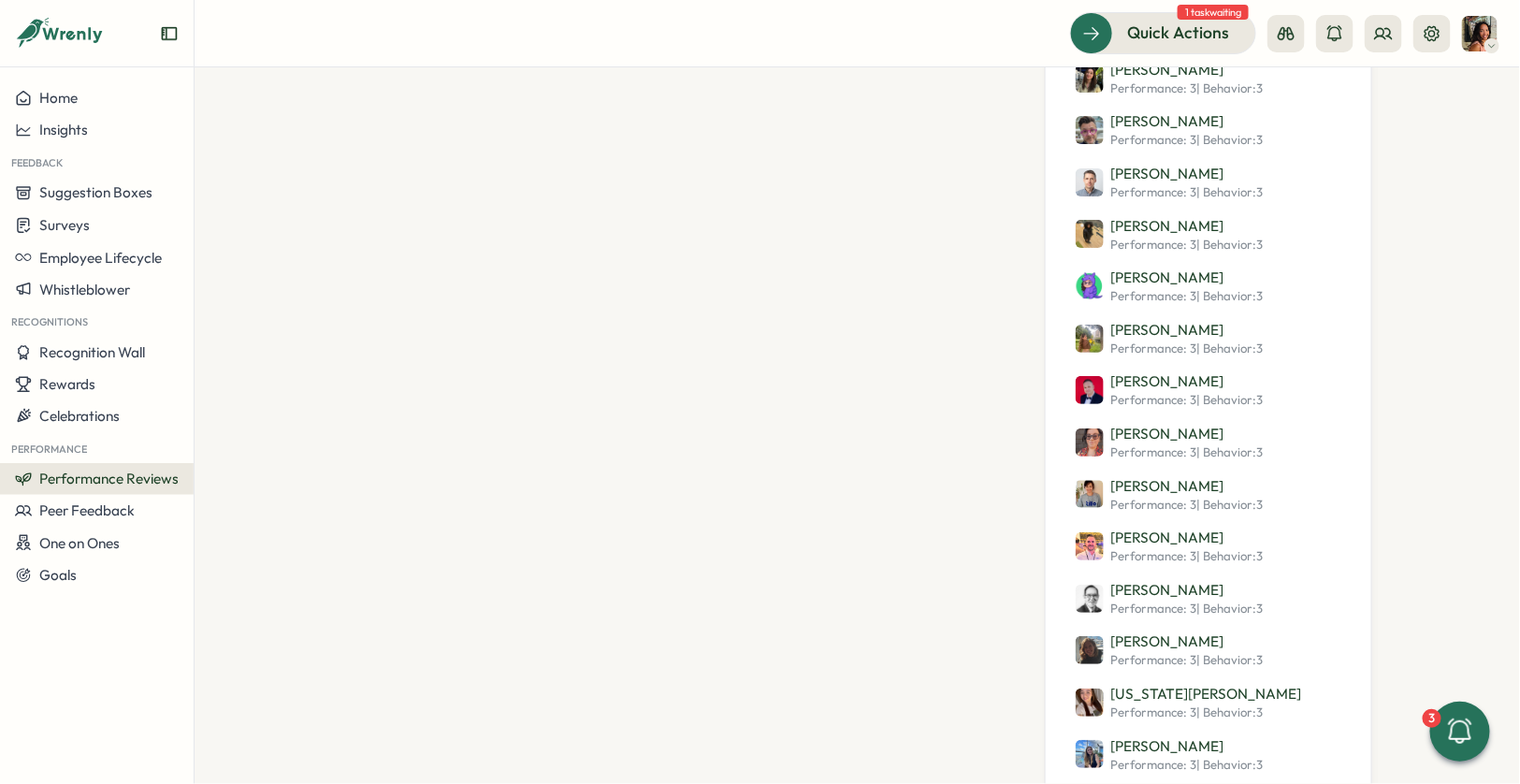
scroll to position [0, 0]
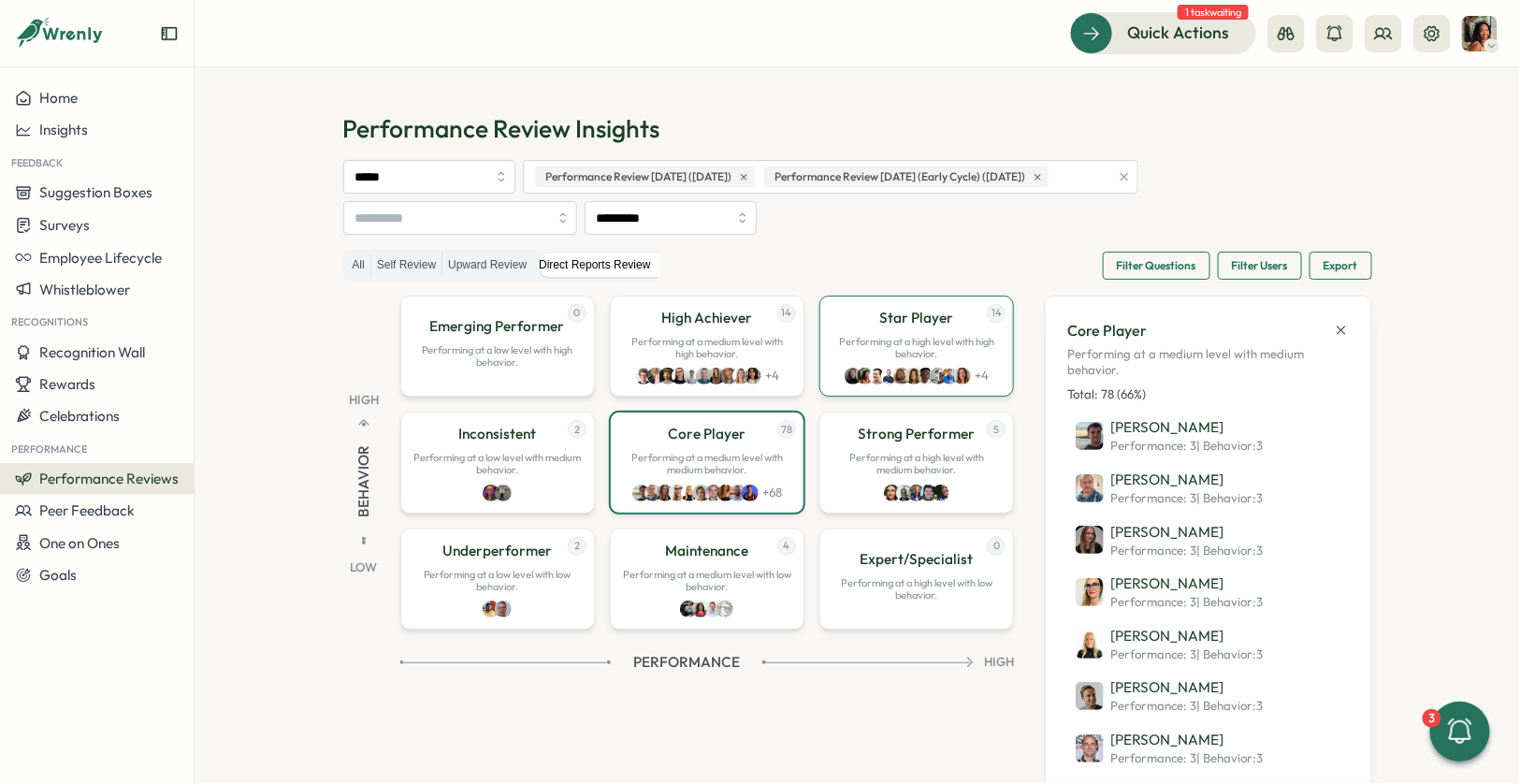
click at [921, 336] on p "Performing at a high level with high behavior." at bounding box center [916, 347] width 170 height 24
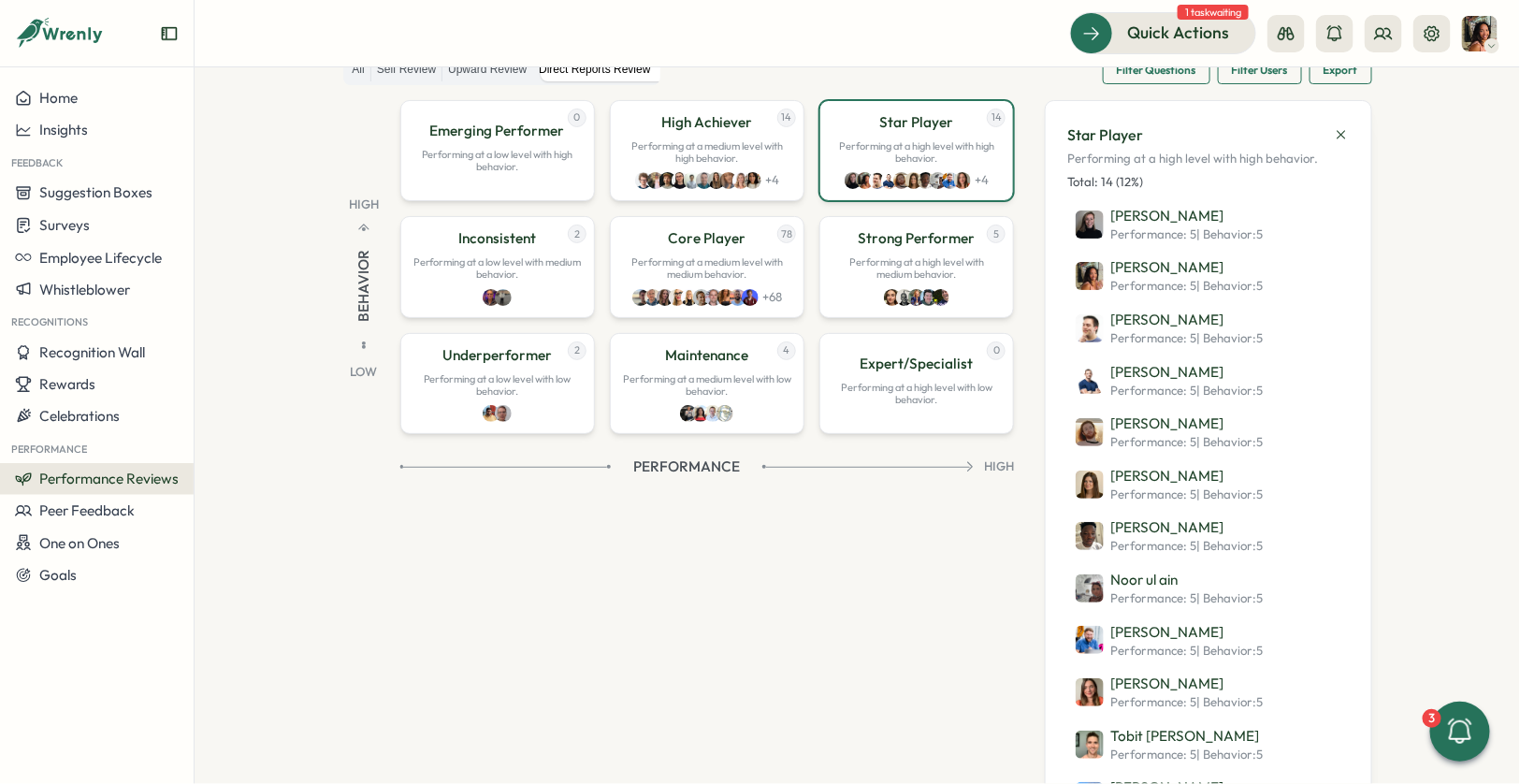
scroll to position [196, 0]
click at [757, 164] on div "14 High Achiever Performing at a medium level with high behavior. + 4" at bounding box center [707, 149] width 194 height 101
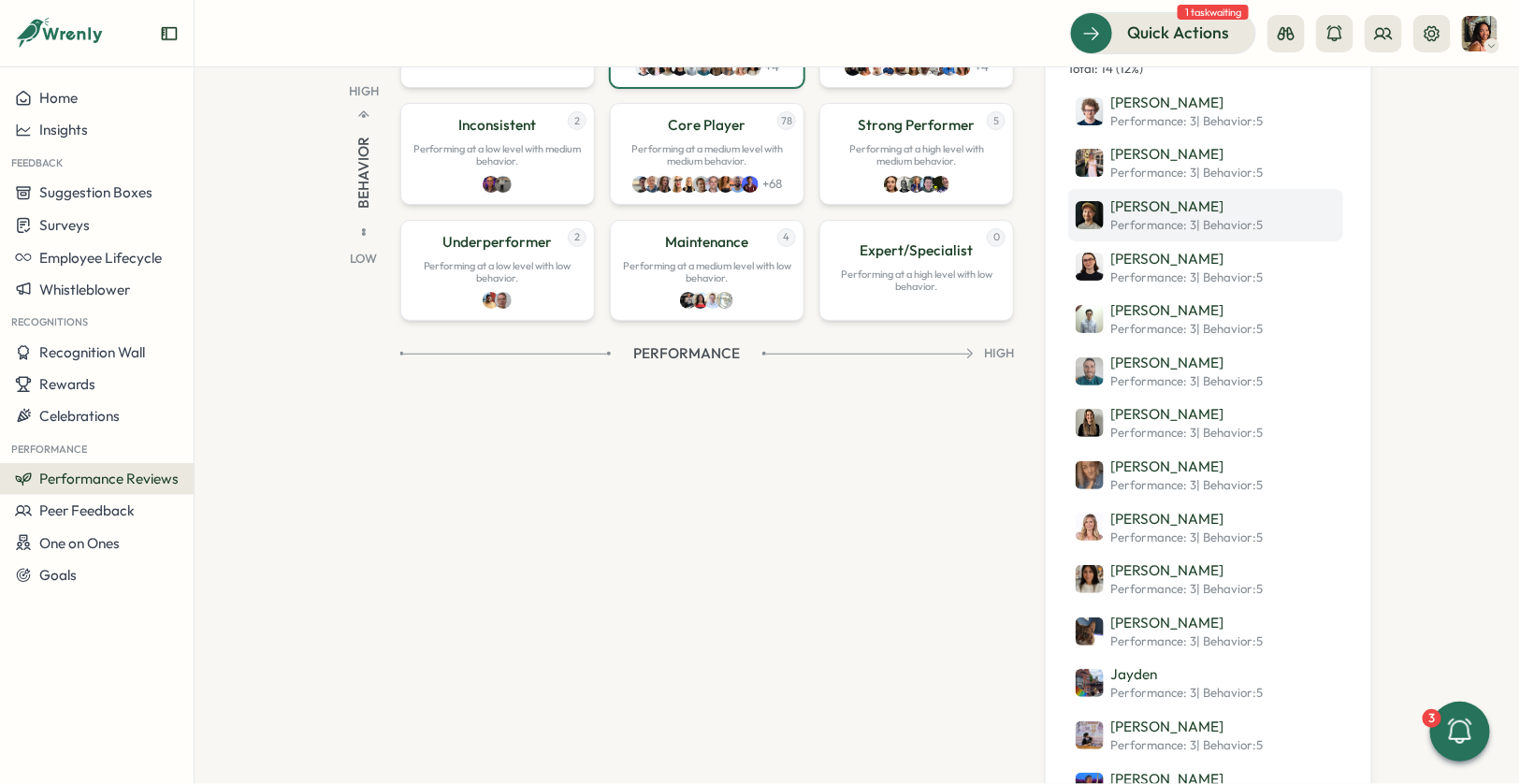
scroll to position [345, 0]
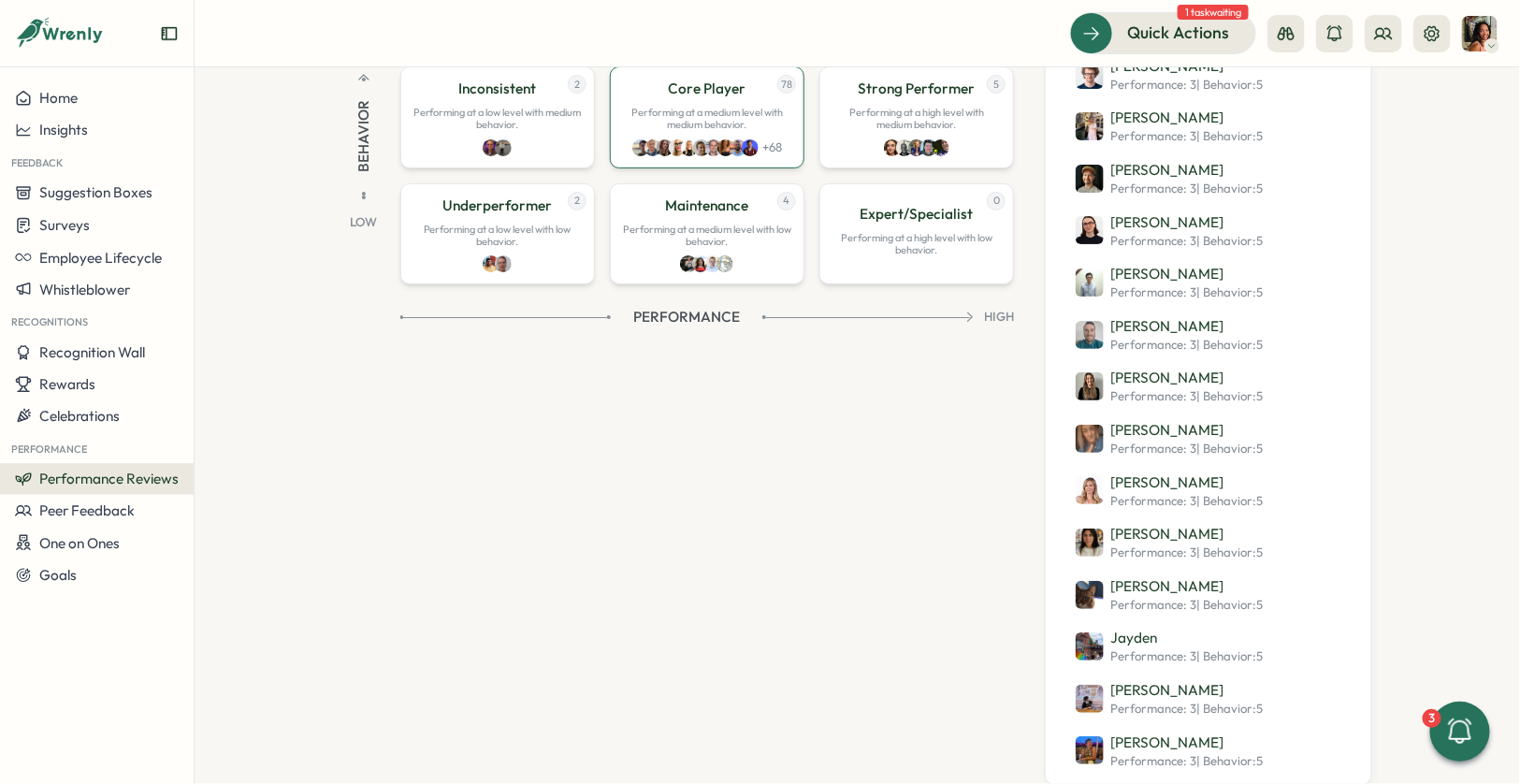
click at [694, 100] on div "78 Core Player Performing at a medium level with medium behavior. + 68" at bounding box center [707, 116] width 194 height 101
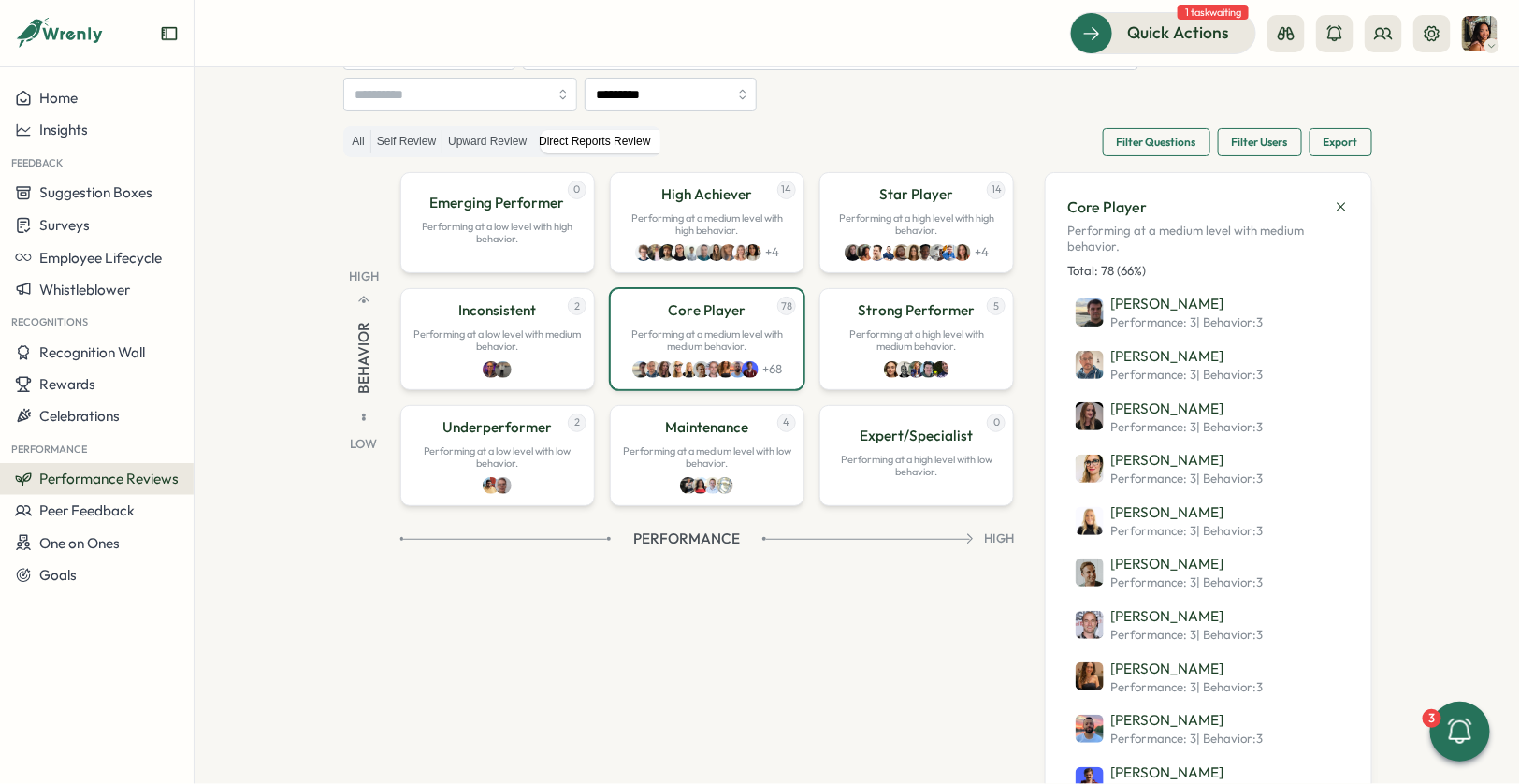
scroll to position [124, 0]
click at [650, 231] on p "Performing at a medium level with high behavior." at bounding box center [707, 223] width 170 height 24
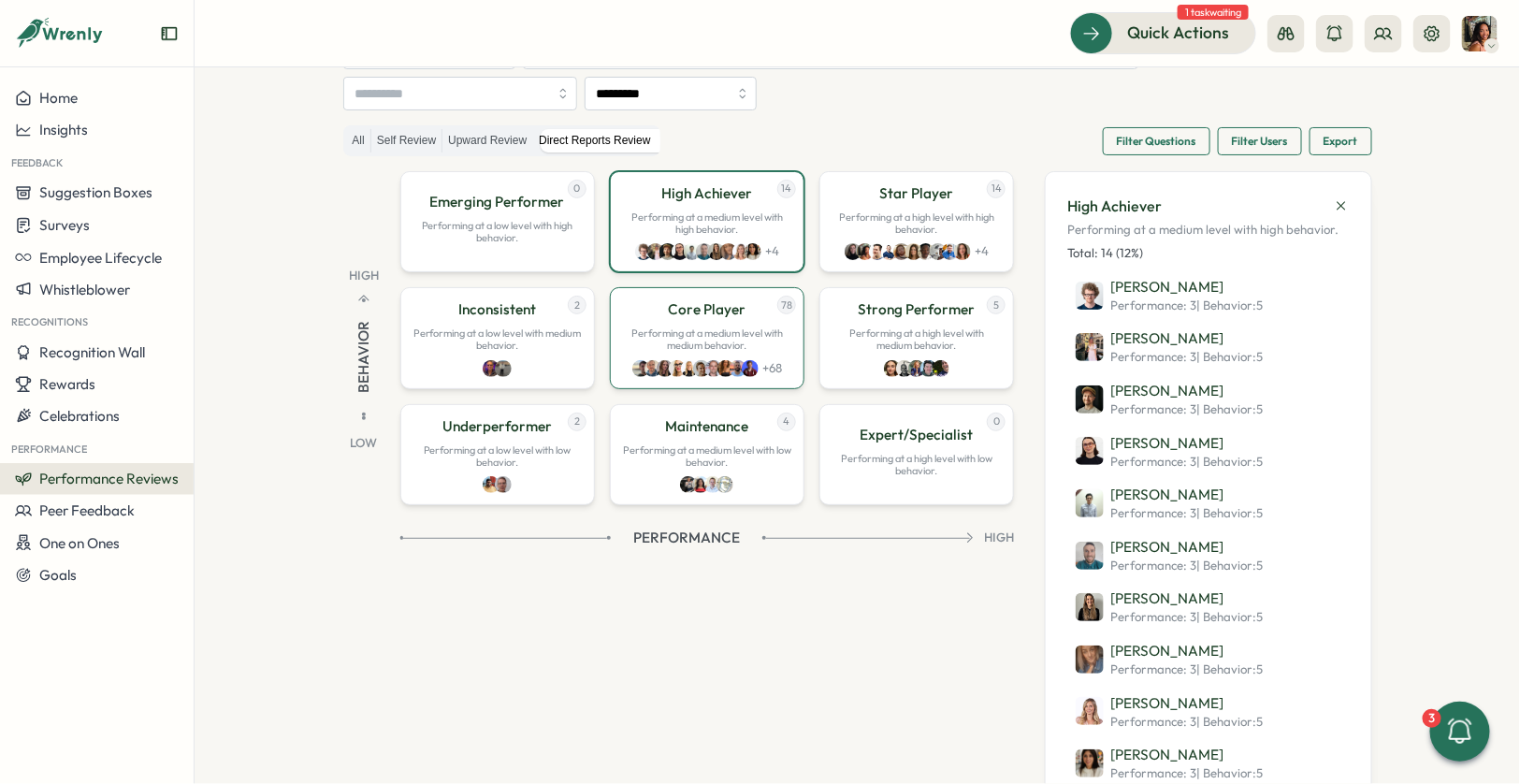
click at [730, 332] on p "Performing at a medium level with medium behavior." at bounding box center [707, 339] width 170 height 24
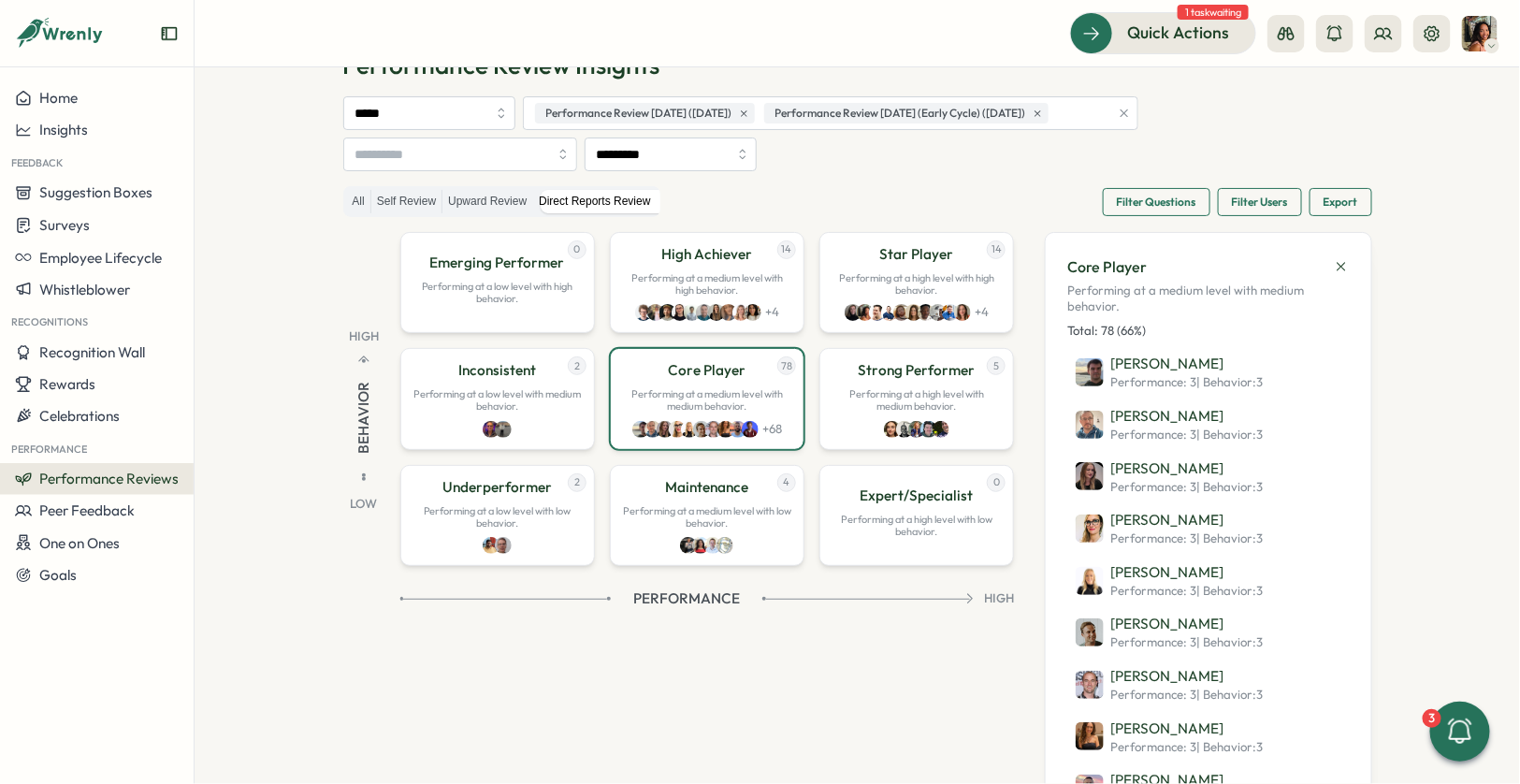
scroll to position [0, 0]
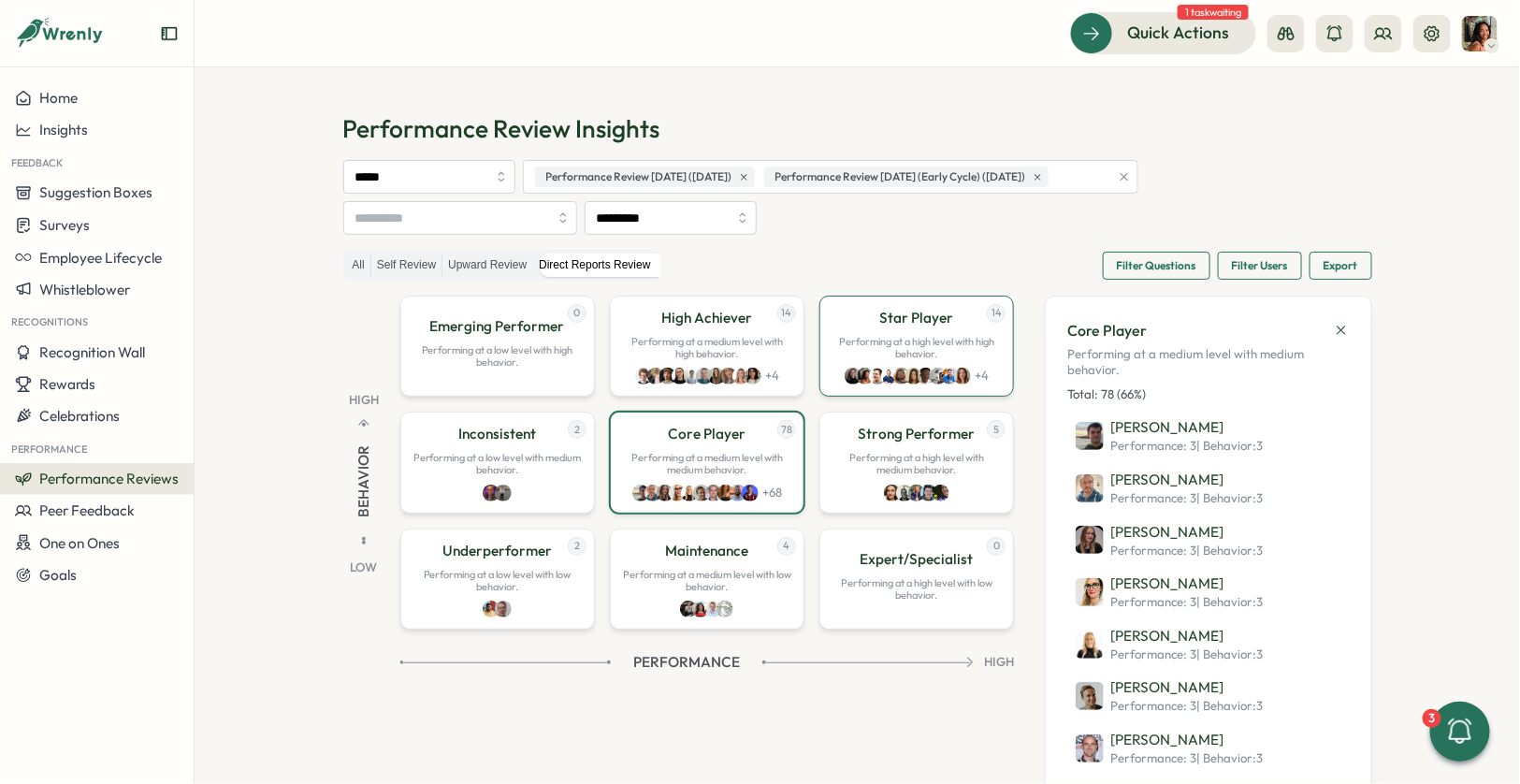
click at [853, 323] on div "14 Star Player Performing at a high level with high behavior. + 4" at bounding box center [916, 346] width 194 height 101
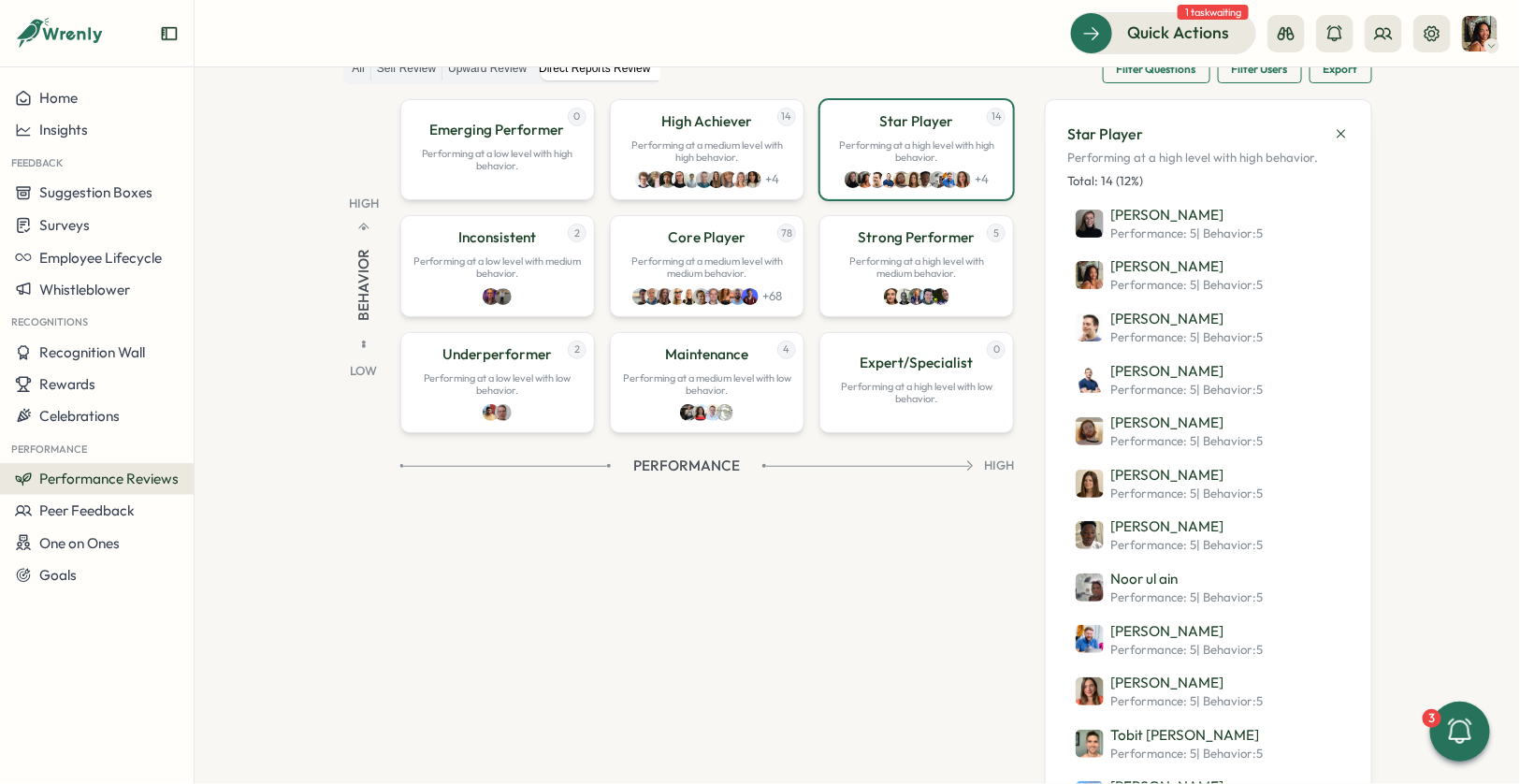
scroll to position [201, 0]
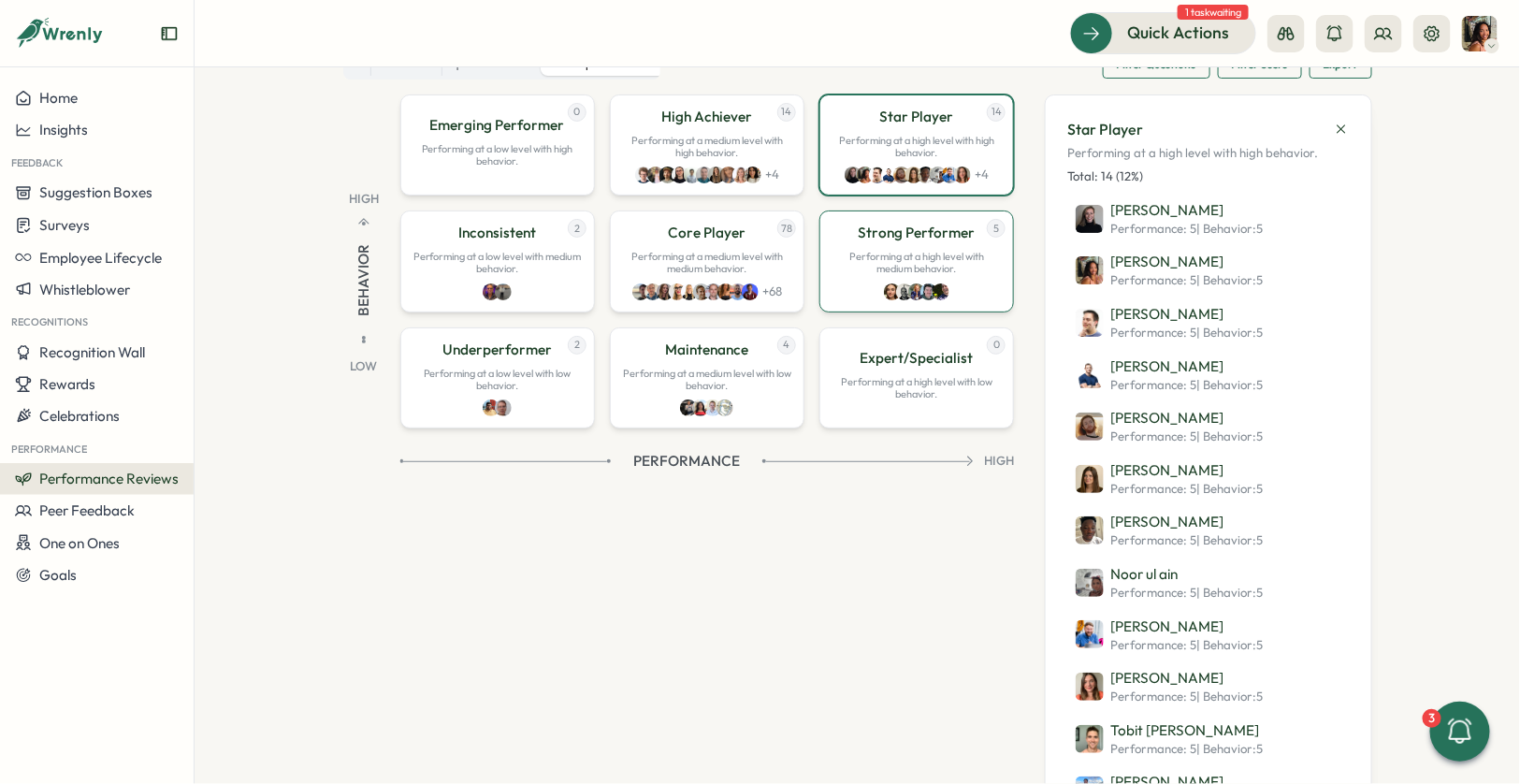
click at [882, 262] on p "Performing at a high level with medium behavior." at bounding box center [916, 262] width 170 height 24
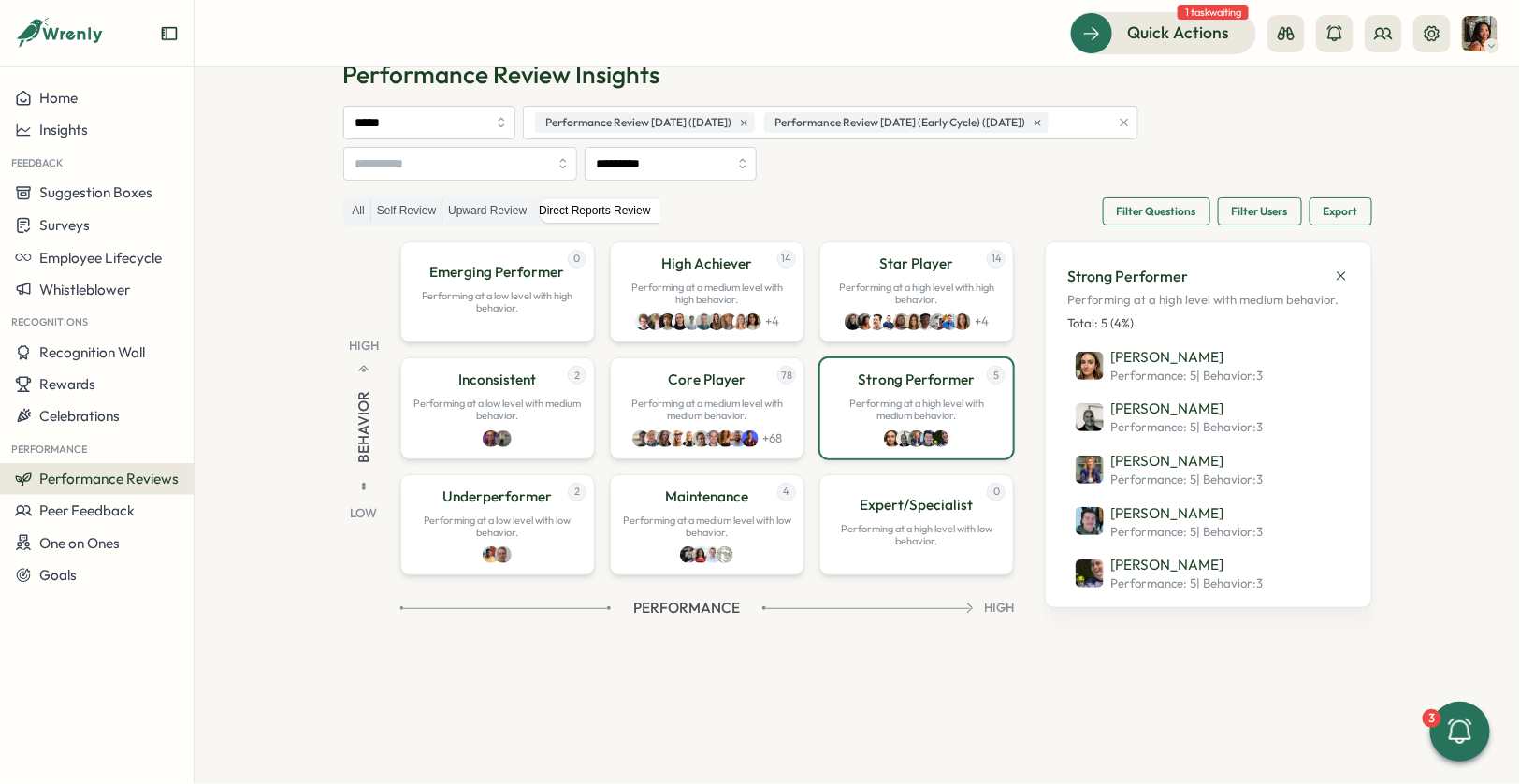
scroll to position [54, 0]
click at [708, 297] on div "Harriet Stewart Harriet Stewart" at bounding box center [730, 278] width 142 height 46
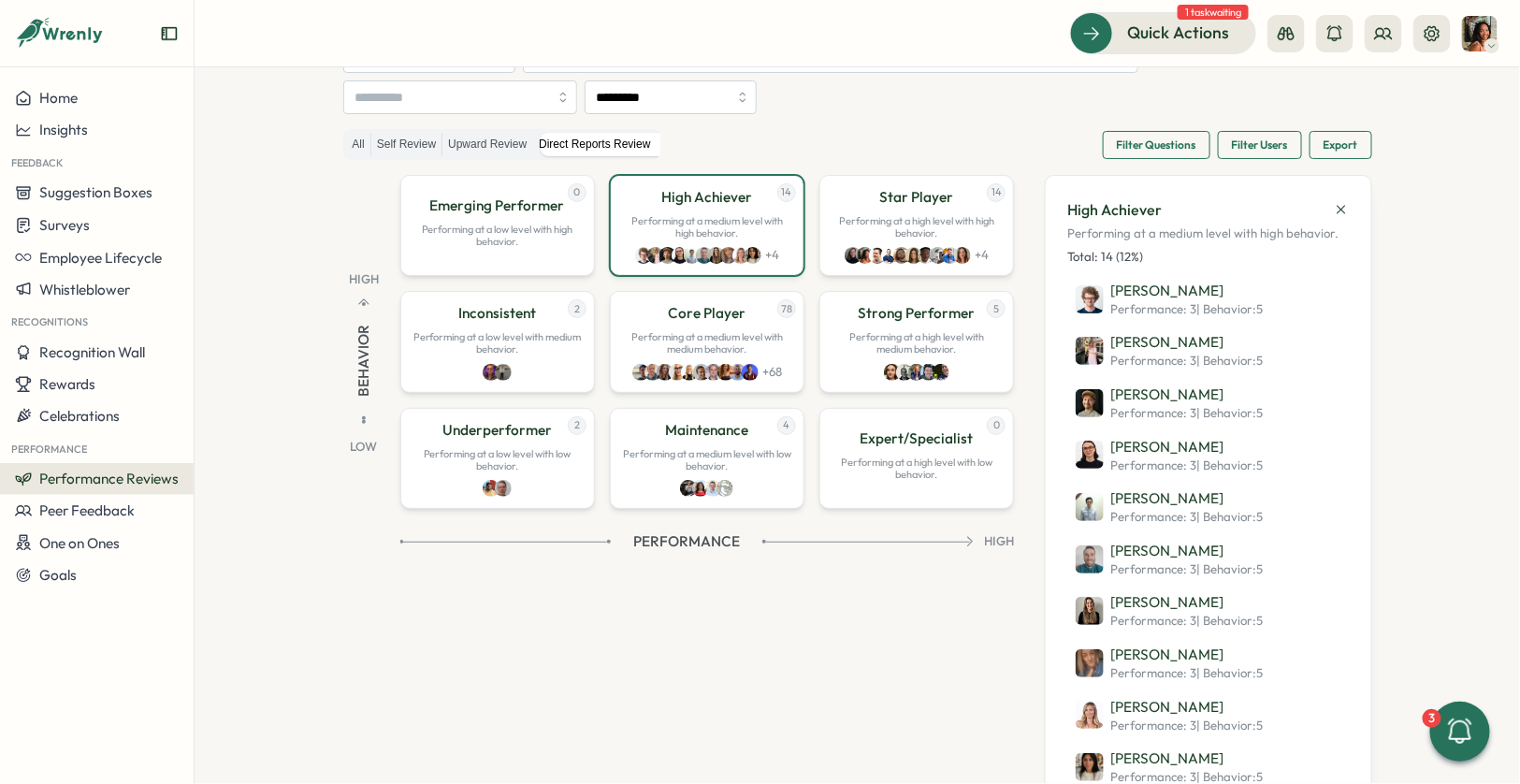
scroll to position [119, 0]
click at [720, 357] on div "78 Core Player Performing at a medium level with medium behavior. + 68" at bounding box center [707, 343] width 194 height 101
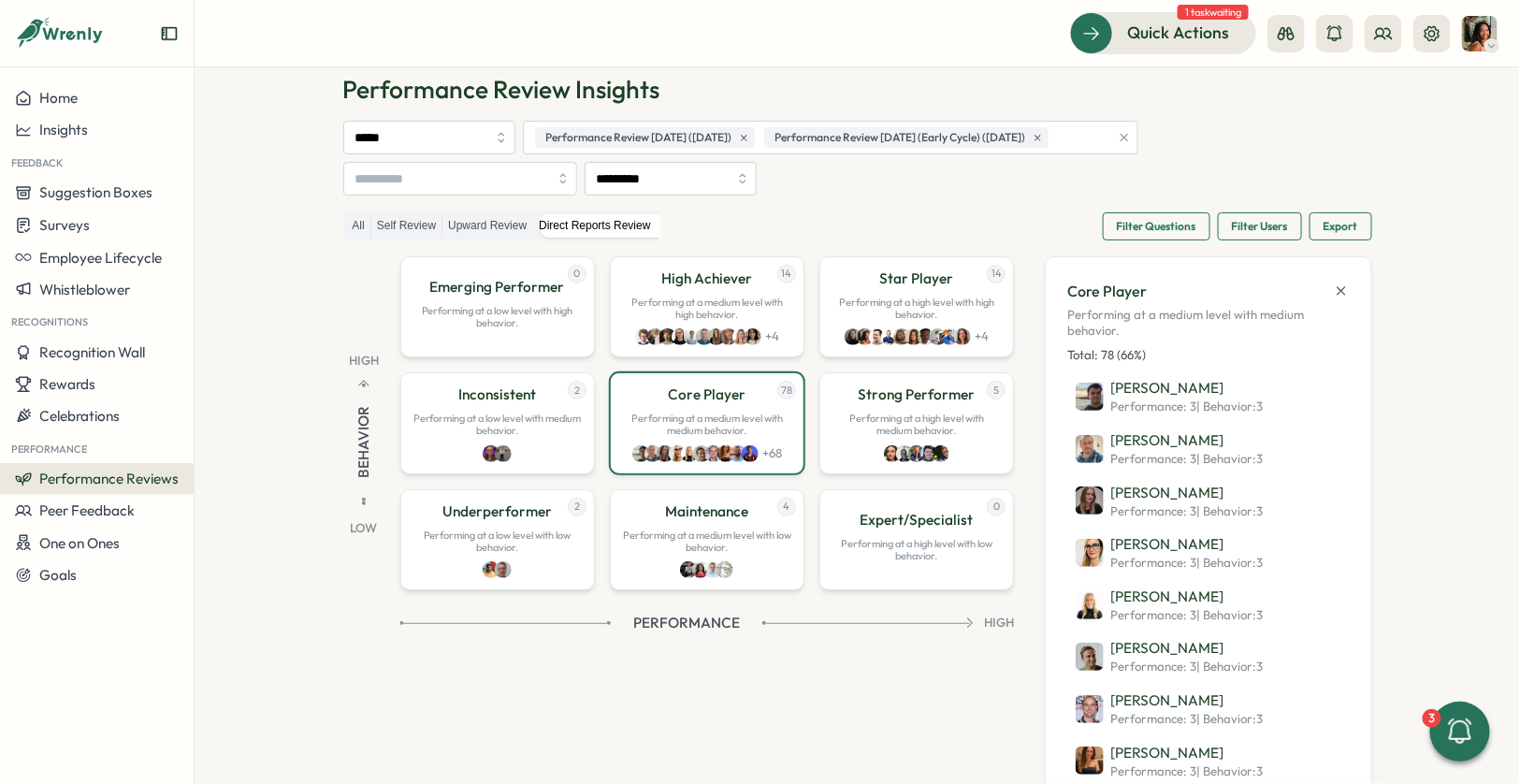
scroll to position [0, 0]
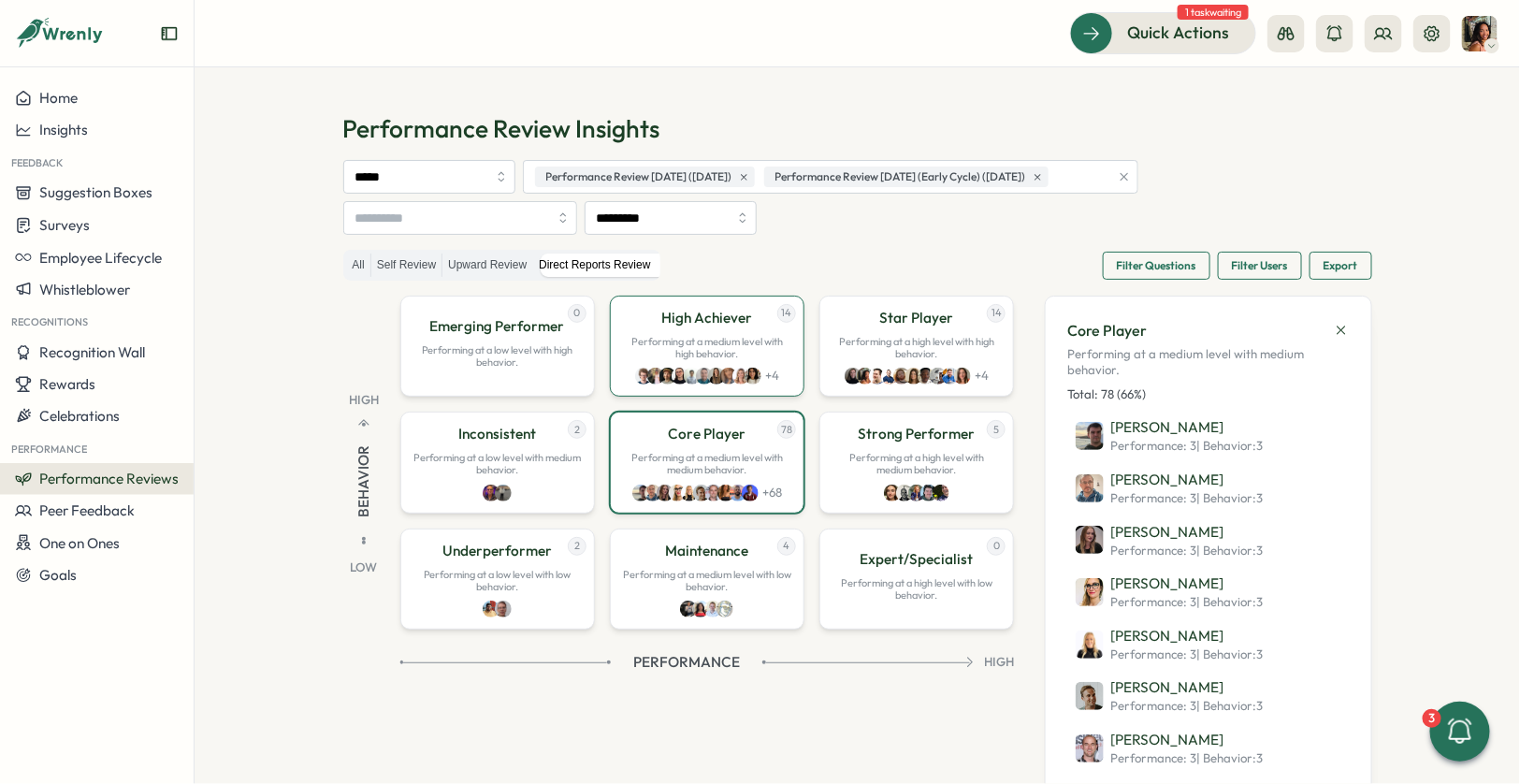
click at [707, 337] on p "Performing at a medium level with high behavior." at bounding box center [707, 347] width 170 height 24
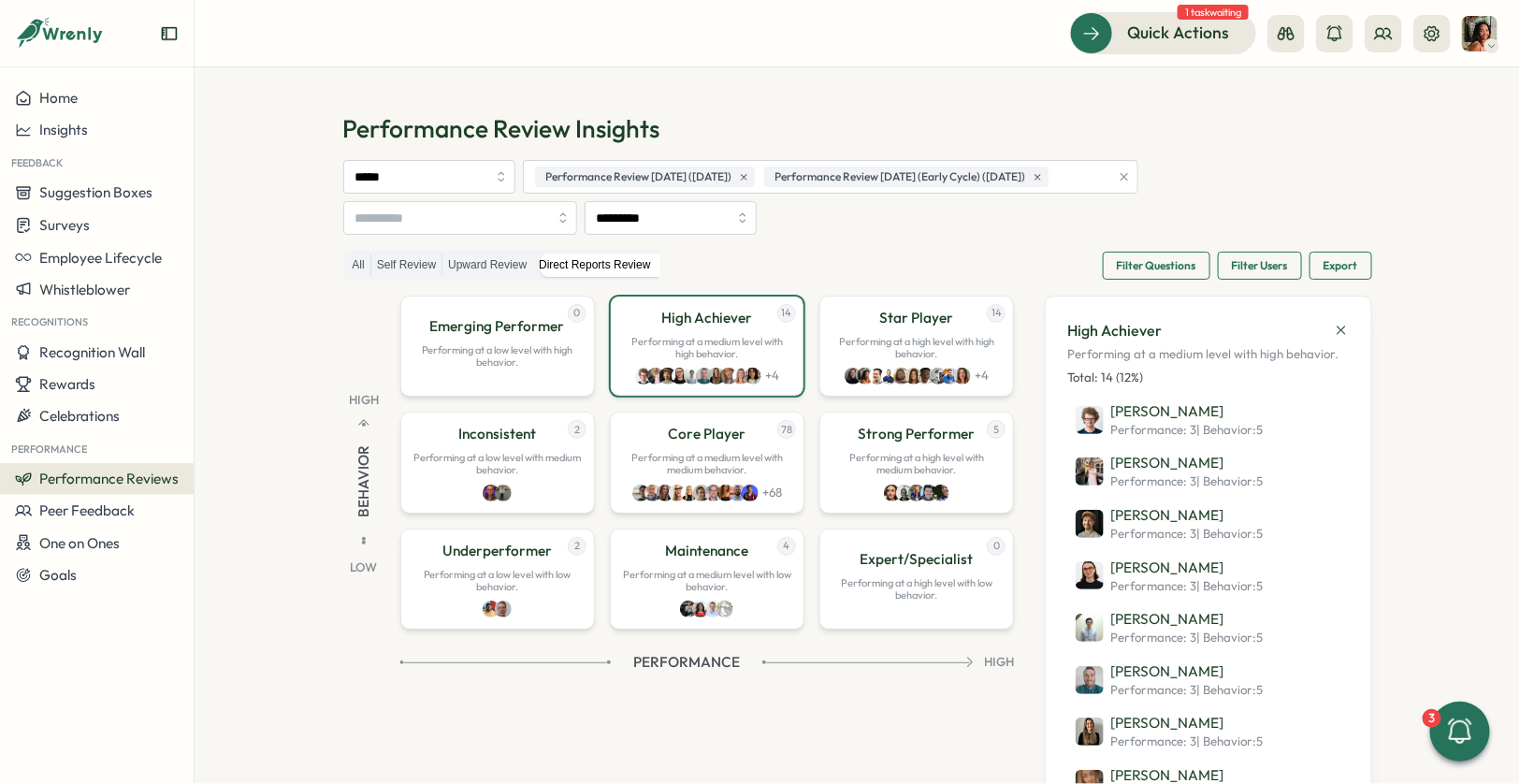
click at [1188, 263] on span "Filter Questions" at bounding box center [1157, 265] width 80 height 26
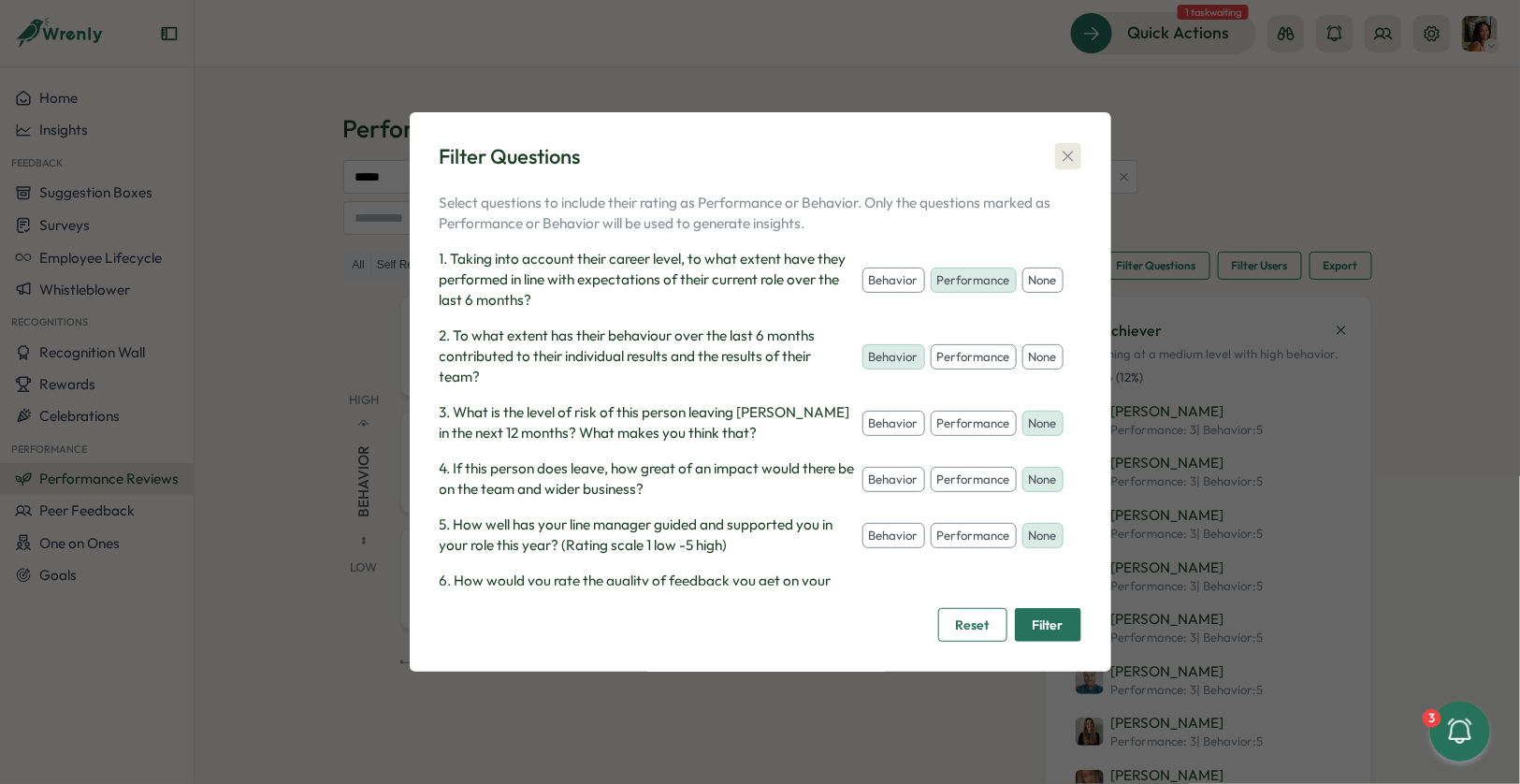
click at [1065, 158] on icon "button" at bounding box center [1068, 155] width 11 height 11
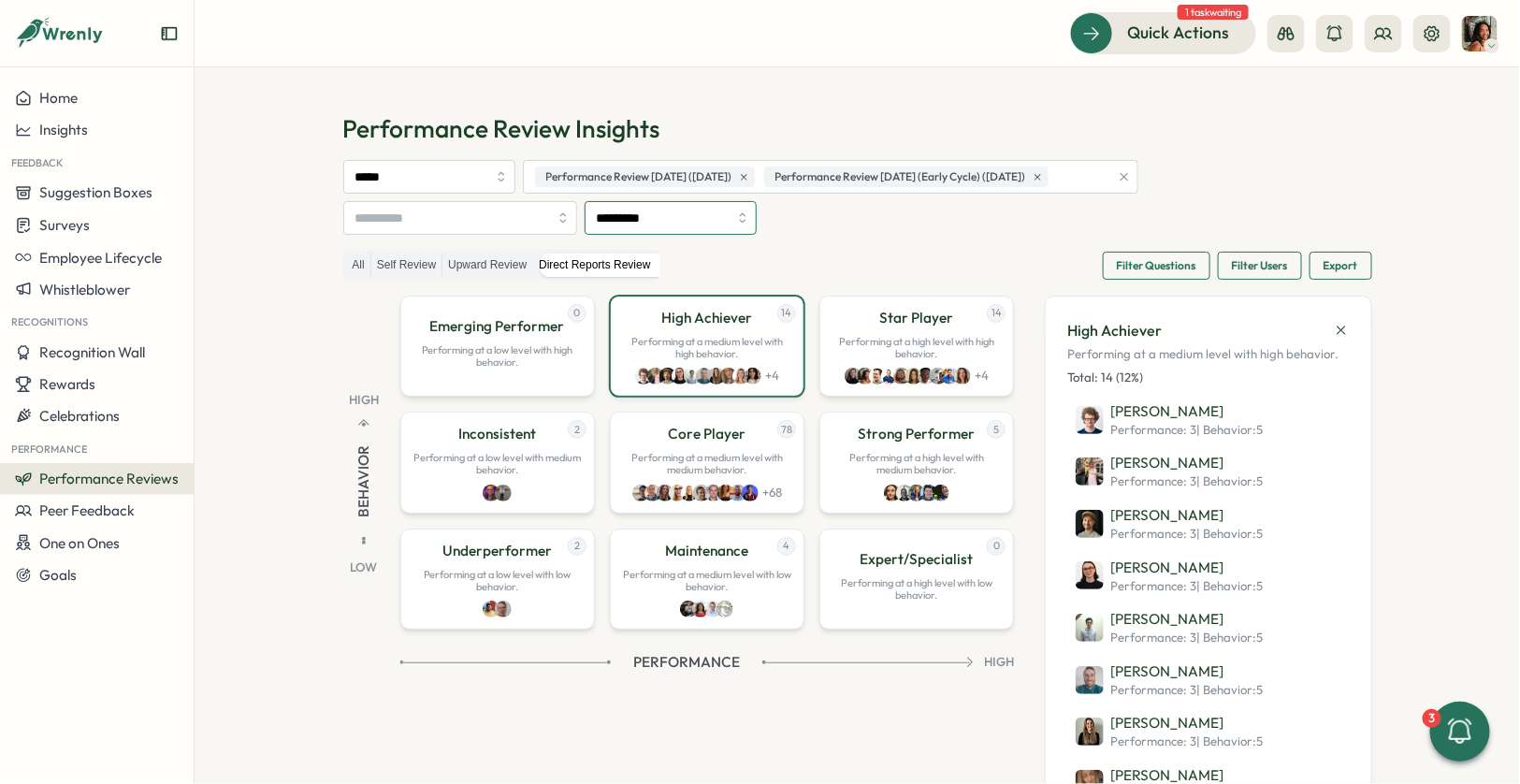
click at [619, 224] on input "*********" at bounding box center [670, 217] width 172 height 34
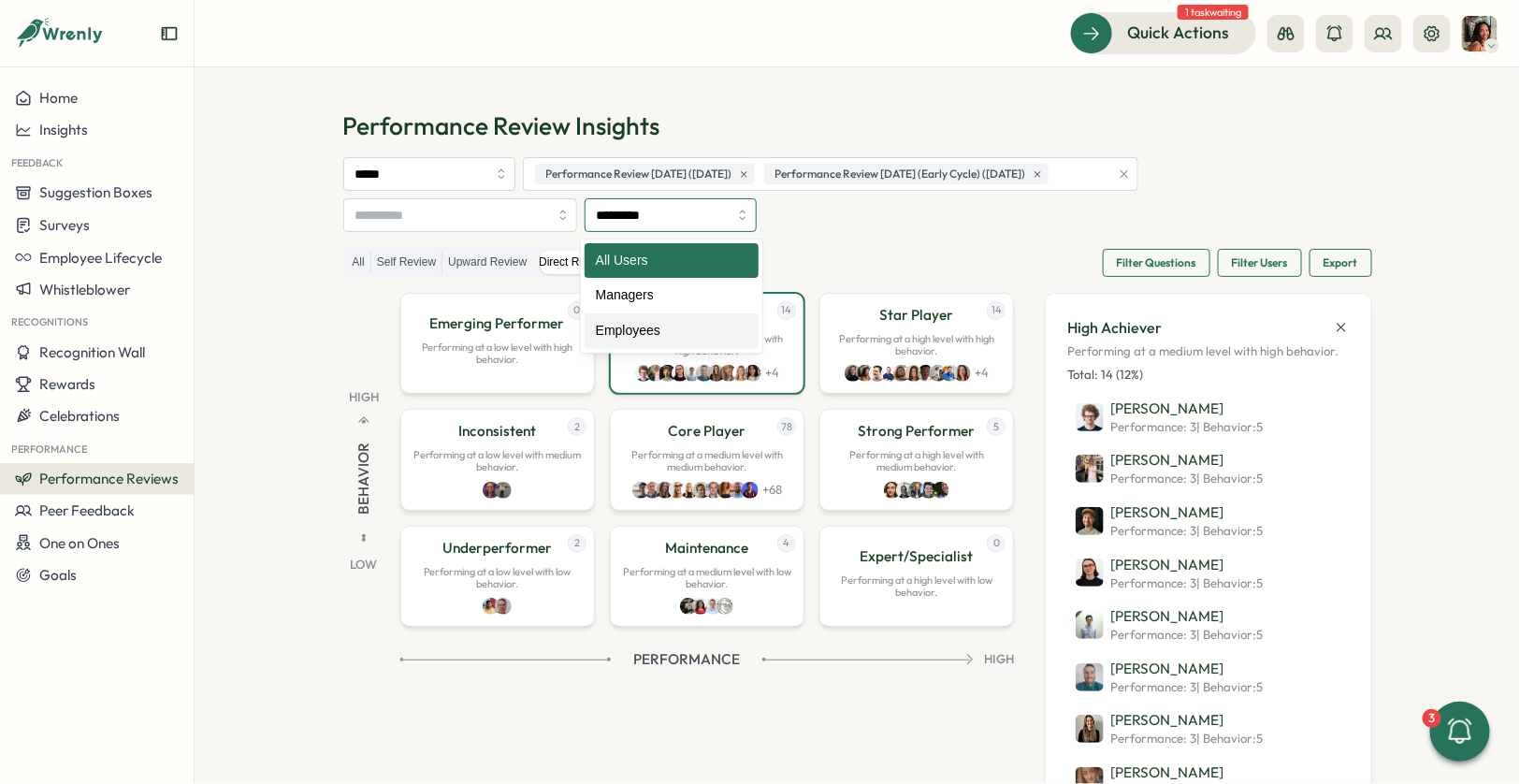
scroll to position [4, 0]
type input "********"
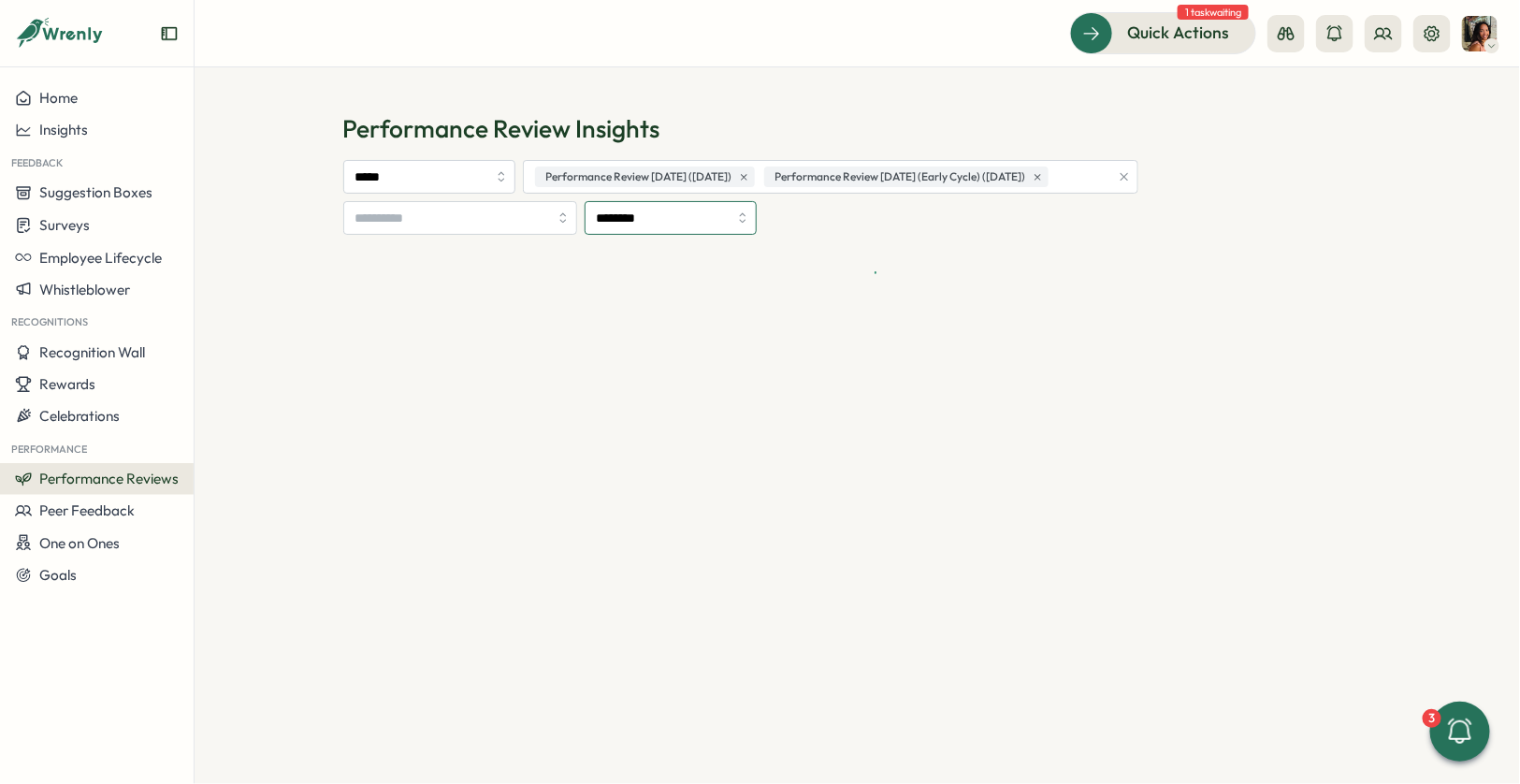
scroll to position [0, 0]
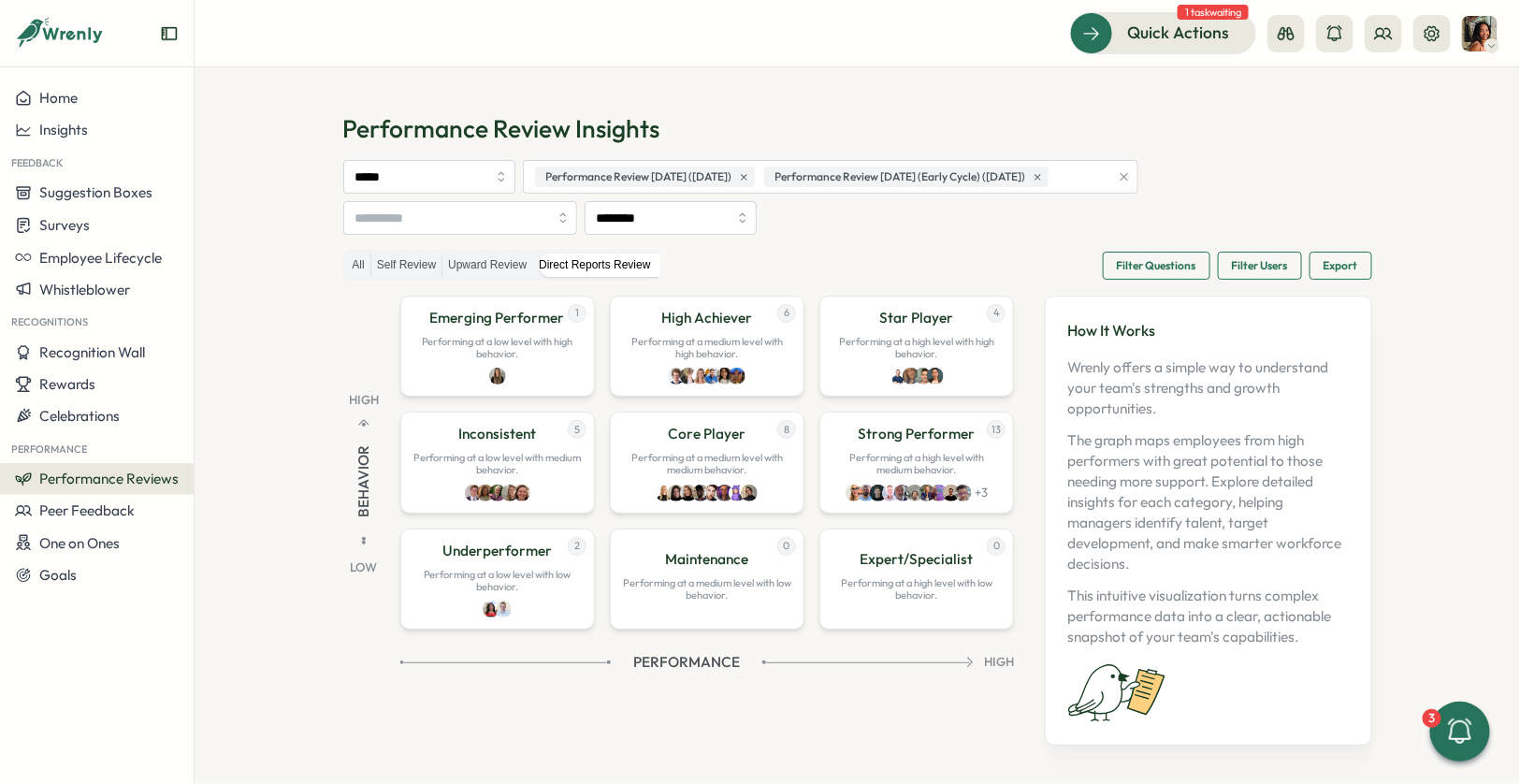
click at [1117, 268] on span "Filter Questions" at bounding box center [1157, 265] width 80 height 26
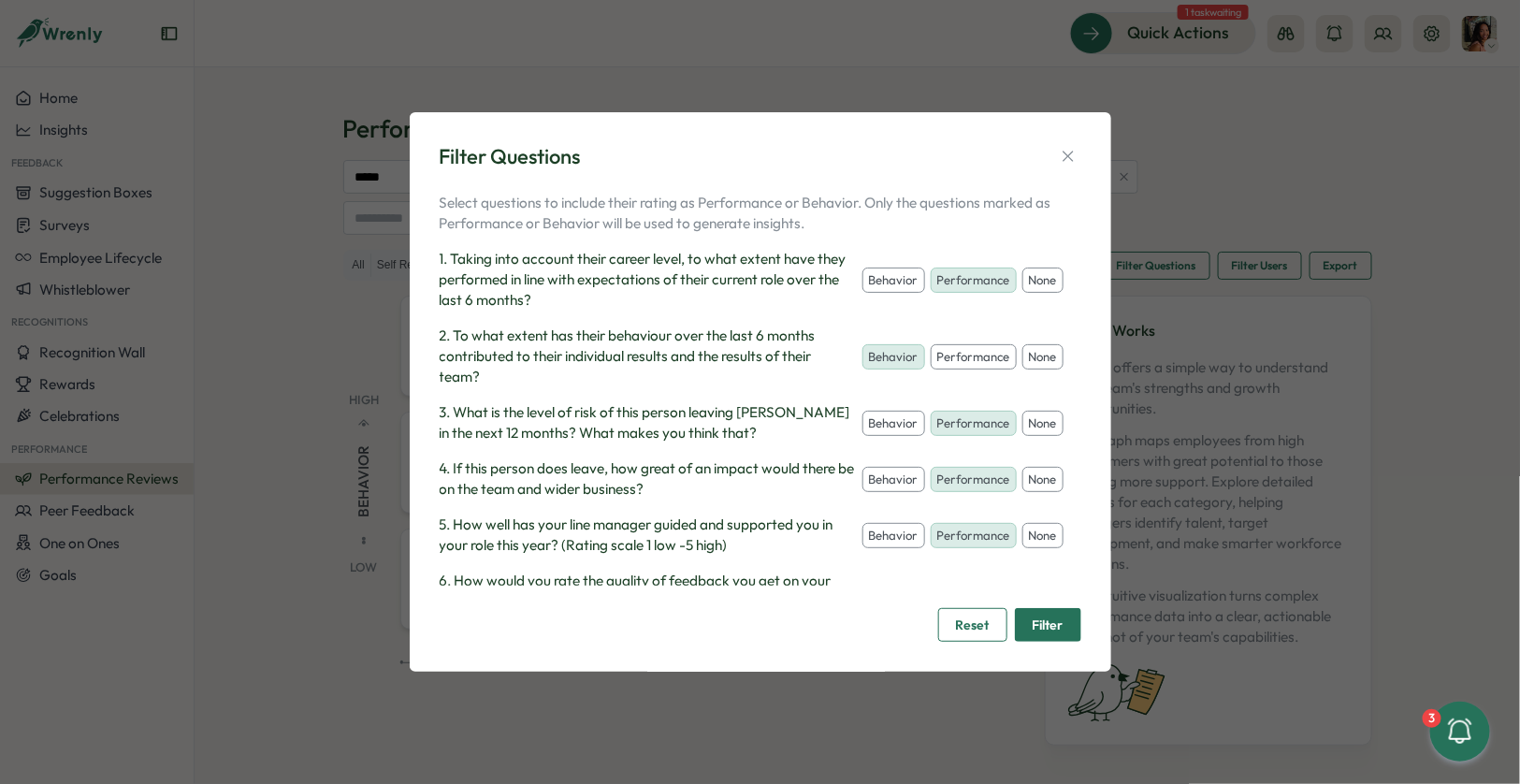
drag, startPoint x: 1039, startPoint y: 427, endPoint x: 1030, endPoint y: 459, distance: 33.2
click at [1038, 429] on button "none" at bounding box center [1042, 423] width 41 height 26
click at [1033, 471] on button "none" at bounding box center [1042, 479] width 41 height 26
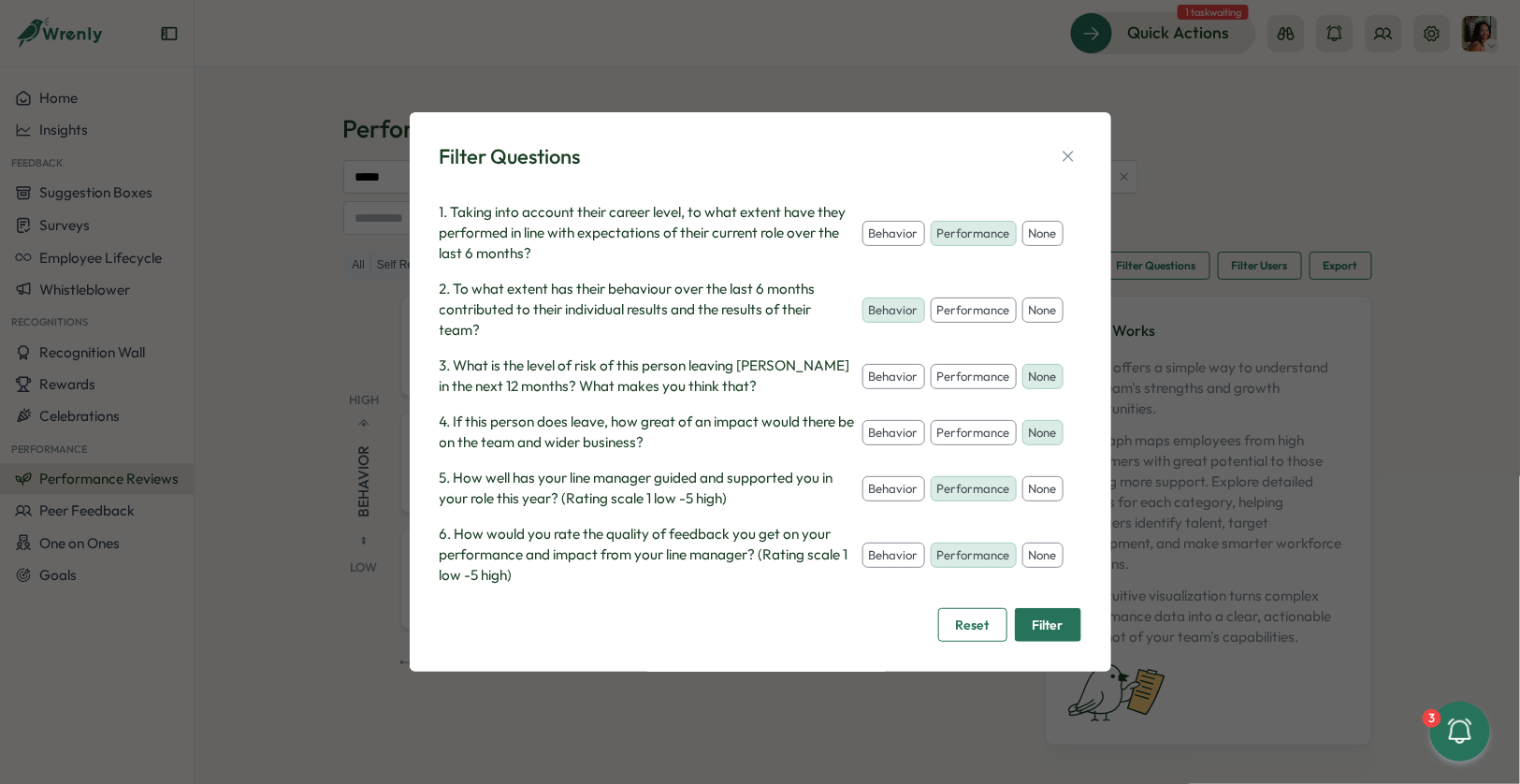
drag, startPoint x: 1044, startPoint y: 492, endPoint x: 1025, endPoint y: 536, distance: 47.9
click at [1044, 498] on button "none" at bounding box center [1042, 489] width 41 height 26
click at [1022, 567] on button "none" at bounding box center [1042, 555] width 41 height 26
click at [1027, 636] on button "Filter" at bounding box center [1048, 624] width 66 height 34
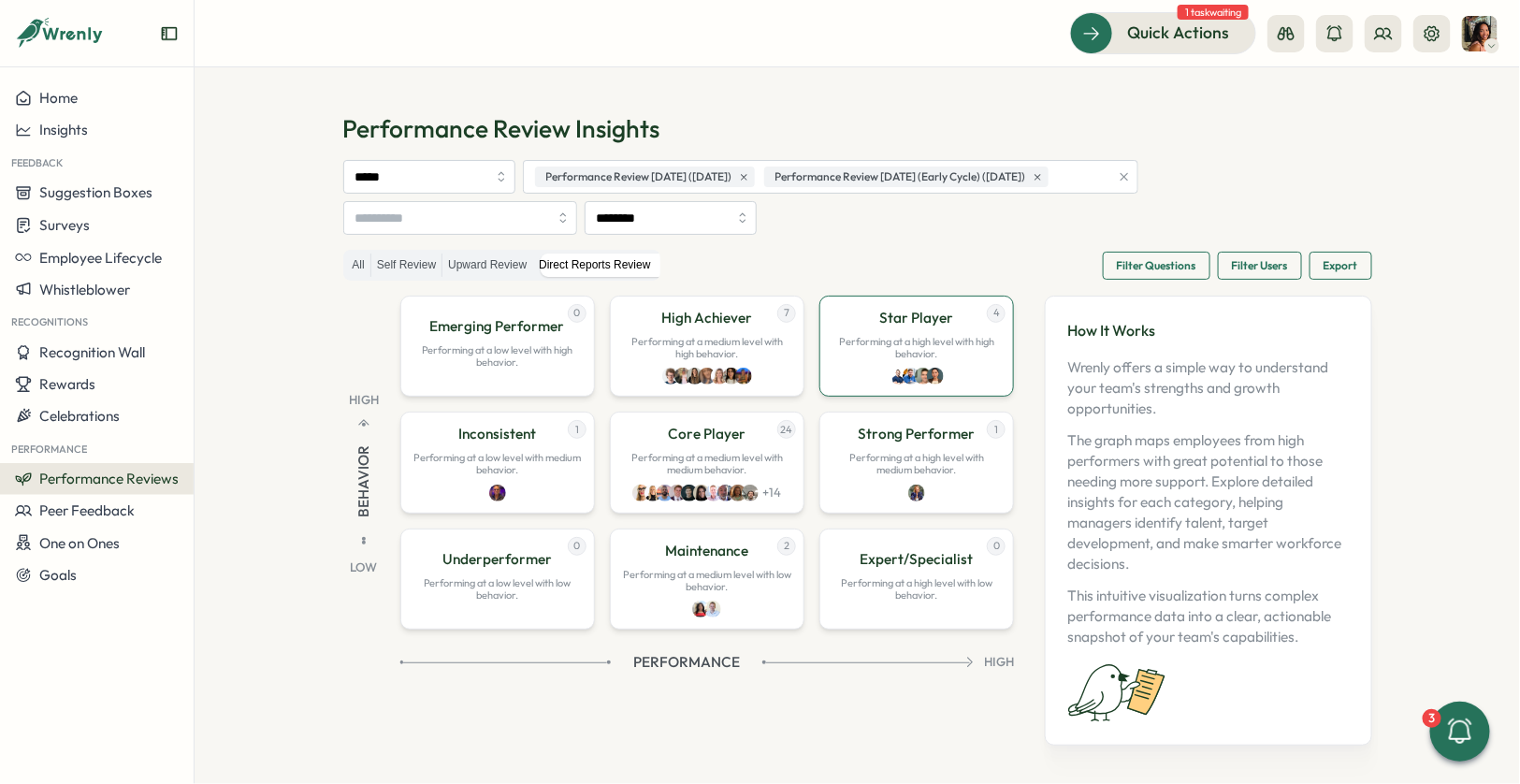
click at [887, 329] on div "4 Star Player Performing at a high level with high behavior." at bounding box center [916, 346] width 194 height 101
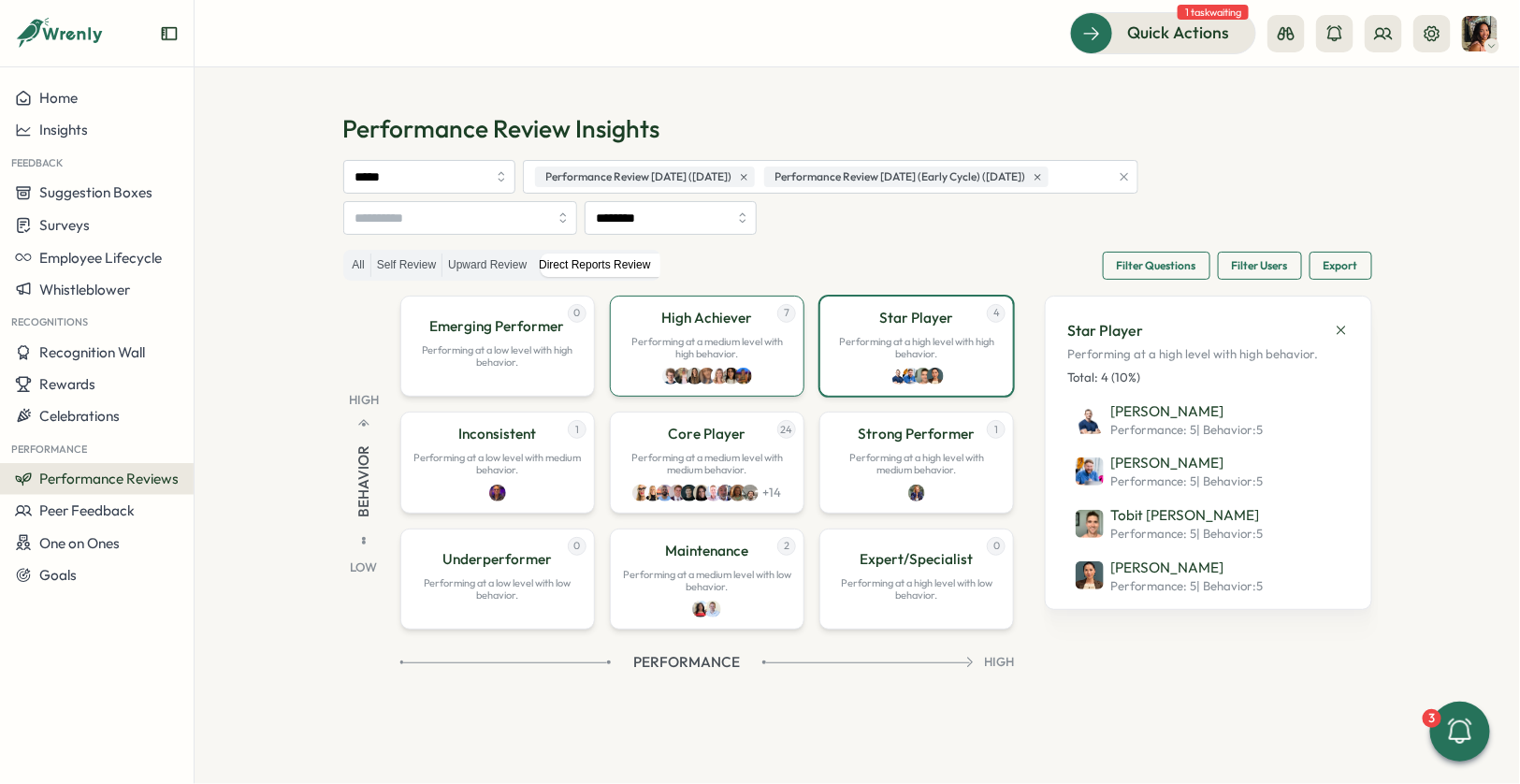
click at [707, 341] on p "Performing at a medium level with high behavior." at bounding box center [707, 347] width 170 height 24
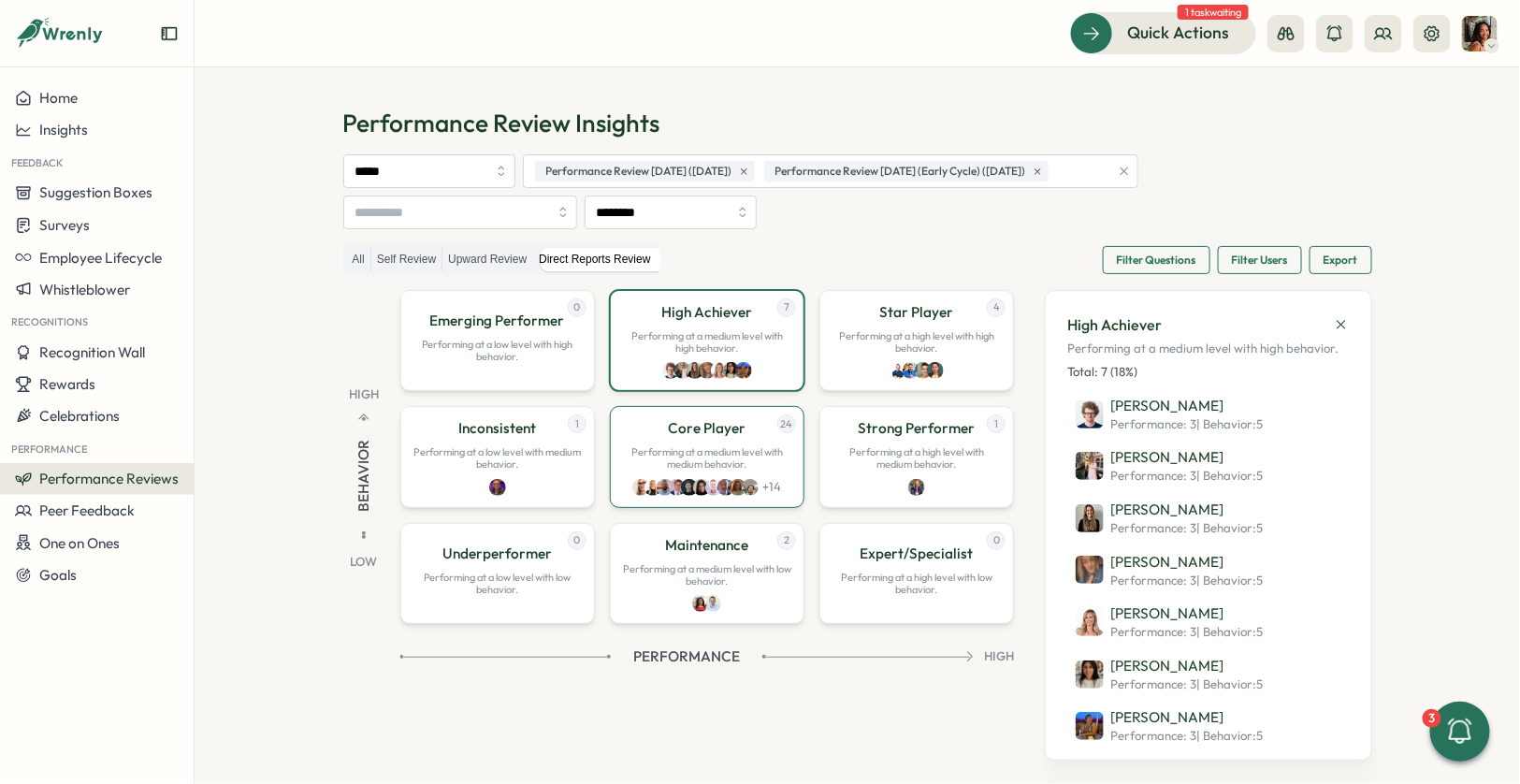
scroll to position [3, 0]
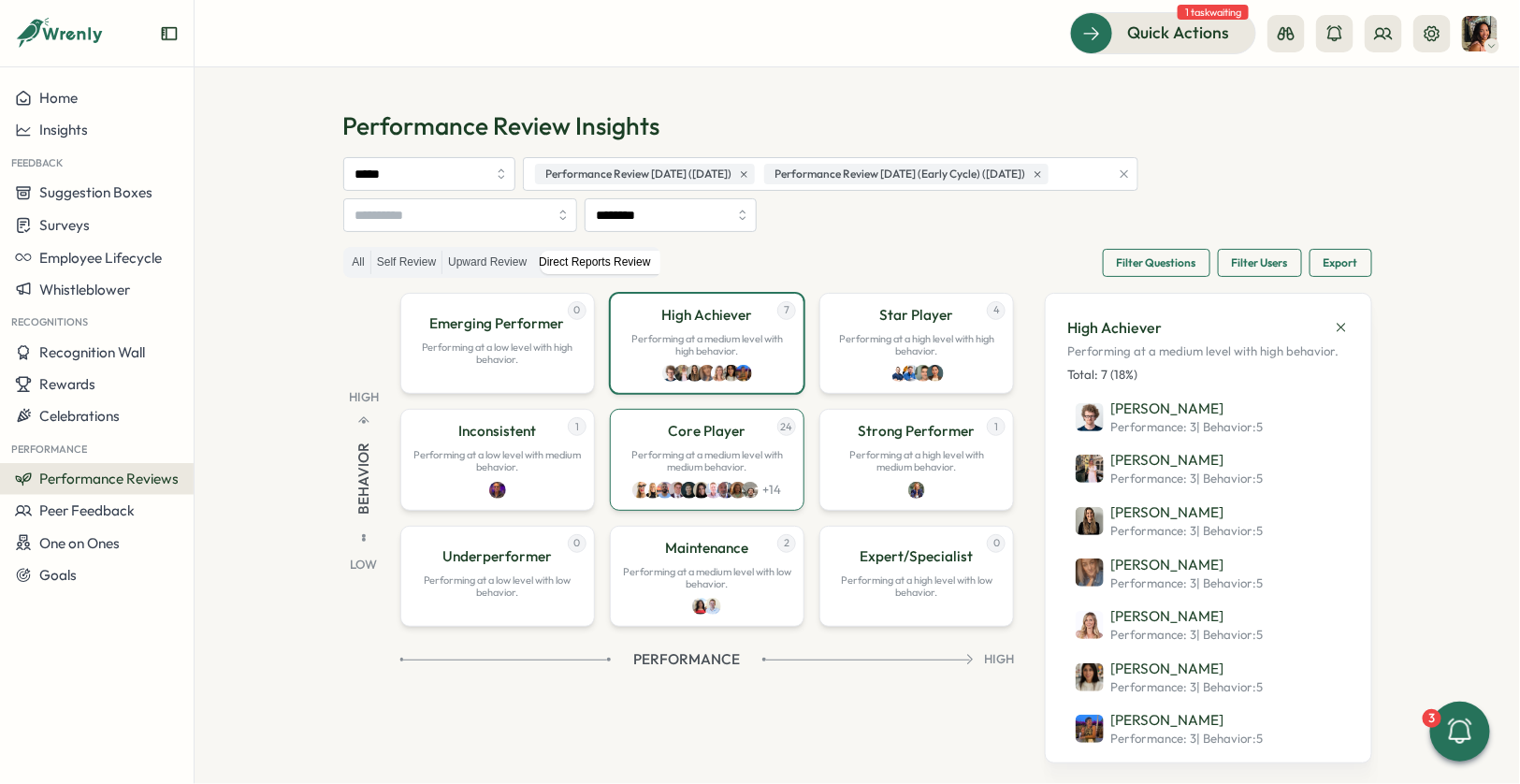
click at [712, 459] on p "Performing at a medium level with medium behavior." at bounding box center [707, 461] width 170 height 24
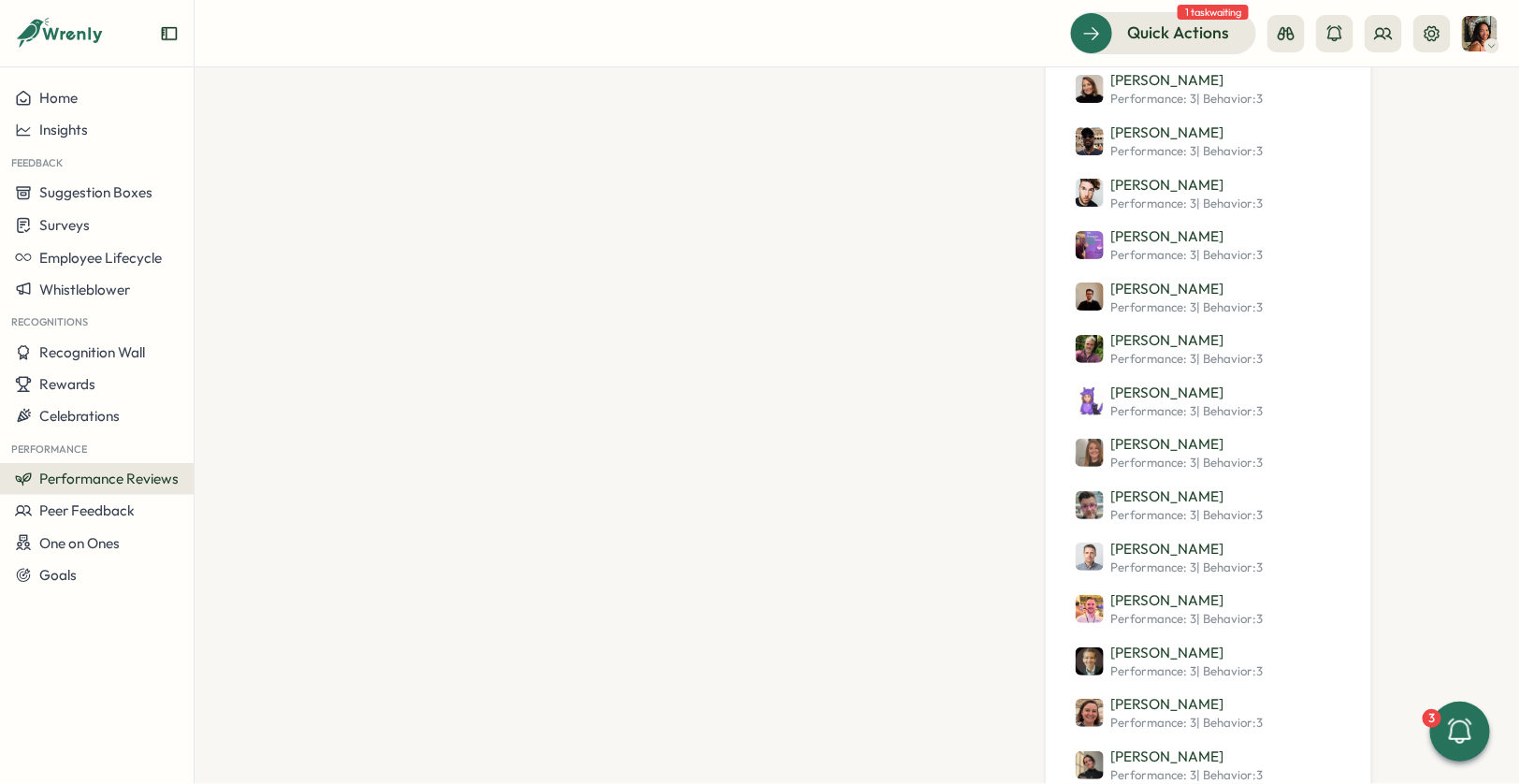
scroll to position [881, 0]
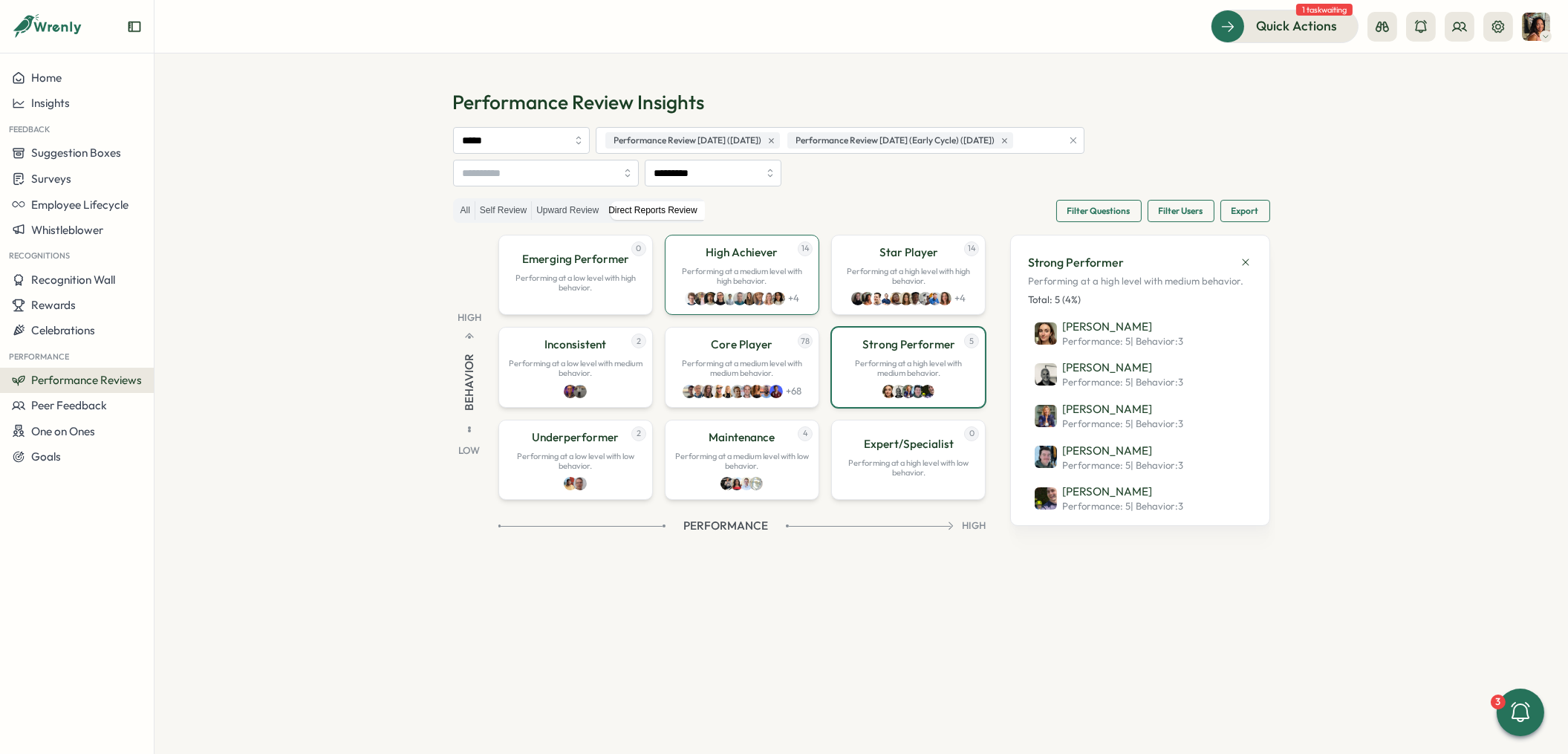
click at [750, 278] on p "Performing at a medium level with high behavior." at bounding box center [742, 276] width 135 height 19
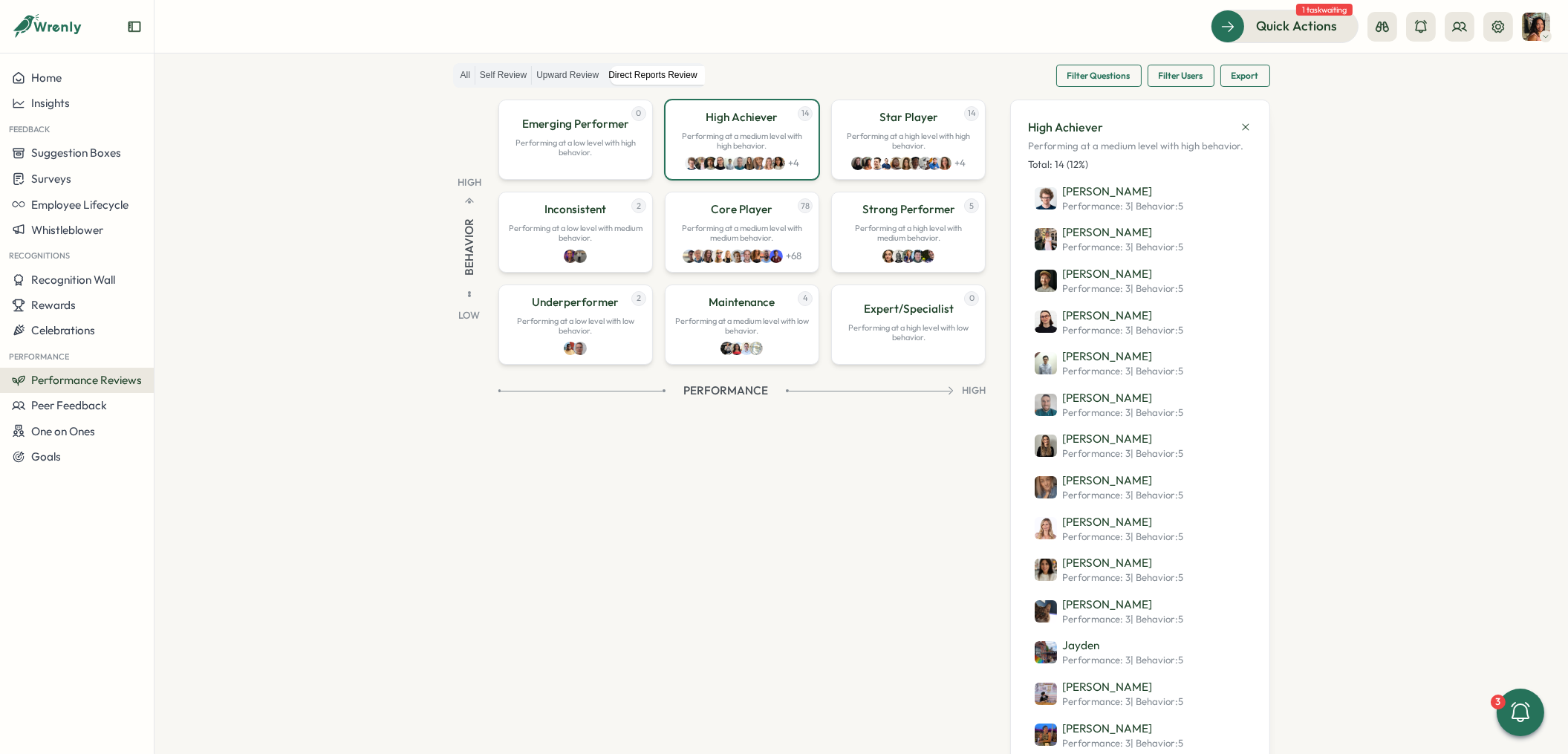
scroll to position [143, 0]
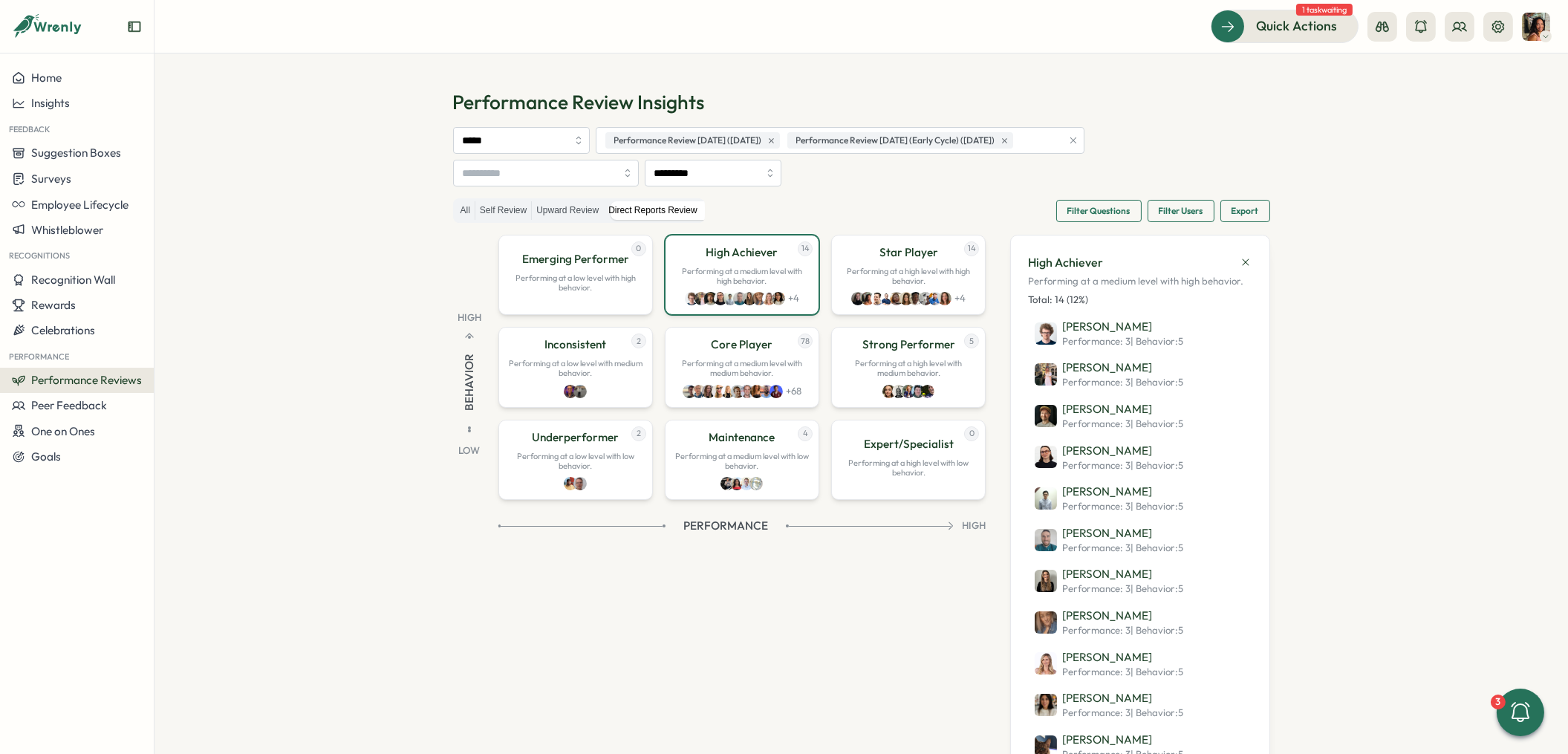
scroll to position [143, 0]
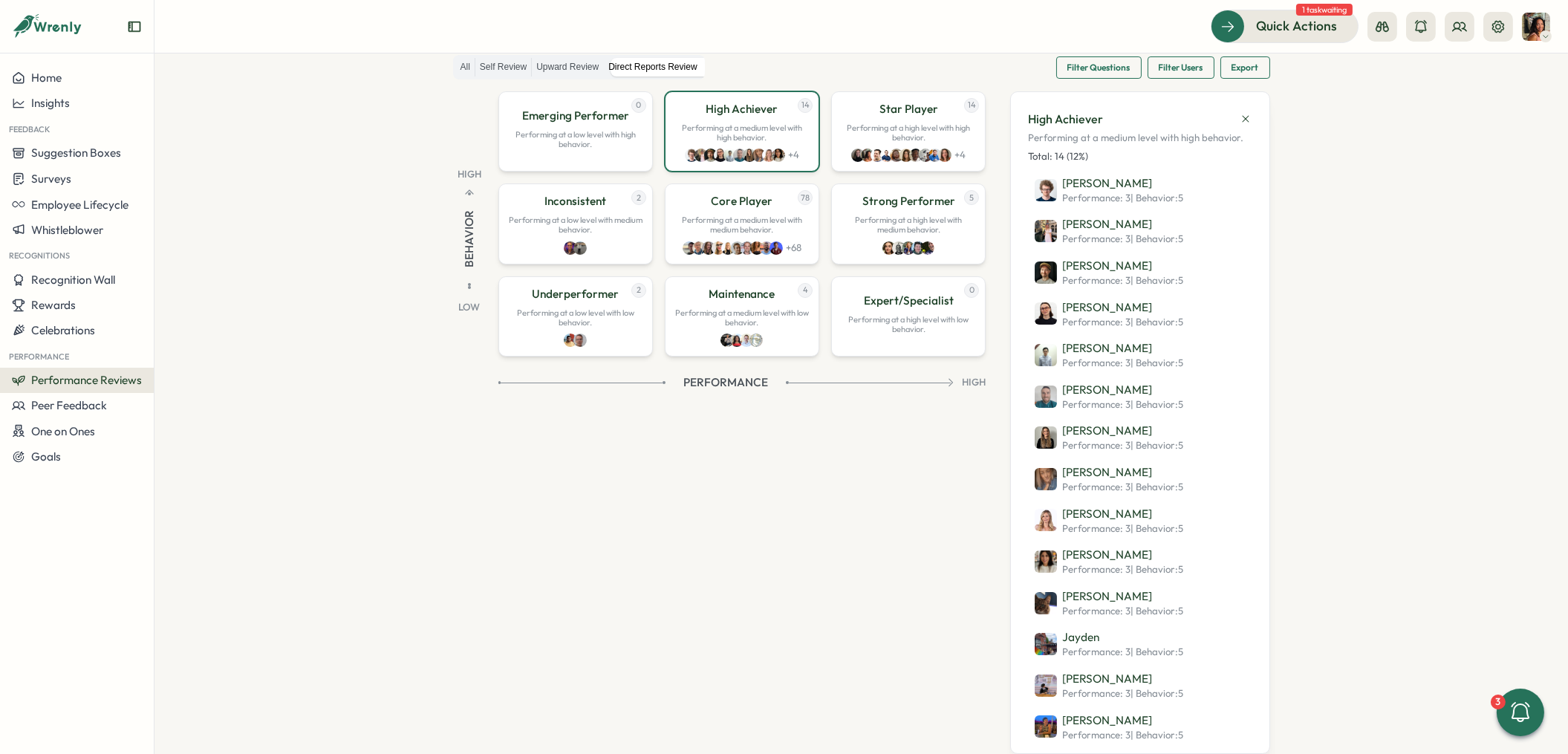
click at [108, 373] on span "Performance Reviews" at bounding box center [86, 380] width 111 height 14
click at [231, 348] on div "Reviews" at bounding box center [214, 351] width 115 height 16
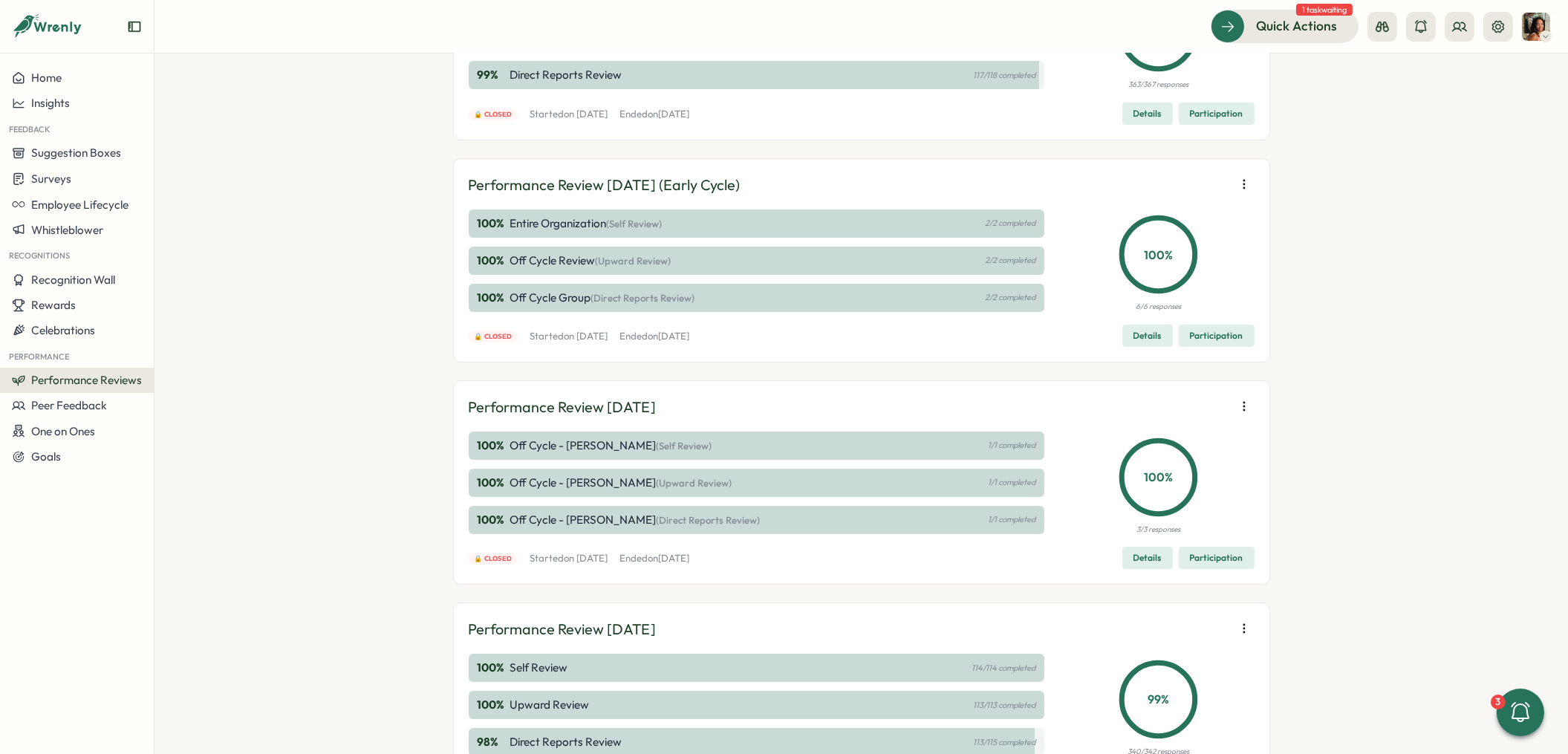
scroll to position [510, 0]
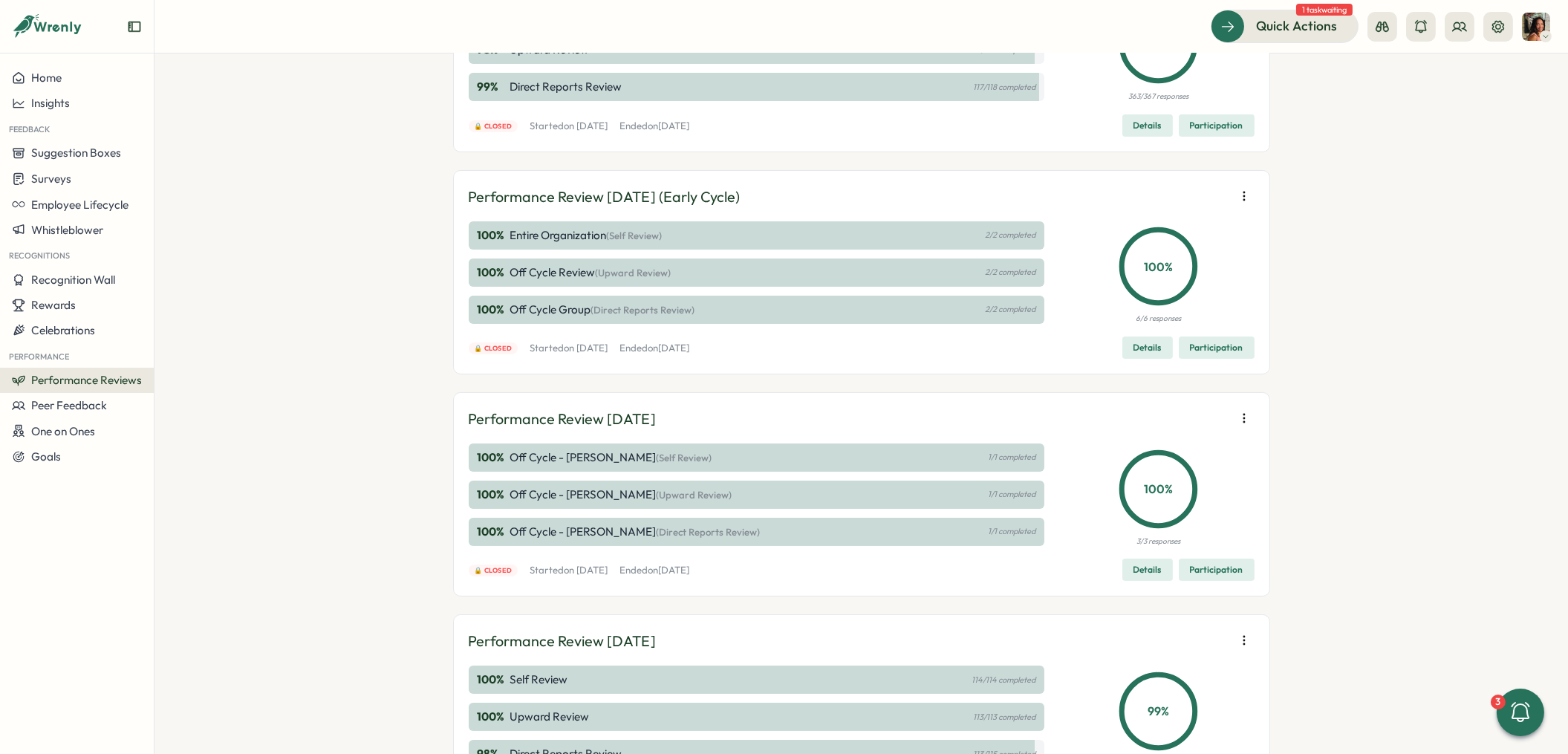
click at [1194, 358] on span "Participation" at bounding box center [1216, 348] width 53 height 21
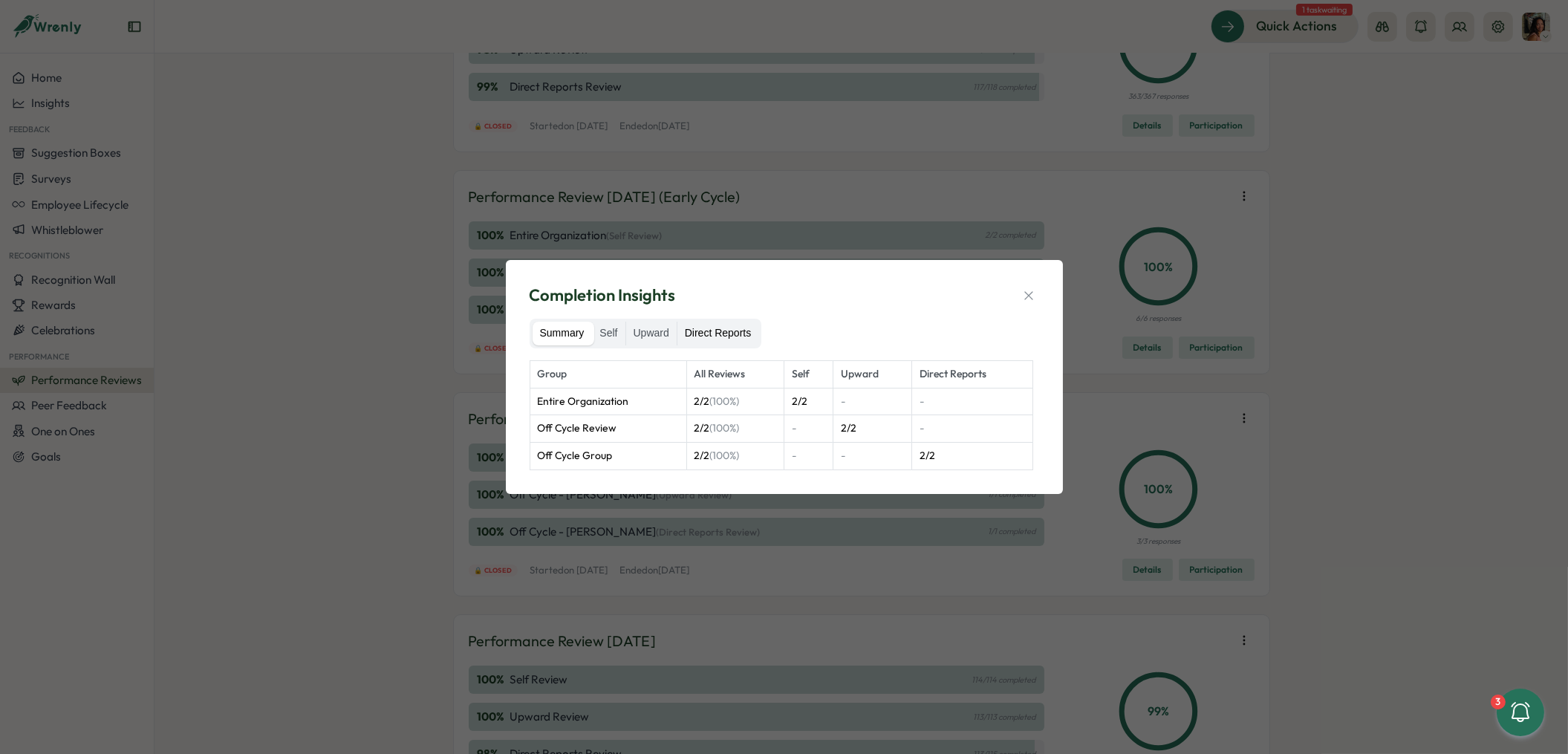
click at [742, 325] on label "Direct Reports" at bounding box center [718, 333] width 81 height 24
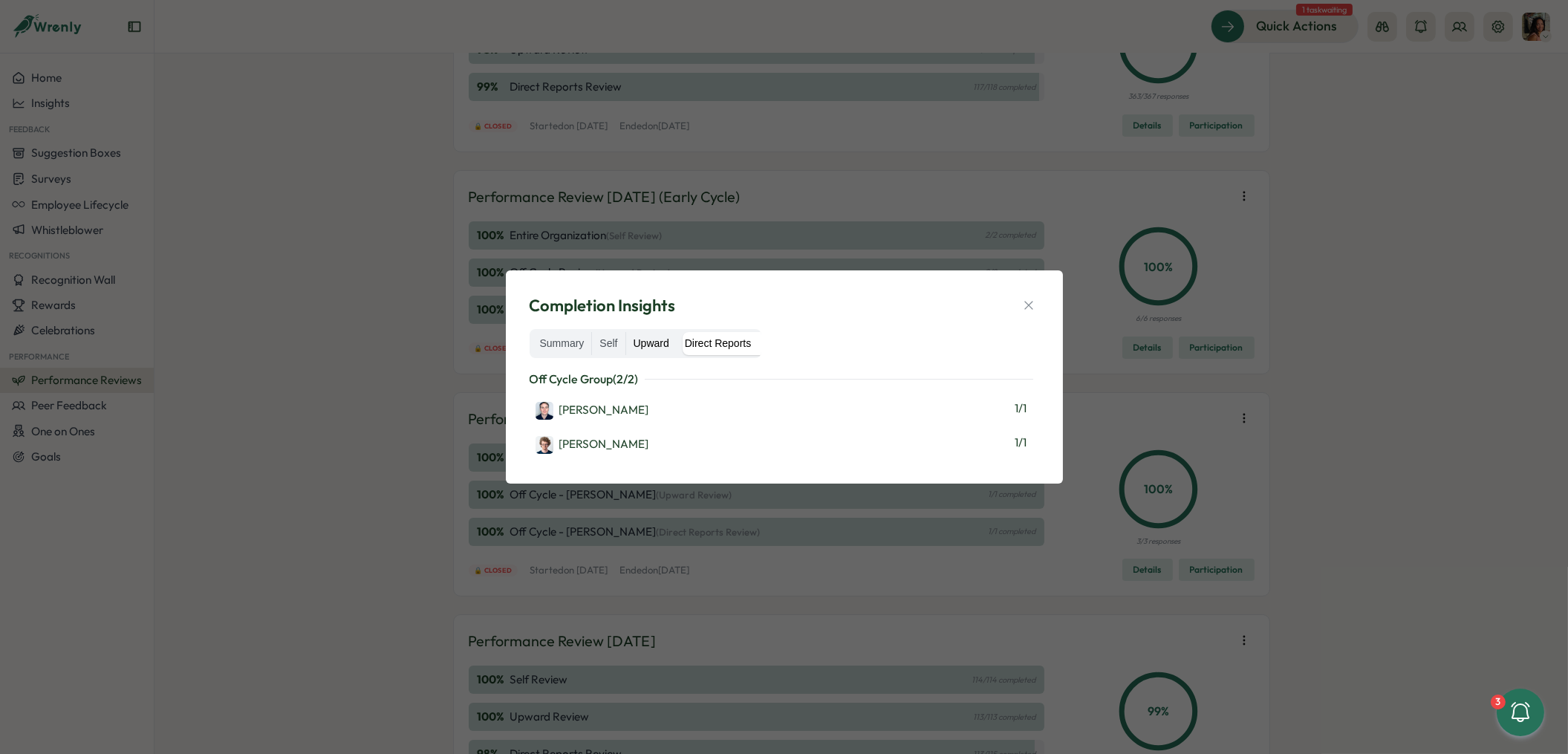
click at [646, 349] on label "Upward" at bounding box center [651, 344] width 51 height 24
click at [735, 349] on label "Direct Reports" at bounding box center [718, 344] width 81 height 24
click at [691, 348] on label "Direct Reports" at bounding box center [718, 344] width 81 height 24
click at [665, 346] on label "Upward" at bounding box center [651, 344] width 51 height 24
click at [584, 417] on div "[PERSON_NAME]" at bounding box center [592, 410] width 113 height 18
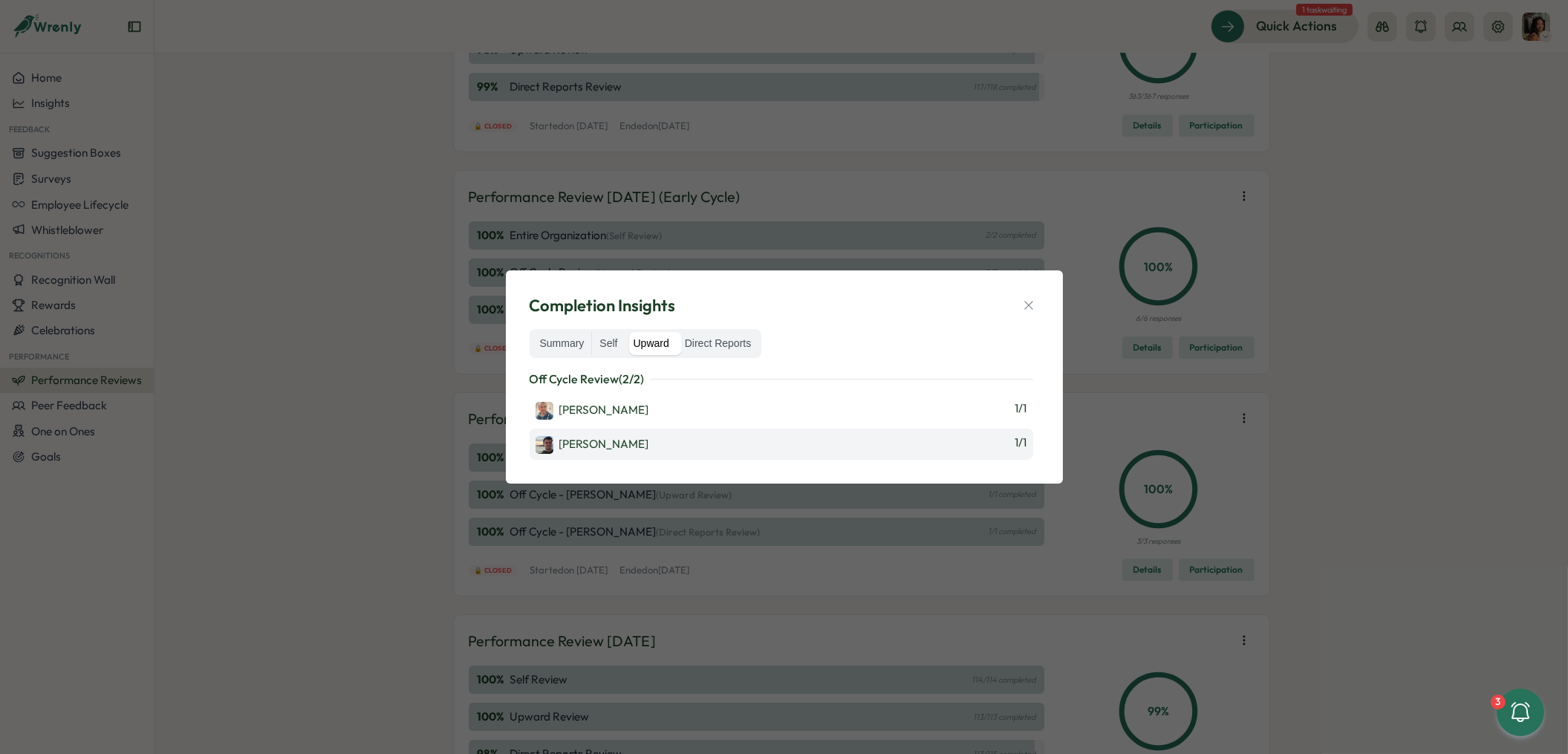
click at [587, 446] on div "Peter McKenna" at bounding box center [592, 445] width 113 height 18
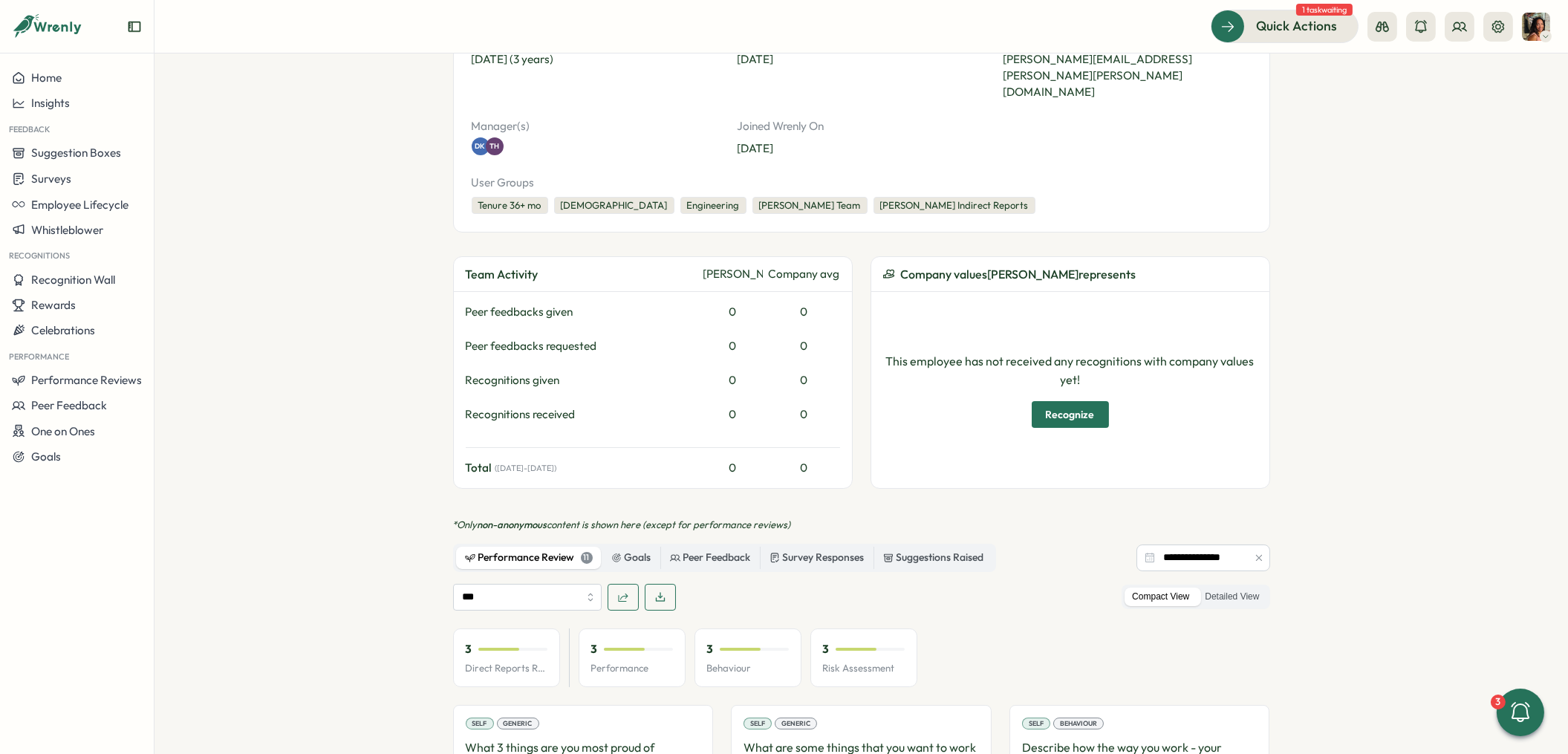
scroll to position [1072, 0]
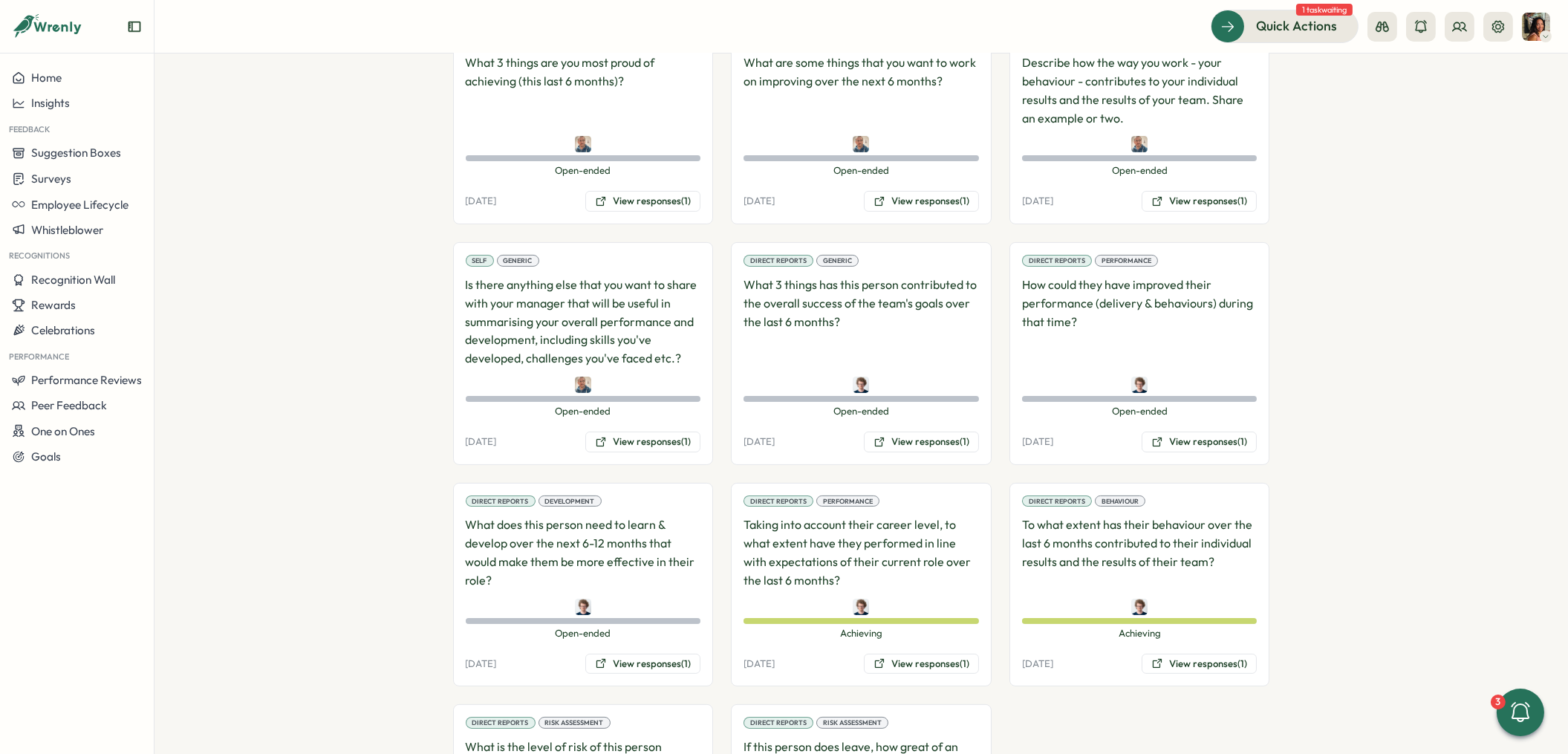
scroll to position [1072, 0]
